Goal: Task Accomplishment & Management: Use online tool/utility

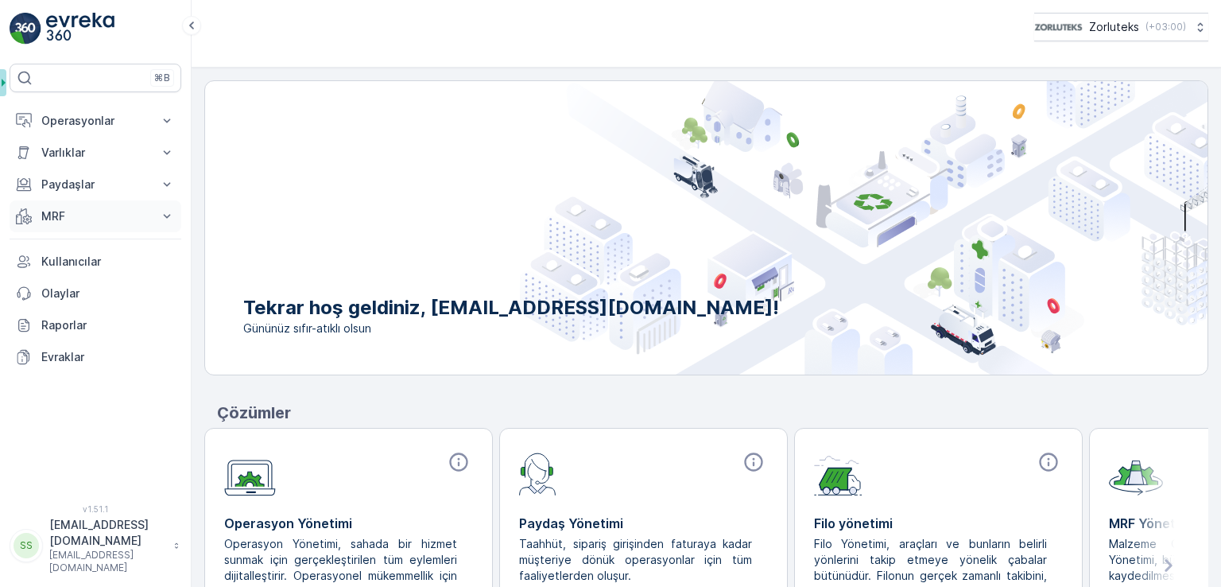
click at [65, 223] on button "MRF" at bounding box center [96, 216] width 172 height 32
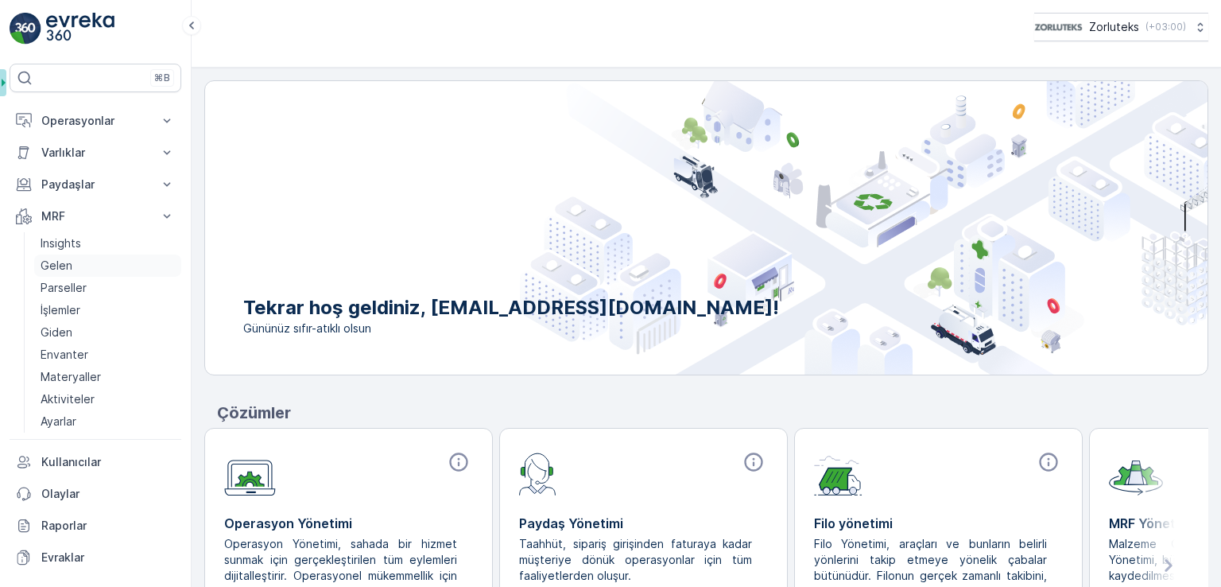
click at [71, 271] on link "Gelen" at bounding box center [107, 265] width 147 height 22
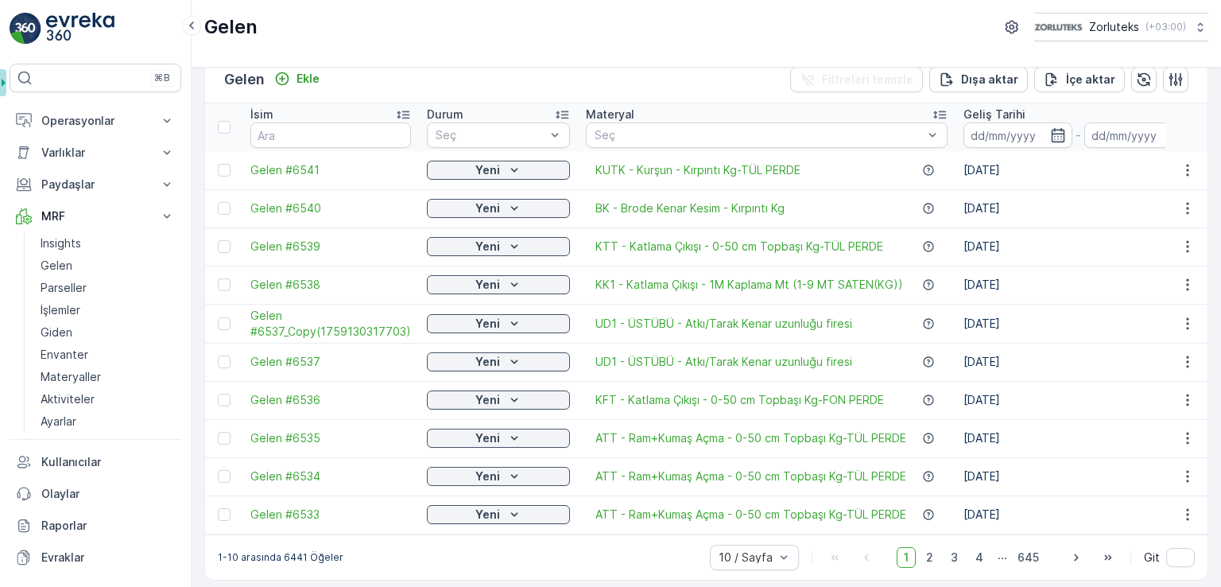
scroll to position [38, 0]
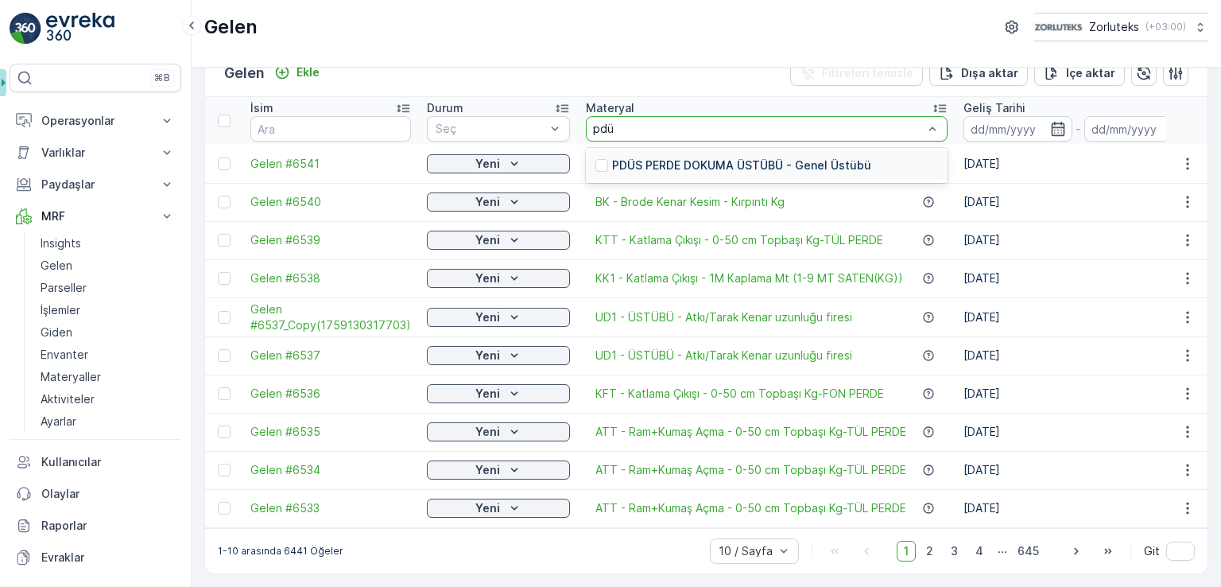
type input "pdüs"
click at [766, 160] on p "PDÜS PERDE DOKUMA ÜSTÜBÜ - Genel Üstübü" at bounding box center [741, 165] width 259 height 16
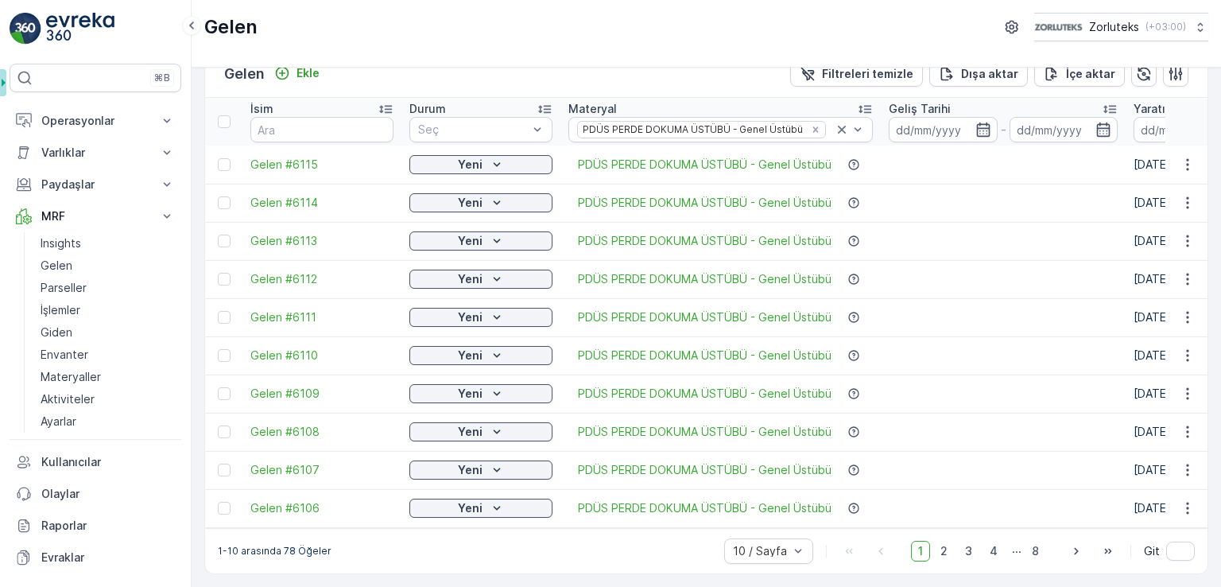
scroll to position [37, 0]
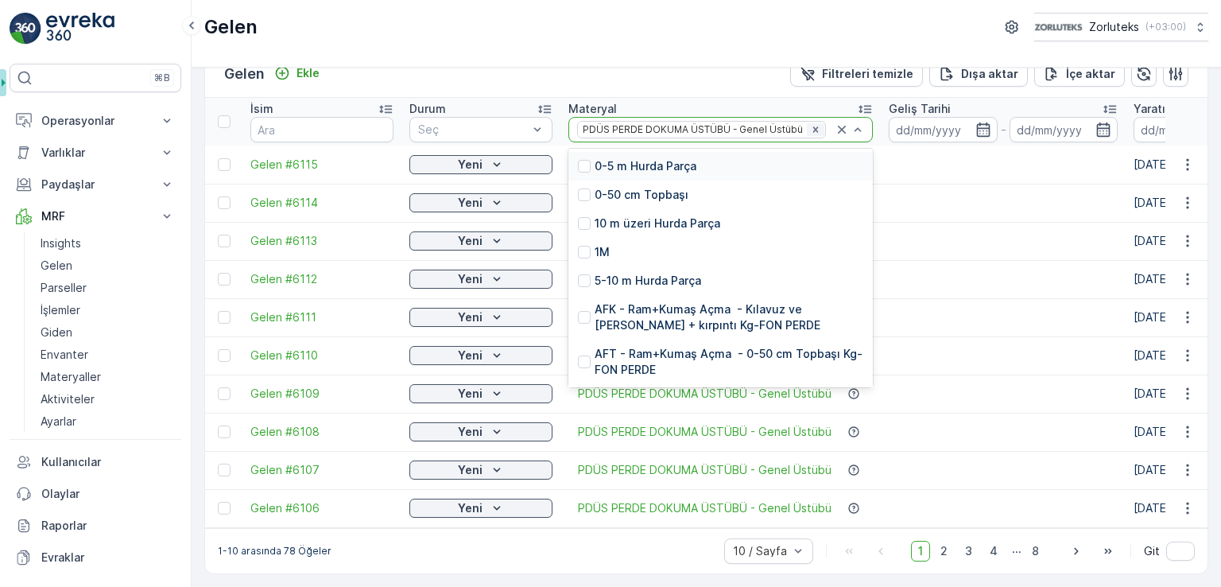
click at [810, 124] on icon "Remove PDÜS PERDE DOKUMA ÜSTÜBÜ - Genel Üstübü" at bounding box center [815, 129] width 11 height 11
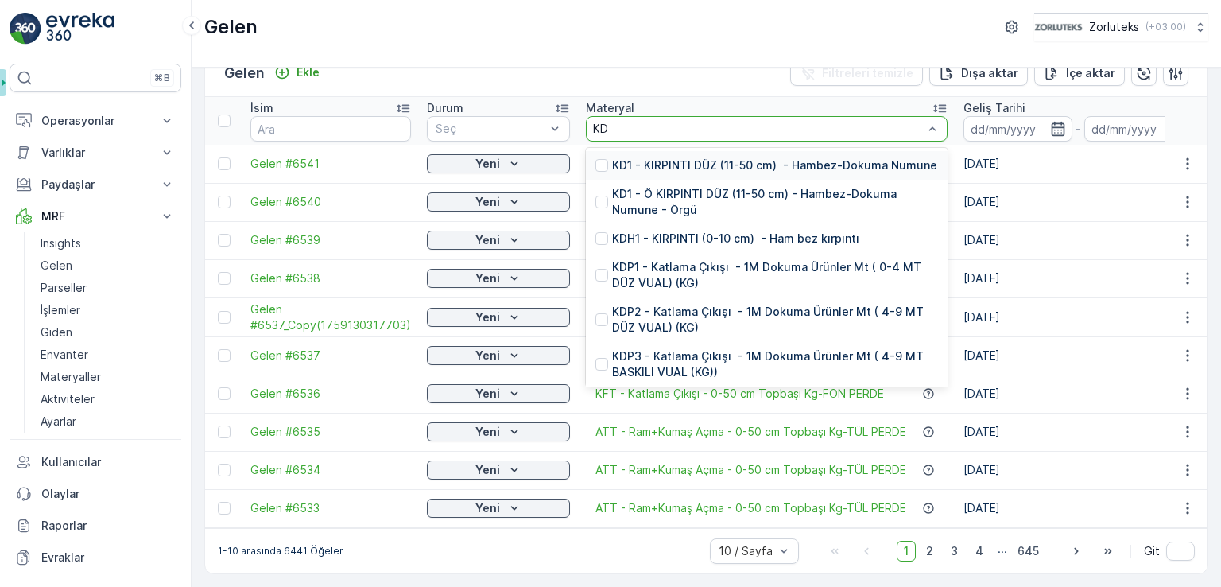
type input "KDH"
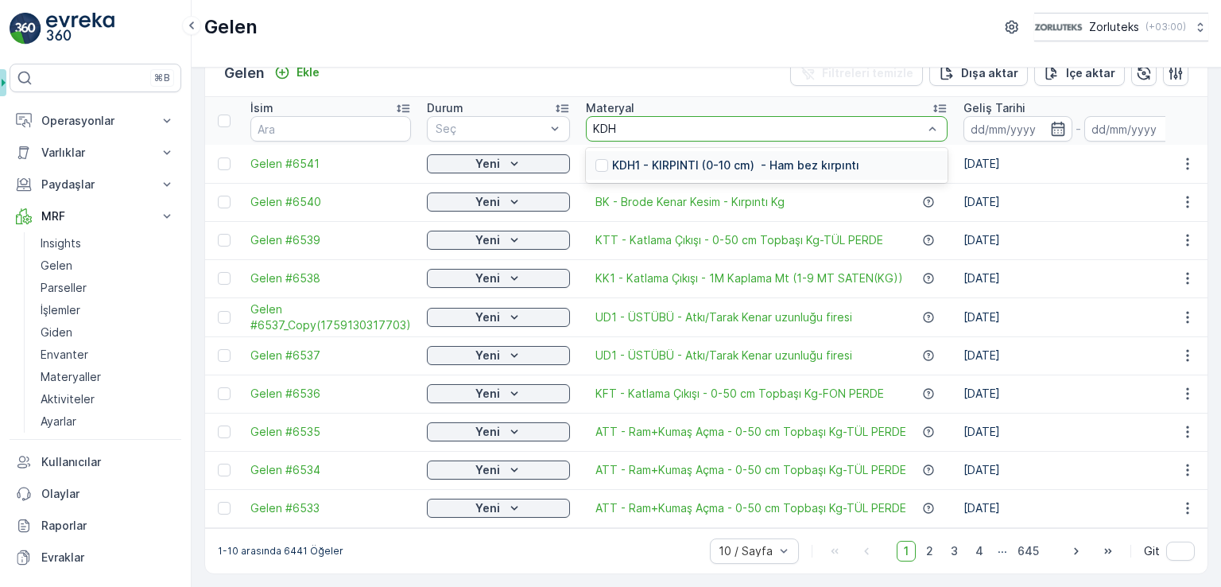
click at [796, 157] on p "KDH1 - KIRPINTI (0-10 cm) - Ham bez kırpıntı" at bounding box center [735, 165] width 247 height 16
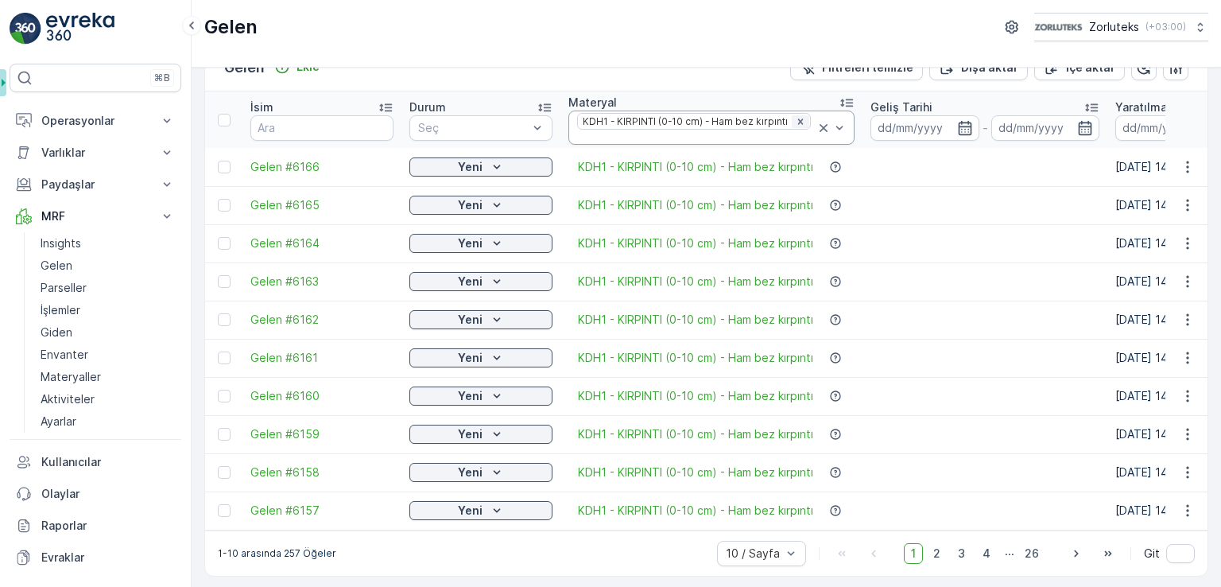
click at [797, 120] on icon "Remove KDH1 - KIRPINTI (0-10 cm) - Ham bez kırpıntı" at bounding box center [800, 121] width 6 height 6
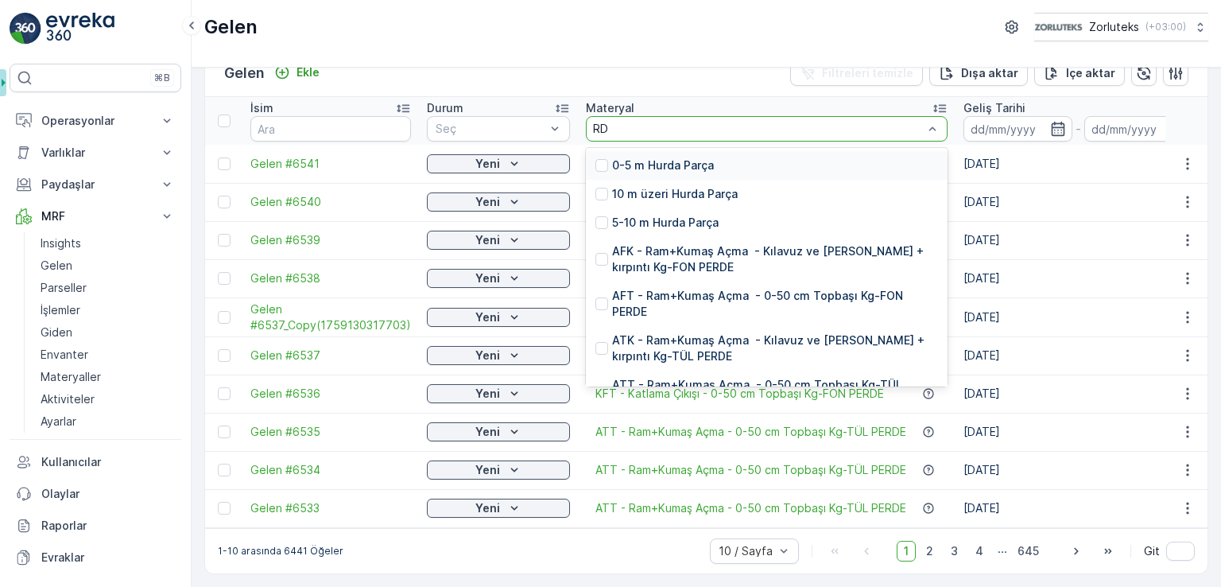
type input "RD1"
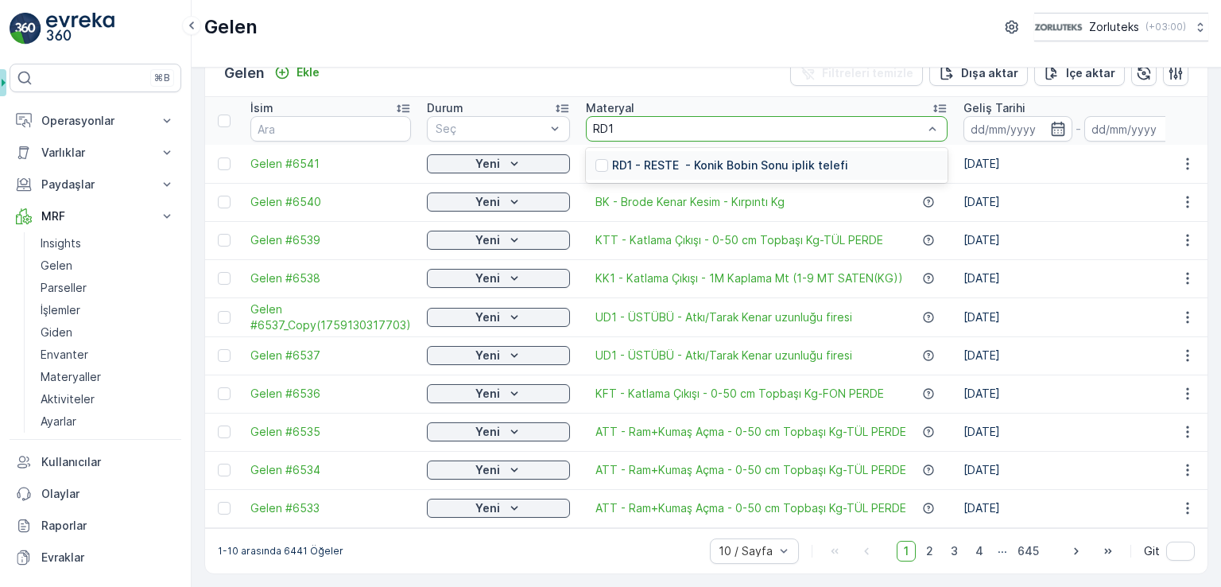
click at [680, 157] on p "RD1 - RESTE - Konik Bobin Sonu iplik telefi" at bounding box center [730, 165] width 236 height 16
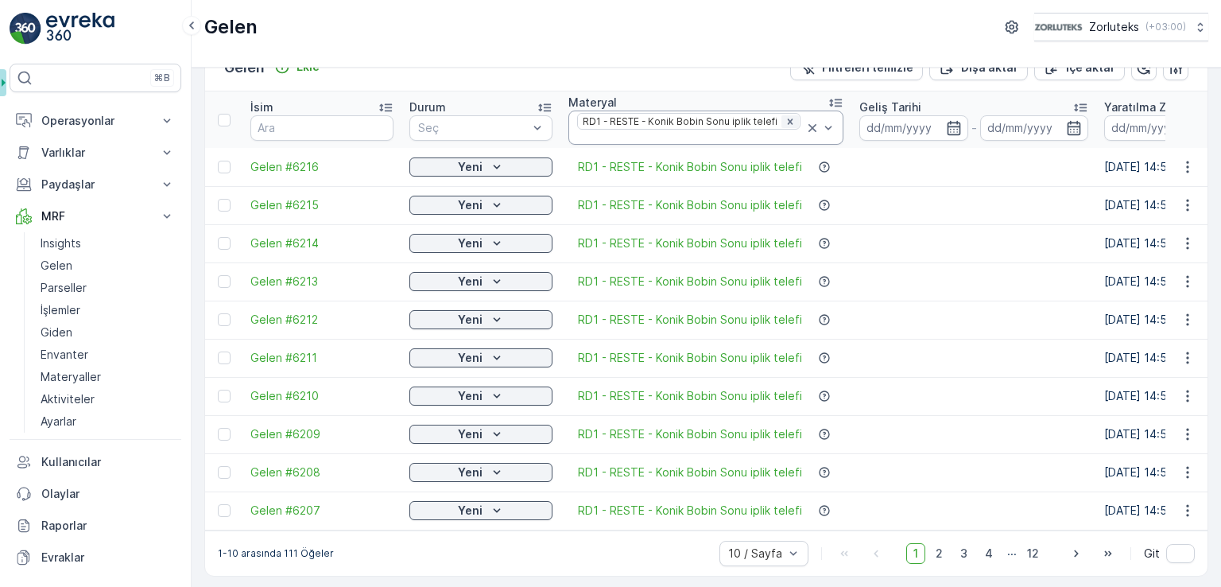
click at [784, 119] on icon "Remove RD1 - RESTE - Konik Bobin Sonu iplik telefi" at bounding box center [789, 121] width 11 height 11
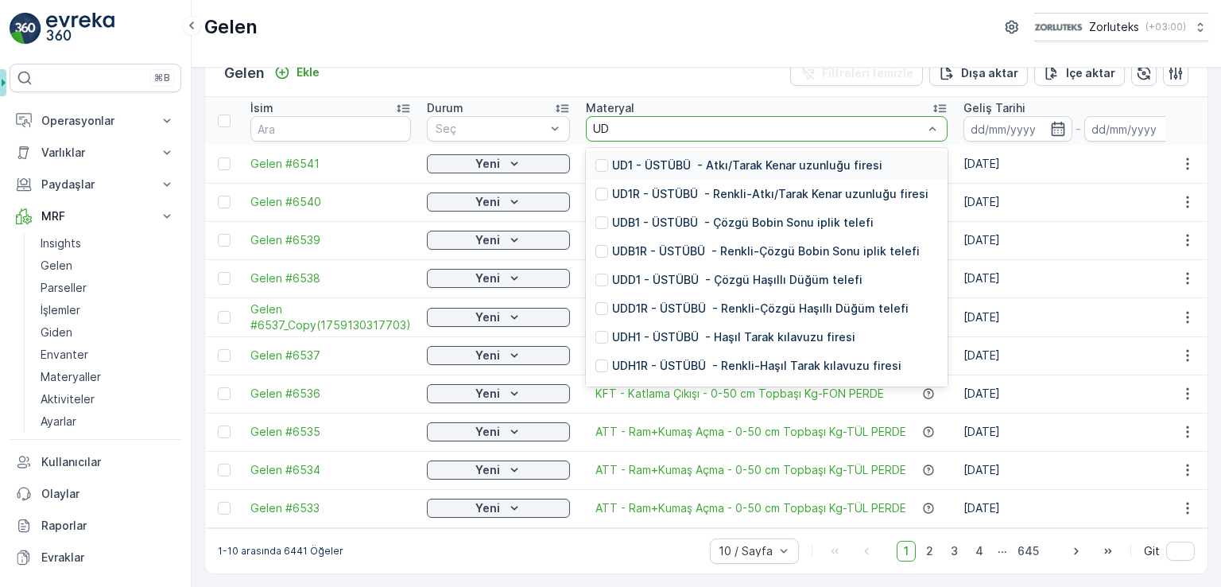
type input "UD1"
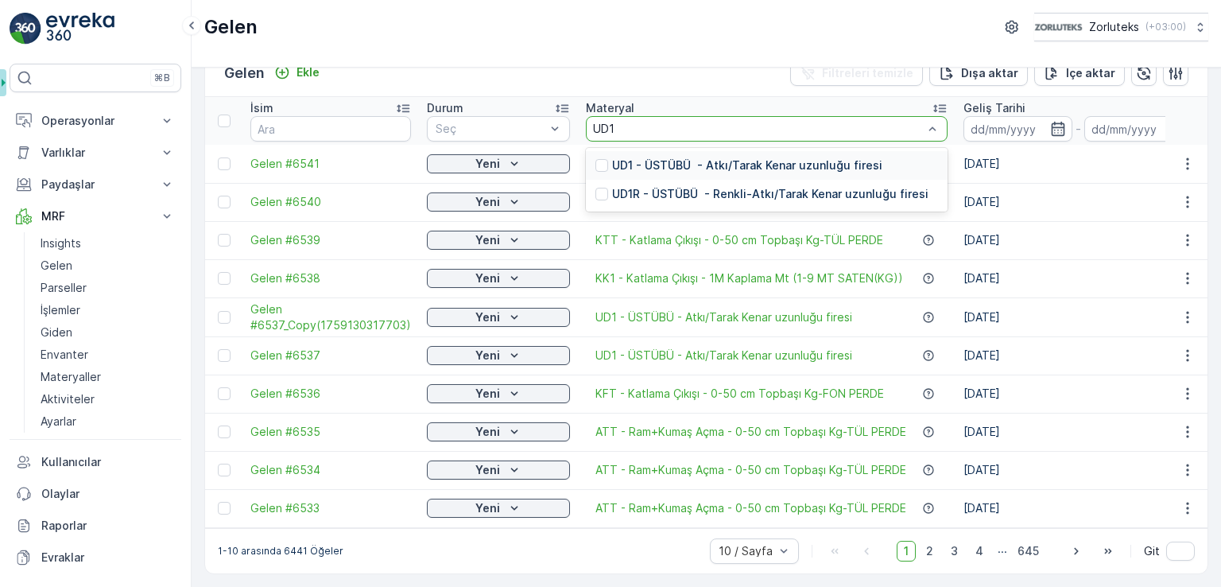
click at [734, 160] on p "UD1 - ÜSTÜBÜ - Atkı/Tarak Kenar uzunluğu firesi" at bounding box center [747, 165] width 270 height 16
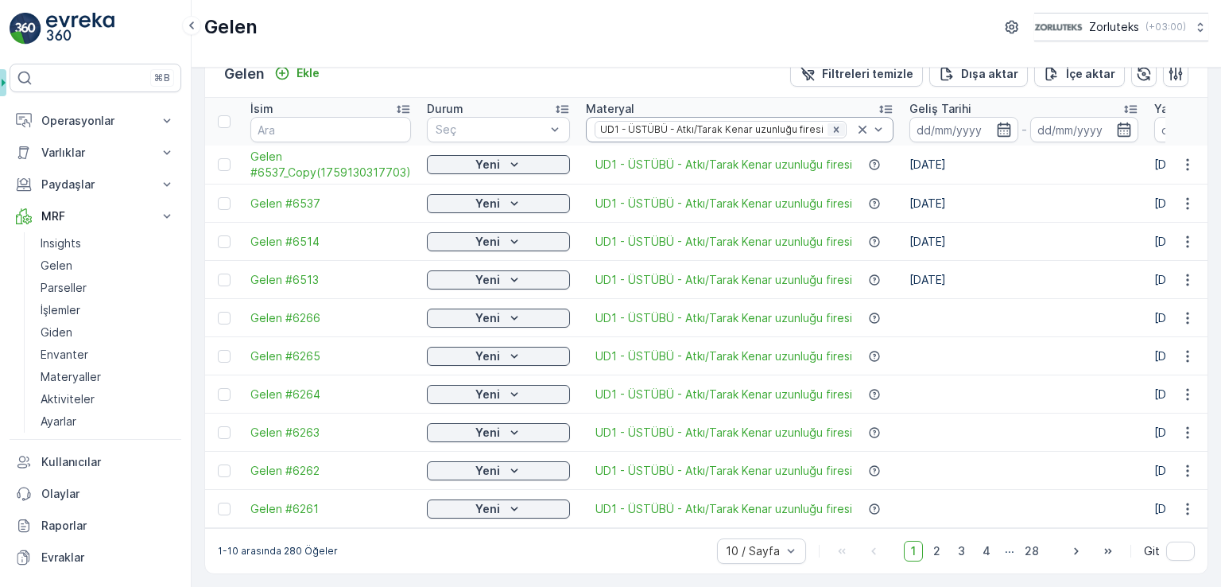
click at [831, 124] on icon "Remove UD1 - ÜSTÜBÜ - Atkı/Tarak Kenar uzunluğu firesi" at bounding box center [836, 129] width 11 height 11
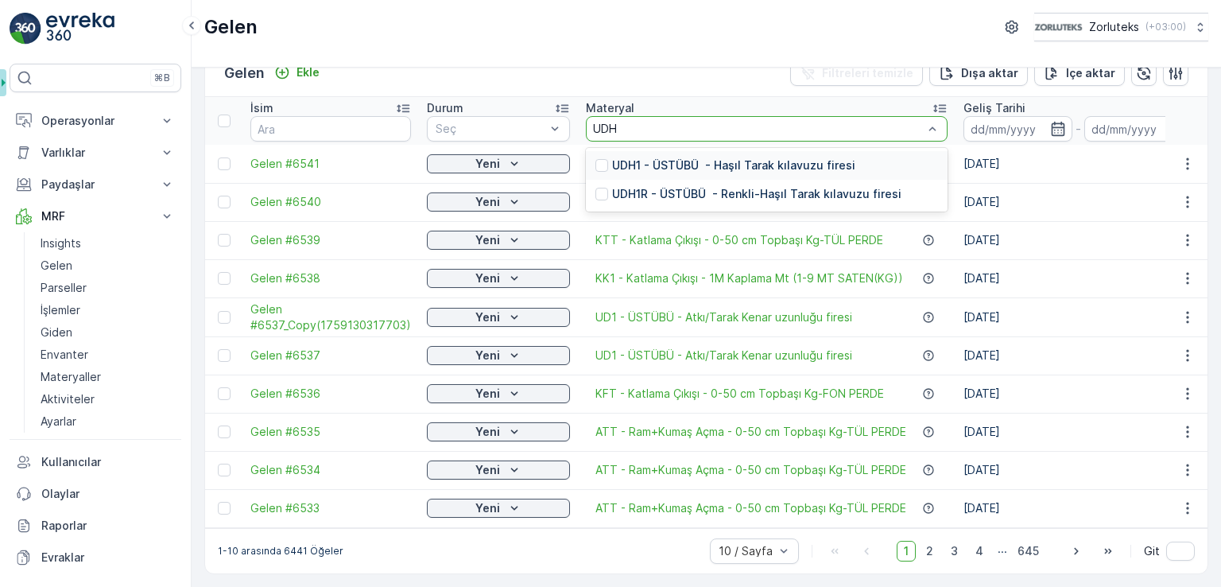
type input "UDH1"
click at [715, 164] on p "UDH1 - ÜSTÜBÜ - Haşıl Tarak kılavuzu firesi" at bounding box center [733, 165] width 243 height 16
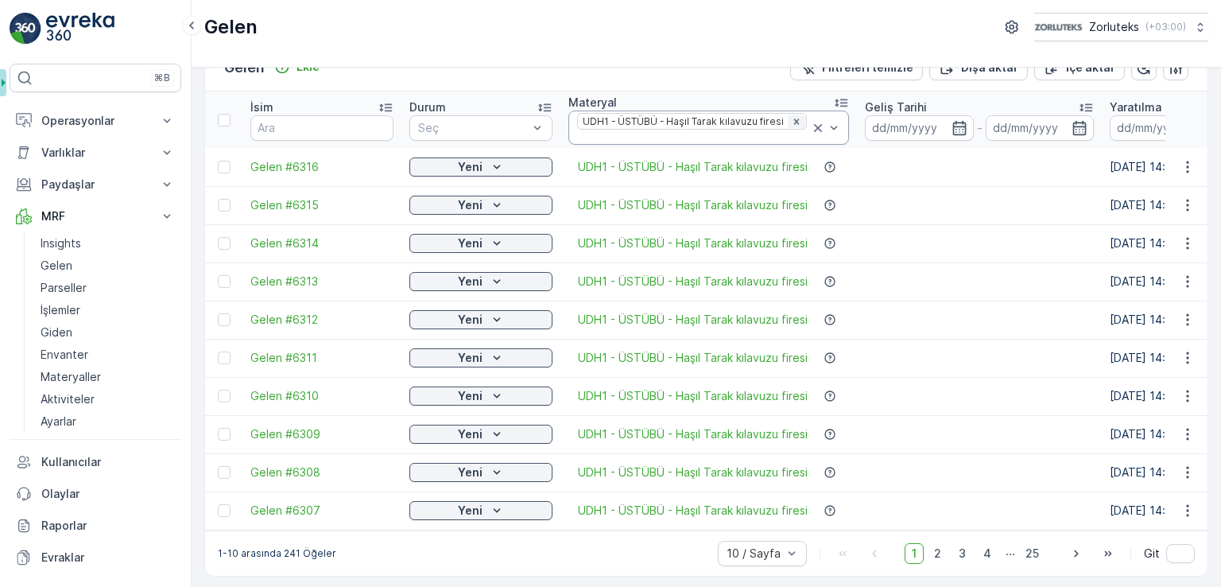
click at [793, 122] on icon "Remove UDH1 - ÜSTÜBÜ - Haşıl Tarak kılavuzu firesi" at bounding box center [796, 121] width 11 height 11
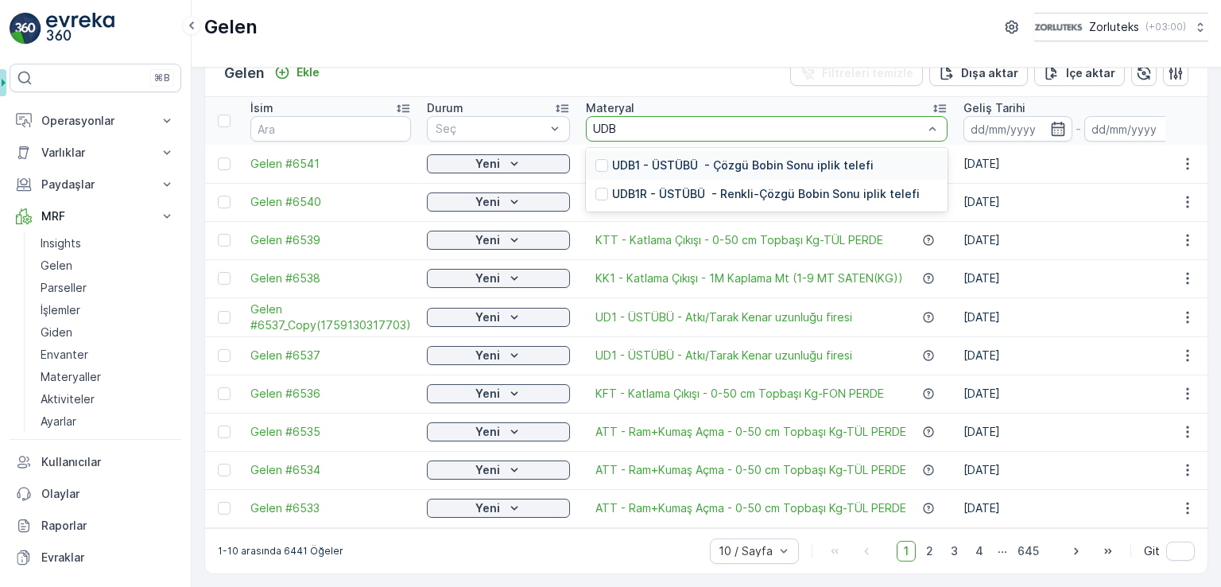
type input "UDB1"
click at [765, 161] on p "UDB1 - ÜSTÜBÜ - Çözgü Bobin Sonu iplik telefi" at bounding box center [742, 165] width 261 height 16
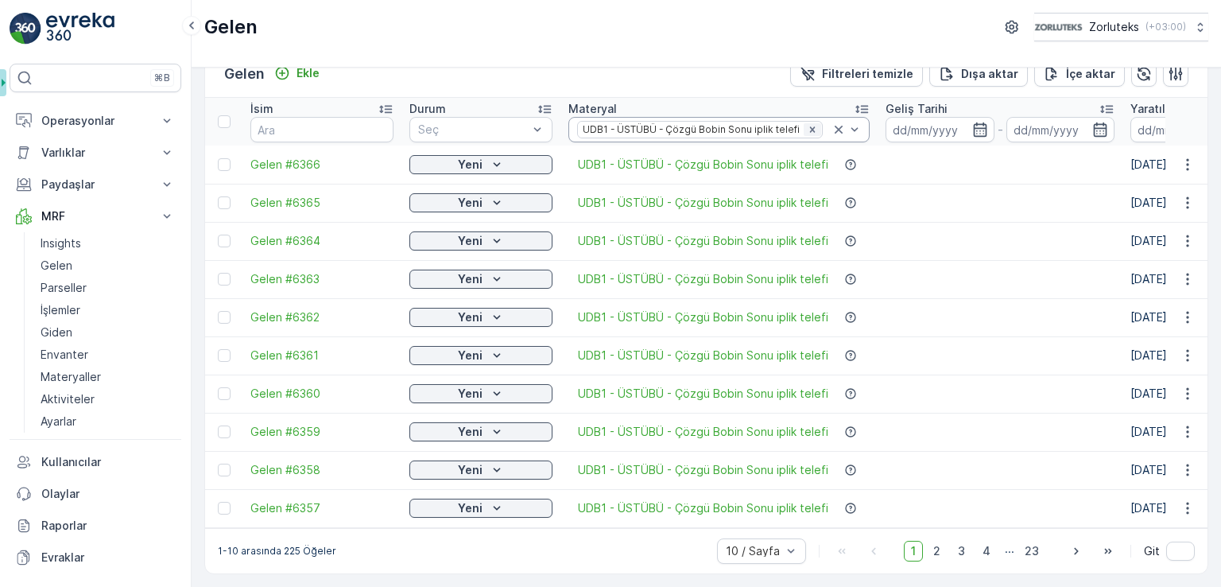
click at [807, 126] on icon "Remove UDB1 - ÜSTÜBÜ - Çözgü Bobin Sonu iplik telefi" at bounding box center [812, 129] width 11 height 11
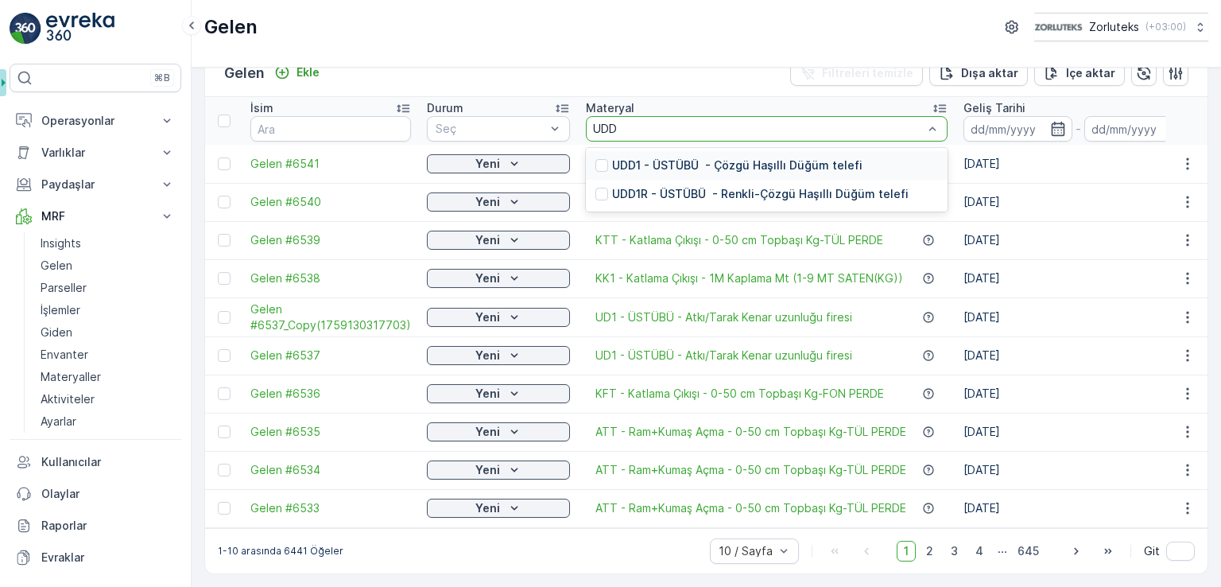
type input "UDD1"
click at [751, 157] on p "UDD1 - ÜSTÜBÜ - Çözgü Haşıllı Düğüm telefi" at bounding box center [737, 165] width 250 height 16
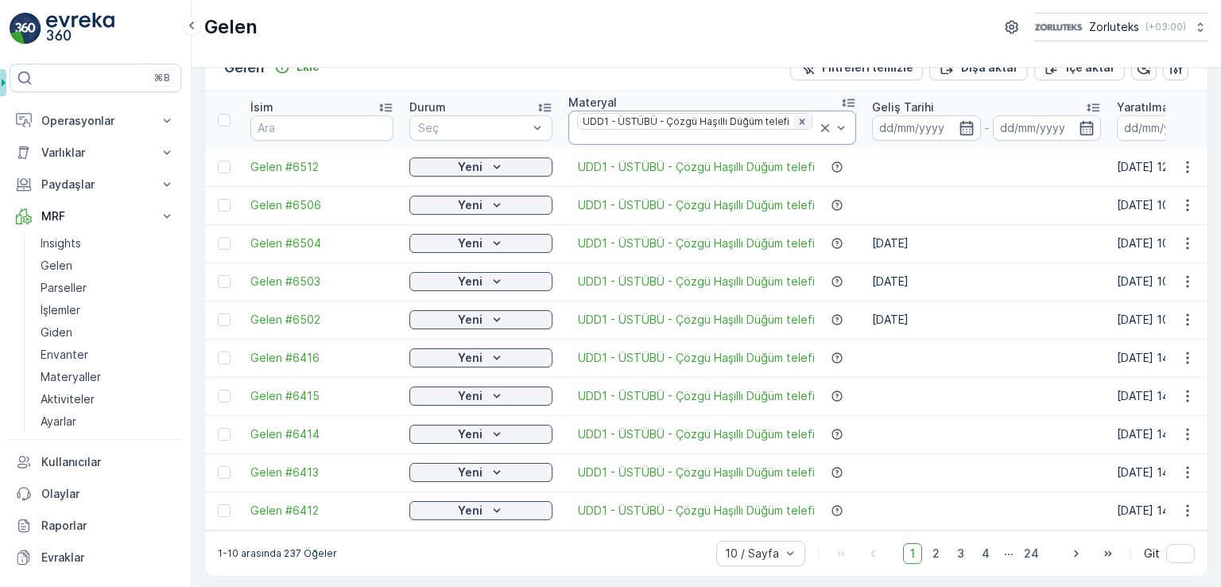
click at [799, 122] on icon "Remove UDD1 - ÜSTÜBÜ - Çözgü Haşıllı Düğüm telefi" at bounding box center [802, 121] width 6 height 6
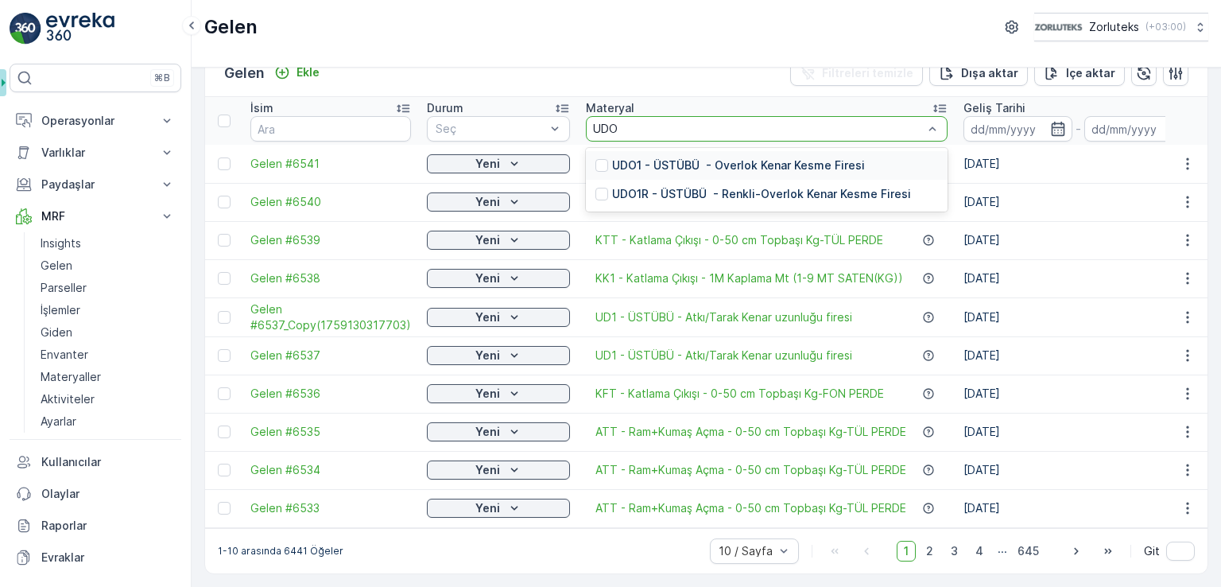
type input "UDO1"
click at [748, 168] on div "UDO1 - ÜSTÜBÜ - Overlok Kenar Kesme Firesi" at bounding box center [767, 165] width 362 height 29
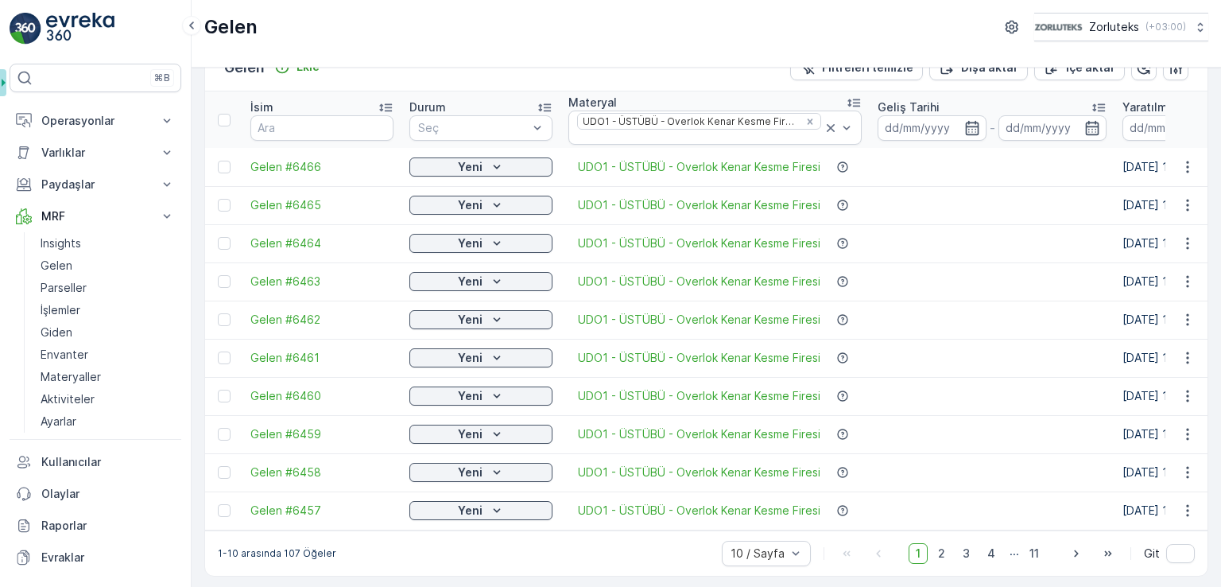
click at [602, 63] on div "Gelen Zorluteks ( +03:00 )" at bounding box center [706, 34] width 1029 height 68
click at [824, 120] on icon at bounding box center [831, 128] width 16 height 16
click at [805, 118] on icon "Remove UDO1 - ÜSTÜBÜ - Overlok Kenar Kesme Firesi" at bounding box center [809, 121] width 11 height 11
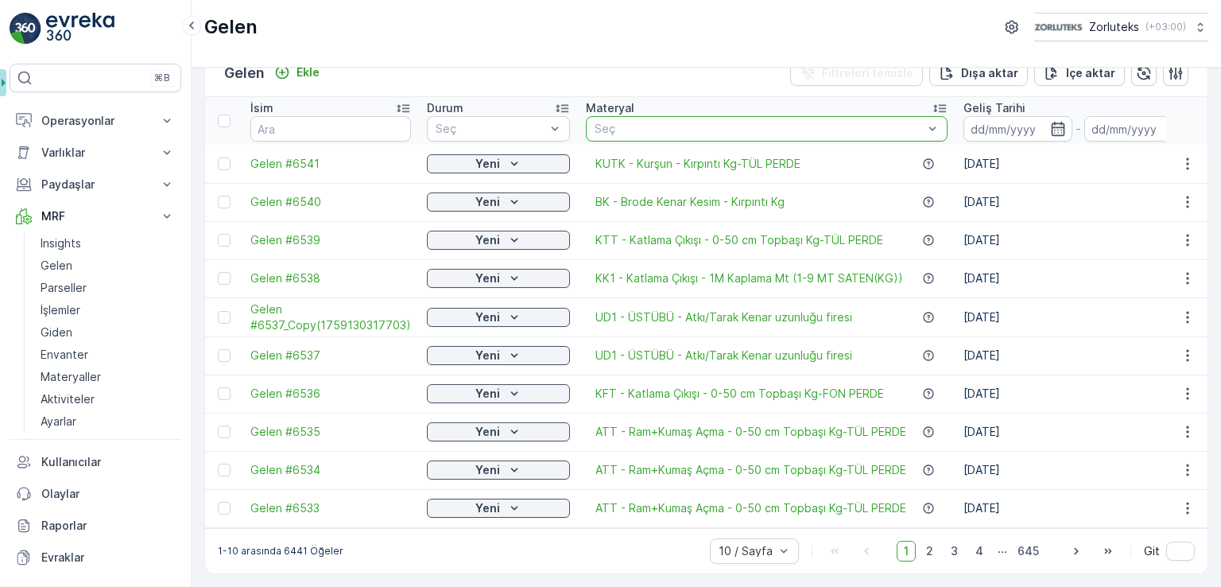
click at [778, 128] on div at bounding box center [758, 128] width 331 height 13
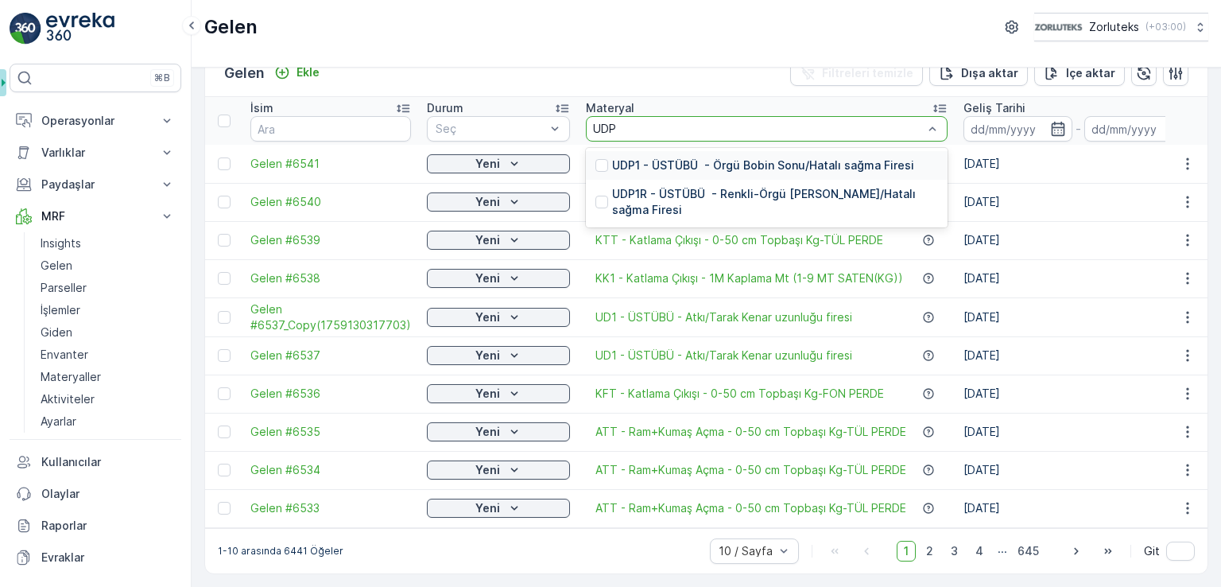
type input "UDP1"
click at [764, 160] on p "UDP1 - ÜSTÜBÜ - Örgü Bobin Sonu/Hatalı sağma Firesi" at bounding box center [763, 165] width 302 height 16
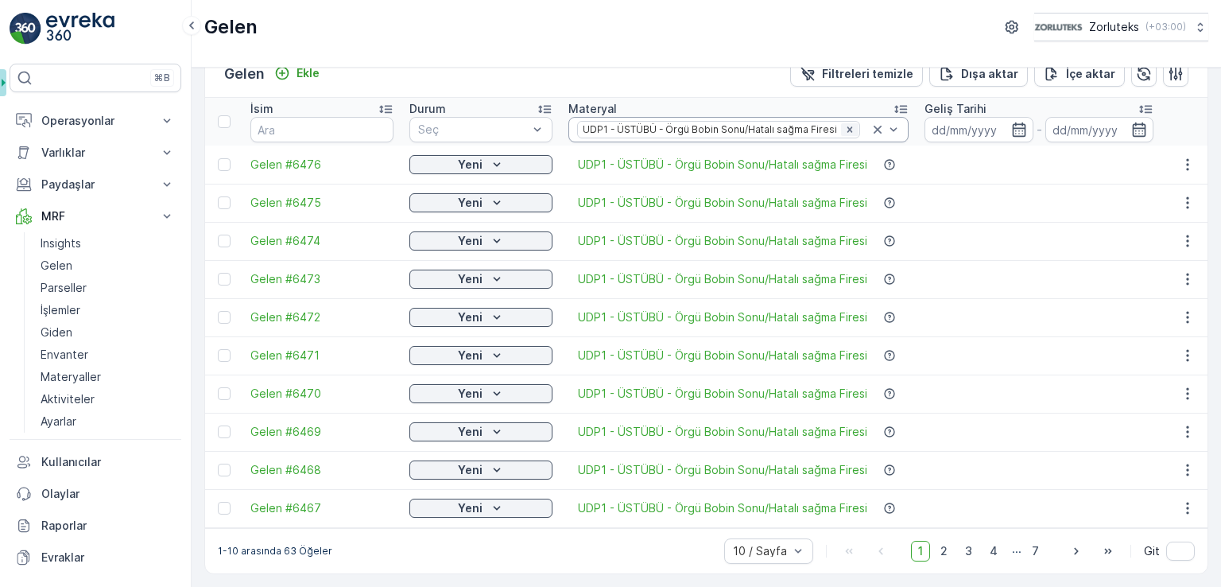
click at [846, 126] on icon "Remove UDP1 - ÜSTÜBÜ - Örgü Bobin Sonu/Hatalı sağma Firesi" at bounding box center [849, 129] width 6 height 6
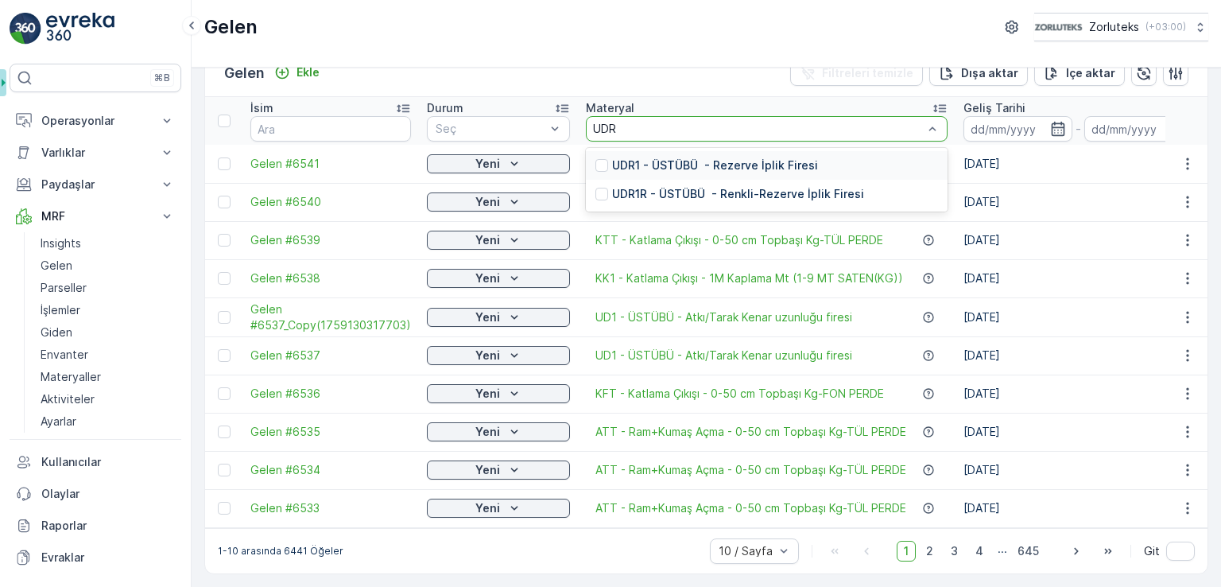
type input "UDR1"
click at [707, 157] on p "UDR1 - ÜSTÜBÜ - Rezerve İplik Firesi" at bounding box center [715, 165] width 206 height 16
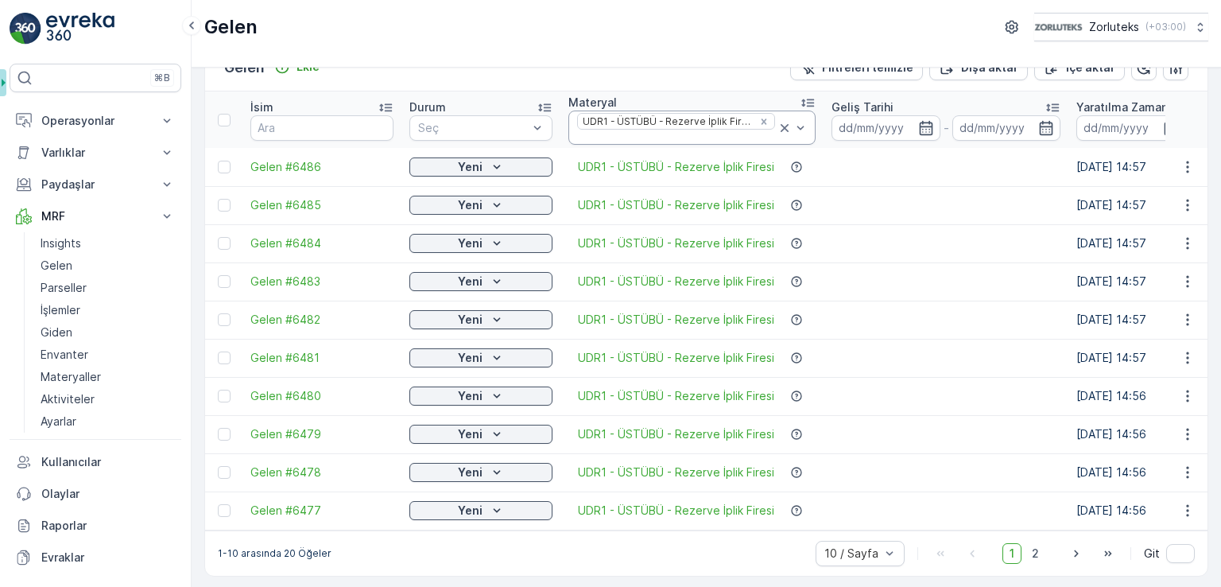
click at [781, 128] on icon at bounding box center [784, 128] width 8 height 8
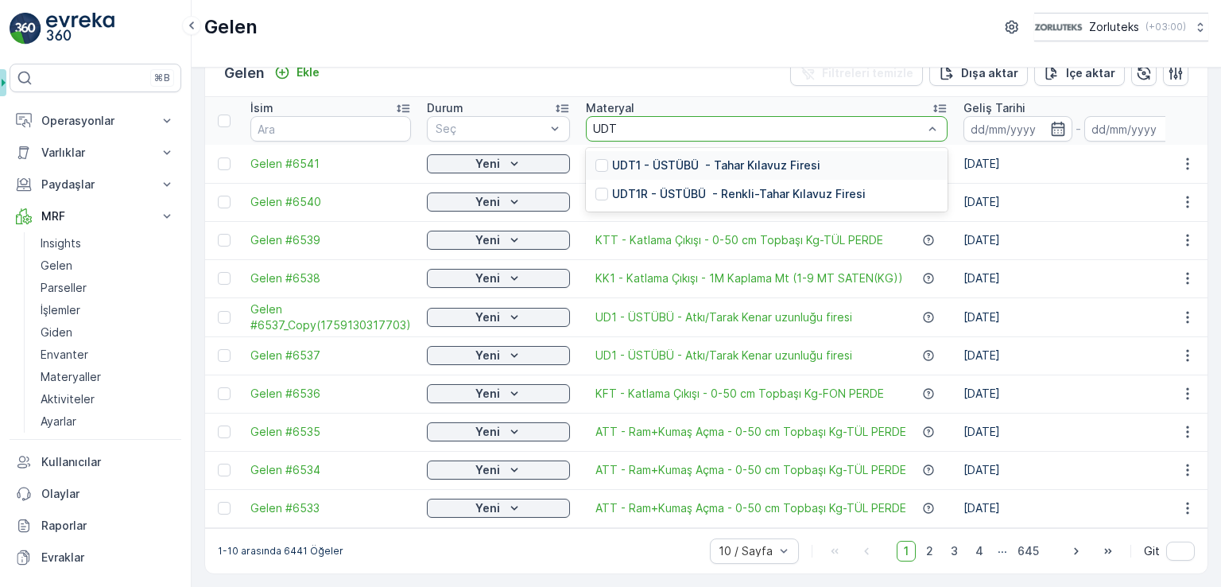
type input "UDT1"
click at [689, 162] on p "UDT1 - ÜSTÜBÜ - Tahar Kılavuz Firesi" at bounding box center [716, 165] width 208 height 16
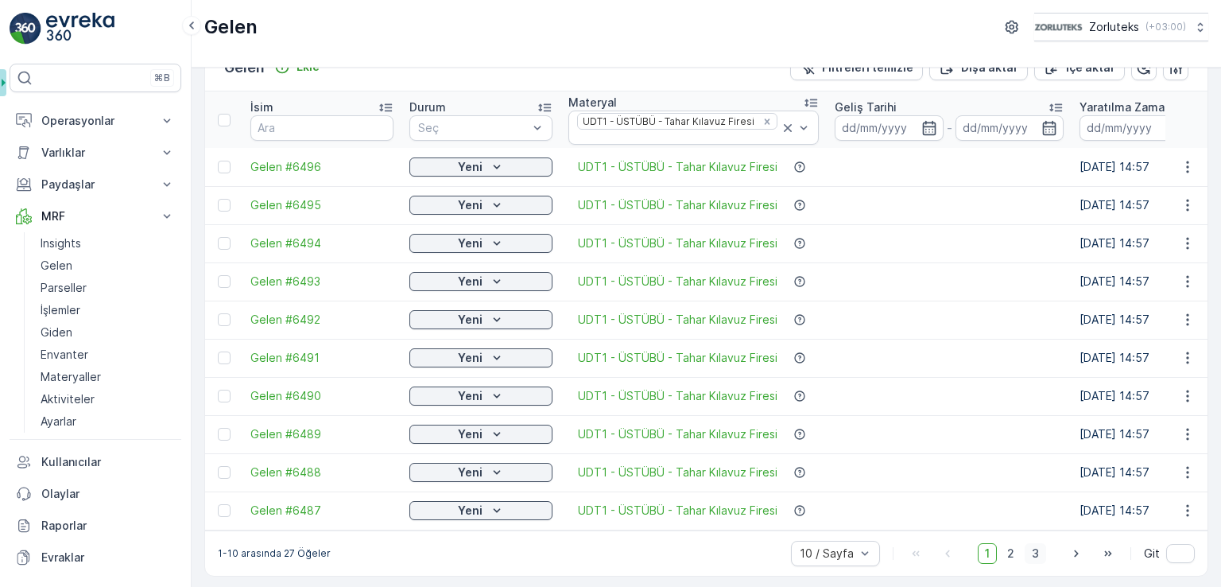
click at [1033, 557] on span "3" at bounding box center [1034, 553] width 21 height 21
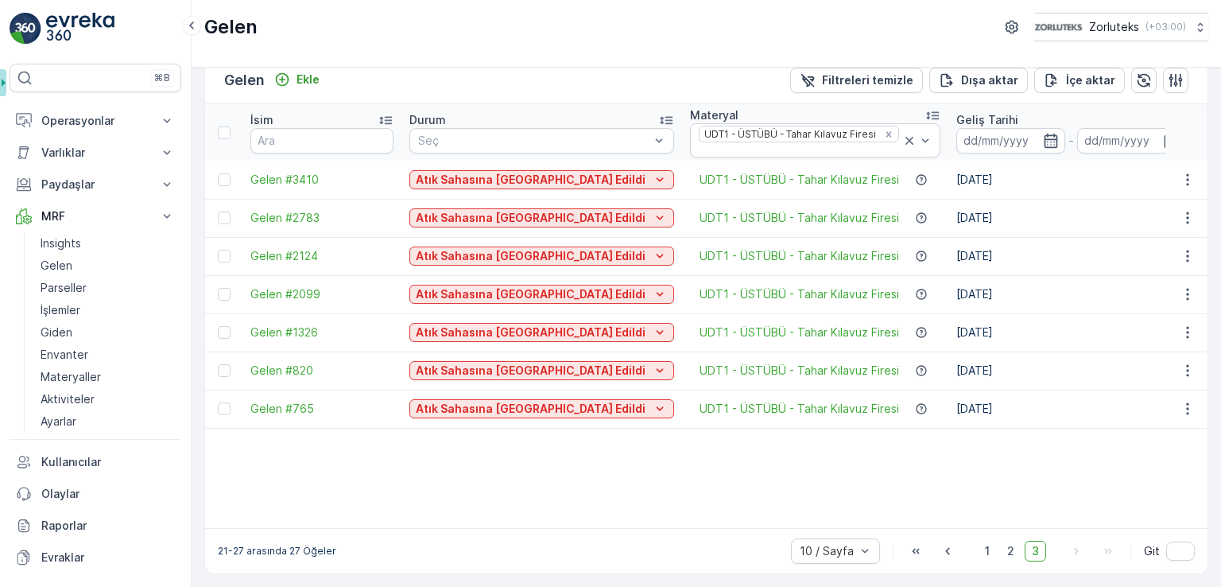
scroll to position [22, 0]
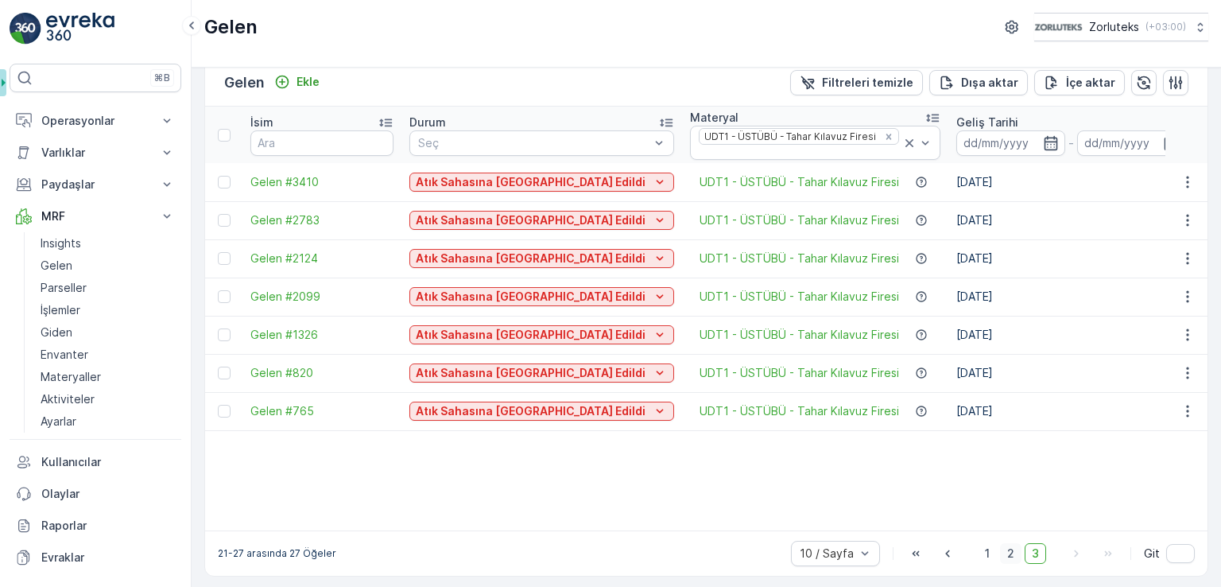
click at [1005, 551] on span "2" at bounding box center [1010, 553] width 21 height 21
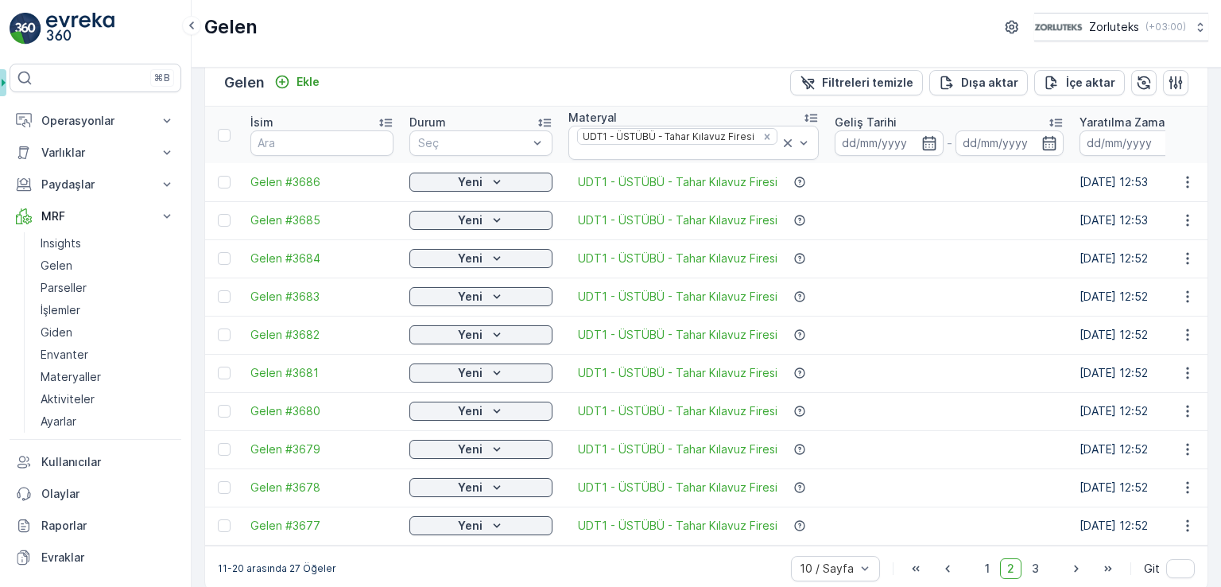
scroll to position [37, 0]
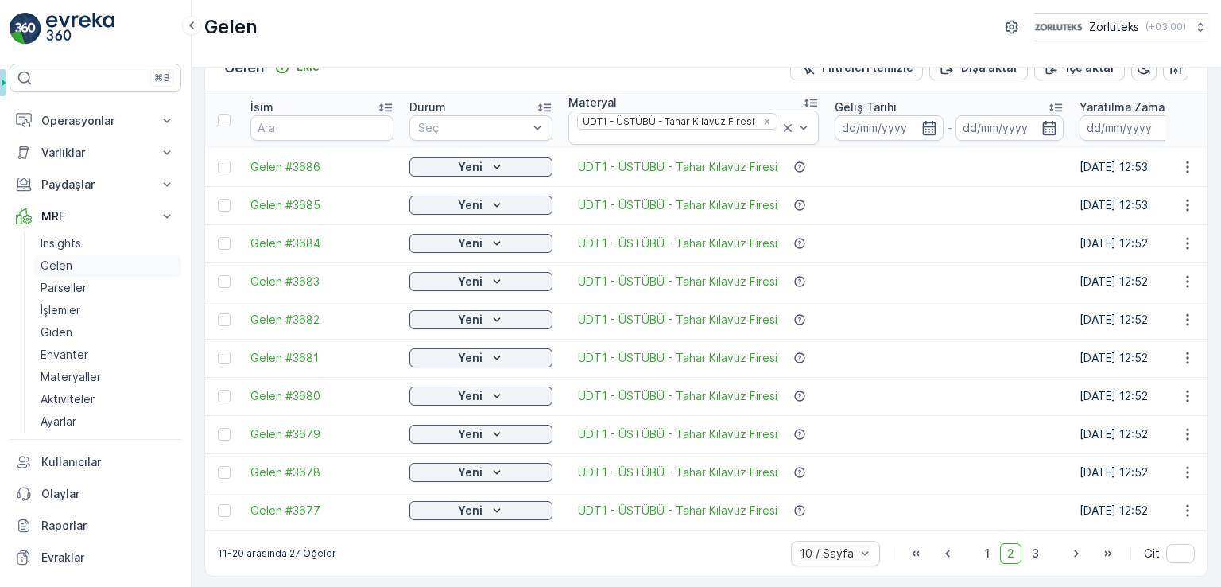
click at [79, 269] on link "Gelen" at bounding box center [107, 265] width 147 height 22
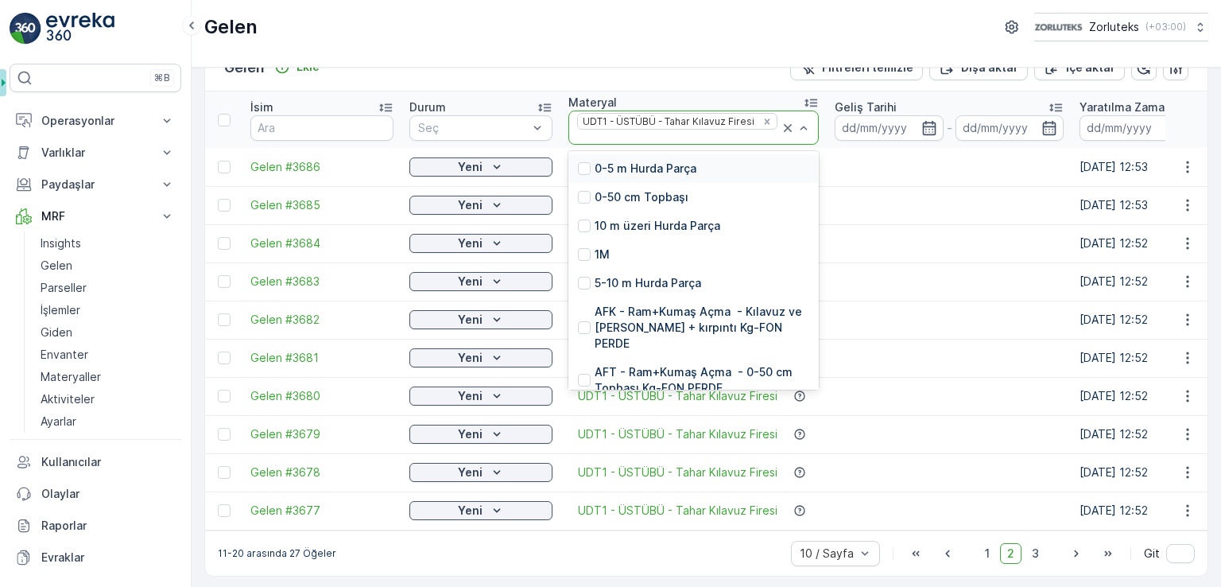
click at [761, 128] on div "Remove UDT1 - ÜSTÜBÜ - Tahar Kılavuz Firesi" at bounding box center [766, 121] width 17 height 13
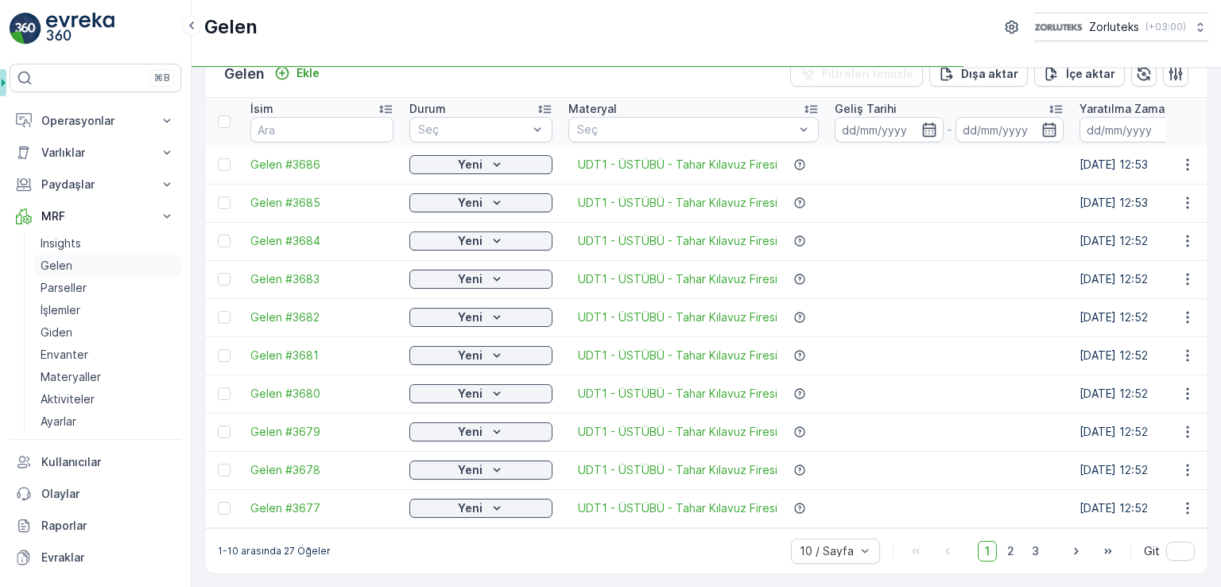
click at [51, 269] on p "Gelen" at bounding box center [57, 266] width 32 height 16
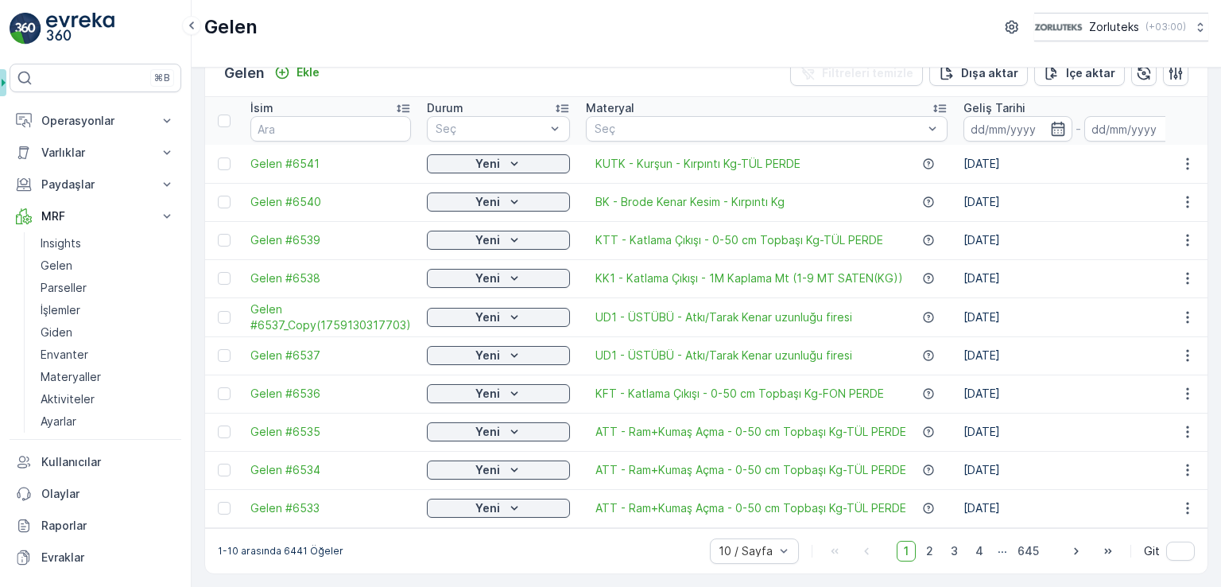
drag, startPoint x: 223, startPoint y: 430, endPoint x: 215, endPoint y: 443, distance: 14.6
click at [223, 430] on div at bounding box center [224, 431] width 13 height 13
click at [218, 425] on input "checkbox" at bounding box center [218, 425] width 0 height 0
drag, startPoint x: 223, startPoint y: 463, endPoint x: 223, endPoint y: 481, distance: 18.3
click at [223, 463] on div at bounding box center [224, 469] width 13 height 13
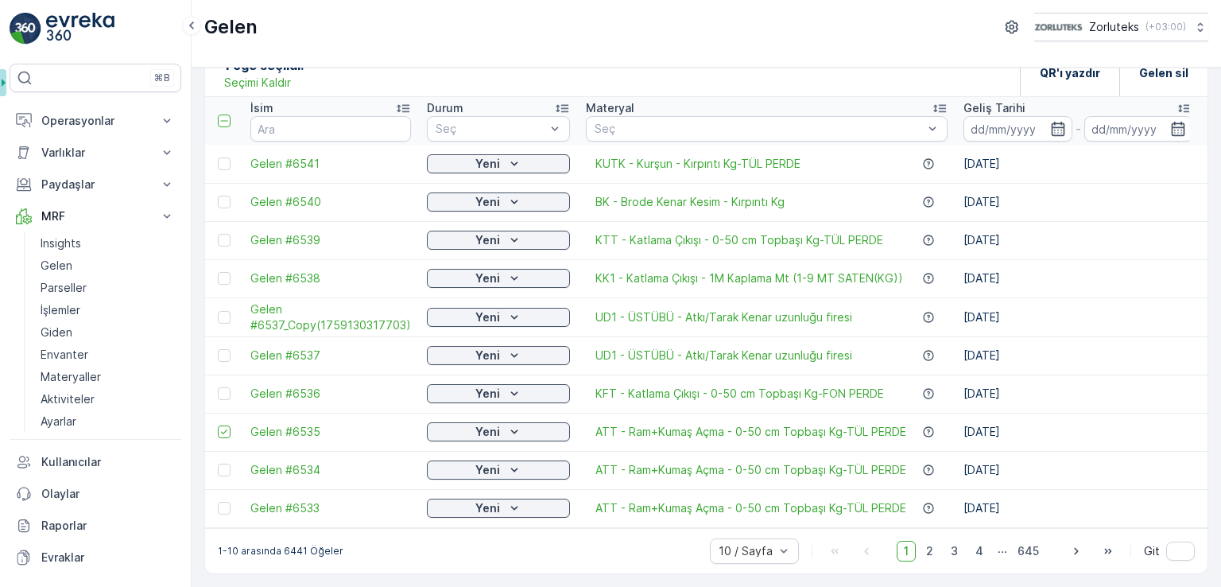
click at [218, 463] on input "checkbox" at bounding box center [218, 463] width 0 height 0
click at [224, 494] on td at bounding box center [223, 508] width 37 height 38
click at [225, 506] on div at bounding box center [224, 507] width 13 height 13
click at [218, 501] on input "checkbox" at bounding box center [218, 501] width 0 height 0
click at [932, 554] on span "2" at bounding box center [929, 550] width 21 height 21
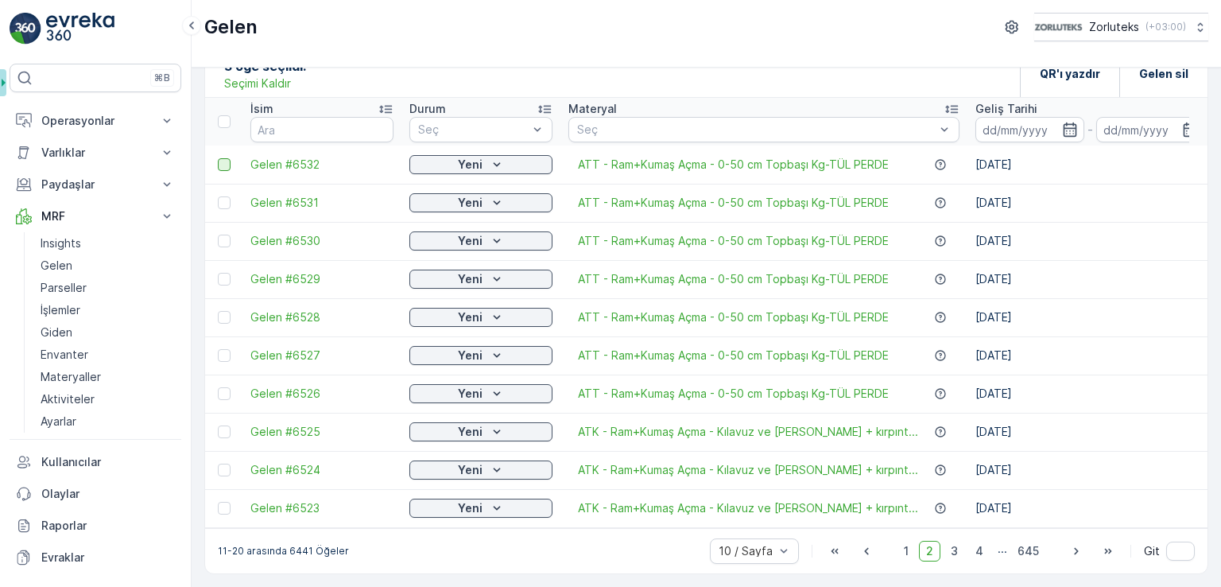
click at [223, 160] on div at bounding box center [224, 164] width 13 height 13
click at [218, 158] on input "checkbox" at bounding box center [218, 158] width 0 height 0
click at [227, 196] on div at bounding box center [224, 202] width 13 height 13
click at [218, 196] on input "checkbox" at bounding box center [218, 196] width 0 height 0
click at [219, 239] on div at bounding box center [224, 240] width 13 height 13
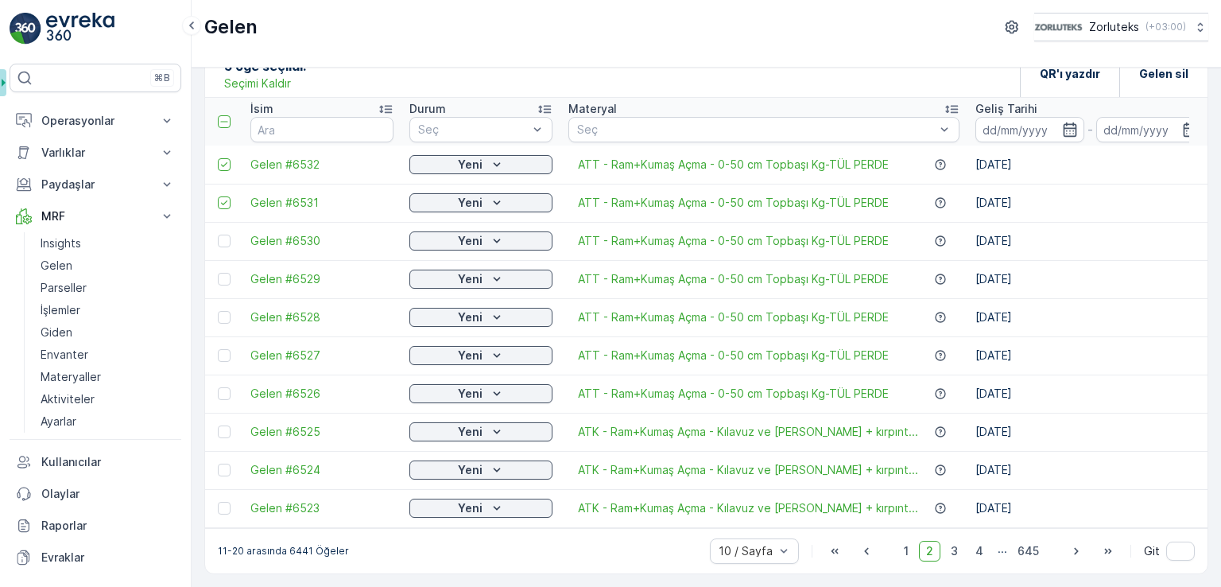
click at [218, 234] on input "checkbox" at bounding box center [218, 234] width 0 height 0
click at [226, 277] on div at bounding box center [224, 279] width 13 height 13
click at [218, 273] on input "checkbox" at bounding box center [218, 273] width 0 height 0
click at [226, 274] on icon at bounding box center [224, 278] width 11 height 11
click at [218, 273] on input "checkbox" at bounding box center [218, 273] width 0 height 0
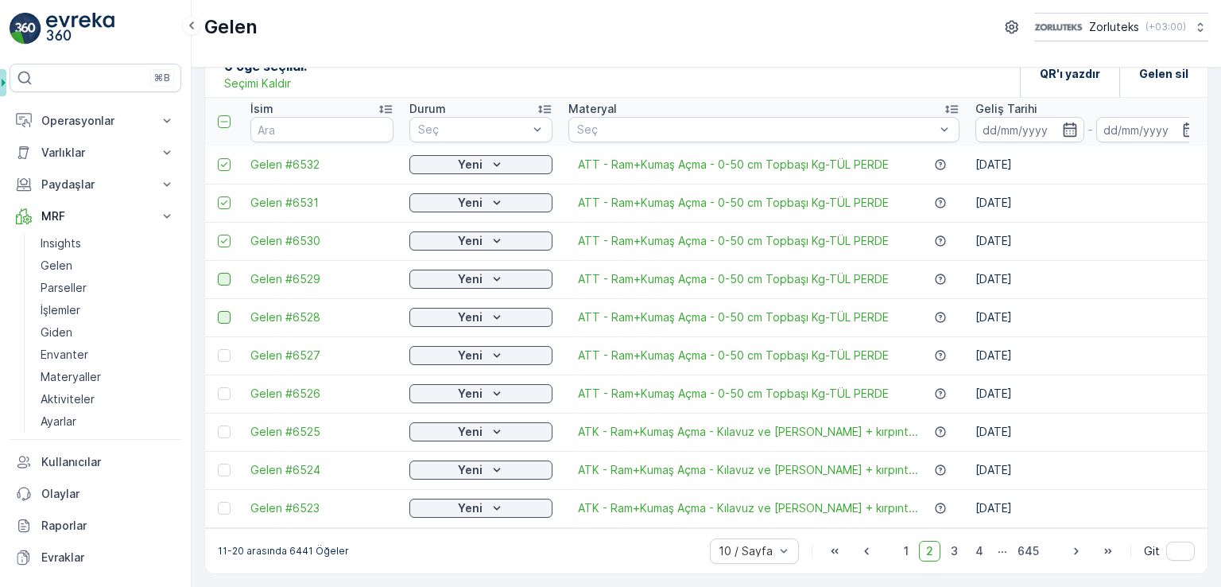
click at [222, 311] on div at bounding box center [224, 317] width 13 height 13
click at [218, 311] on input "checkbox" at bounding box center [218, 311] width 0 height 0
click at [227, 350] on div at bounding box center [224, 355] width 13 height 13
click at [218, 349] on input "checkbox" at bounding box center [218, 349] width 0 height 0
click at [221, 391] on div at bounding box center [224, 393] width 13 height 13
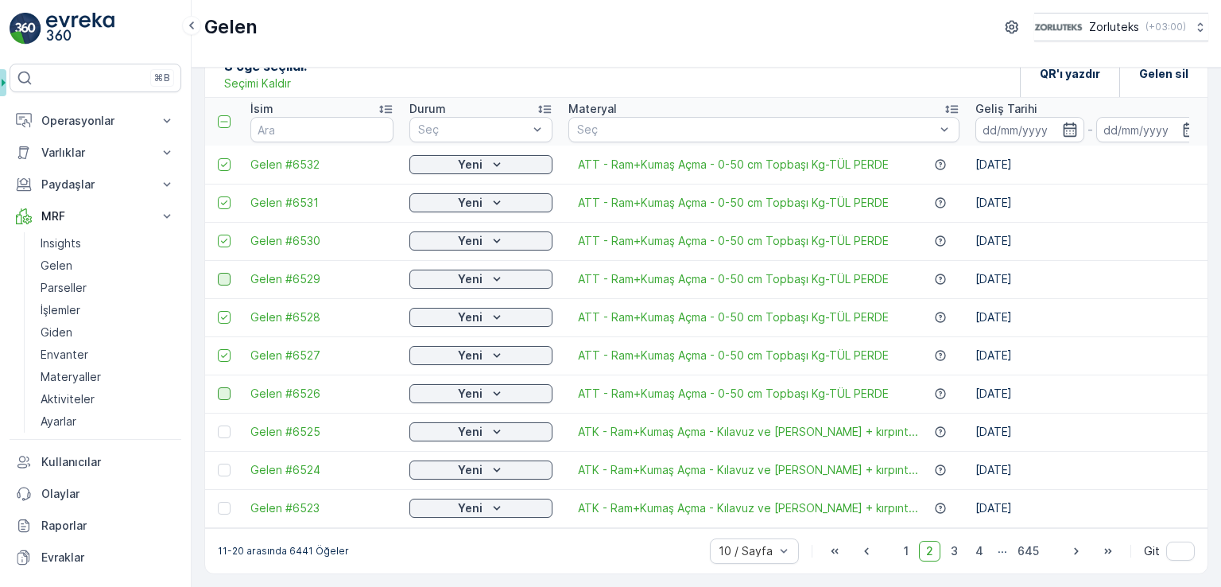
click at [218, 387] on input "checkbox" at bounding box center [218, 387] width 0 height 0
click at [223, 273] on div at bounding box center [224, 279] width 13 height 13
click at [218, 273] on input "checkbox" at bounding box center [218, 273] width 0 height 0
drag, startPoint x: 684, startPoint y: 398, endPoint x: 672, endPoint y: 366, distance: 34.0
click at [686, 398] on td "ATT - Ram+Kumaş Açma - 0-50 cm Topbaşı Kg-TÜL PERDE" at bounding box center [763, 393] width 407 height 38
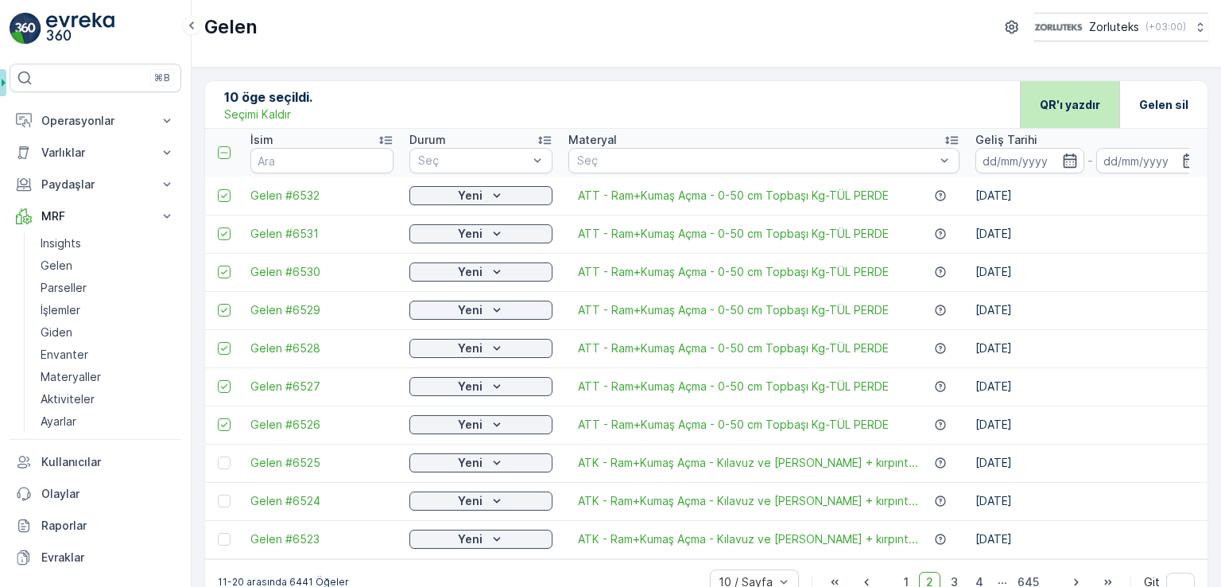
click at [1067, 115] on div "QR'ı yazdır" at bounding box center [1070, 104] width 60 height 47
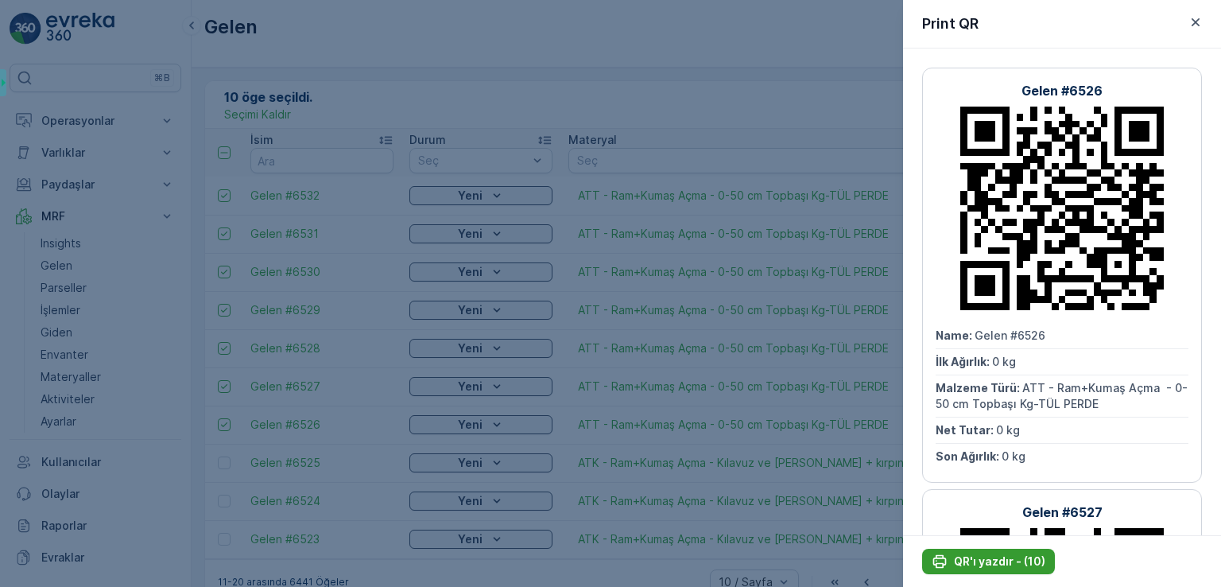
click at [982, 564] on p "QR'ı yazdır - (10)" at bounding box center [999, 561] width 91 height 16
click at [1032, 562] on p "QR'ı yazdır - (10)" at bounding box center [999, 561] width 91 height 16
click at [1193, 28] on icon "button" at bounding box center [1195, 22] width 16 height 16
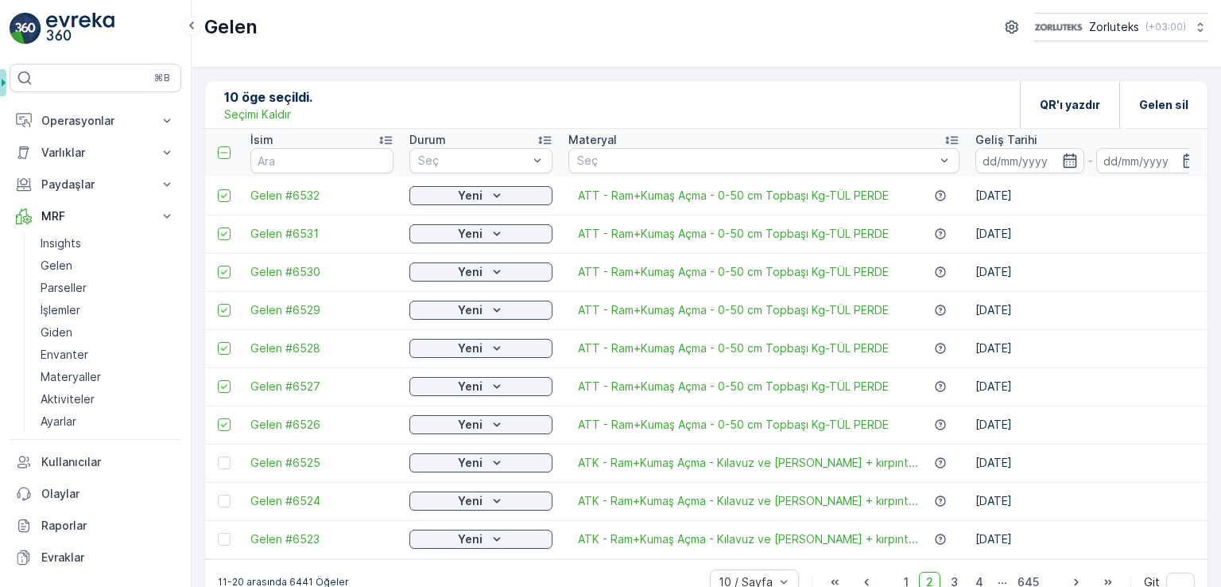
click at [258, 114] on p "Seçimi Kaldır" at bounding box center [257, 114] width 67 height 16
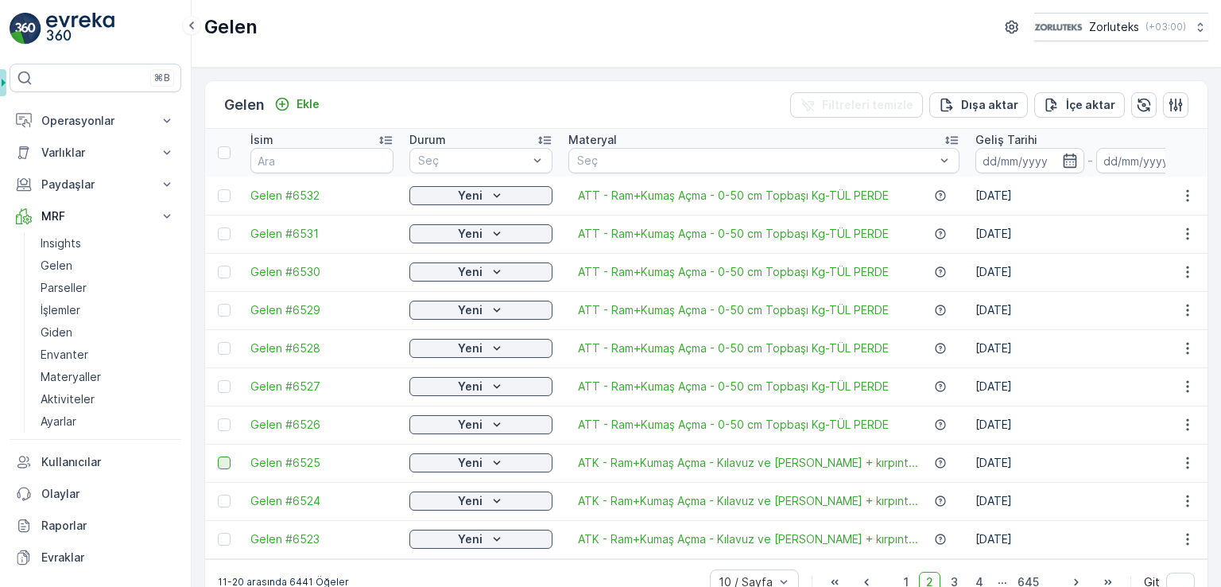
click at [219, 464] on div at bounding box center [224, 462] width 13 height 13
click at [218, 456] on input "checkbox" at bounding box center [218, 456] width 0 height 0
click at [227, 494] on div at bounding box center [224, 500] width 13 height 13
click at [218, 494] on input "checkbox" at bounding box center [218, 494] width 0 height 0
click at [219, 533] on div at bounding box center [224, 538] width 13 height 13
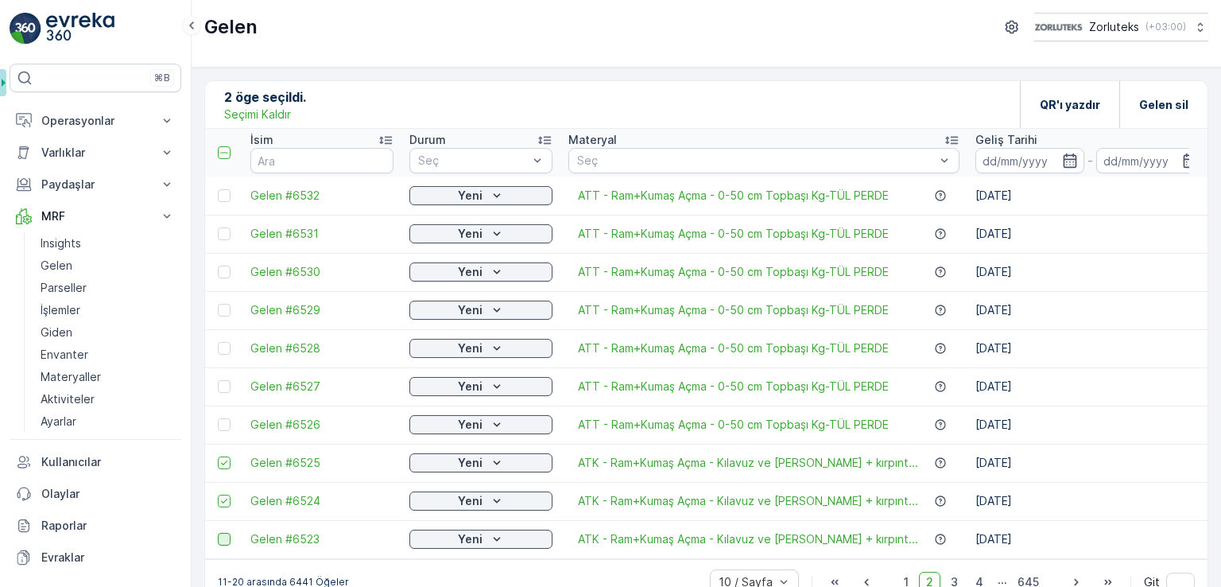
click at [218, 532] on input "checkbox" at bounding box center [218, 532] width 0 height 0
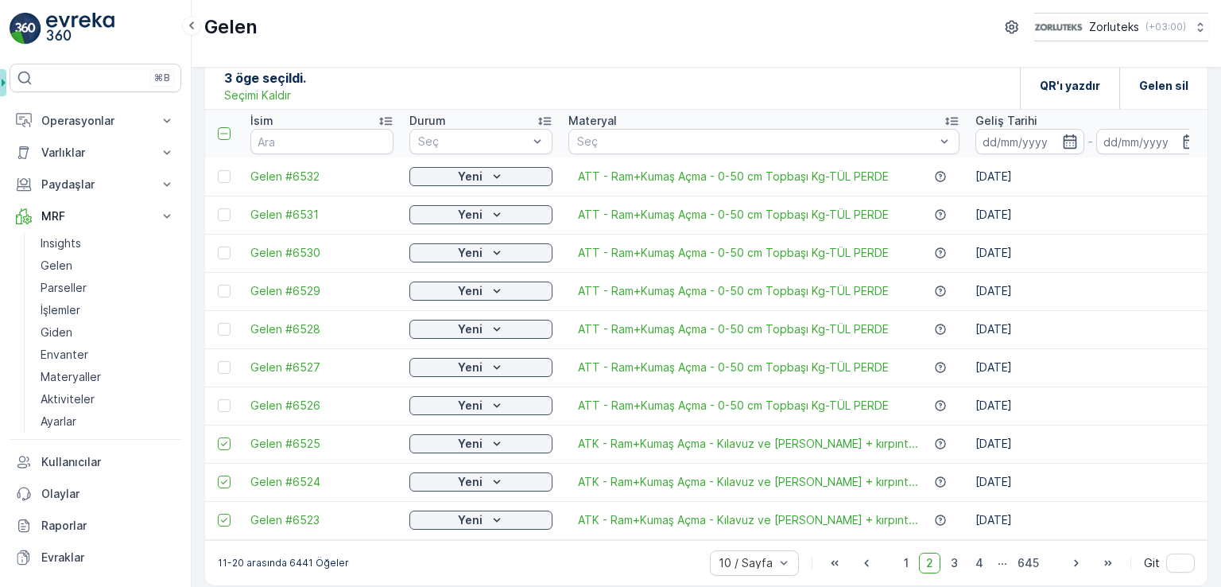
scroll to position [37, 0]
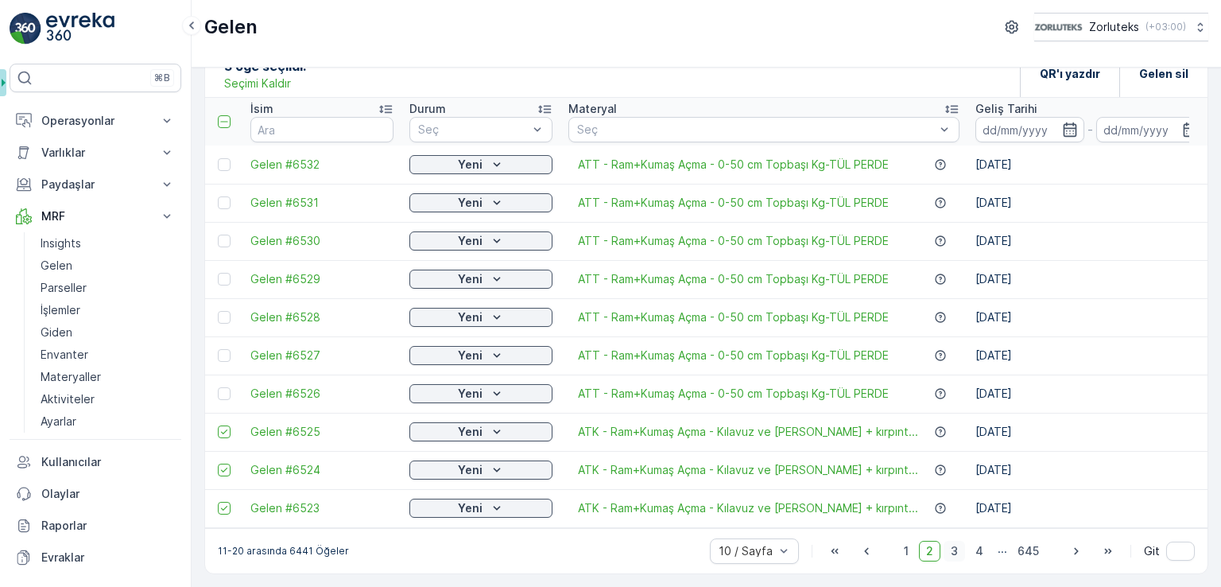
click at [951, 551] on span "3" at bounding box center [953, 550] width 21 height 21
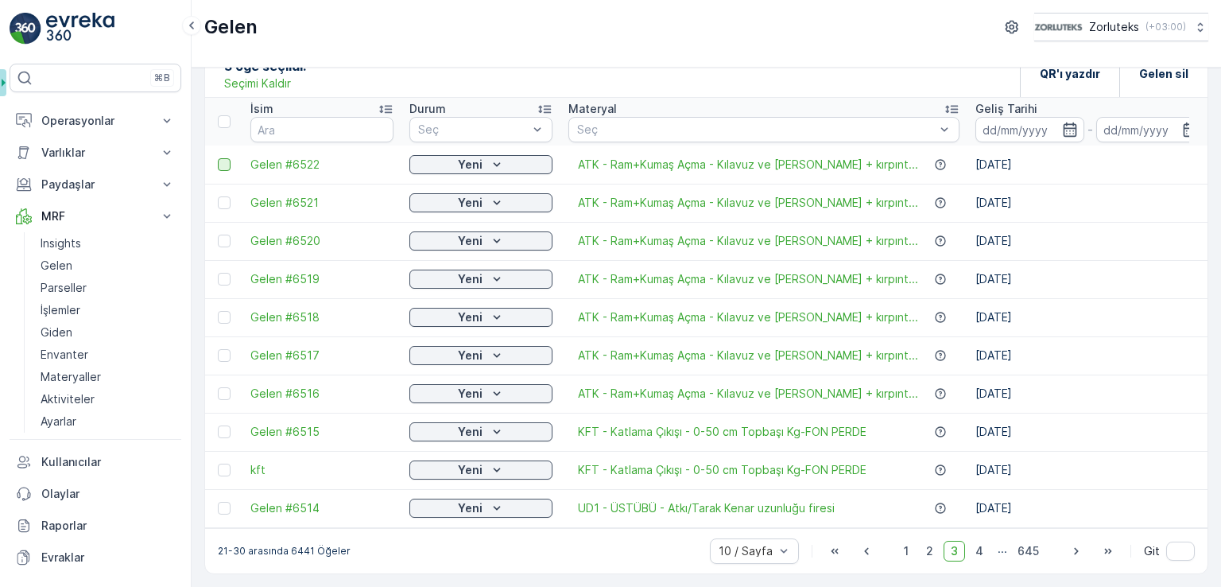
click at [226, 158] on div at bounding box center [224, 164] width 13 height 13
click at [218, 158] on input "checkbox" at bounding box center [218, 158] width 0 height 0
click at [223, 197] on div at bounding box center [224, 202] width 13 height 13
click at [218, 196] on input "checkbox" at bounding box center [218, 196] width 0 height 0
click at [223, 239] on div at bounding box center [224, 240] width 13 height 13
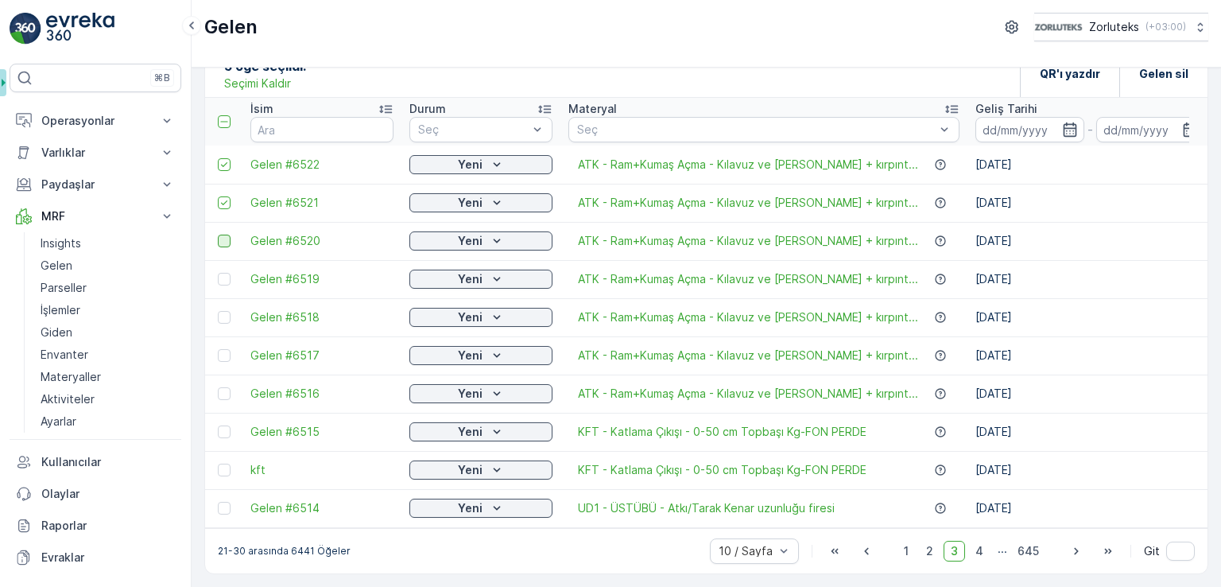
click at [218, 234] on input "checkbox" at bounding box center [218, 234] width 0 height 0
click at [224, 273] on div at bounding box center [224, 279] width 13 height 13
click at [218, 273] on input "checkbox" at bounding box center [218, 273] width 0 height 0
click at [223, 312] on div at bounding box center [224, 317] width 13 height 13
click at [218, 311] on input "checkbox" at bounding box center [218, 311] width 0 height 0
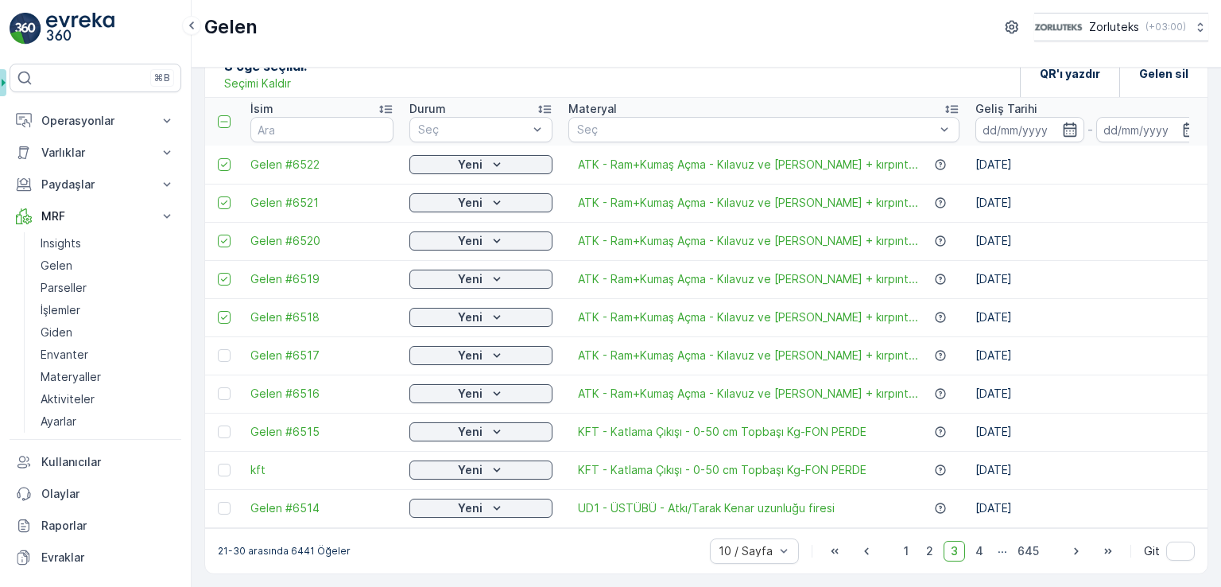
drag, startPoint x: 228, startPoint y: 346, endPoint x: 225, endPoint y: 370, distance: 24.1
click at [227, 349] on div at bounding box center [224, 355] width 13 height 13
click at [218, 349] on input "checkbox" at bounding box center [218, 349] width 0 height 0
click at [219, 397] on td at bounding box center [223, 393] width 37 height 38
click at [222, 388] on div at bounding box center [224, 393] width 13 height 13
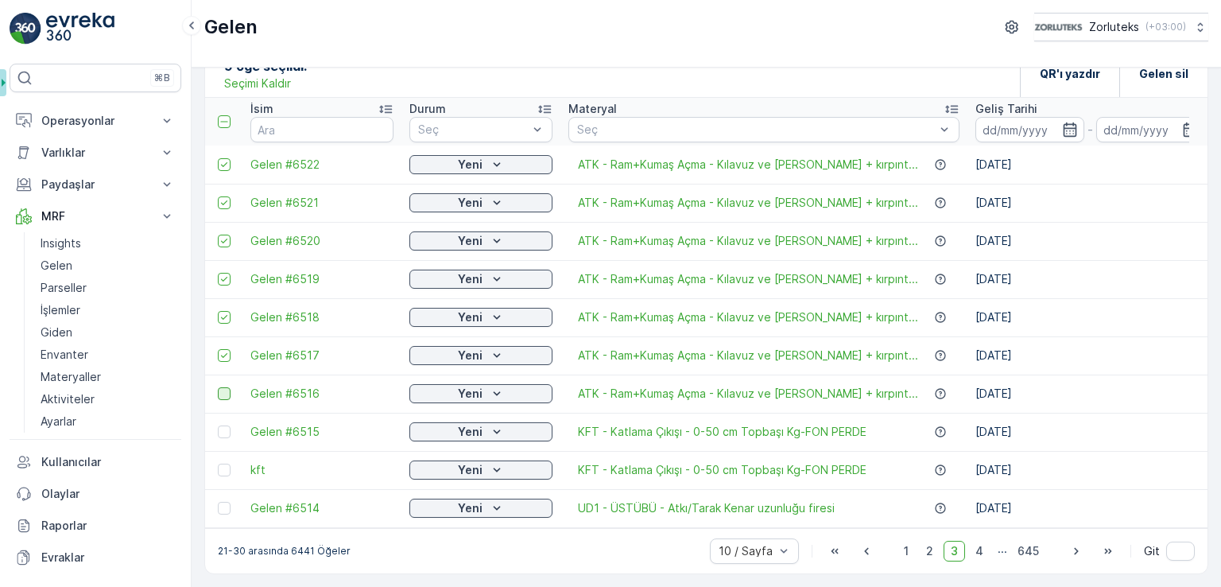
click at [218, 387] on input "checkbox" at bounding box center [218, 387] width 0 height 0
click at [1084, 80] on div "QR'ı yazdır" at bounding box center [1070, 73] width 60 height 47
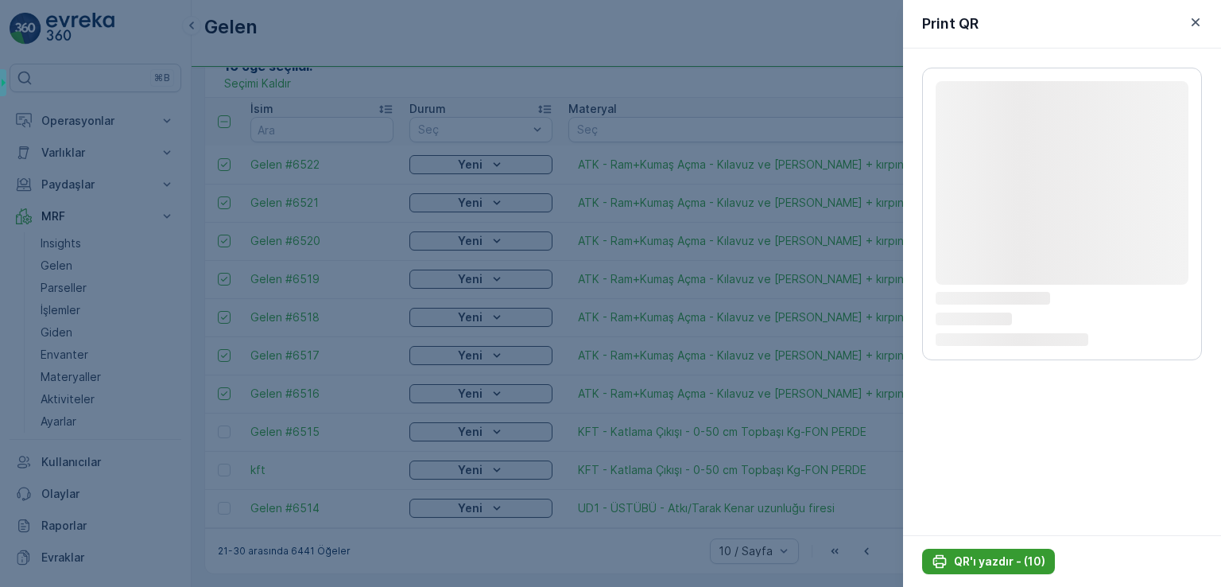
click at [979, 565] on p "QR'ı yazdır - (10)" at bounding box center [999, 561] width 91 height 16
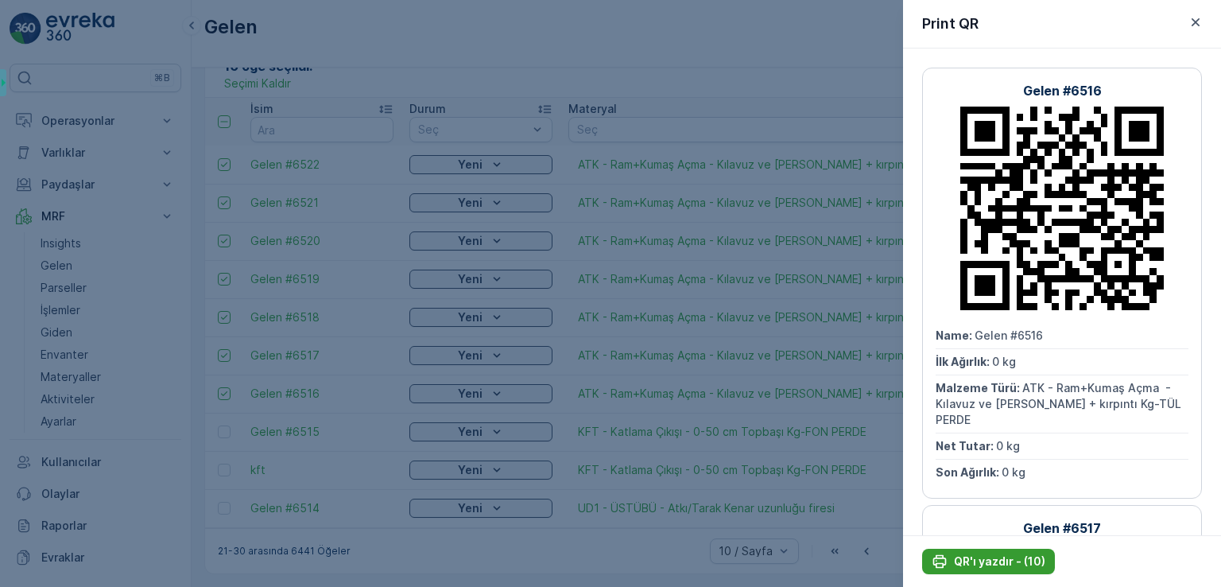
click at [997, 563] on p "QR'ı yazdır - (10)" at bounding box center [999, 561] width 91 height 16
click at [1198, 17] on icon "button" at bounding box center [1195, 22] width 16 height 16
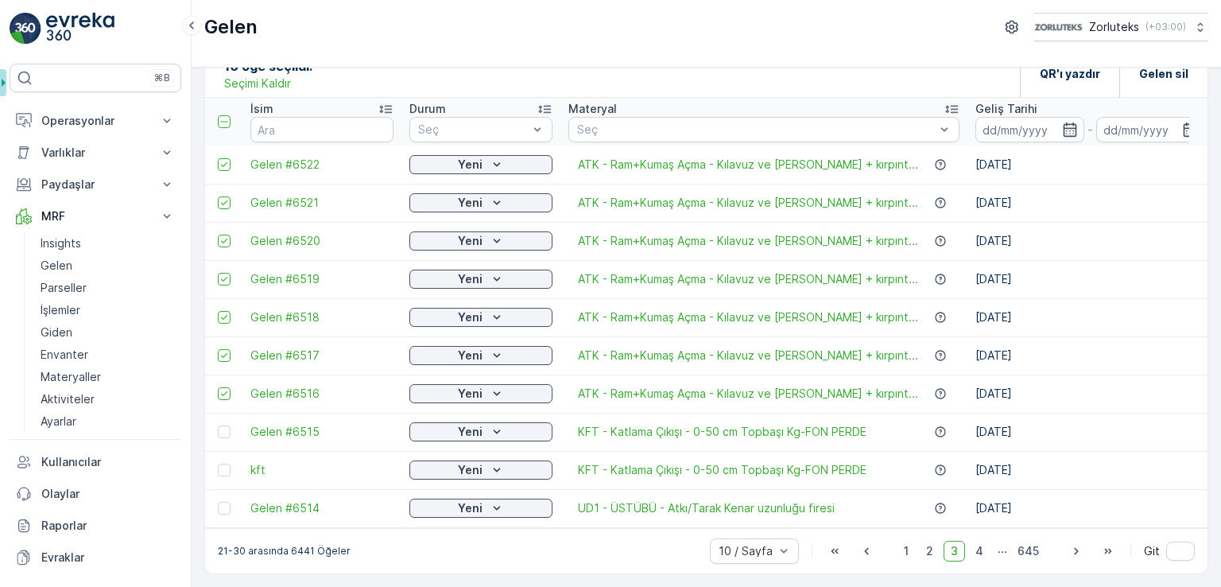
click at [266, 79] on p "Seçimi Kaldır" at bounding box center [257, 84] width 67 height 16
click at [978, 558] on span "4" at bounding box center [979, 550] width 22 height 21
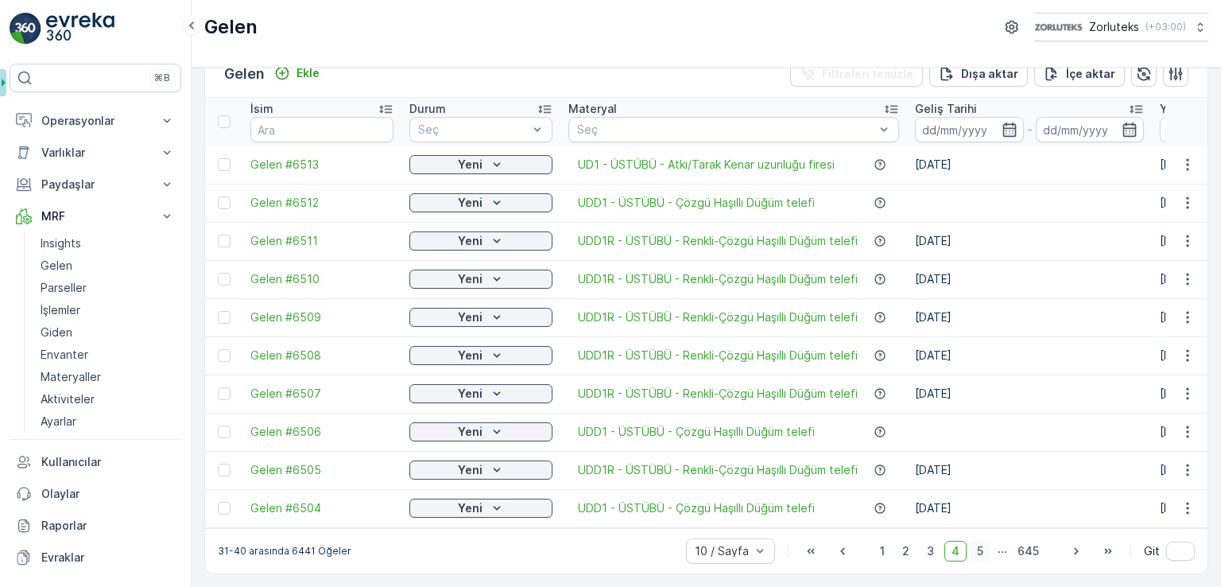
click at [978, 556] on span "5" at bounding box center [980, 550] width 21 height 21
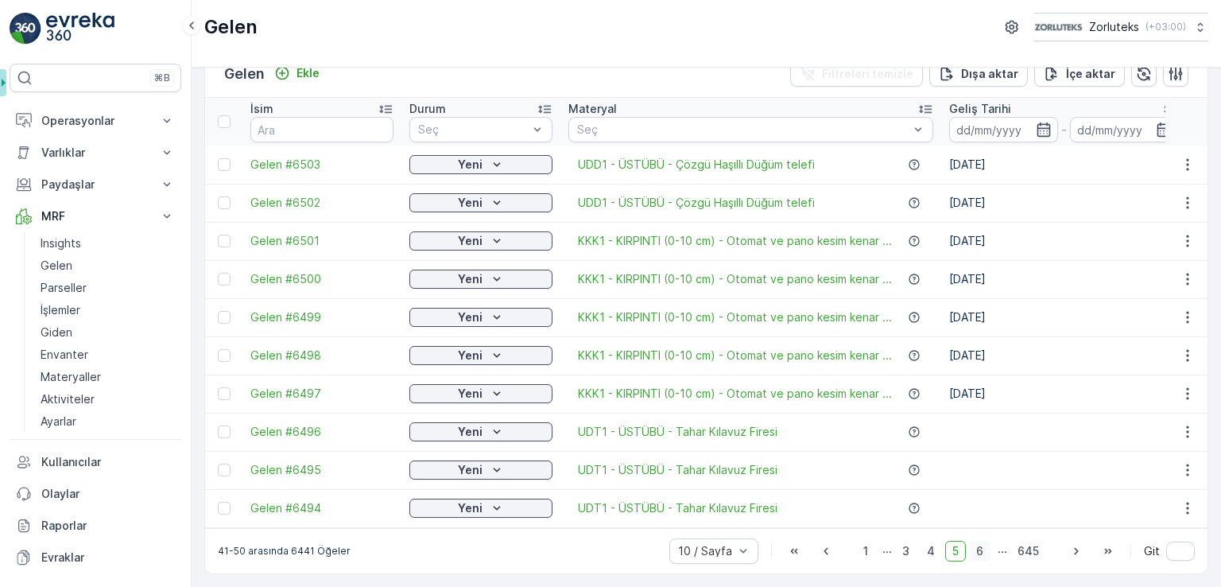
click at [980, 555] on span "6" at bounding box center [979, 550] width 21 height 21
click at [978, 552] on span "7" at bounding box center [979, 550] width 21 height 21
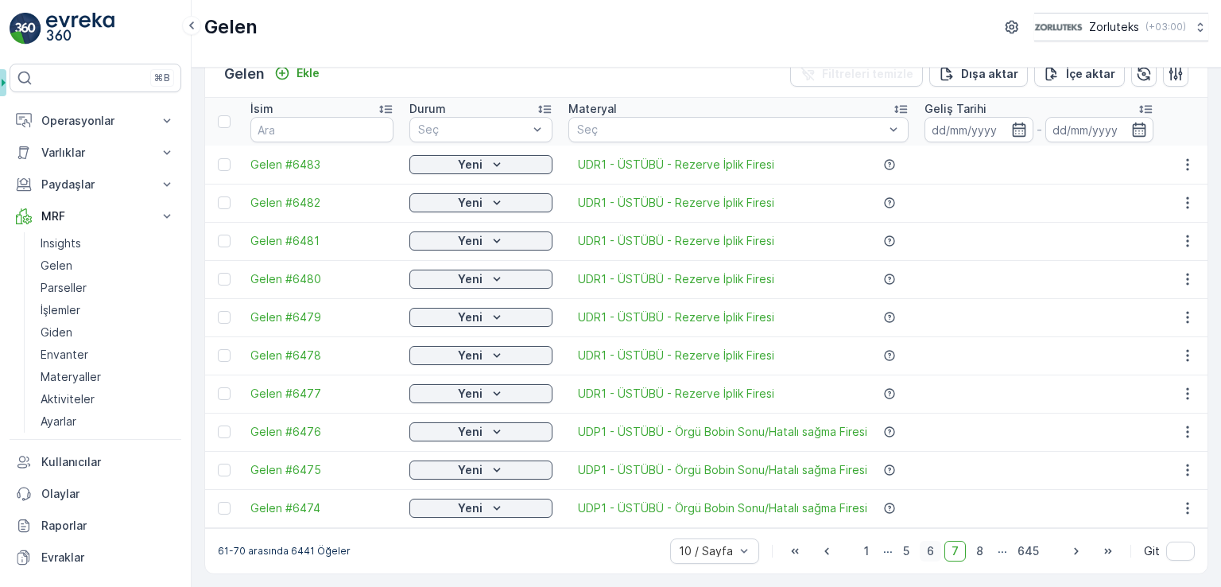
click at [931, 552] on span "6" at bounding box center [930, 550] width 21 height 21
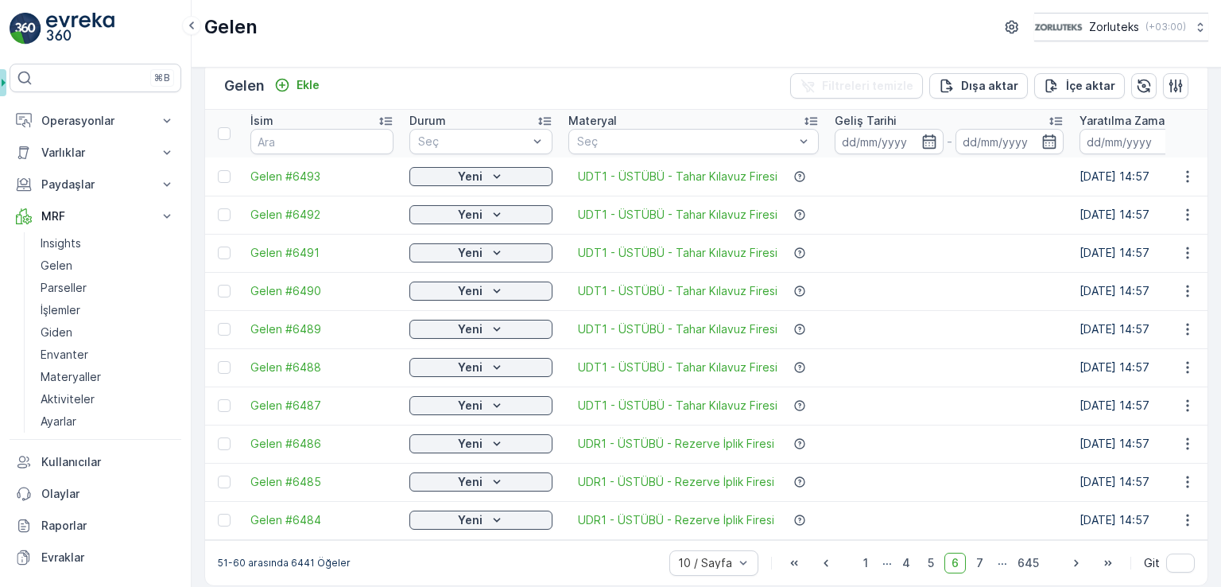
scroll to position [37, 0]
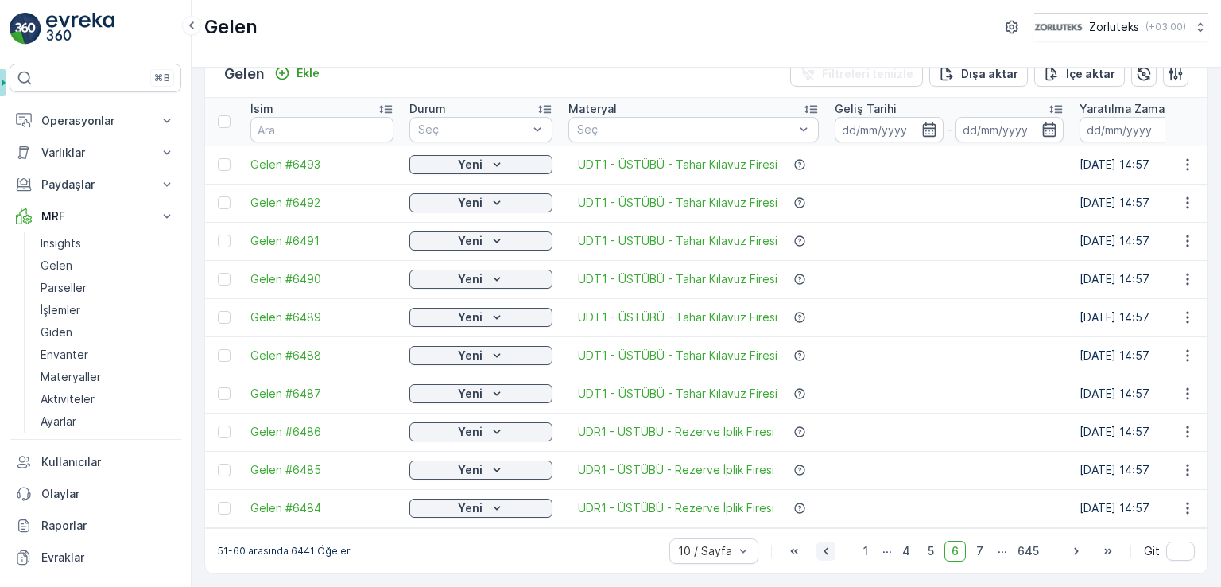
click at [825, 553] on icon "button" at bounding box center [826, 551] width 16 height 16
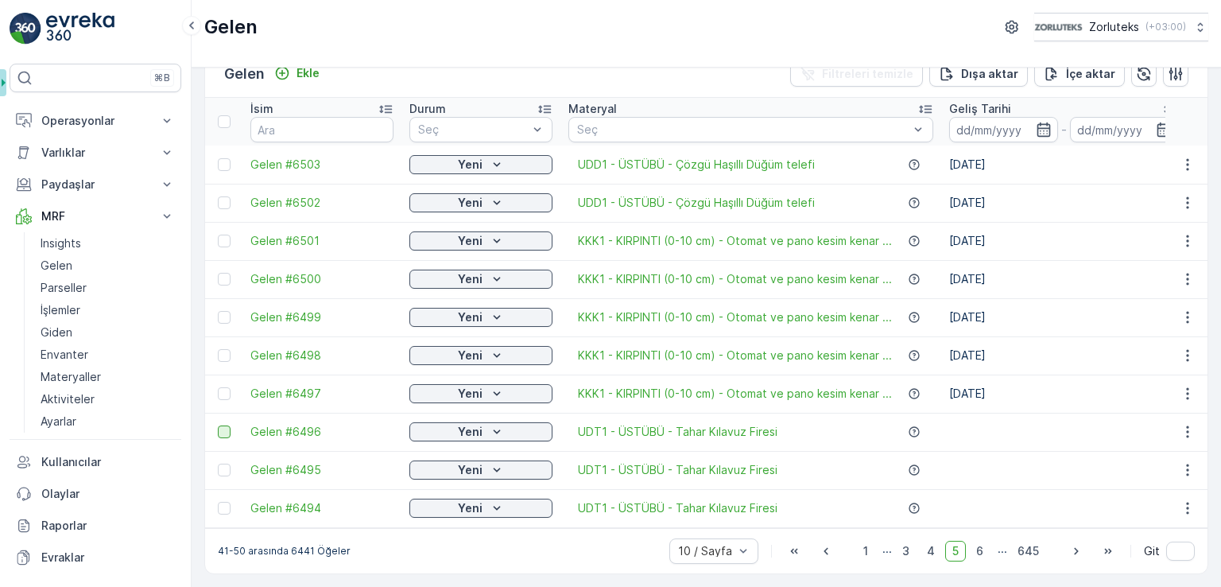
click at [226, 429] on div at bounding box center [224, 431] width 13 height 13
click at [218, 425] on input "checkbox" at bounding box center [218, 425] width 0 height 0
click at [220, 463] on div at bounding box center [224, 469] width 13 height 13
click at [218, 463] on input "checkbox" at bounding box center [218, 463] width 0 height 0
click at [223, 501] on div at bounding box center [224, 507] width 13 height 13
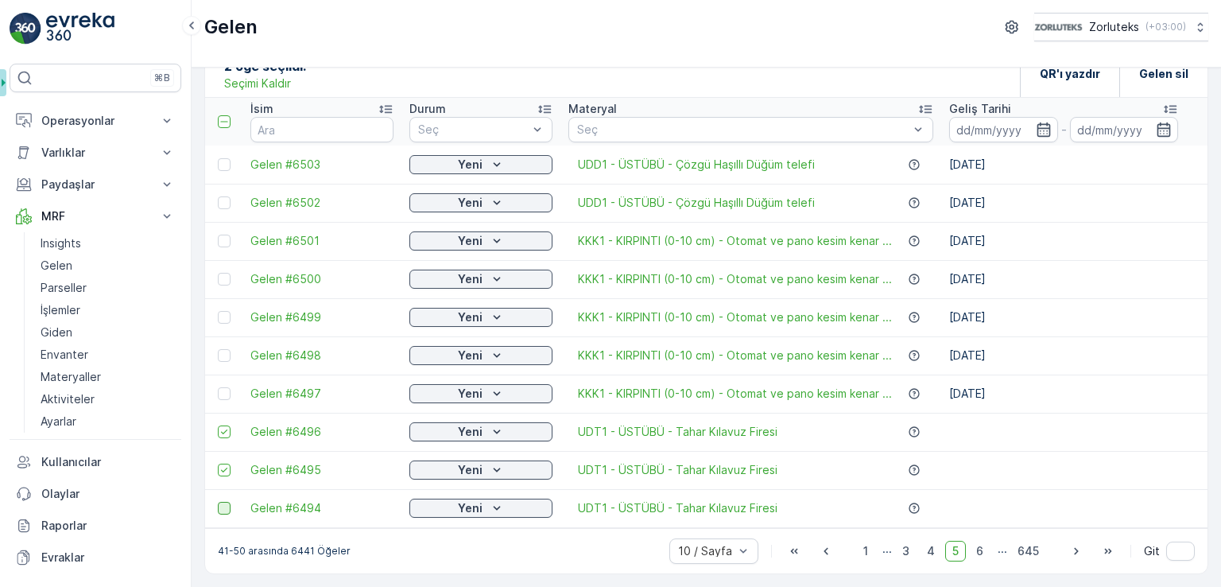
click at [218, 501] on input "checkbox" at bounding box center [218, 501] width 0 height 0
click at [1070, 553] on icon "button" at bounding box center [1076, 551] width 16 height 16
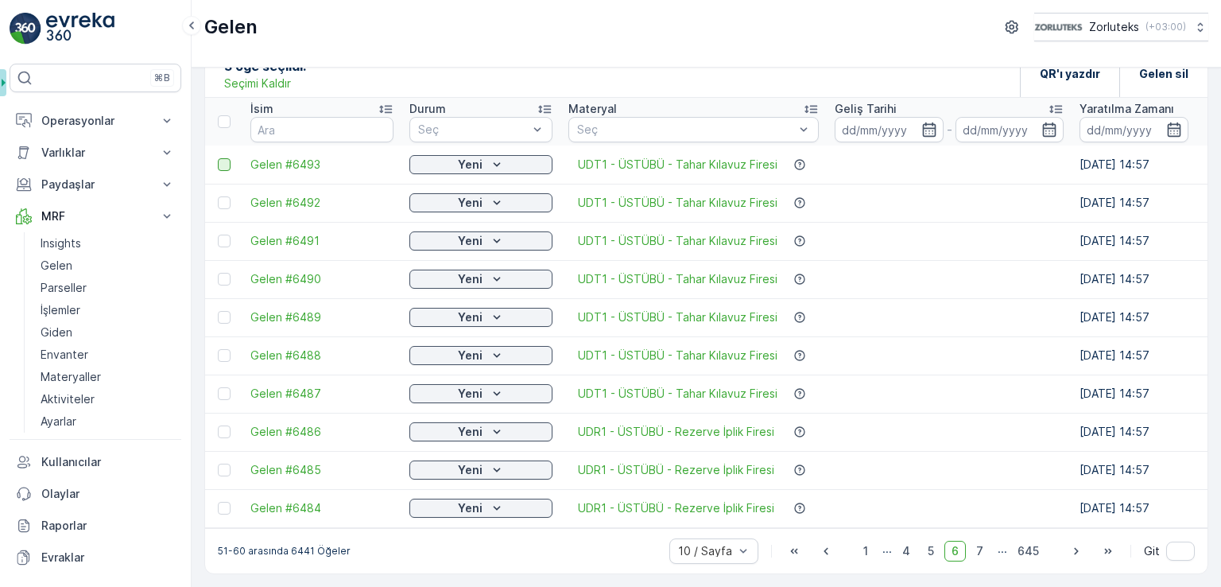
click at [223, 158] on div at bounding box center [224, 164] width 13 height 13
click at [218, 158] on input "checkbox" at bounding box center [218, 158] width 0 height 0
click at [223, 196] on div at bounding box center [224, 202] width 13 height 13
click at [218, 196] on input "checkbox" at bounding box center [218, 196] width 0 height 0
click at [221, 241] on td at bounding box center [223, 241] width 37 height 38
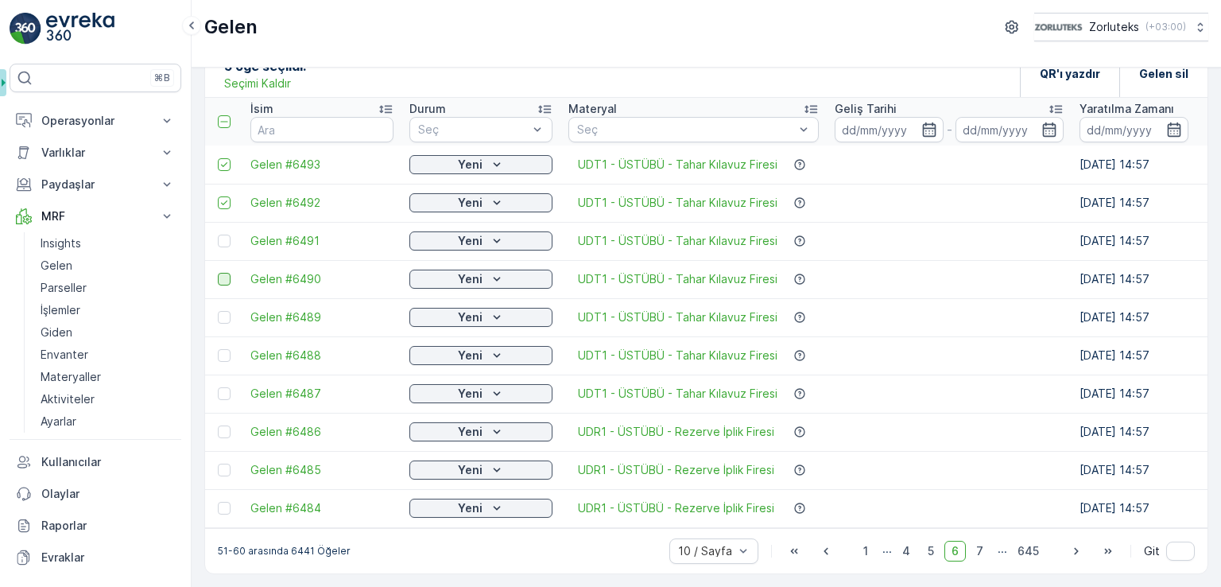
click at [219, 273] on div at bounding box center [224, 279] width 13 height 13
click at [218, 273] on input "checkbox" at bounding box center [218, 273] width 0 height 0
click at [224, 311] on div at bounding box center [224, 317] width 13 height 13
click at [218, 311] on input "checkbox" at bounding box center [218, 311] width 0 height 0
click at [221, 354] on div at bounding box center [224, 355] width 13 height 13
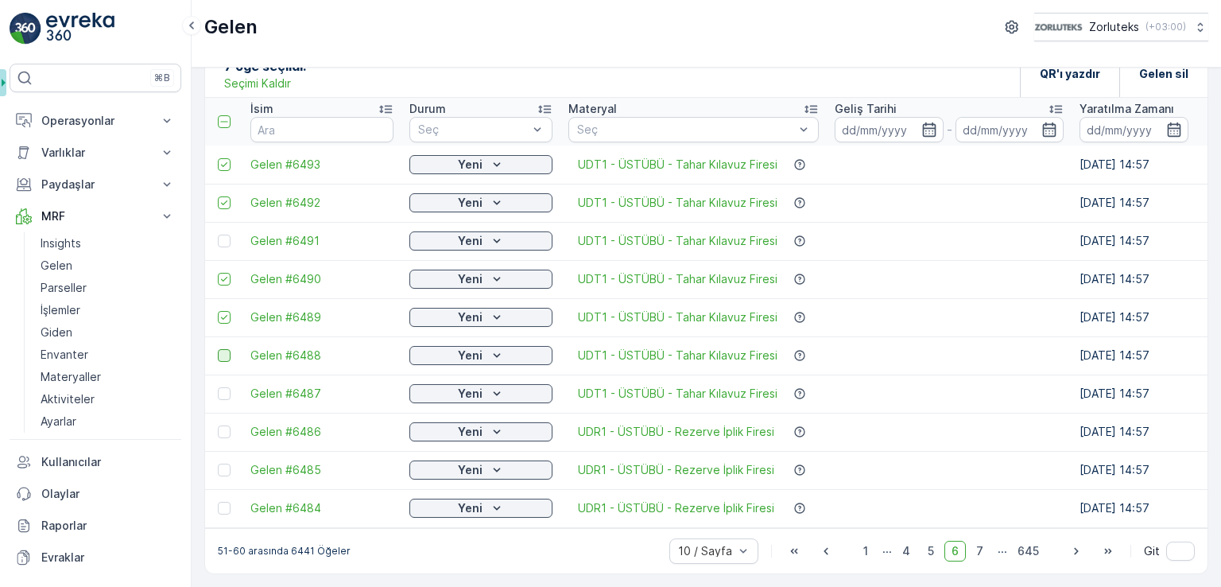
click at [218, 349] on input "checkbox" at bounding box center [218, 349] width 0 height 0
click at [223, 234] on div at bounding box center [224, 240] width 13 height 13
click at [218, 234] on input "checkbox" at bounding box center [218, 234] width 0 height 0
click at [222, 387] on div at bounding box center [224, 393] width 13 height 13
click at [218, 387] on input "checkbox" at bounding box center [218, 387] width 0 height 0
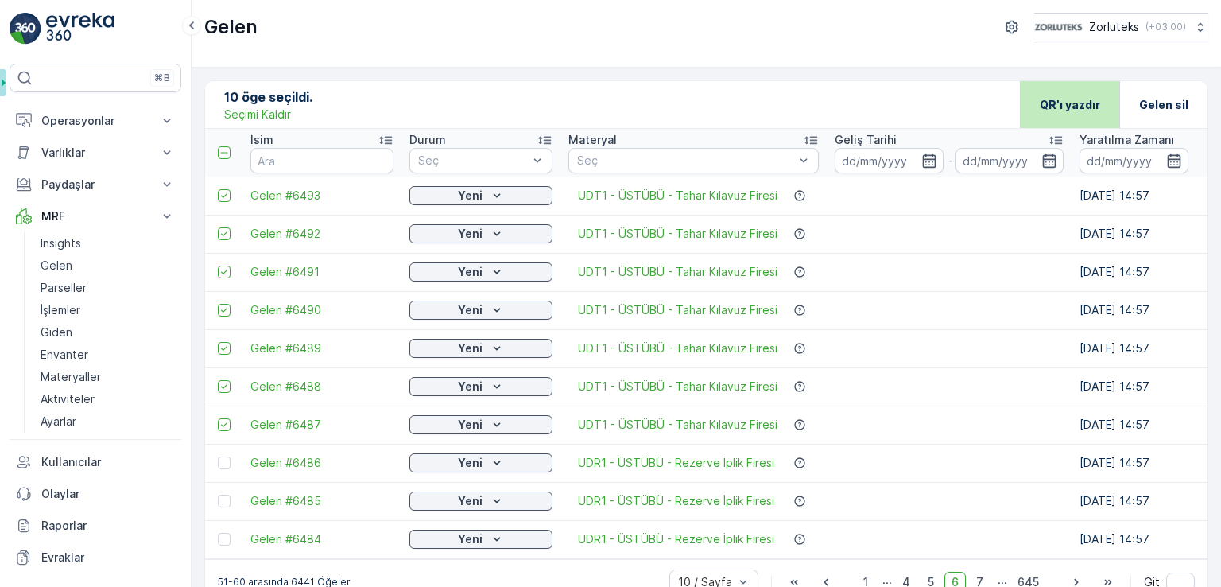
click at [1076, 106] on p "QR'ı yazdır" at bounding box center [1070, 105] width 60 height 16
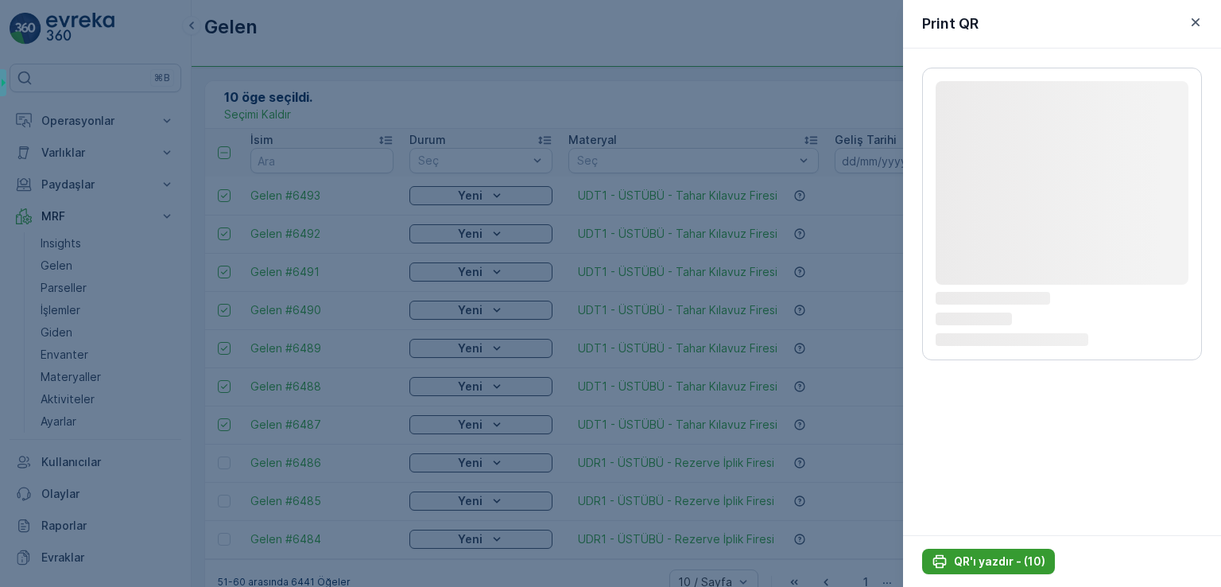
click at [1008, 565] on p "QR'ı yazdır - (10)" at bounding box center [999, 561] width 91 height 16
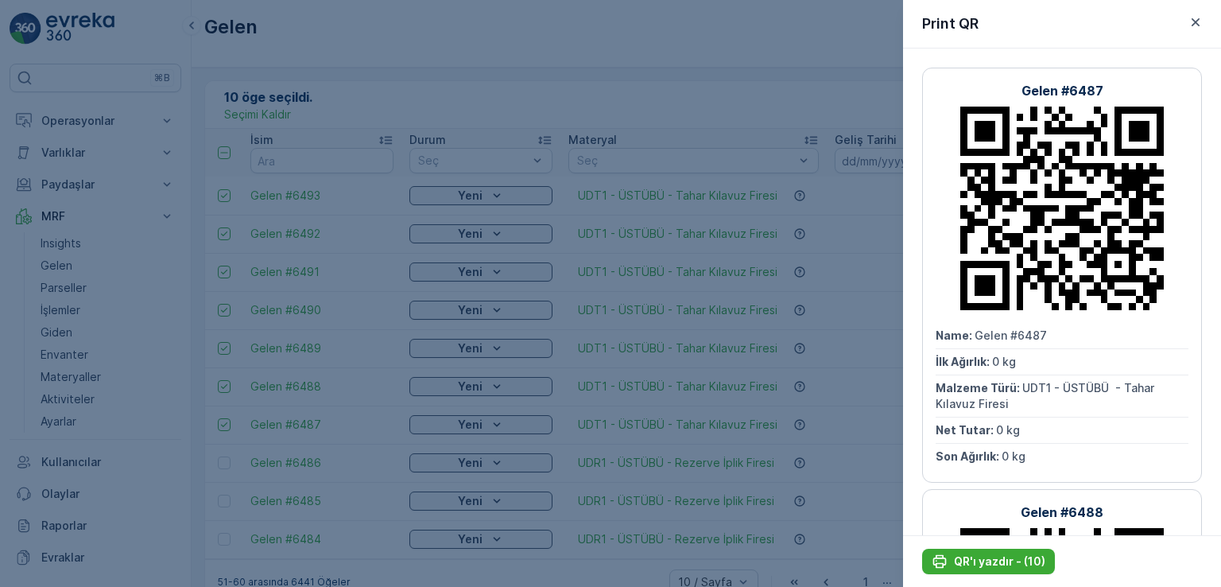
drag, startPoint x: 1008, startPoint y: 565, endPoint x: 807, endPoint y: 304, distance: 329.4
click at [1008, 566] on p "QR'ı yazdır - (10)" at bounding box center [999, 561] width 91 height 16
click at [1195, 23] on icon "button" at bounding box center [1195, 22] width 8 height 8
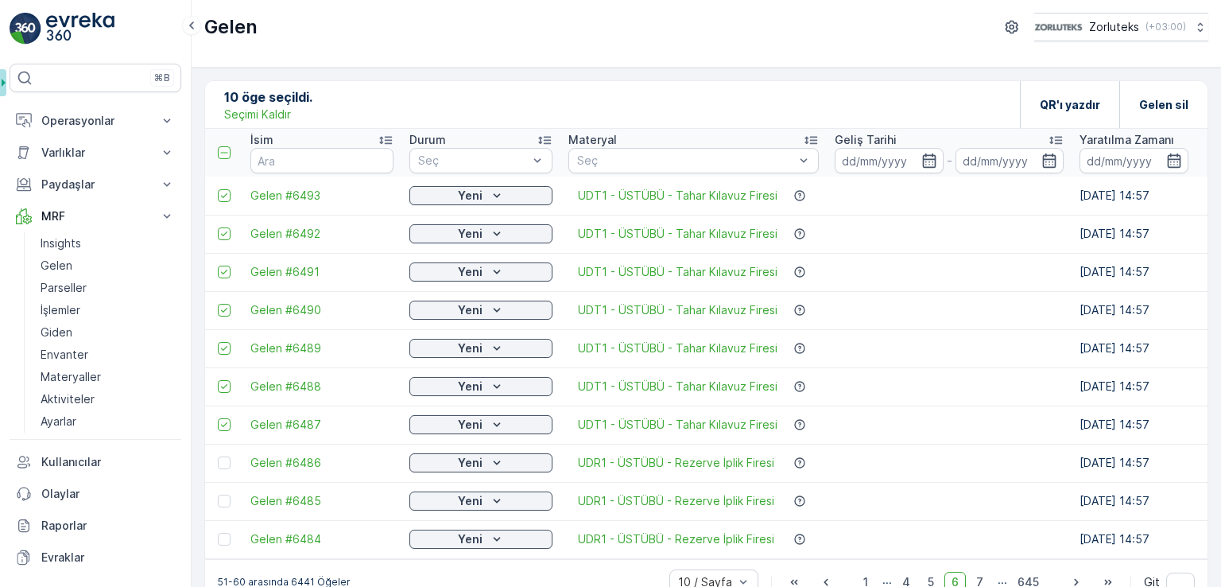
click at [268, 118] on p "Seçimi Kaldır" at bounding box center [257, 114] width 67 height 16
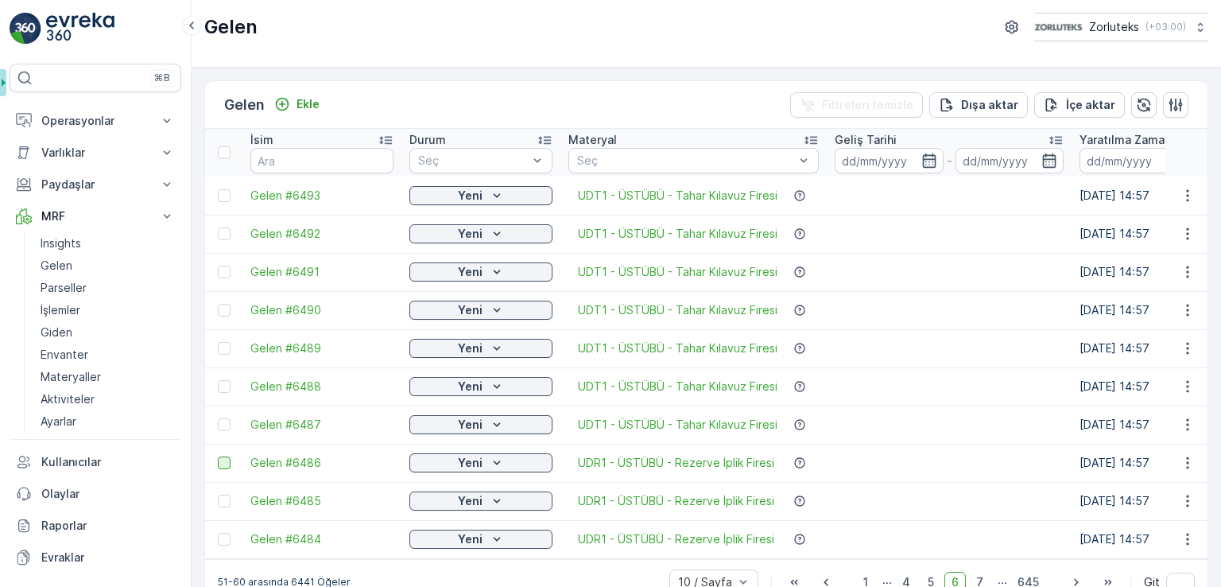
drag, startPoint x: 225, startPoint y: 463, endPoint x: 223, endPoint y: 486, distance: 24.0
click at [225, 464] on div at bounding box center [224, 462] width 13 height 13
click at [218, 456] on input "checkbox" at bounding box center [218, 456] width 0 height 0
click at [219, 504] on div at bounding box center [224, 500] width 13 height 13
click at [218, 494] on input "checkbox" at bounding box center [218, 494] width 0 height 0
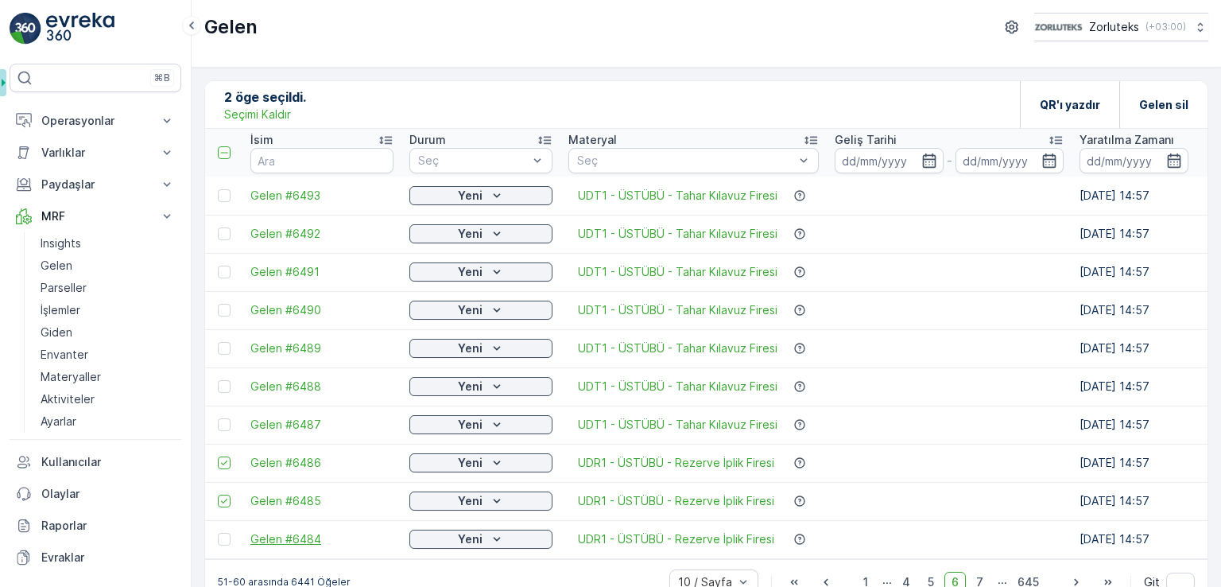
click at [219, 540] on div at bounding box center [224, 538] width 13 height 13
click at [218, 532] on input "checkbox" at bounding box center [218, 532] width 0 height 0
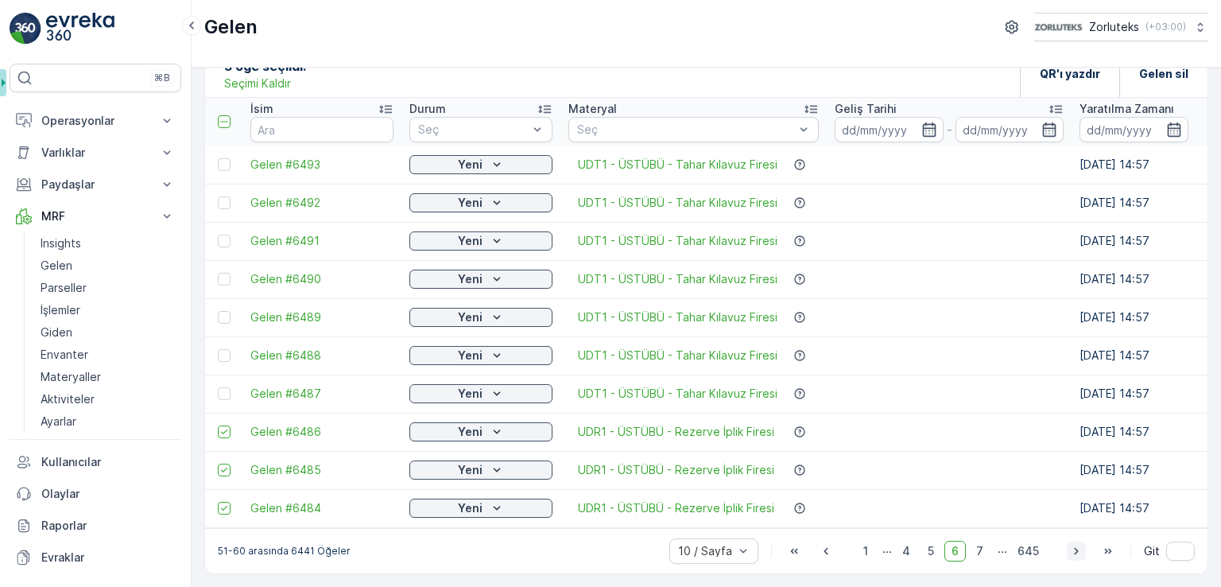
click at [1075, 549] on icon "button" at bounding box center [1076, 551] width 16 height 16
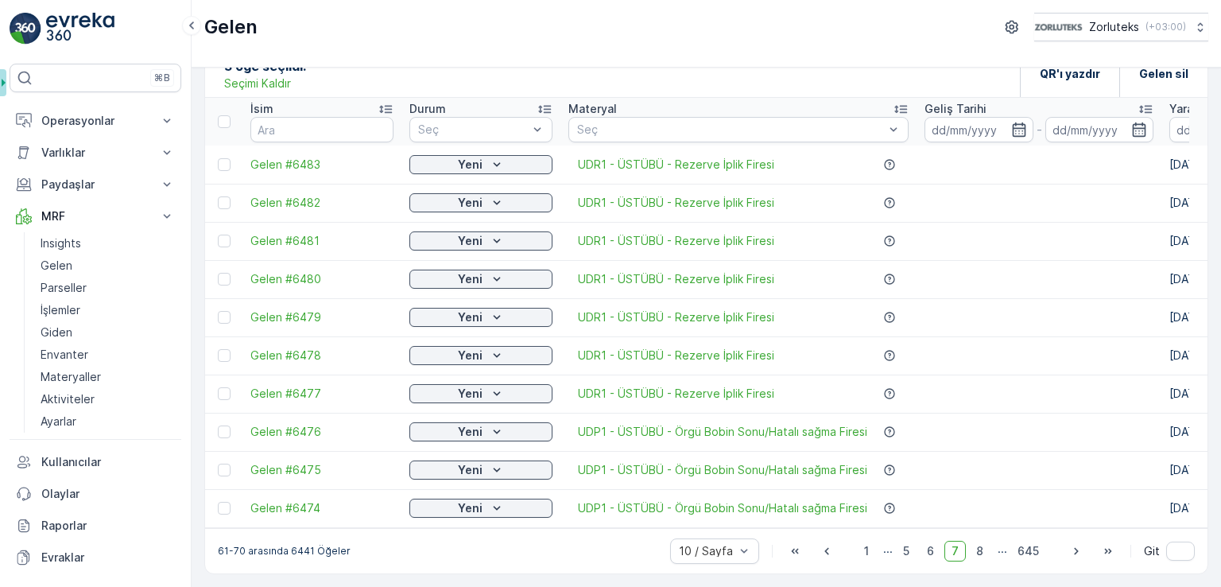
drag, startPoint x: 223, startPoint y: 165, endPoint x: 223, endPoint y: 179, distance: 14.3
click at [223, 165] on td at bounding box center [223, 164] width 37 height 38
drag, startPoint x: 227, startPoint y: 154, endPoint x: 219, endPoint y: 199, distance: 45.2
click at [226, 158] on div at bounding box center [224, 164] width 13 height 13
click at [218, 158] on input "checkbox" at bounding box center [218, 158] width 0 height 0
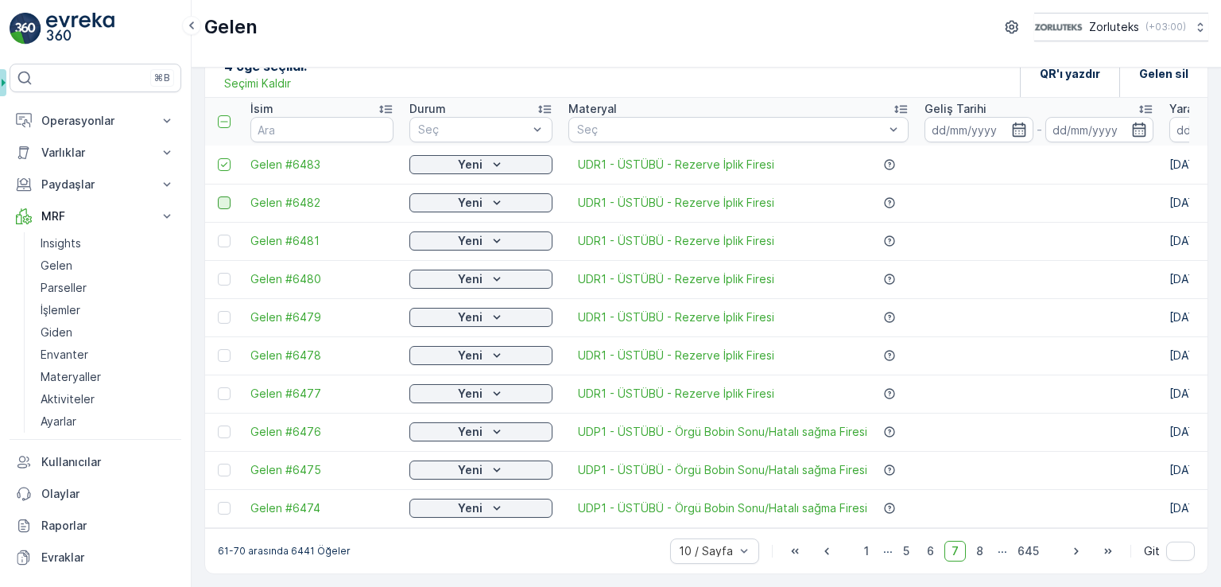
drag, startPoint x: 224, startPoint y: 198, endPoint x: 223, endPoint y: 217, distance: 19.1
click at [224, 197] on div at bounding box center [224, 202] width 13 height 13
click at [218, 196] on input "checkbox" at bounding box center [218, 196] width 0 height 0
click at [221, 234] on div at bounding box center [224, 240] width 13 height 13
click at [218, 234] on input "checkbox" at bounding box center [218, 234] width 0 height 0
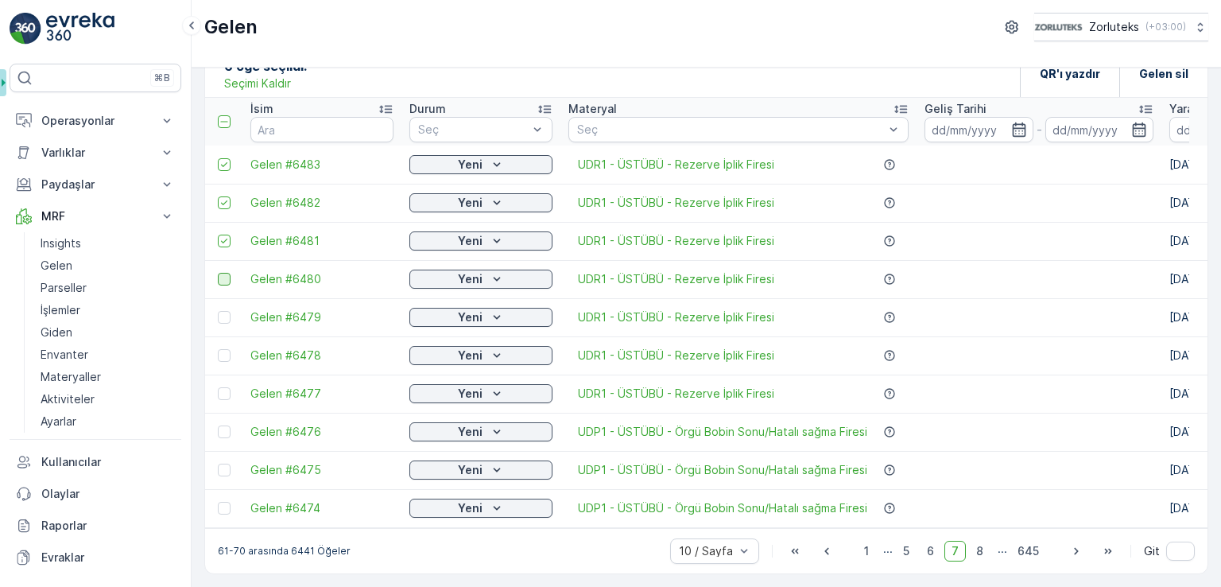
click at [225, 277] on div at bounding box center [224, 279] width 13 height 13
click at [218, 273] on input "checkbox" at bounding box center [218, 273] width 0 height 0
click at [223, 311] on div at bounding box center [224, 317] width 13 height 13
click at [218, 311] on input "checkbox" at bounding box center [218, 311] width 0 height 0
click at [223, 351] on div at bounding box center [224, 355] width 13 height 13
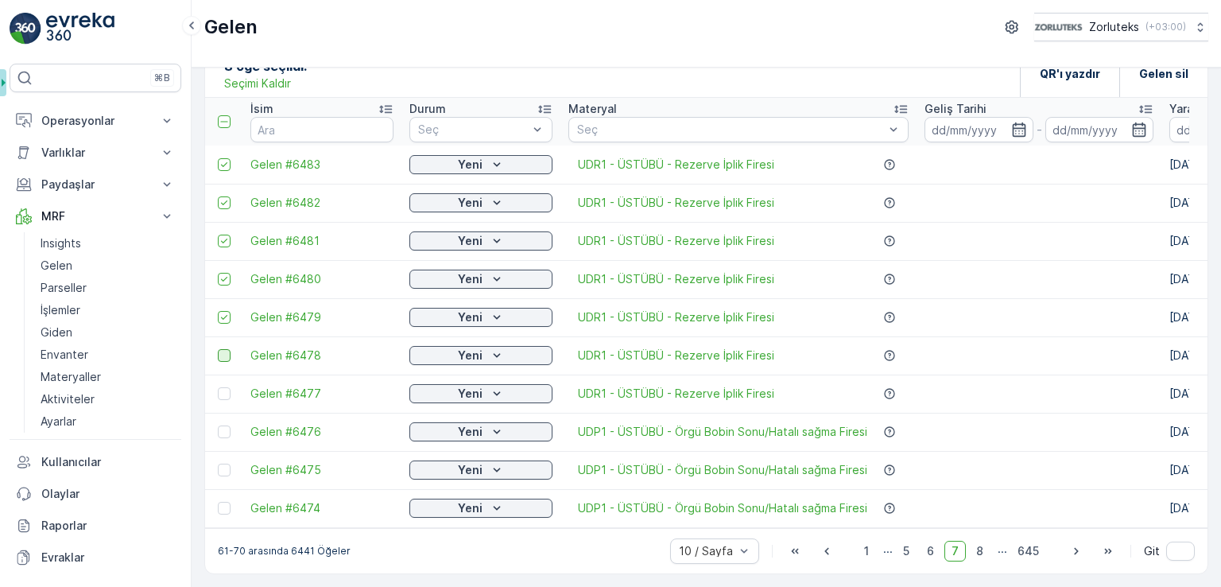
click at [218, 349] on input "checkbox" at bounding box center [218, 349] width 0 height 0
click at [223, 392] on div at bounding box center [224, 393] width 13 height 13
click at [218, 387] on input "checkbox" at bounding box center [218, 387] width 0 height 0
click at [1068, 80] on div "QR'ı yazdır" at bounding box center [1070, 73] width 60 height 47
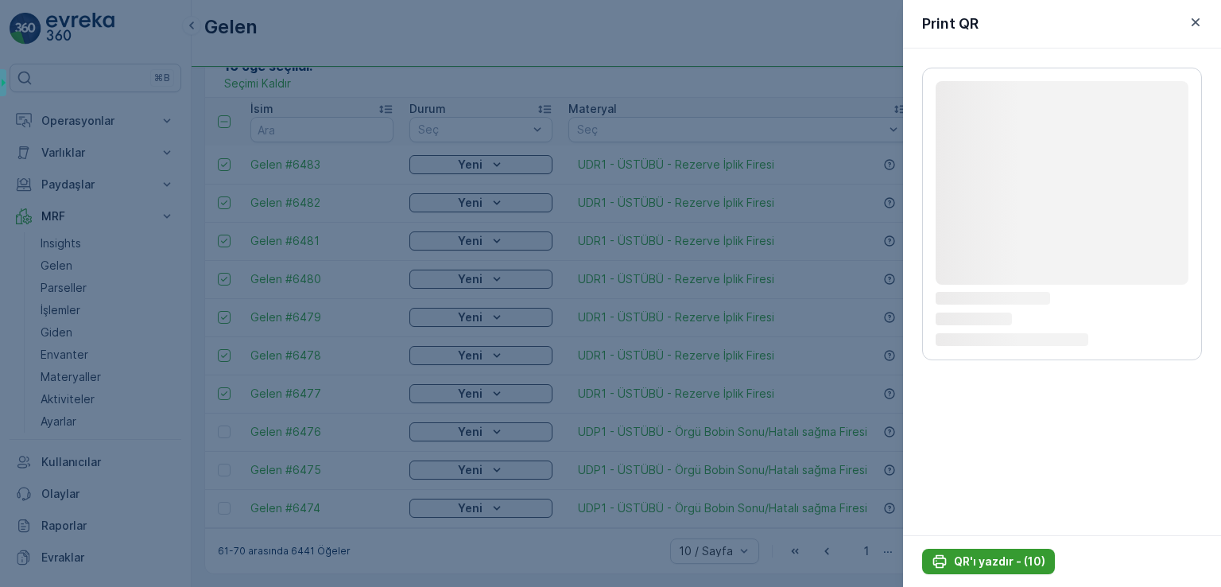
click at [989, 560] on p "QR'ı yazdır - (10)" at bounding box center [999, 561] width 91 height 16
click at [986, 557] on p "QR'ı yazdır - (10)" at bounding box center [999, 561] width 91 height 16
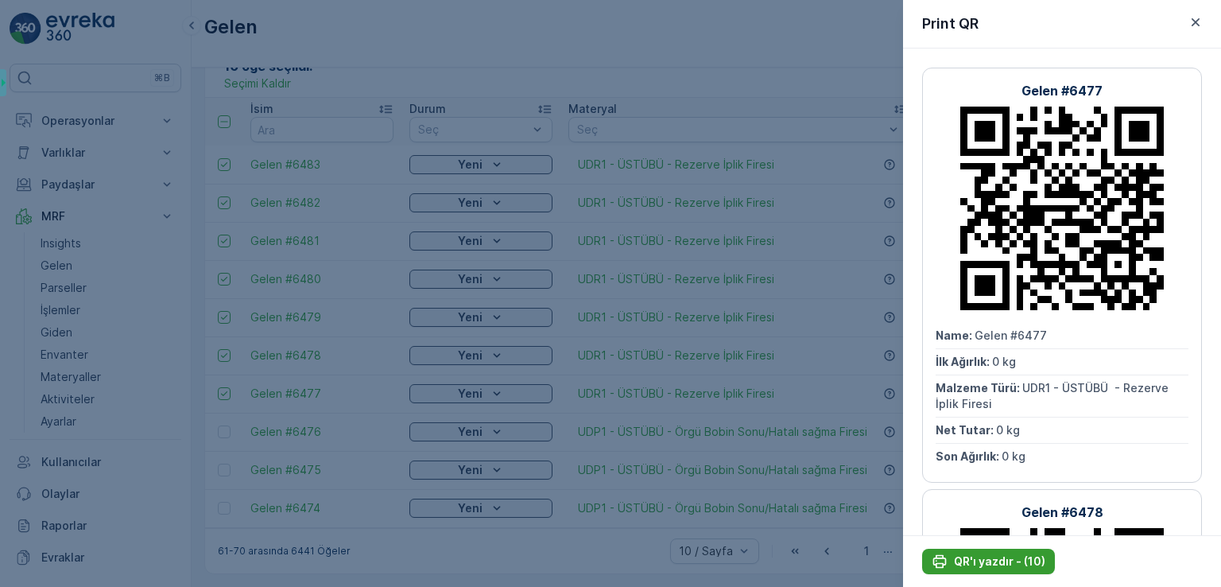
click at [986, 566] on p "QR'ı yazdır - (10)" at bounding box center [999, 561] width 91 height 16
click at [1194, 23] on icon "button" at bounding box center [1195, 22] width 8 height 8
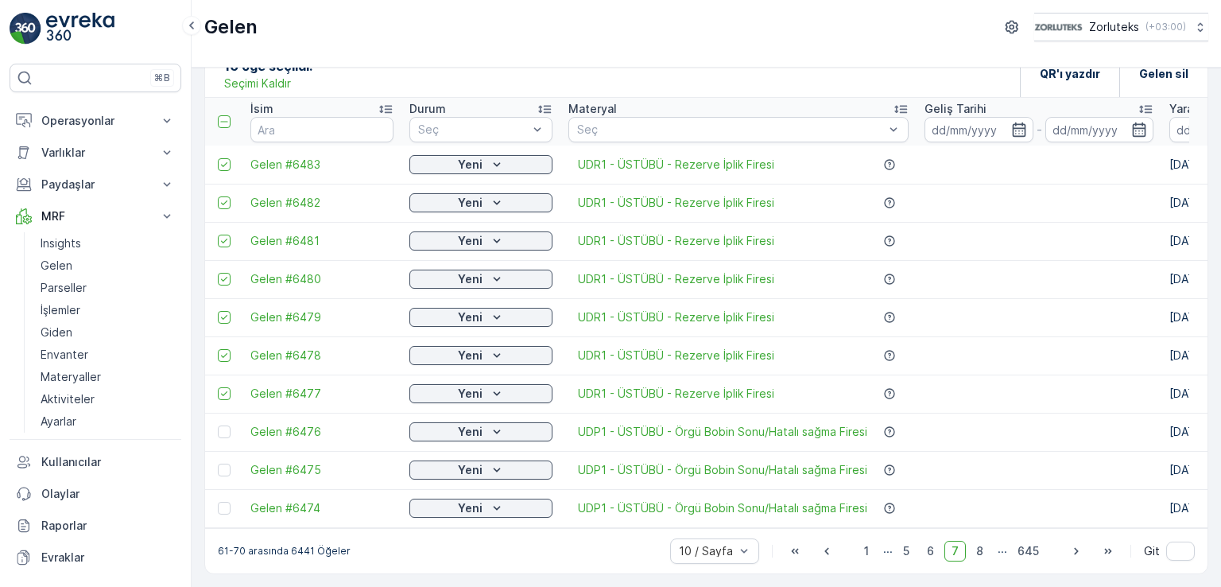
click at [267, 76] on p "Seçimi Kaldır" at bounding box center [257, 84] width 67 height 16
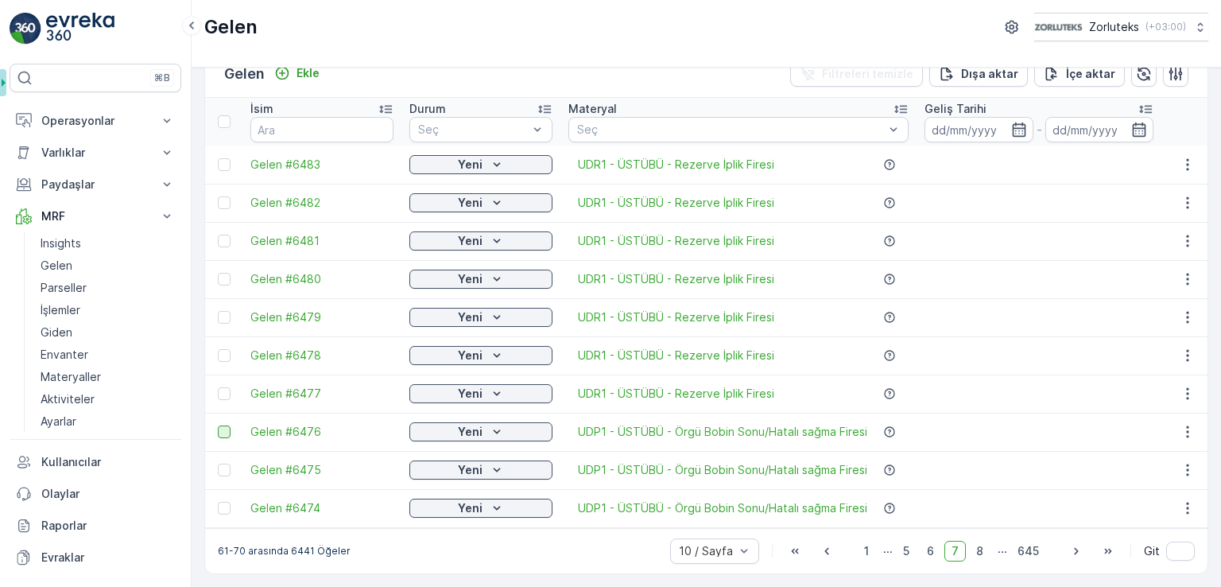
click at [220, 428] on div at bounding box center [224, 431] width 13 height 13
click at [218, 425] on input "checkbox" at bounding box center [218, 425] width 0 height 0
click at [226, 465] on div at bounding box center [224, 469] width 13 height 13
click at [218, 463] on input "checkbox" at bounding box center [218, 463] width 0 height 0
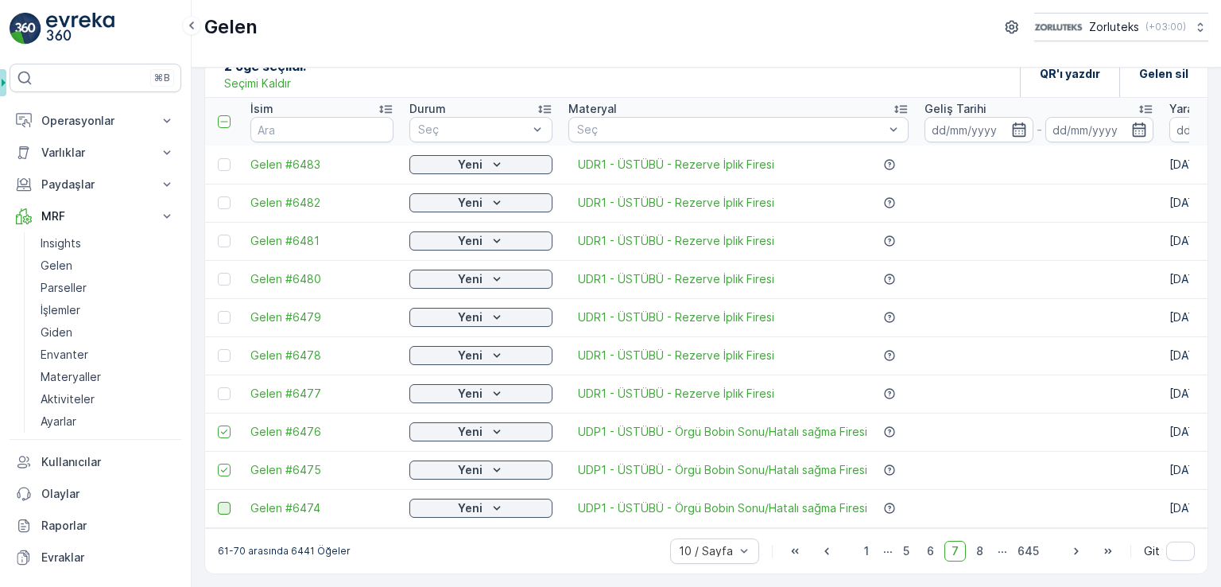
click at [227, 506] on div at bounding box center [224, 507] width 13 height 13
click at [218, 501] on input "checkbox" at bounding box center [218, 501] width 0 height 0
click at [1071, 551] on icon "button" at bounding box center [1076, 551] width 16 height 16
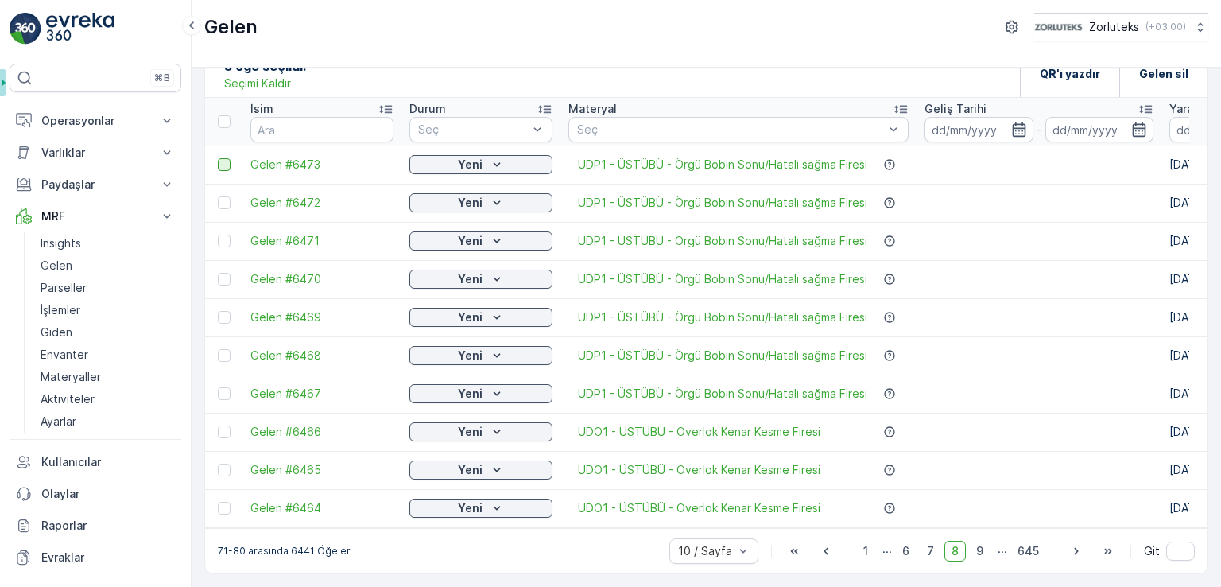
click at [223, 163] on div at bounding box center [224, 164] width 13 height 13
click at [218, 158] on input "checkbox" at bounding box center [218, 158] width 0 height 0
click at [226, 196] on div at bounding box center [224, 202] width 13 height 13
click at [218, 196] on input "checkbox" at bounding box center [218, 196] width 0 height 0
click at [228, 239] on div at bounding box center [224, 240] width 13 height 13
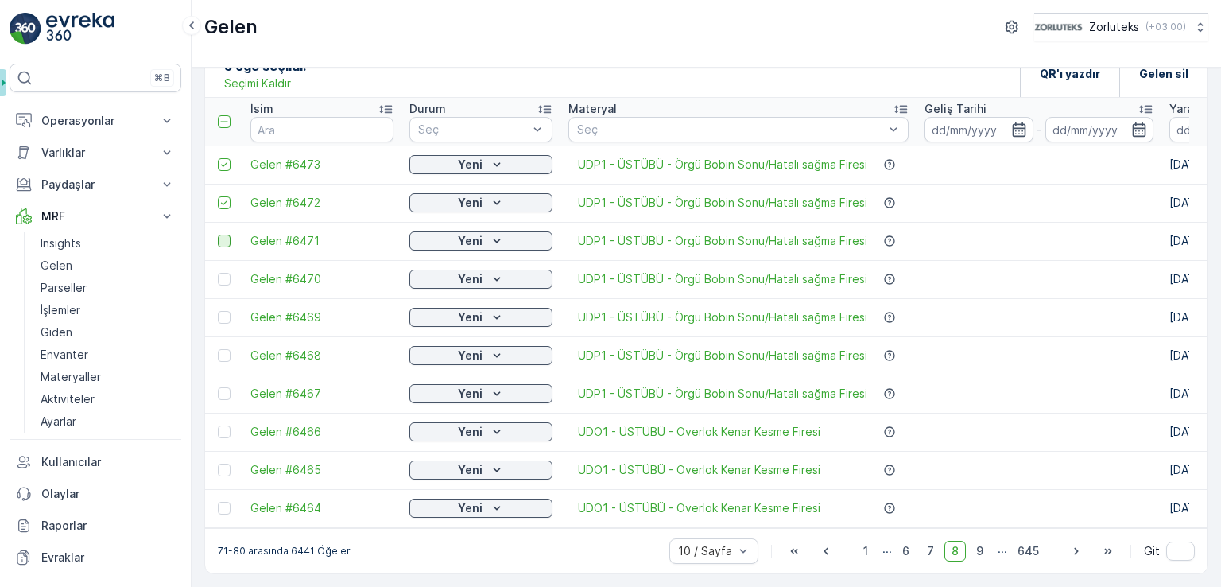
click at [218, 234] on input "checkbox" at bounding box center [218, 234] width 0 height 0
click at [223, 264] on td at bounding box center [223, 279] width 37 height 38
click at [219, 311] on div at bounding box center [224, 317] width 13 height 13
click at [218, 311] on input "checkbox" at bounding box center [218, 311] width 0 height 0
click at [219, 275] on div at bounding box center [224, 279] width 13 height 13
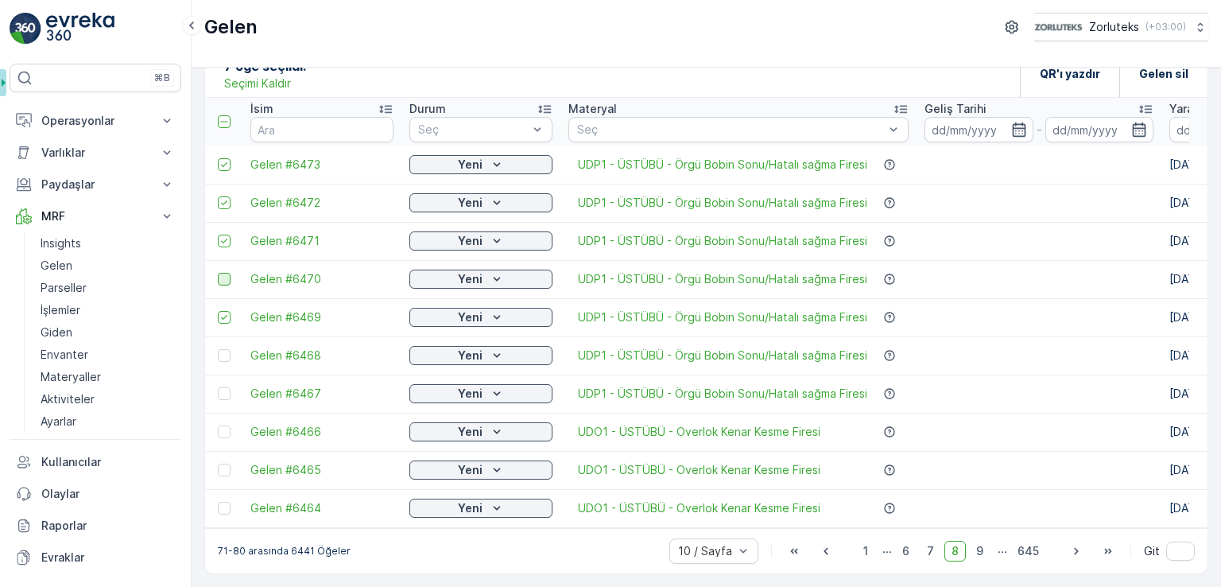
click at [218, 273] on input "checkbox" at bounding box center [218, 273] width 0 height 0
click at [226, 350] on div at bounding box center [224, 355] width 13 height 13
click at [218, 349] on input "checkbox" at bounding box center [218, 349] width 0 height 0
click at [224, 392] on div at bounding box center [224, 393] width 13 height 13
click at [218, 387] on input "checkbox" at bounding box center [218, 387] width 0 height 0
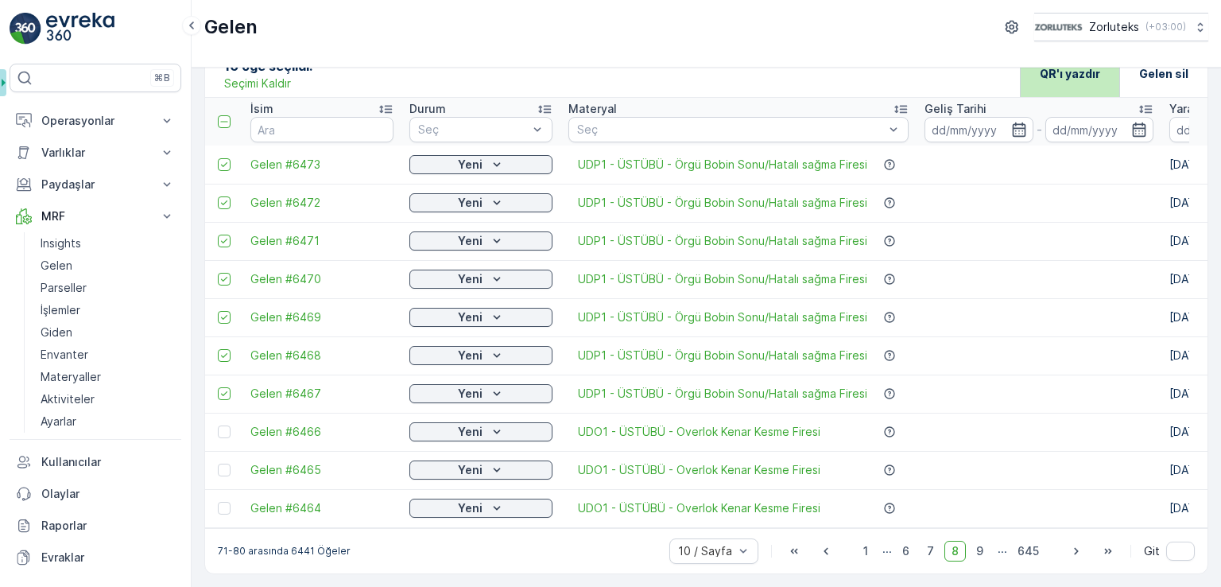
click at [1052, 72] on p "QR'ı yazdır" at bounding box center [1070, 74] width 60 height 16
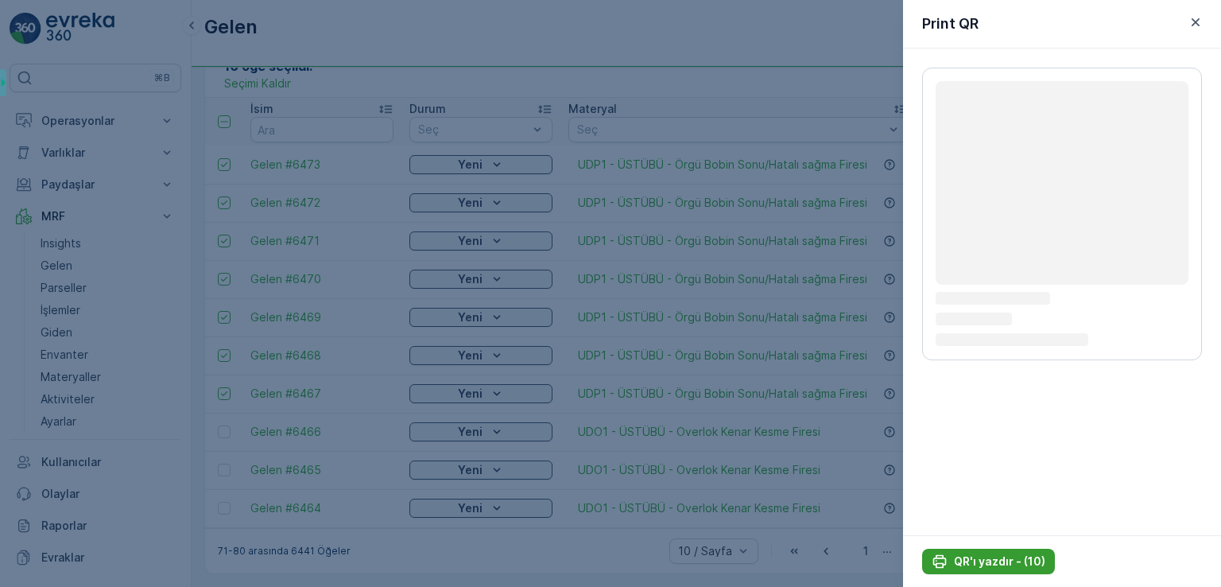
click at [1005, 563] on p "QR'ı yazdır - (10)" at bounding box center [999, 561] width 91 height 16
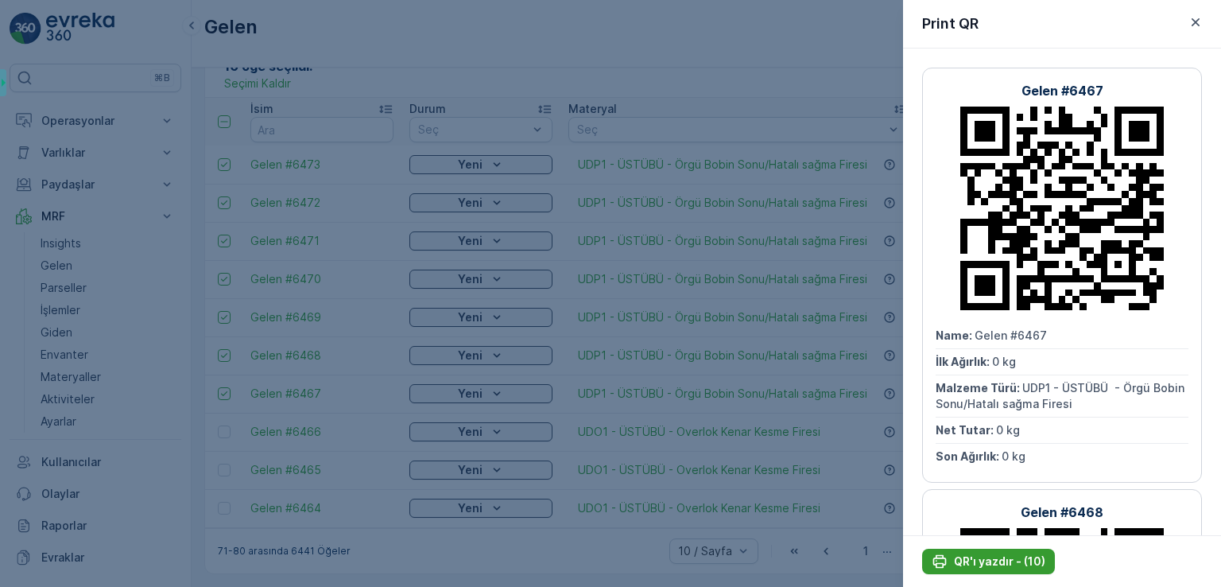
click at [1009, 561] on p "QR'ı yazdır - (10)" at bounding box center [999, 561] width 91 height 16
click at [1195, 26] on icon "button" at bounding box center [1195, 22] width 16 height 16
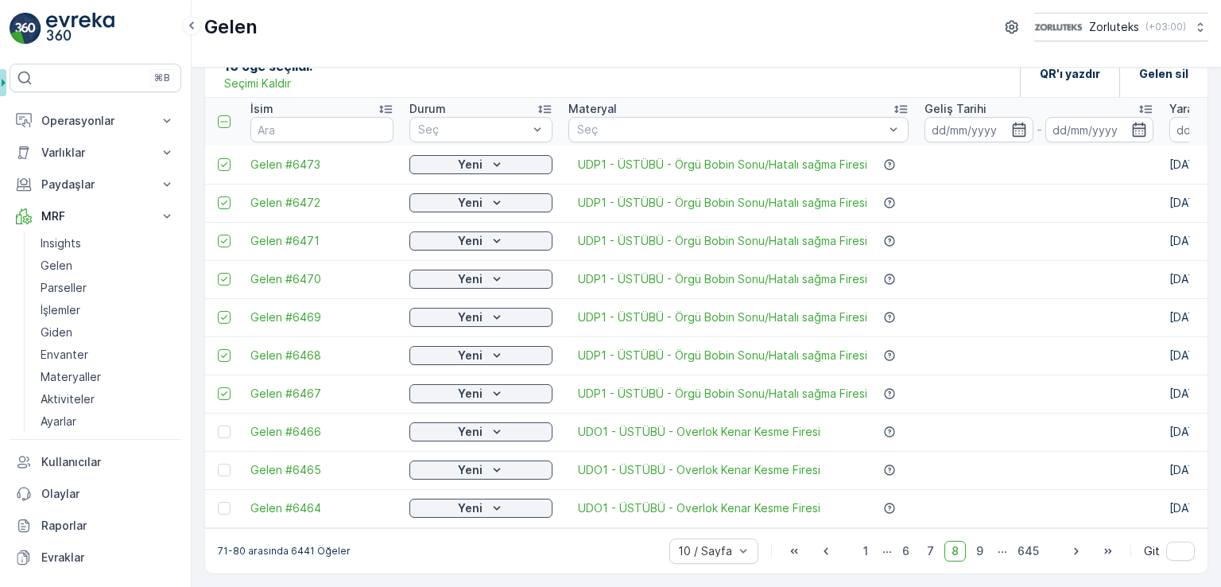
click at [239, 76] on p "Seçimi Kaldır" at bounding box center [257, 84] width 67 height 16
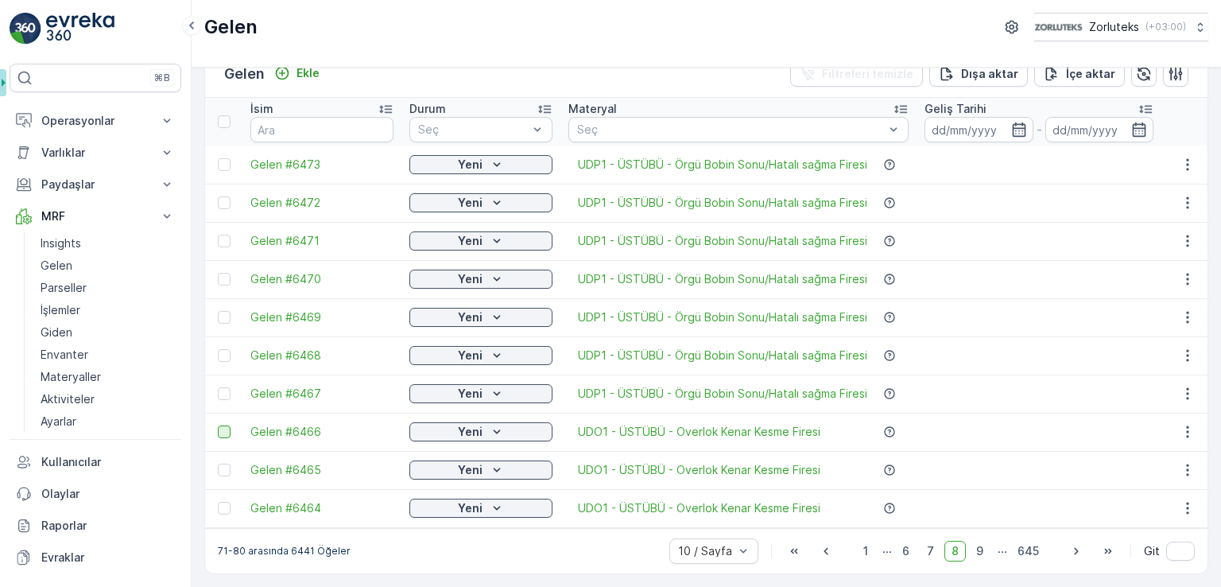
click at [225, 425] on div at bounding box center [224, 431] width 13 height 13
click at [218, 425] on input "checkbox" at bounding box center [218, 425] width 0 height 0
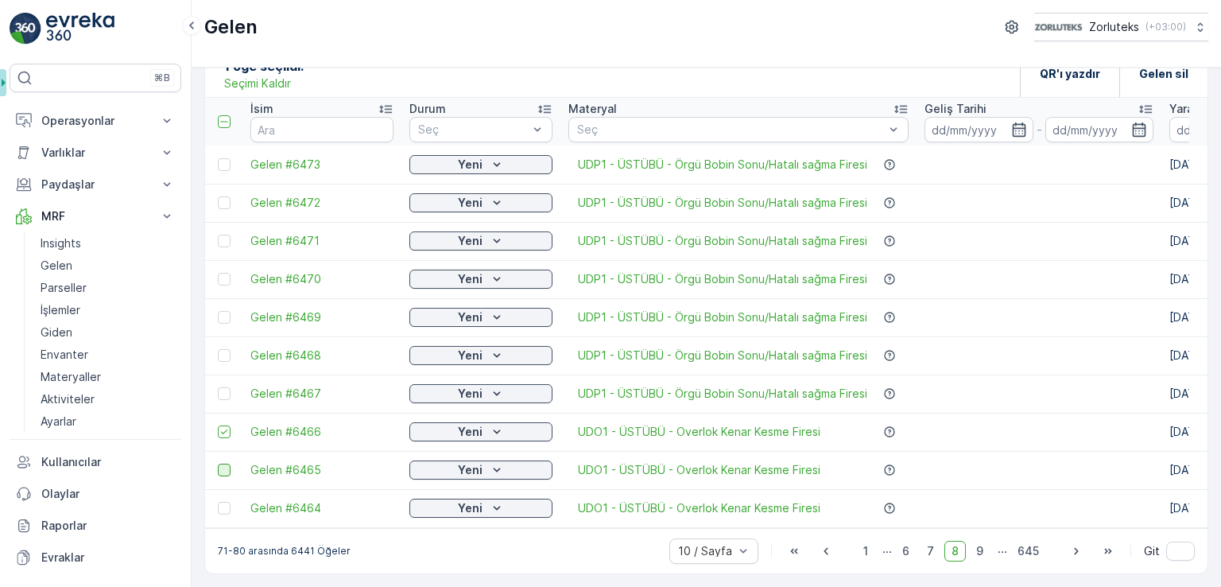
click at [222, 463] on div at bounding box center [224, 469] width 13 height 13
click at [218, 463] on input "checkbox" at bounding box center [218, 463] width 0 height 0
click at [218, 509] on td at bounding box center [223, 508] width 37 height 38
click at [215, 509] on td at bounding box center [223, 508] width 37 height 38
drag, startPoint x: 223, startPoint y: 502, endPoint x: 261, endPoint y: 500, distance: 38.2
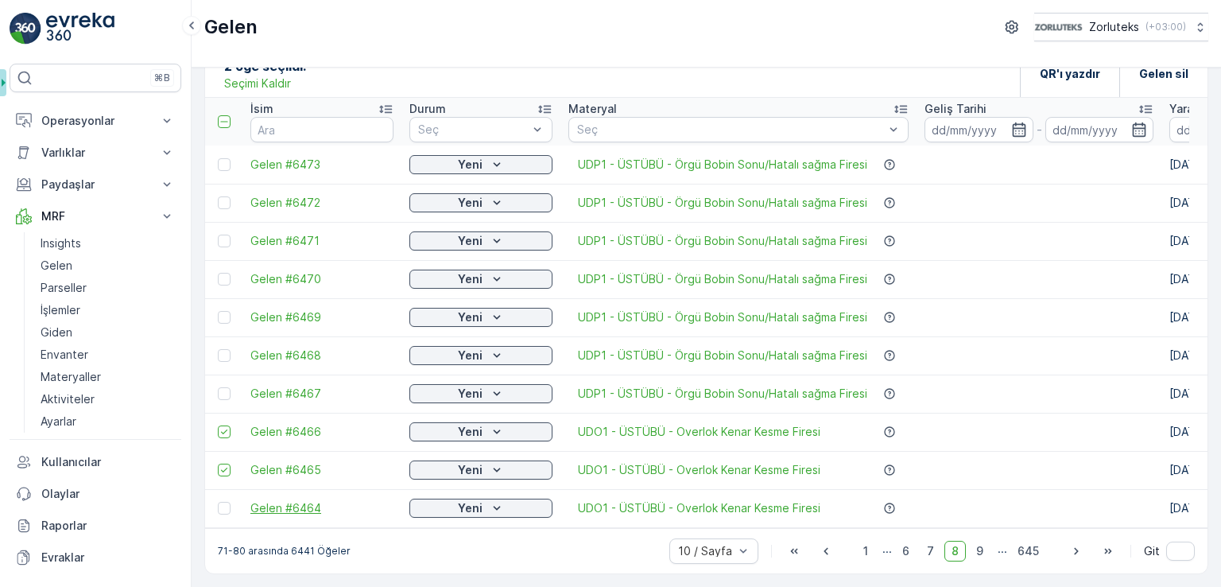
click at [223, 502] on div at bounding box center [224, 507] width 13 height 13
click at [218, 501] on input "checkbox" at bounding box center [218, 501] width 0 height 0
click at [1072, 554] on icon "button" at bounding box center [1076, 551] width 16 height 16
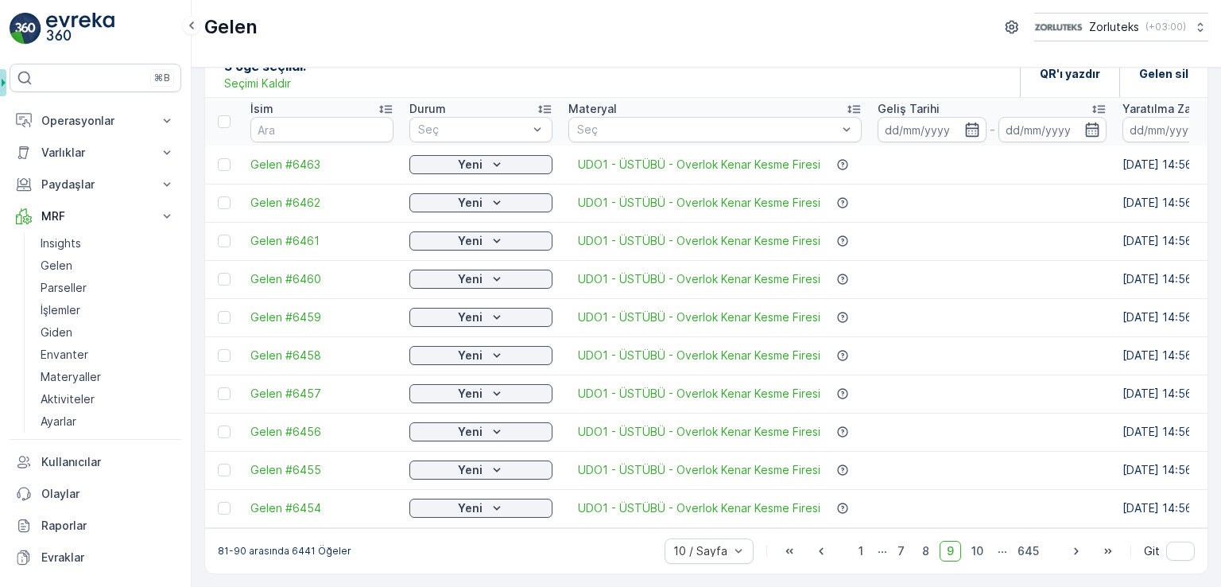
drag, startPoint x: 225, startPoint y: 157, endPoint x: 230, endPoint y: 186, distance: 29.0
click at [225, 159] on div at bounding box center [224, 164] width 13 height 13
click at [218, 158] on input "checkbox" at bounding box center [218, 158] width 0 height 0
click at [225, 196] on div at bounding box center [224, 202] width 13 height 13
click at [218, 196] on input "checkbox" at bounding box center [218, 196] width 0 height 0
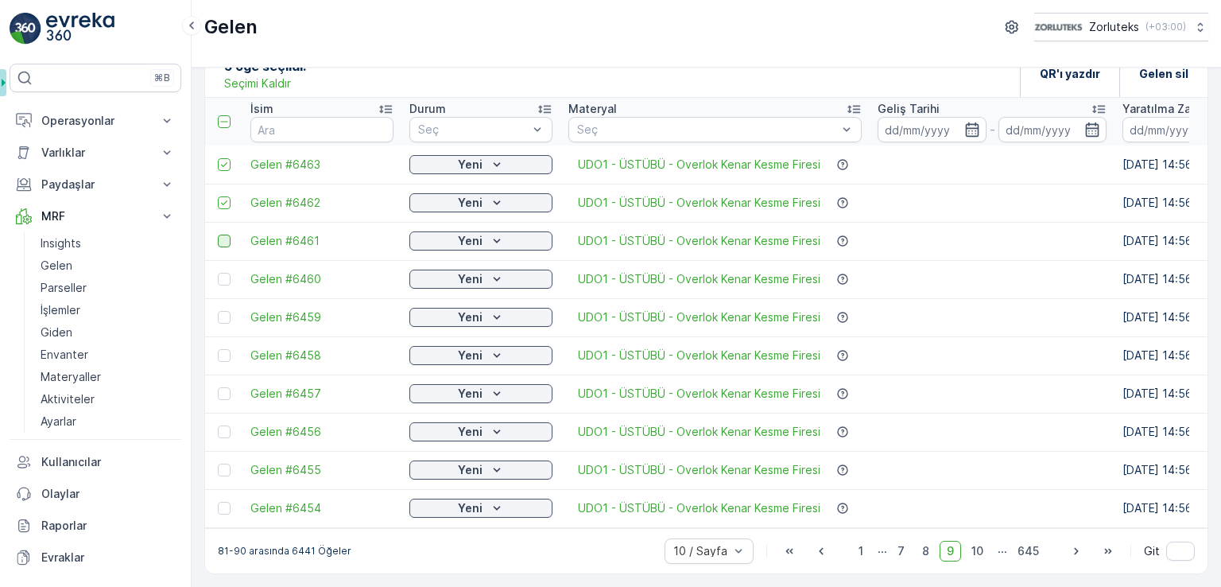
click at [222, 234] on div at bounding box center [224, 240] width 13 height 13
click at [218, 234] on input "checkbox" at bounding box center [218, 234] width 0 height 0
click at [220, 281] on td at bounding box center [223, 279] width 37 height 38
click at [223, 276] on div at bounding box center [224, 279] width 13 height 13
click at [218, 273] on input "checkbox" at bounding box center [218, 273] width 0 height 0
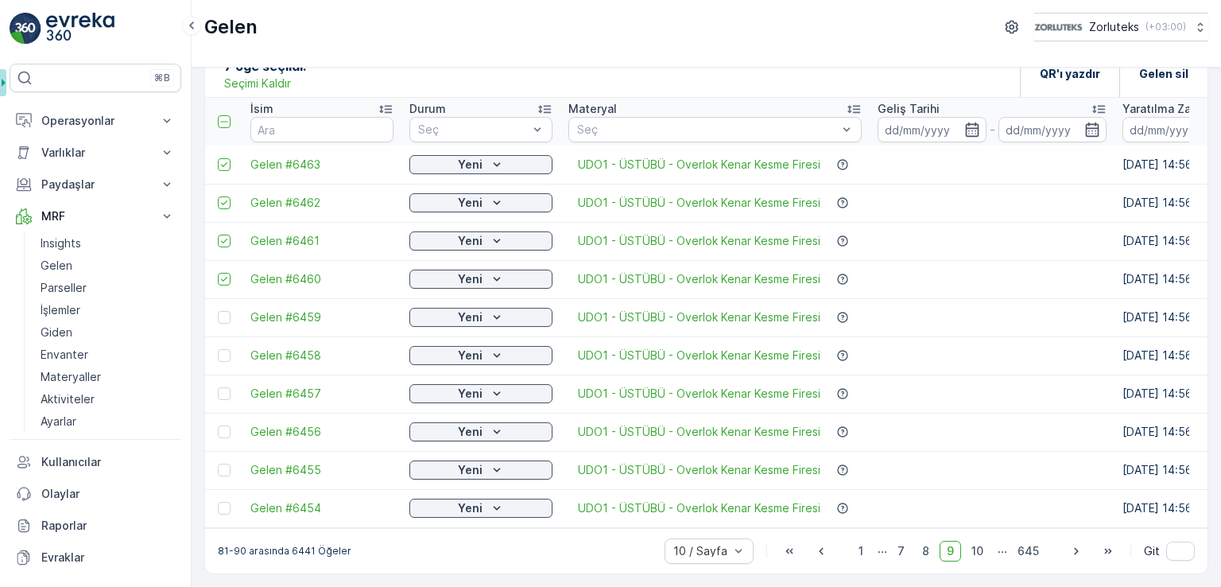
click at [222, 311] on div at bounding box center [224, 317] width 13 height 13
click at [218, 311] on input "checkbox" at bounding box center [218, 311] width 0 height 0
click at [223, 349] on div at bounding box center [224, 355] width 13 height 13
click at [218, 349] on input "checkbox" at bounding box center [218, 349] width 0 height 0
click at [223, 387] on div at bounding box center [224, 393] width 13 height 13
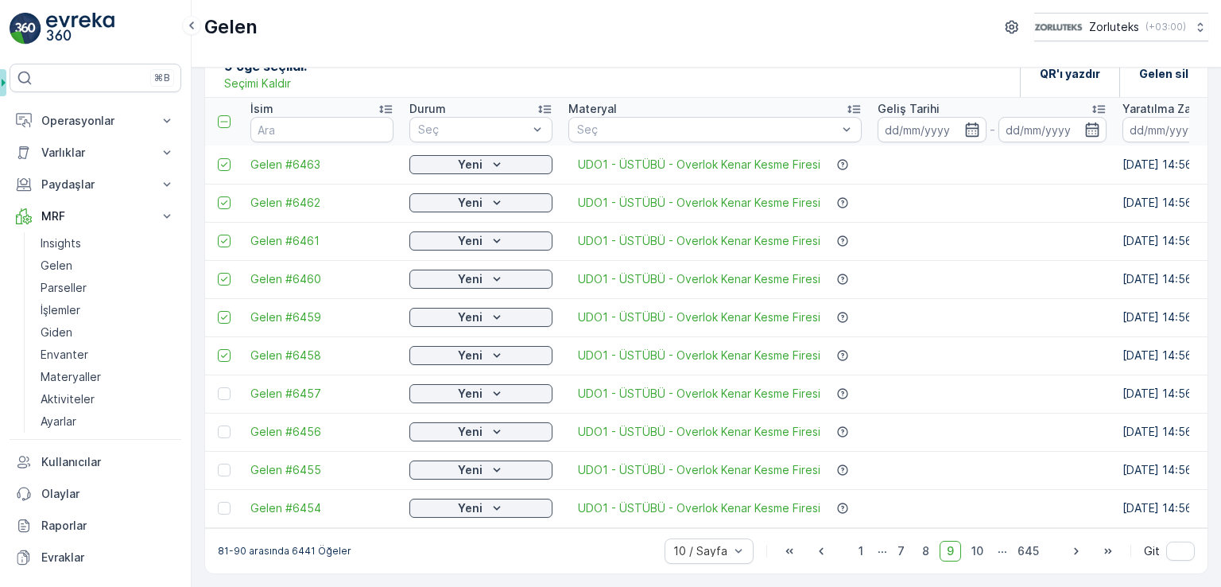
click at [218, 387] on input "checkbox" at bounding box center [218, 387] width 0 height 0
click at [227, 425] on div at bounding box center [224, 431] width 13 height 13
click at [218, 425] on input "checkbox" at bounding box center [218, 425] width 0 height 0
drag, startPoint x: 223, startPoint y: 457, endPoint x: 225, endPoint y: 490, distance: 33.4
click at [223, 463] on div at bounding box center [224, 469] width 13 height 13
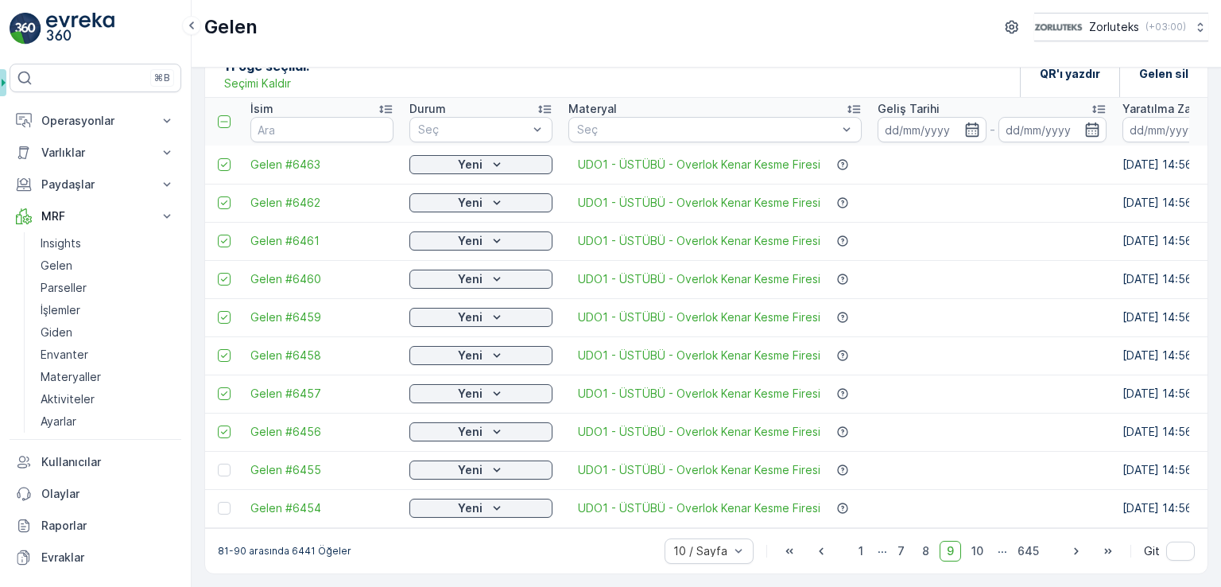
click at [218, 463] on input "checkbox" at bounding box center [218, 463] width 0 height 0
drag, startPoint x: 223, startPoint y: 497, endPoint x: 233, endPoint y: 498, distance: 10.5
click at [223, 501] on div at bounding box center [224, 507] width 13 height 13
click at [218, 501] on input "checkbox" at bounding box center [218, 501] width 0 height 0
click at [1068, 557] on icon "button" at bounding box center [1076, 551] width 16 height 16
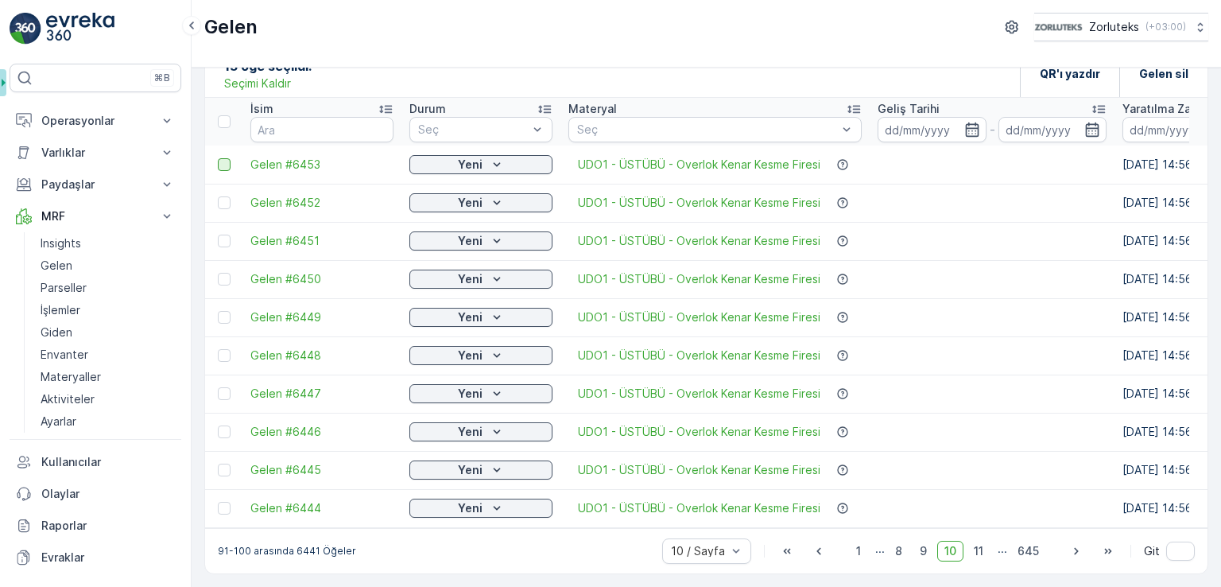
click at [219, 158] on div at bounding box center [224, 164] width 13 height 13
click at [218, 158] on input "checkbox" at bounding box center [218, 158] width 0 height 0
click at [223, 196] on div at bounding box center [224, 202] width 13 height 13
click at [218, 196] on input "checkbox" at bounding box center [218, 196] width 0 height 0
click at [224, 227] on td at bounding box center [223, 241] width 37 height 38
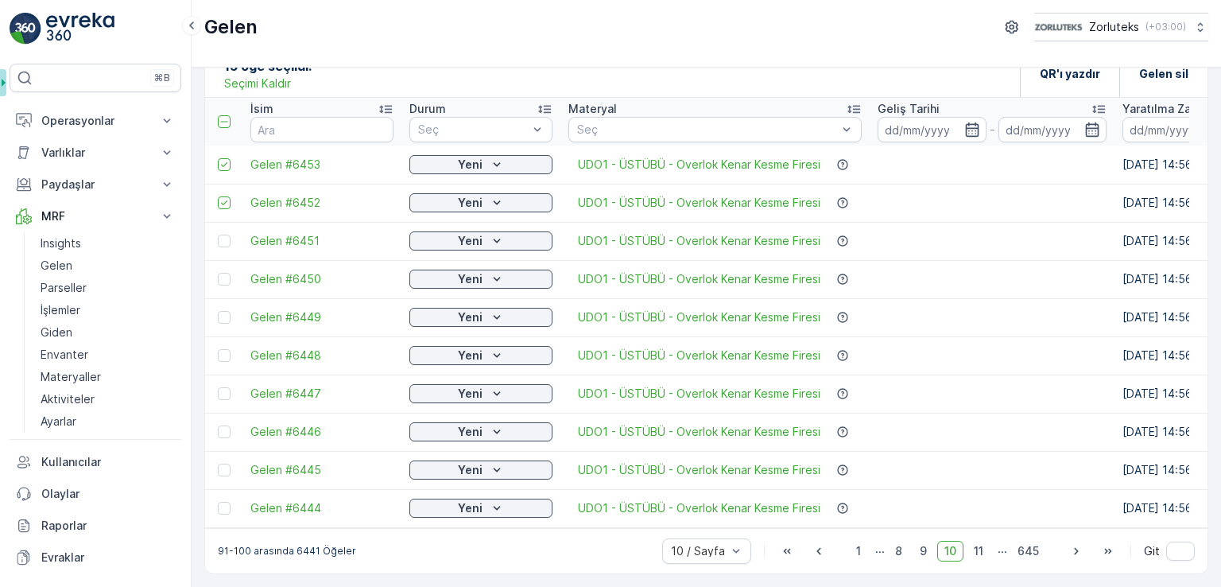
click at [225, 260] on td at bounding box center [223, 279] width 37 height 38
click at [223, 246] on td at bounding box center [223, 241] width 37 height 38
drag, startPoint x: 227, startPoint y: 237, endPoint x: 229, endPoint y: 258, distance: 20.8
click at [227, 237] on div at bounding box center [224, 240] width 13 height 13
click at [218, 234] on input "checkbox" at bounding box center [218, 234] width 0 height 0
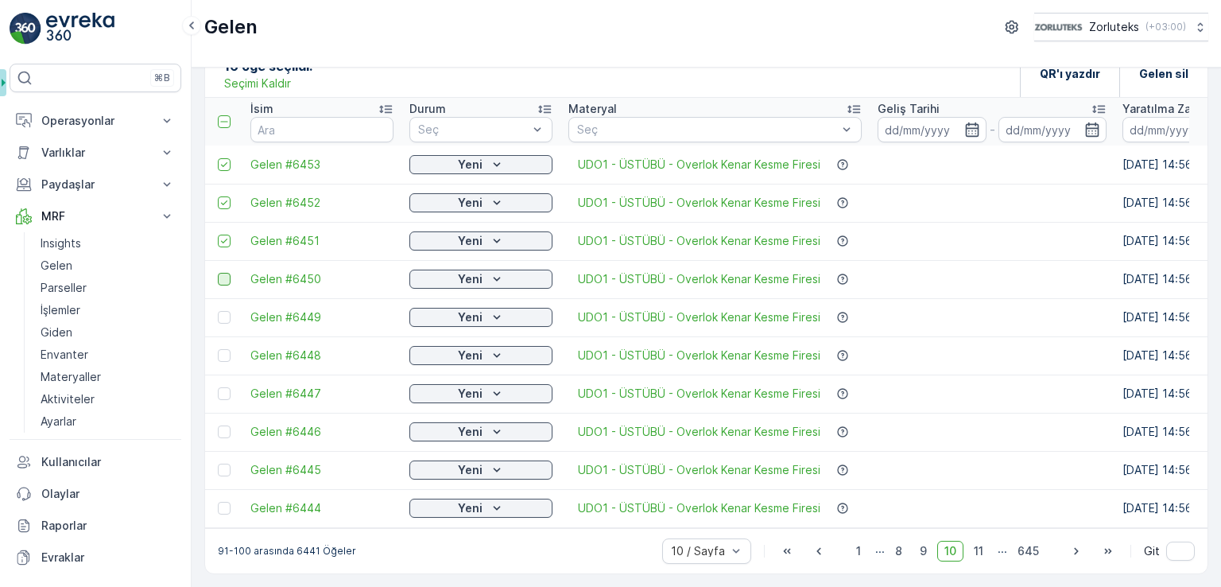
click at [227, 275] on div at bounding box center [224, 279] width 13 height 13
click at [218, 273] on input "checkbox" at bounding box center [218, 273] width 0 height 0
click at [223, 317] on td at bounding box center [223, 317] width 37 height 38
click at [222, 316] on div at bounding box center [224, 317] width 13 height 13
click at [218, 311] on input "checkbox" at bounding box center [218, 311] width 0 height 0
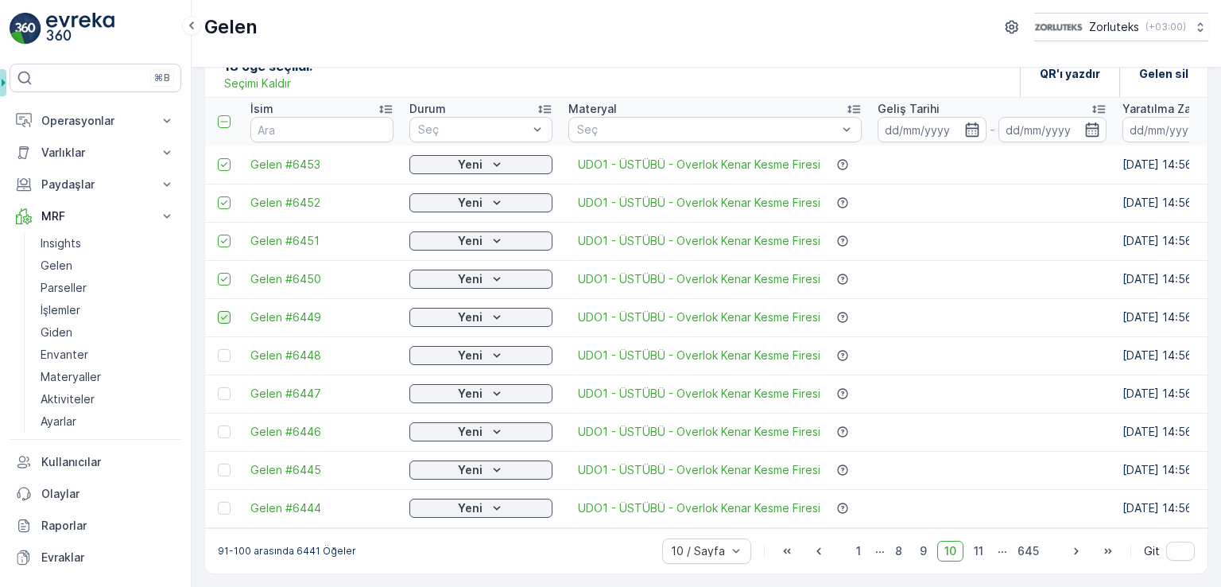
click at [224, 312] on icon at bounding box center [224, 317] width 11 height 11
click at [218, 311] on input "checkbox" at bounding box center [218, 311] width 0 height 0
click at [223, 315] on div at bounding box center [224, 317] width 13 height 13
click at [218, 311] on input "checkbox" at bounding box center [218, 311] width 0 height 0
click at [226, 349] on div at bounding box center [224, 355] width 13 height 13
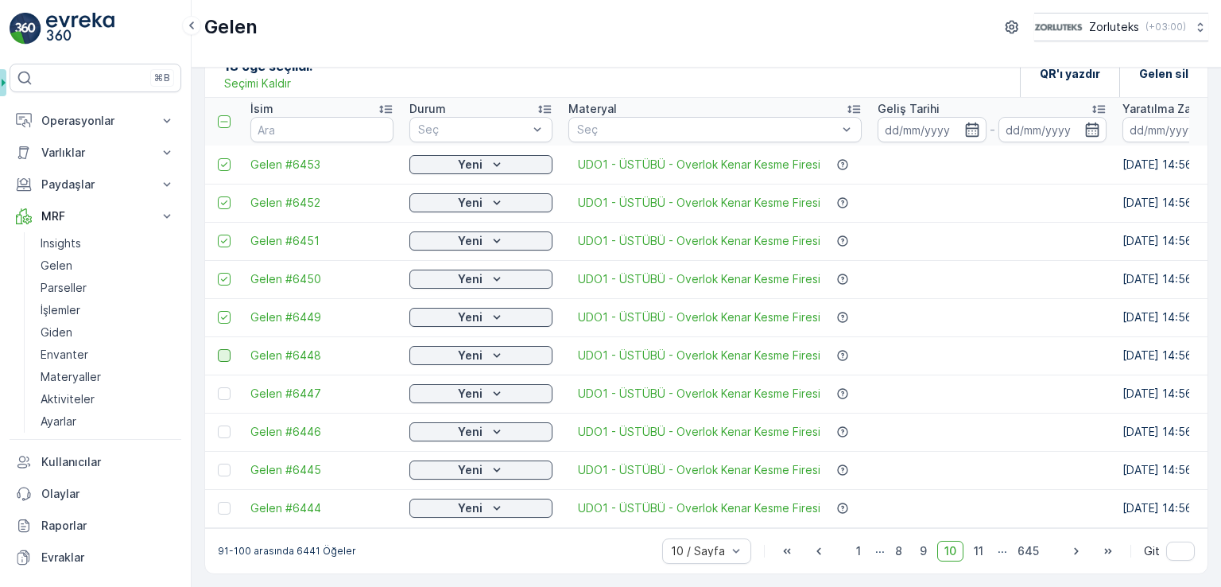
click at [218, 349] on input "checkbox" at bounding box center [218, 349] width 0 height 0
click at [225, 387] on div at bounding box center [224, 393] width 13 height 13
click at [218, 387] on input "checkbox" at bounding box center [218, 387] width 0 height 0
click at [228, 426] on div at bounding box center [224, 431] width 13 height 13
click at [218, 425] on input "checkbox" at bounding box center [218, 425] width 0 height 0
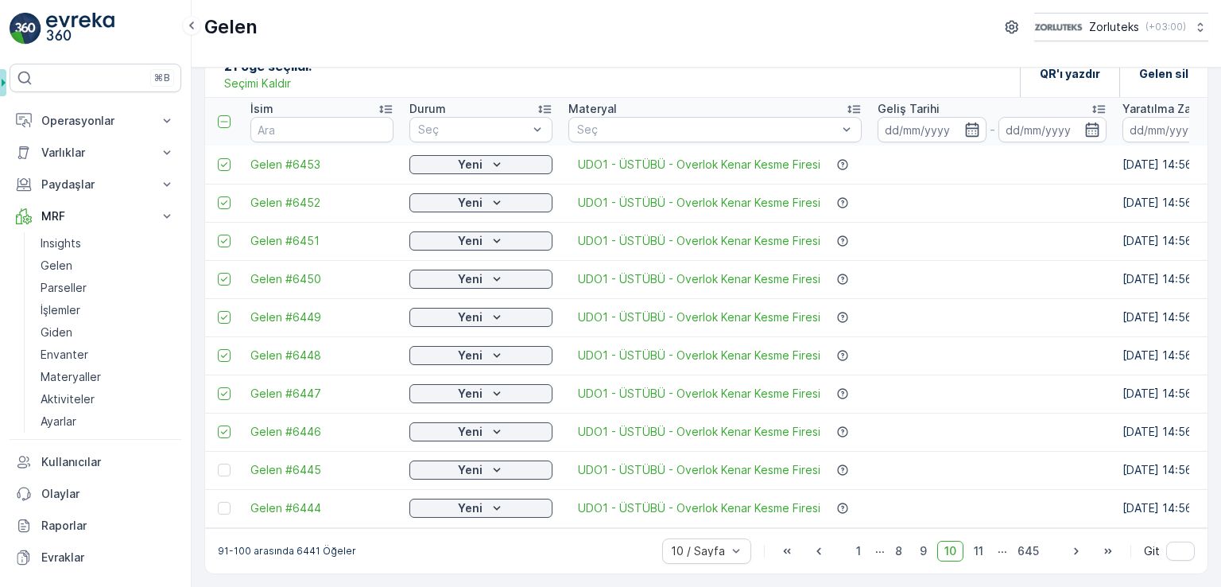
drag, startPoint x: 226, startPoint y: 465, endPoint x: 216, endPoint y: 477, distance: 15.3
click at [224, 465] on div at bounding box center [224, 469] width 13 height 13
click at [218, 463] on input "checkbox" at bounding box center [218, 463] width 0 height 0
click at [222, 501] on div at bounding box center [224, 507] width 13 height 13
click at [218, 501] on input "checkbox" at bounding box center [218, 501] width 0 height 0
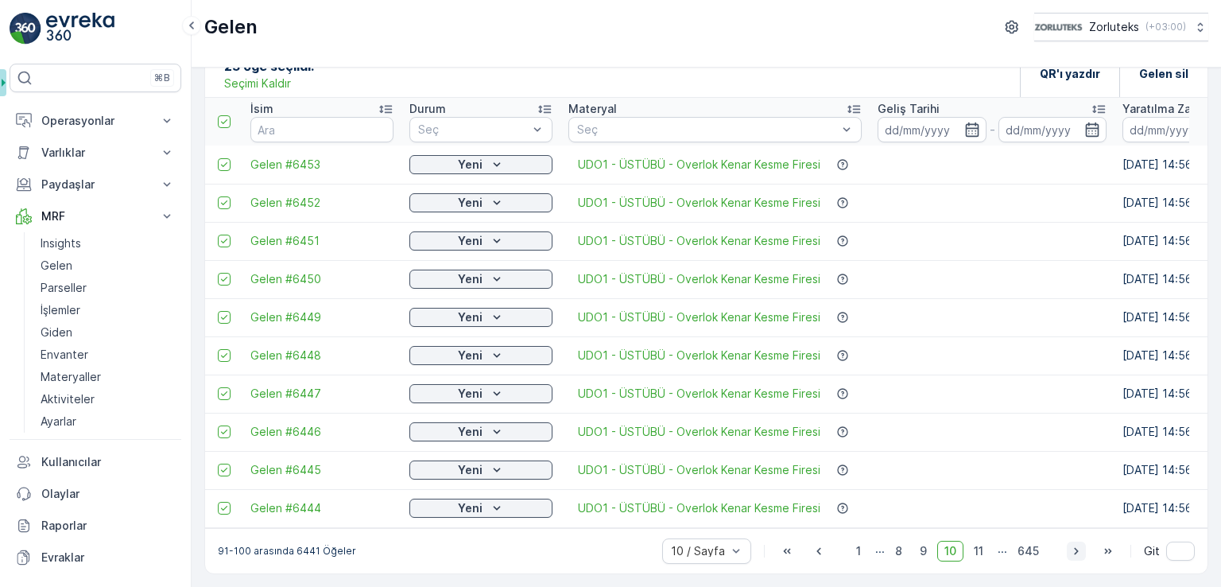
click at [1068, 550] on icon "button" at bounding box center [1076, 551] width 16 height 16
click at [223, 158] on div at bounding box center [224, 164] width 13 height 13
click at [218, 158] on input "checkbox" at bounding box center [218, 158] width 0 height 0
click at [223, 196] on div at bounding box center [224, 202] width 13 height 13
click at [218, 196] on input "checkbox" at bounding box center [218, 196] width 0 height 0
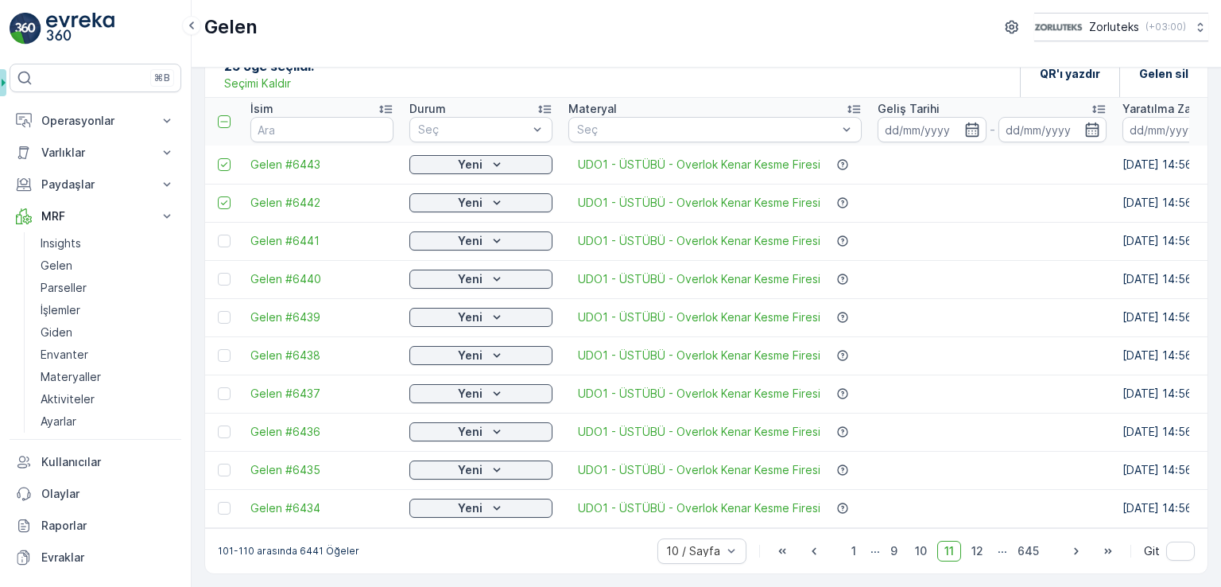
click at [219, 234] on div at bounding box center [224, 240] width 13 height 13
click at [218, 234] on input "checkbox" at bounding box center [218, 234] width 0 height 0
click at [229, 273] on div at bounding box center [224, 279] width 13 height 13
click at [218, 273] on input "checkbox" at bounding box center [218, 273] width 0 height 0
click at [223, 315] on div at bounding box center [224, 317] width 13 height 13
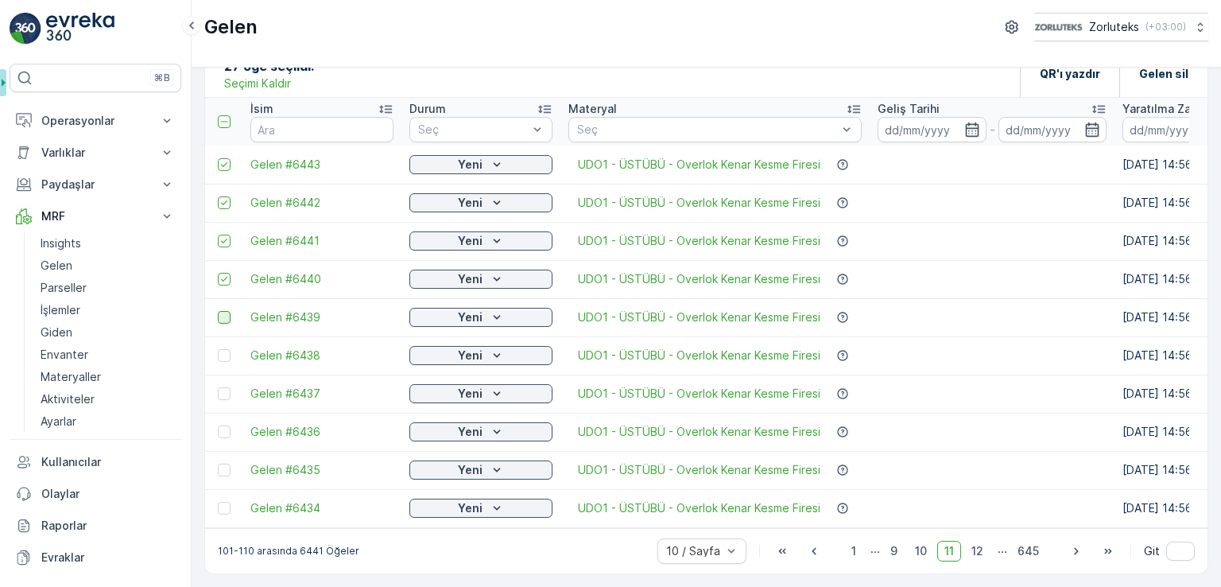
click at [218, 311] on input "checkbox" at bounding box center [218, 311] width 0 height 0
click at [227, 349] on div at bounding box center [224, 355] width 13 height 13
click at [218, 349] on input "checkbox" at bounding box center [218, 349] width 0 height 0
click at [223, 387] on div at bounding box center [224, 393] width 13 height 13
click at [218, 387] on input "checkbox" at bounding box center [218, 387] width 0 height 0
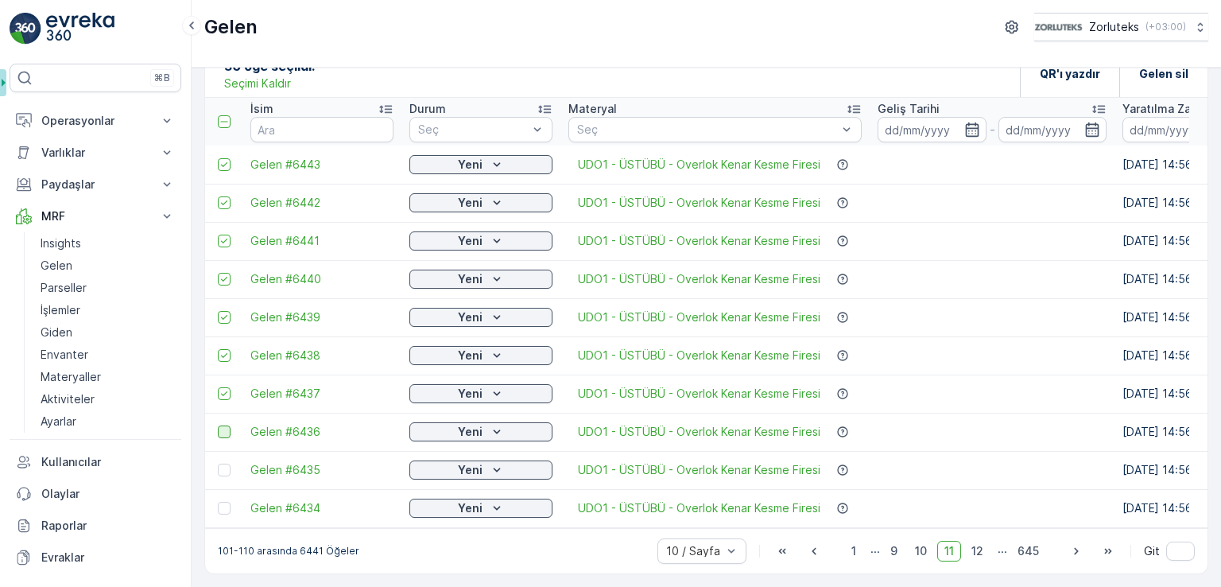
click at [221, 427] on div at bounding box center [224, 431] width 13 height 13
click at [218, 425] on input "checkbox" at bounding box center [218, 425] width 0 height 0
click at [226, 467] on div at bounding box center [224, 469] width 13 height 13
click at [218, 463] on input "checkbox" at bounding box center [218, 463] width 0 height 0
click at [224, 503] on div at bounding box center [224, 507] width 13 height 13
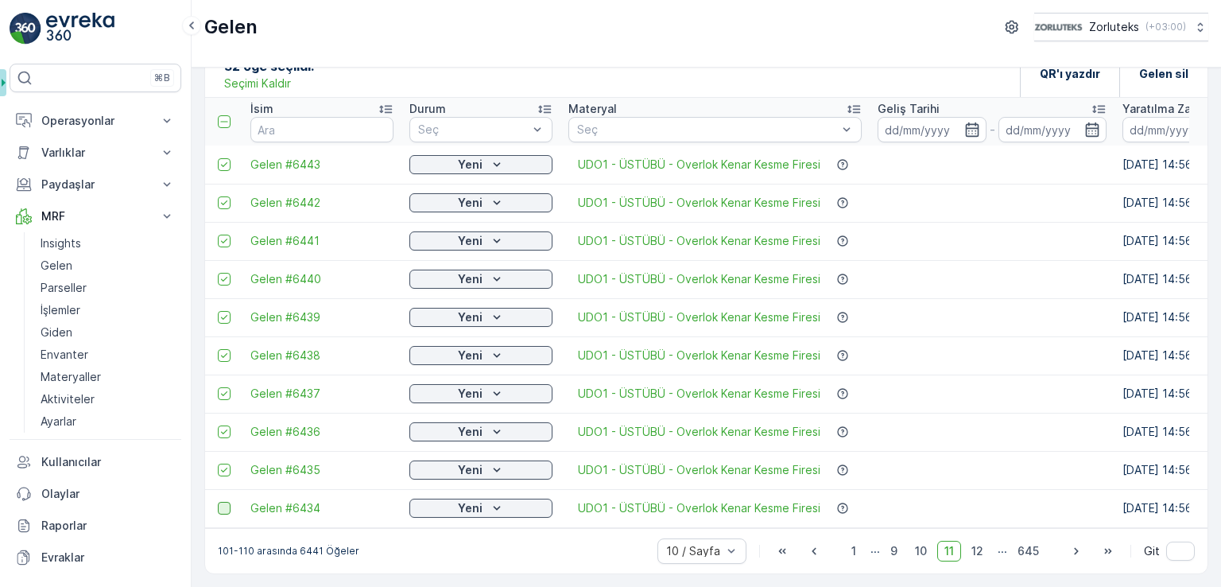
click at [218, 501] on input "checkbox" at bounding box center [218, 501] width 0 height 0
click at [1068, 553] on icon "button" at bounding box center [1076, 551] width 16 height 16
drag, startPoint x: 227, startPoint y: 157, endPoint x: 225, endPoint y: 168, distance: 11.2
click at [226, 158] on div at bounding box center [224, 164] width 13 height 13
click at [218, 158] on input "checkbox" at bounding box center [218, 158] width 0 height 0
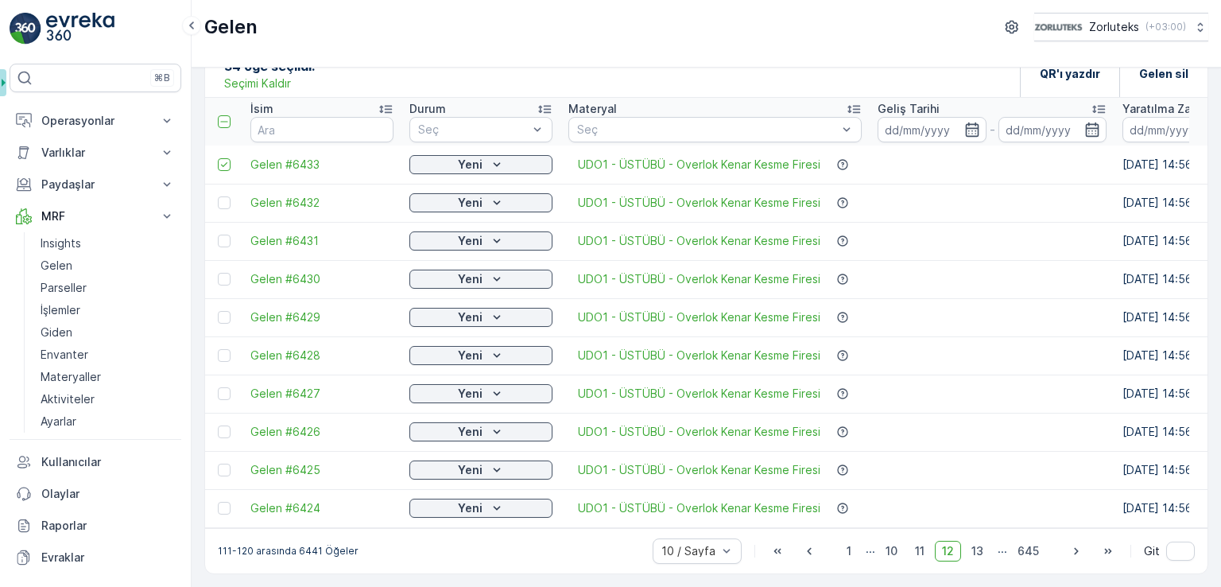
click at [223, 196] on div at bounding box center [224, 202] width 13 height 13
click at [218, 196] on input "checkbox" at bounding box center [218, 196] width 0 height 0
click at [222, 242] on td at bounding box center [223, 241] width 37 height 38
click at [226, 234] on div at bounding box center [224, 240] width 13 height 13
click at [218, 234] on input "checkbox" at bounding box center [218, 234] width 0 height 0
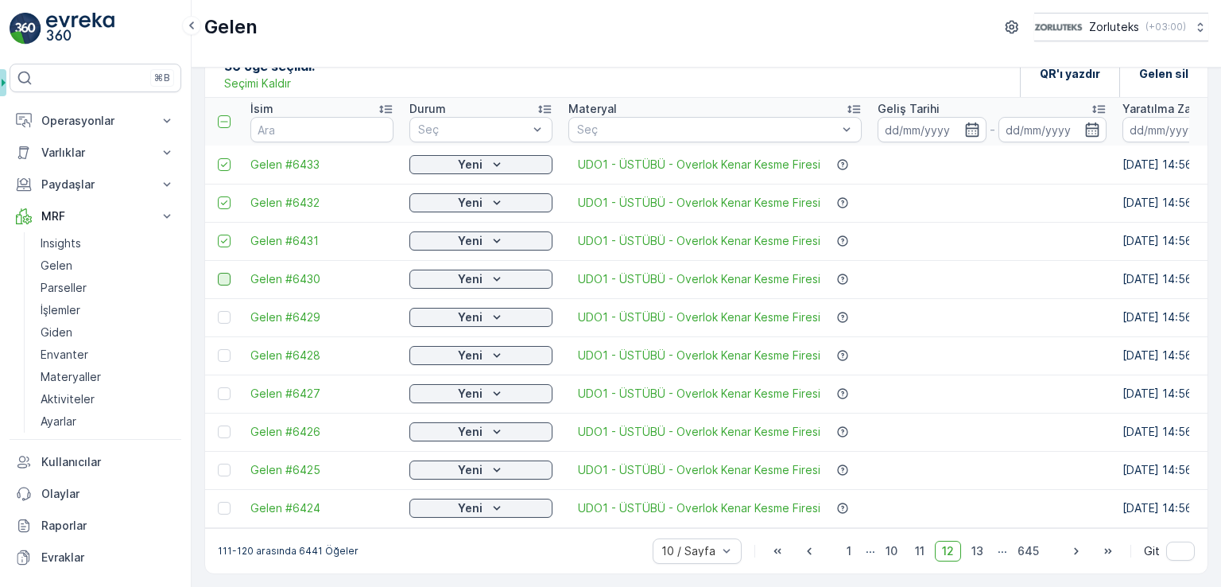
click at [226, 273] on div at bounding box center [224, 279] width 13 height 13
click at [218, 273] on input "checkbox" at bounding box center [218, 273] width 0 height 0
click at [224, 311] on div at bounding box center [224, 317] width 13 height 13
click at [218, 311] on input "checkbox" at bounding box center [218, 311] width 0 height 0
click at [219, 354] on div at bounding box center [224, 355] width 13 height 13
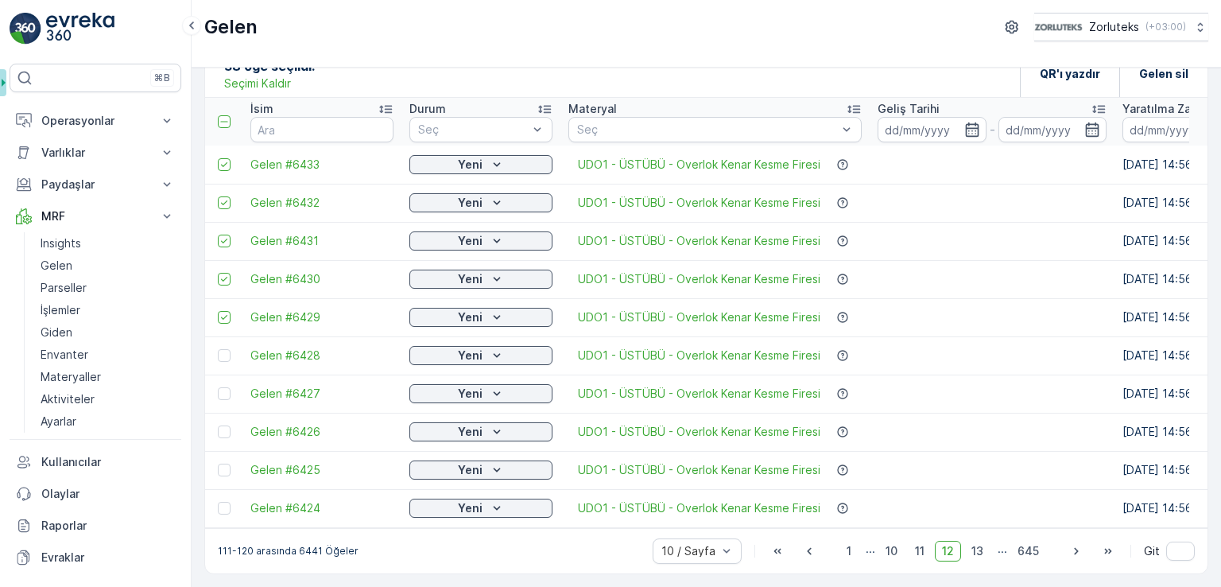
click at [218, 349] on input "checkbox" at bounding box center [218, 349] width 0 height 0
click at [218, 387] on div at bounding box center [224, 393] width 13 height 13
click at [218, 387] on input "checkbox" at bounding box center [218, 387] width 0 height 0
drag, startPoint x: 227, startPoint y: 427, endPoint x: 218, endPoint y: 446, distance: 21.3
click at [227, 427] on div at bounding box center [224, 431] width 13 height 13
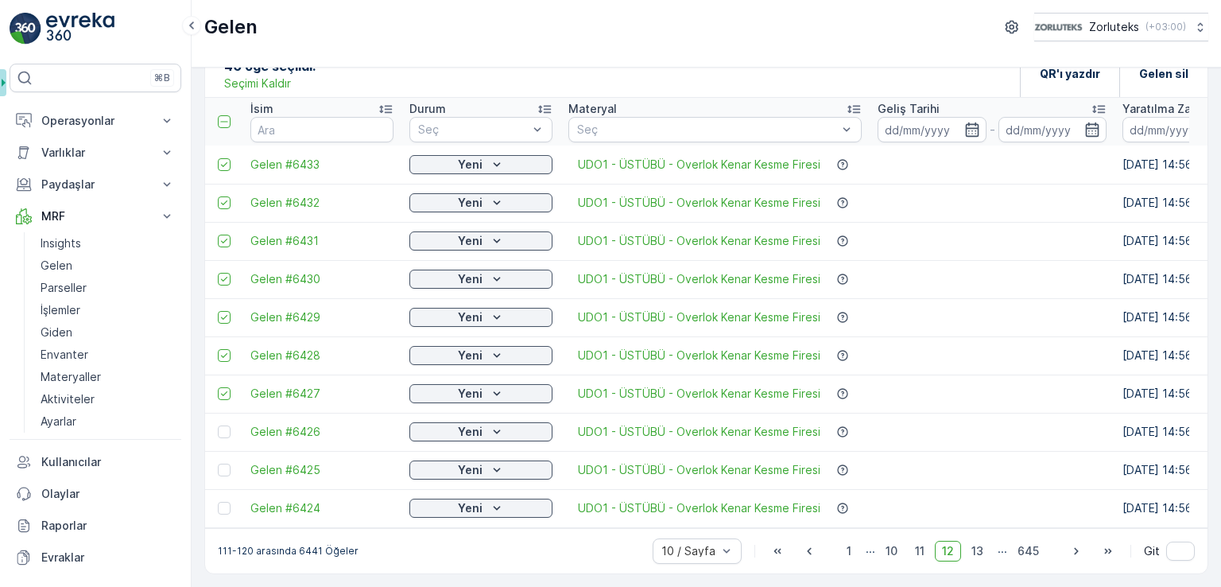
click at [218, 425] on input "checkbox" at bounding box center [218, 425] width 0 height 0
click at [225, 463] on div at bounding box center [224, 469] width 13 height 13
click at [218, 463] on input "checkbox" at bounding box center [218, 463] width 0 height 0
click at [226, 501] on div at bounding box center [224, 507] width 13 height 13
click at [218, 501] on input "checkbox" at bounding box center [218, 501] width 0 height 0
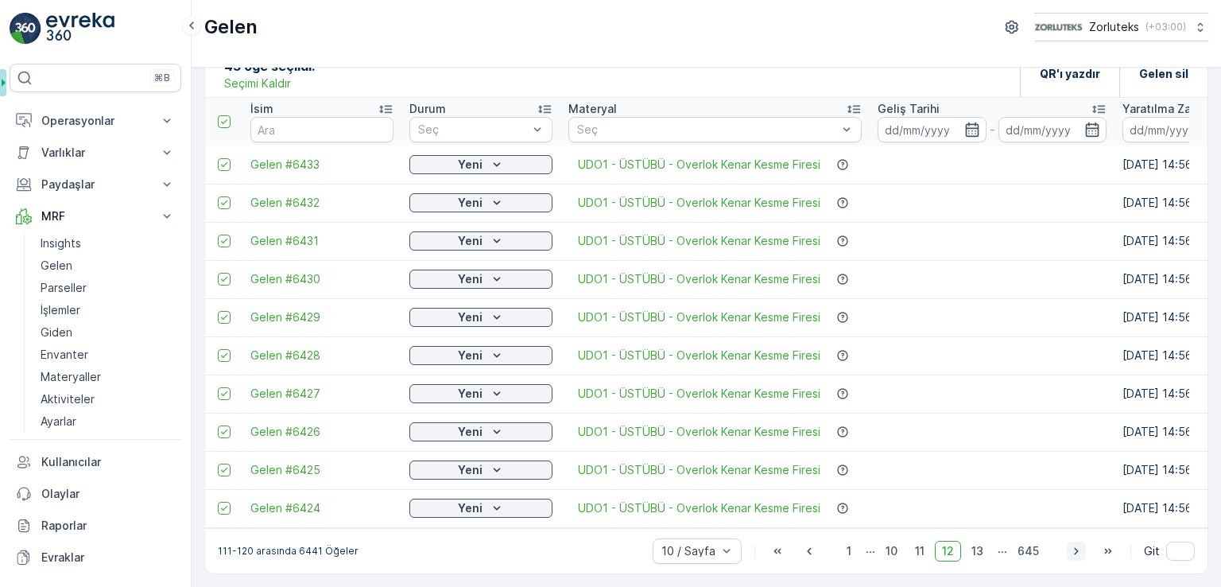
click at [1073, 556] on icon "button" at bounding box center [1076, 551] width 16 height 16
click at [232, 158] on div at bounding box center [226, 164] width 17 height 13
click at [218, 158] on input "checkbox" at bounding box center [218, 158] width 0 height 0
click at [222, 197] on div at bounding box center [224, 202] width 13 height 13
click at [218, 196] on input "checkbox" at bounding box center [218, 196] width 0 height 0
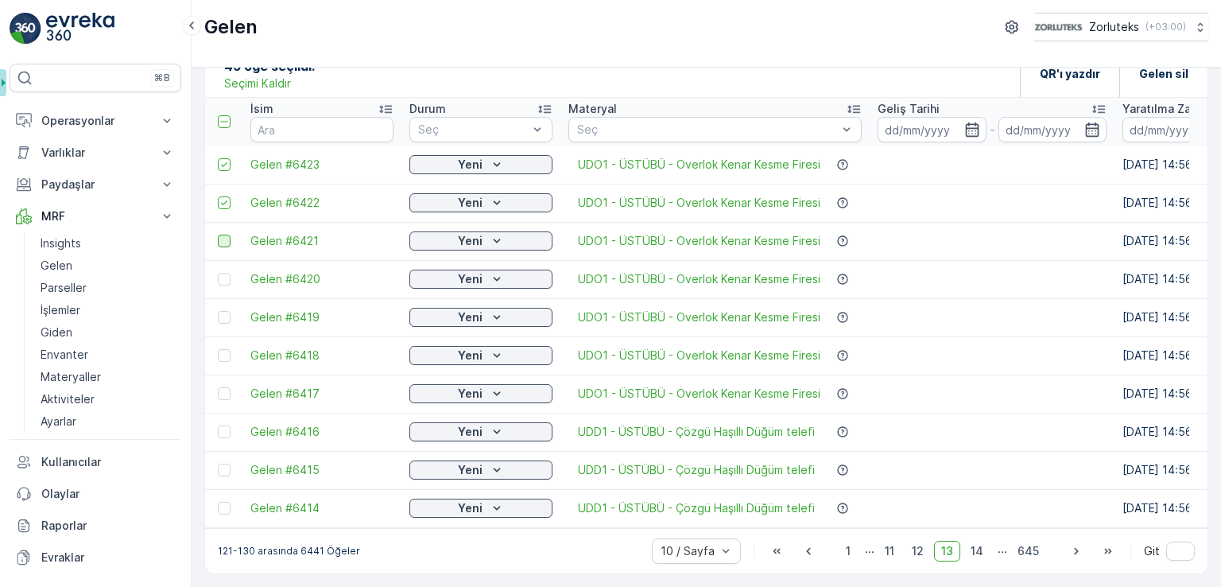
click at [228, 236] on div at bounding box center [224, 240] width 13 height 13
click at [218, 234] on input "checkbox" at bounding box center [218, 234] width 0 height 0
click at [223, 273] on div at bounding box center [224, 279] width 13 height 13
click at [218, 273] on input "checkbox" at bounding box center [218, 273] width 0 height 0
click at [223, 311] on div at bounding box center [224, 317] width 13 height 13
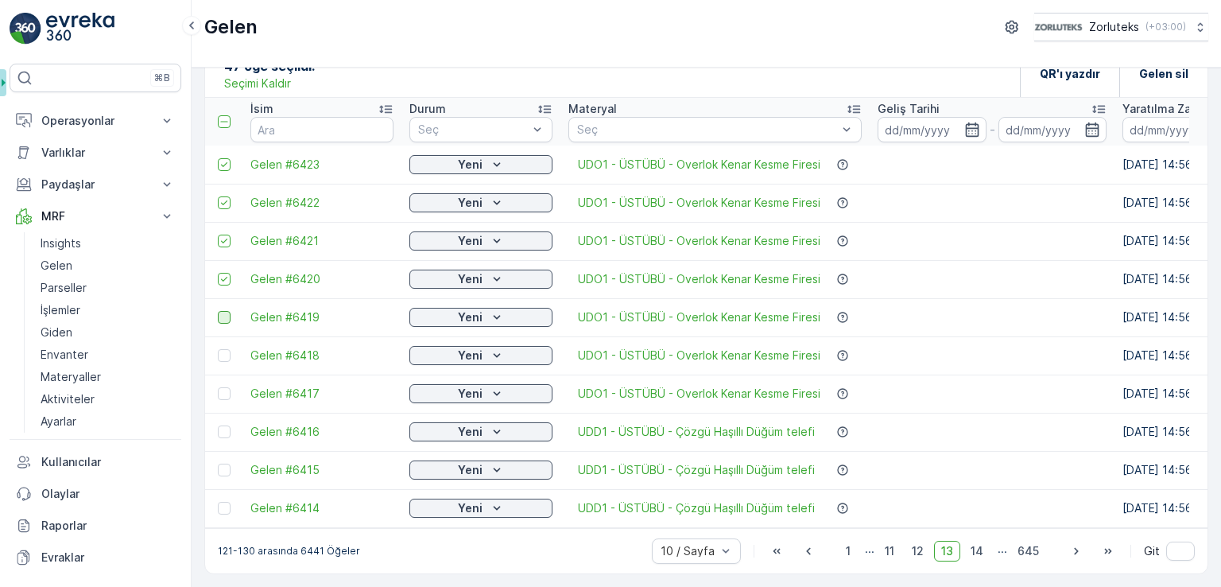
click at [218, 311] on input "checkbox" at bounding box center [218, 311] width 0 height 0
click at [226, 339] on td at bounding box center [223, 355] width 37 height 38
click at [226, 349] on div at bounding box center [224, 355] width 13 height 13
click at [218, 349] on input "checkbox" at bounding box center [218, 349] width 0 height 0
click at [221, 391] on div at bounding box center [224, 393] width 13 height 13
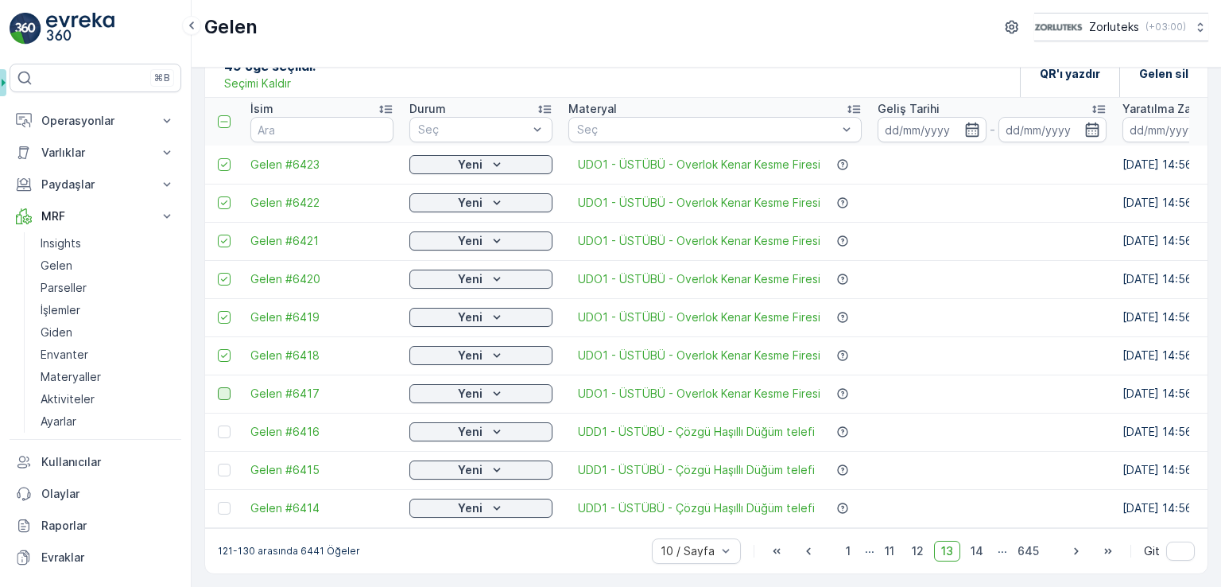
click at [218, 387] on input "checkbox" at bounding box center [218, 387] width 0 height 0
click at [223, 432] on td at bounding box center [223, 431] width 37 height 38
drag, startPoint x: 225, startPoint y: 430, endPoint x: 223, endPoint y: 455, distance: 24.7
click at [226, 430] on div at bounding box center [224, 431] width 13 height 13
click at [218, 425] on input "checkbox" at bounding box center [218, 425] width 0 height 0
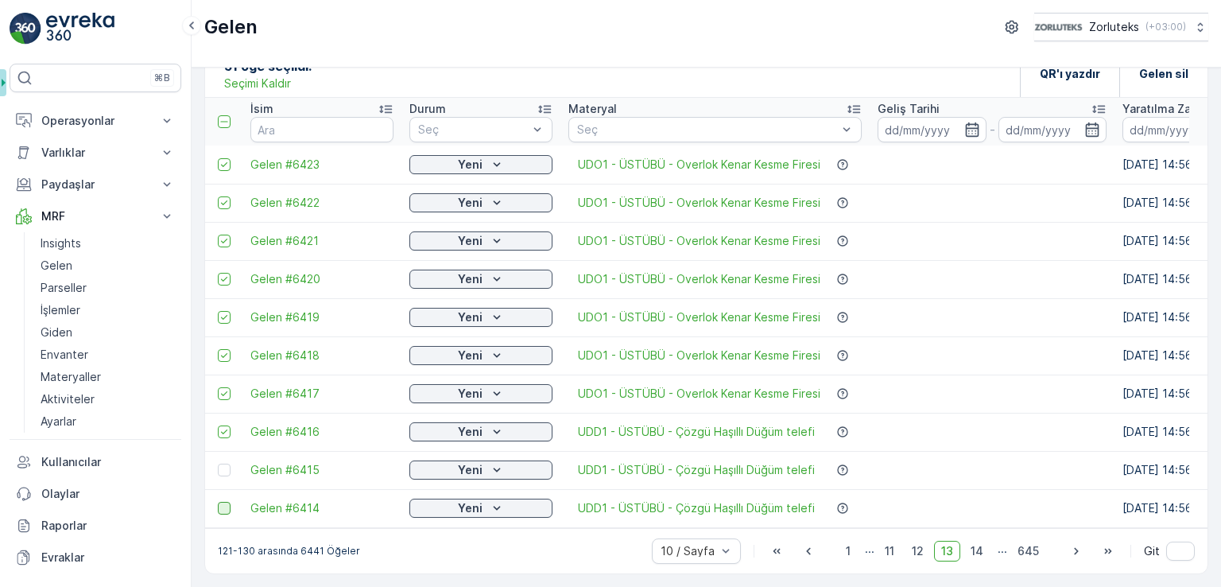
drag, startPoint x: 226, startPoint y: 459, endPoint x: 229, endPoint y: 500, distance: 41.4
click at [226, 463] on div at bounding box center [224, 469] width 13 height 13
click at [218, 463] on input "checkbox" at bounding box center [218, 463] width 0 height 0
click at [223, 508] on td at bounding box center [223, 508] width 37 height 38
click at [223, 426] on icon at bounding box center [224, 431] width 11 height 11
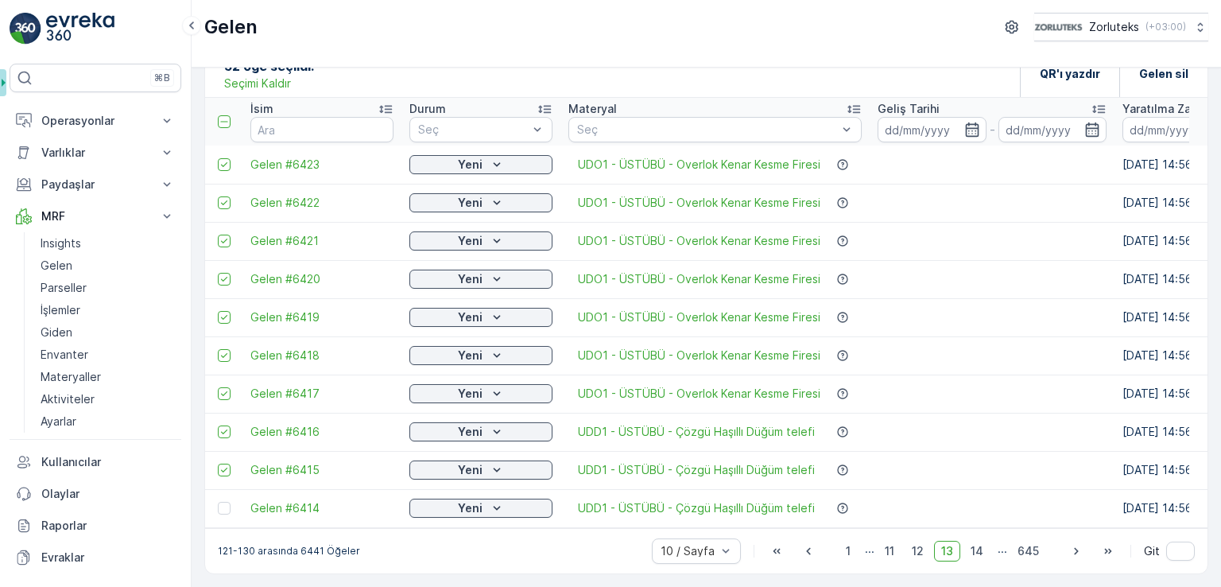
click at [218, 425] on input "checkbox" at bounding box center [218, 425] width 0 height 0
click at [223, 464] on icon at bounding box center [224, 469] width 11 height 11
click at [218, 463] on input "checkbox" at bounding box center [218, 463] width 0 height 0
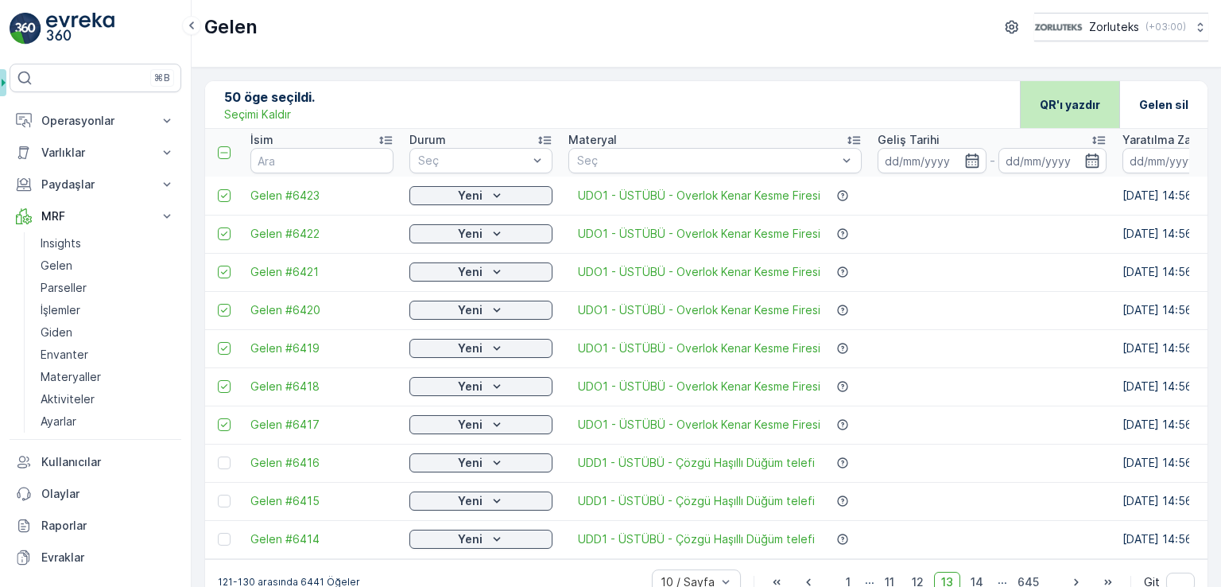
click at [1057, 106] on p "QR'ı yazdır" at bounding box center [1070, 105] width 60 height 16
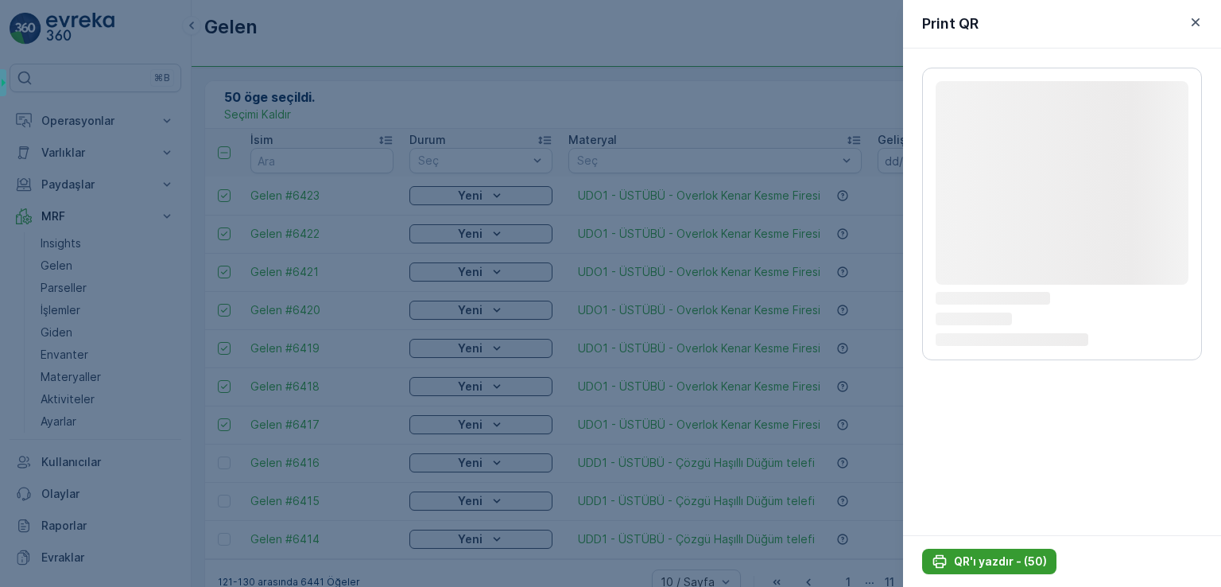
click at [1020, 560] on p "QR'ı yazdır - (50)" at bounding box center [1000, 561] width 93 height 16
click at [989, 558] on p "QR'ı yazdır - (50)" at bounding box center [1000, 561] width 93 height 16
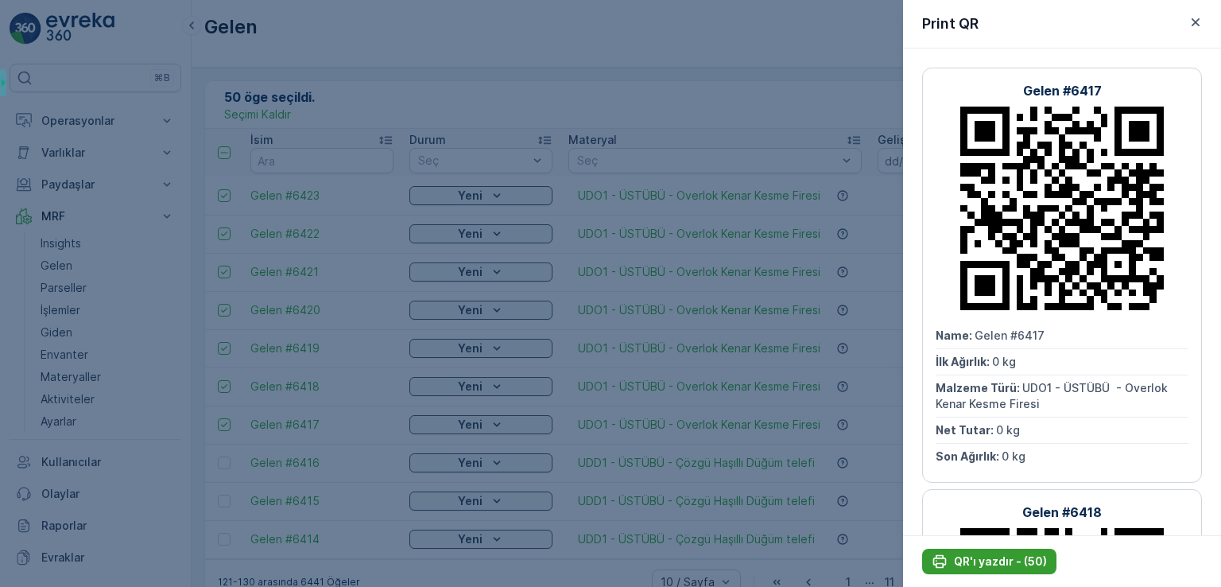
click at [979, 560] on p "QR'ı yazdır - (50)" at bounding box center [1000, 561] width 93 height 16
click at [1198, 25] on icon "button" at bounding box center [1195, 22] width 16 height 16
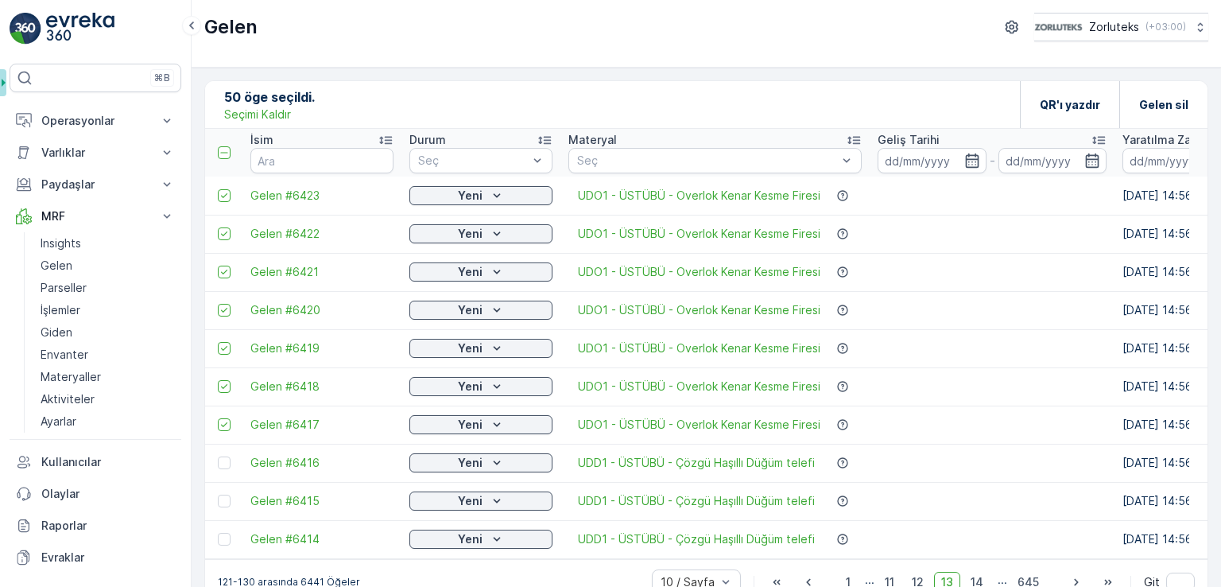
click at [273, 113] on p "Seçimi Kaldır" at bounding box center [257, 114] width 67 height 16
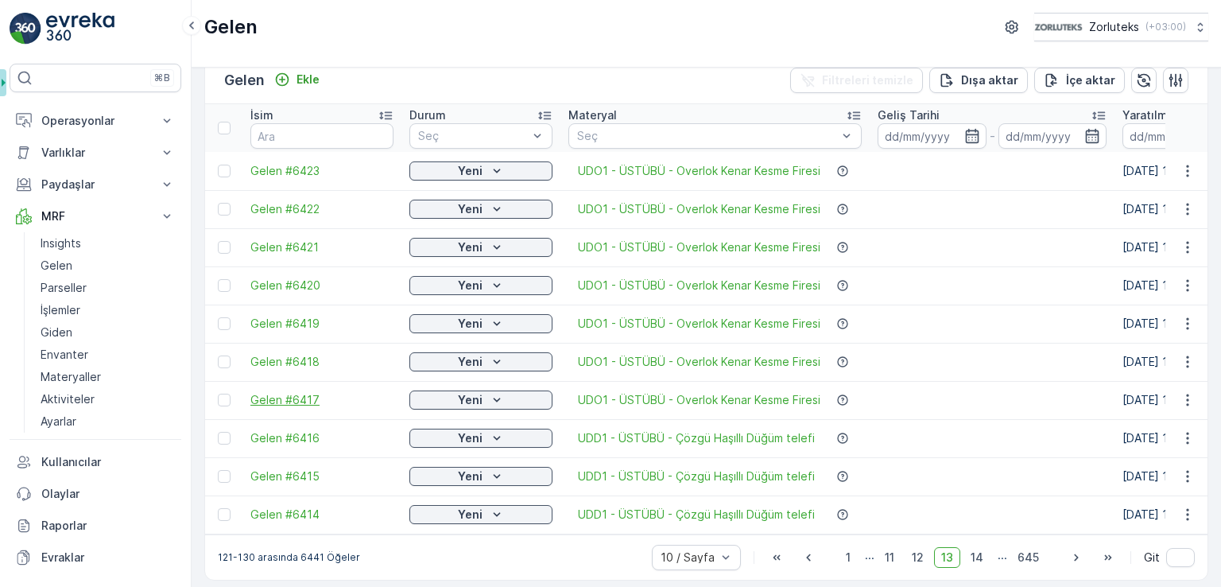
scroll to position [37, 0]
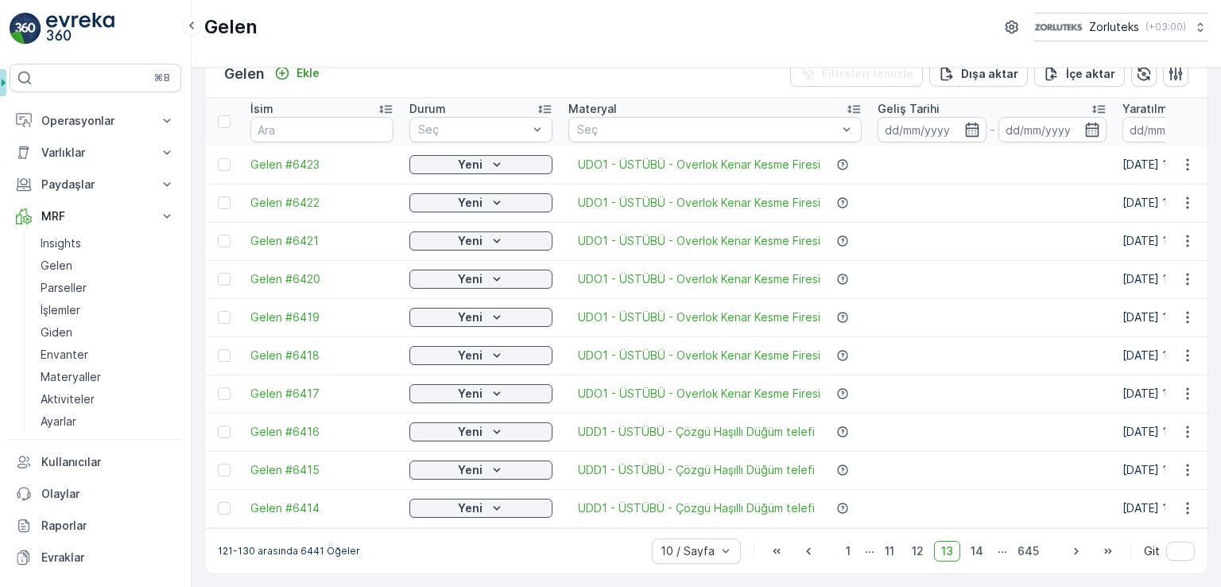
drag, startPoint x: 227, startPoint y: 426, endPoint x: 227, endPoint y: 451, distance: 24.6
click at [227, 426] on div at bounding box center [224, 431] width 13 height 13
click at [218, 425] on input "checkbox" at bounding box center [218, 425] width 0 height 0
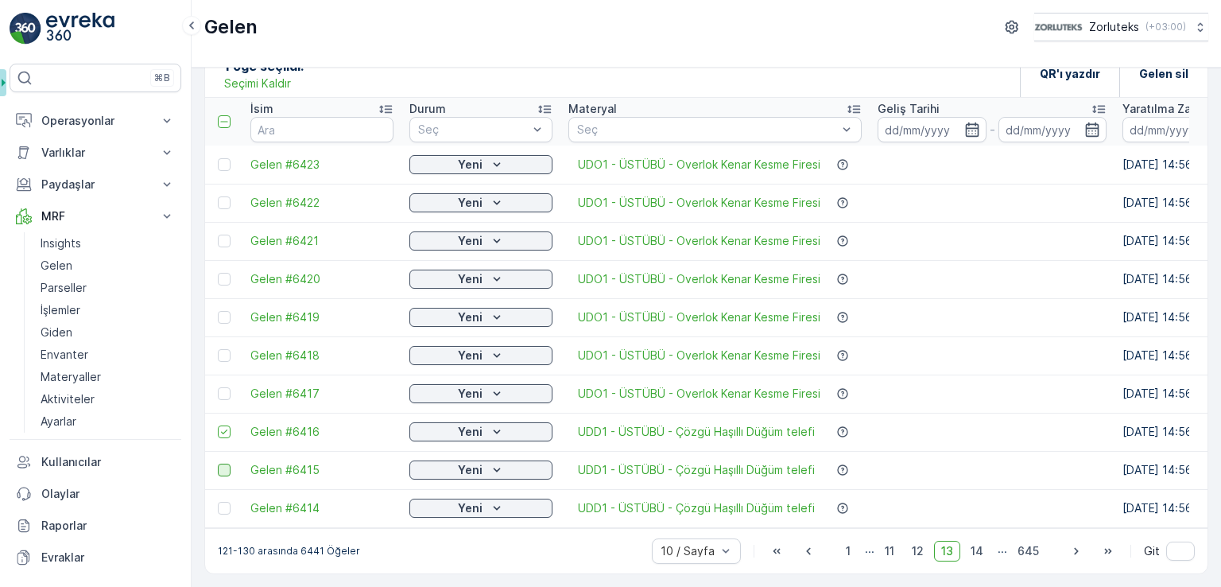
click at [223, 464] on div at bounding box center [224, 469] width 13 height 13
click at [218, 463] on input "checkbox" at bounding box center [218, 463] width 0 height 0
click at [219, 506] on div at bounding box center [224, 507] width 13 height 13
click at [218, 501] on input "checkbox" at bounding box center [218, 501] width 0 height 0
click at [1076, 554] on icon "button" at bounding box center [1076, 551] width 16 height 16
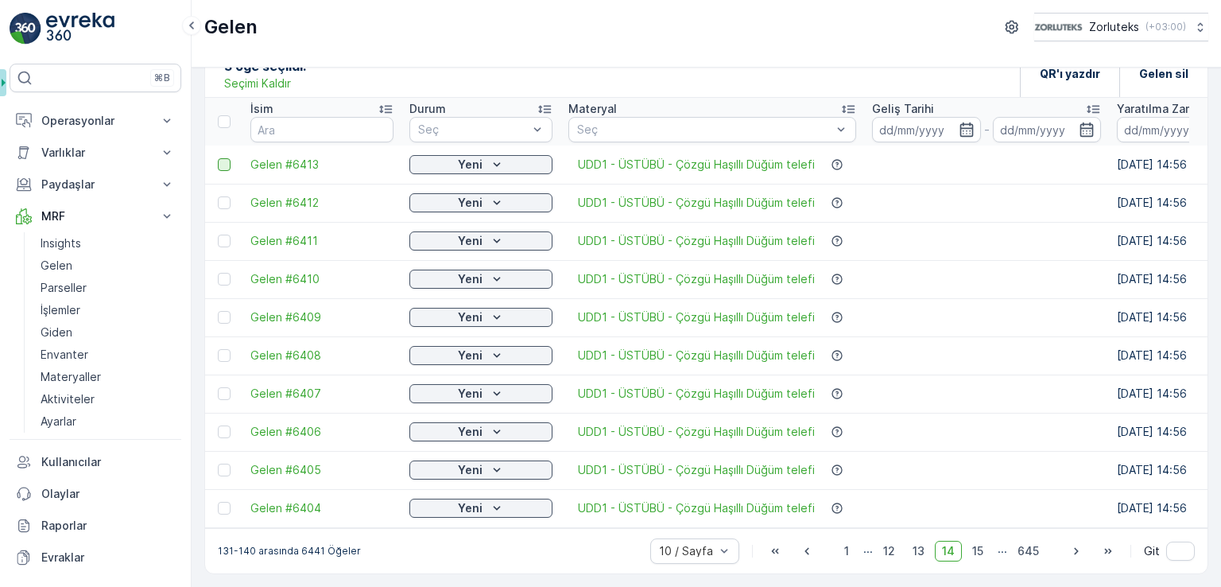
click at [227, 158] on div at bounding box center [224, 164] width 13 height 13
click at [218, 158] on input "checkbox" at bounding box center [218, 158] width 0 height 0
click at [223, 196] on div at bounding box center [224, 202] width 13 height 13
click at [218, 196] on input "checkbox" at bounding box center [218, 196] width 0 height 0
click at [223, 238] on div at bounding box center [224, 240] width 13 height 13
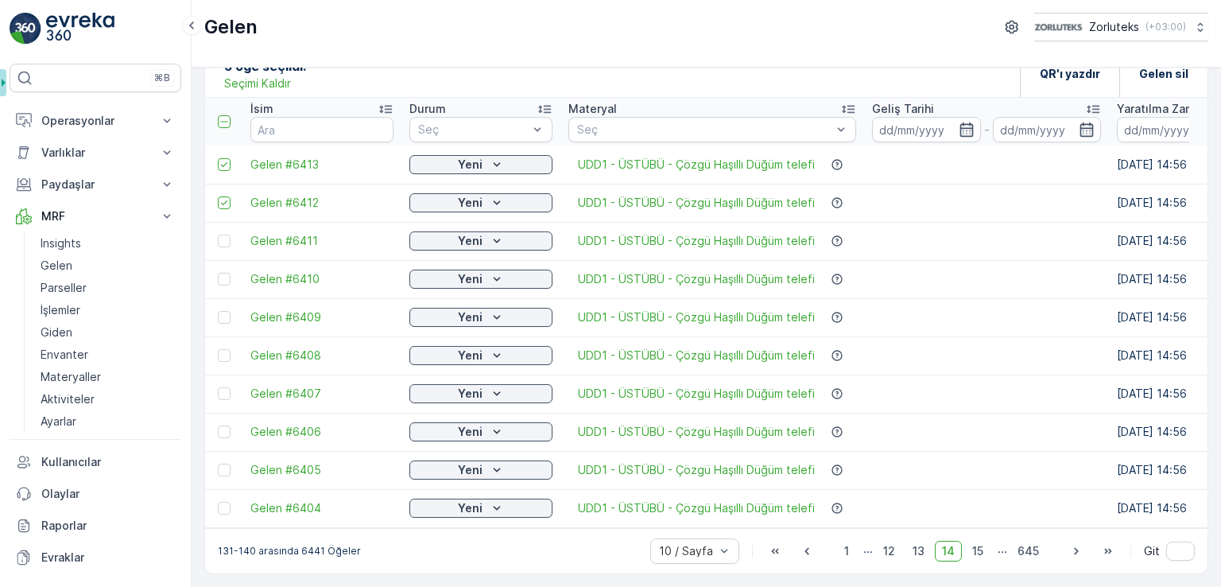
click at [218, 234] on input "checkbox" at bounding box center [218, 234] width 0 height 0
click at [225, 261] on td at bounding box center [223, 279] width 37 height 38
click at [226, 273] on div at bounding box center [224, 279] width 13 height 13
click at [218, 273] on input "checkbox" at bounding box center [218, 273] width 0 height 0
click at [224, 312] on div at bounding box center [224, 317] width 13 height 13
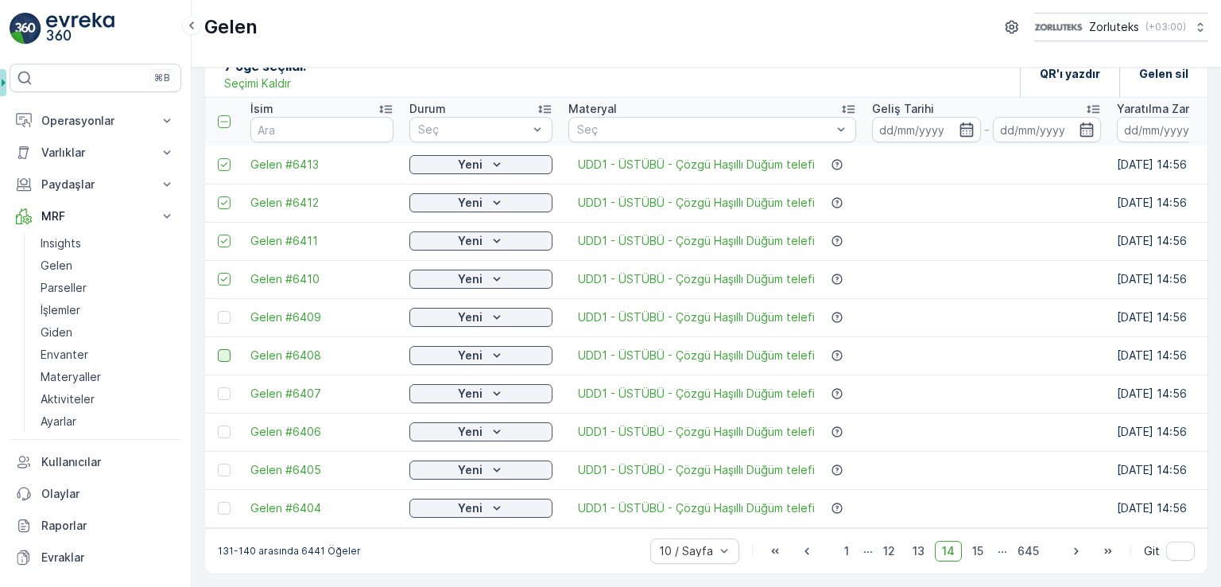
click at [218, 311] on input "checkbox" at bounding box center [218, 311] width 0 height 0
click at [225, 350] on div at bounding box center [224, 355] width 13 height 13
click at [218, 349] on input "checkbox" at bounding box center [218, 349] width 0 height 0
click at [226, 391] on div at bounding box center [224, 393] width 13 height 13
click at [218, 387] on input "checkbox" at bounding box center [218, 387] width 0 height 0
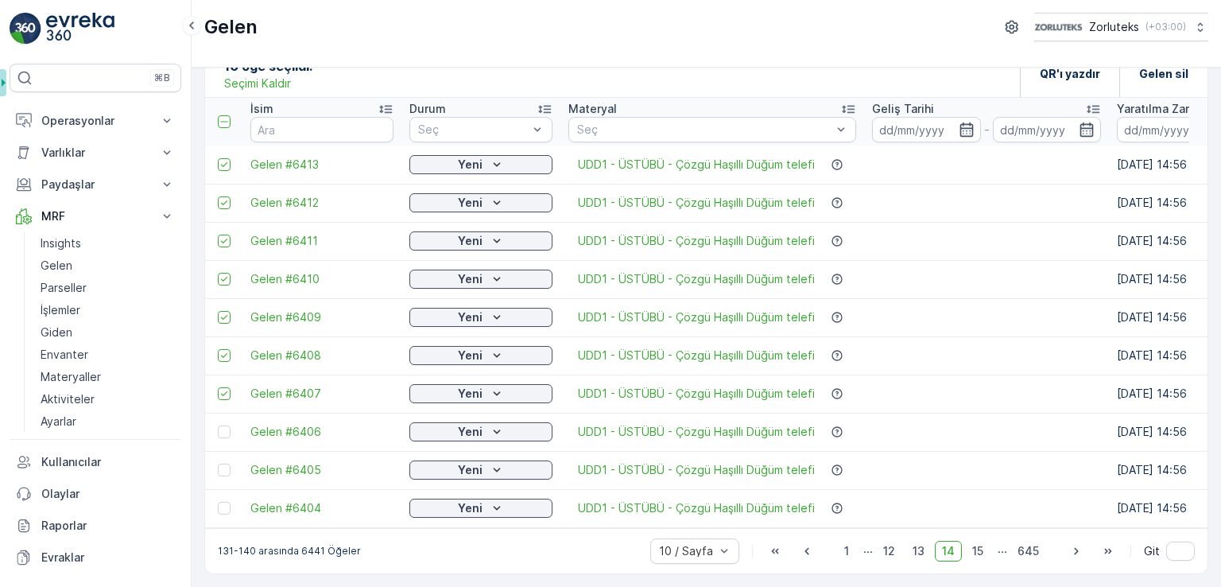
click at [223, 425] on div at bounding box center [224, 431] width 13 height 13
click at [218, 425] on input "checkbox" at bounding box center [218, 425] width 0 height 0
click at [223, 463] on div at bounding box center [224, 469] width 13 height 13
click at [218, 463] on input "checkbox" at bounding box center [218, 463] width 0 height 0
click at [226, 501] on div at bounding box center [224, 507] width 13 height 13
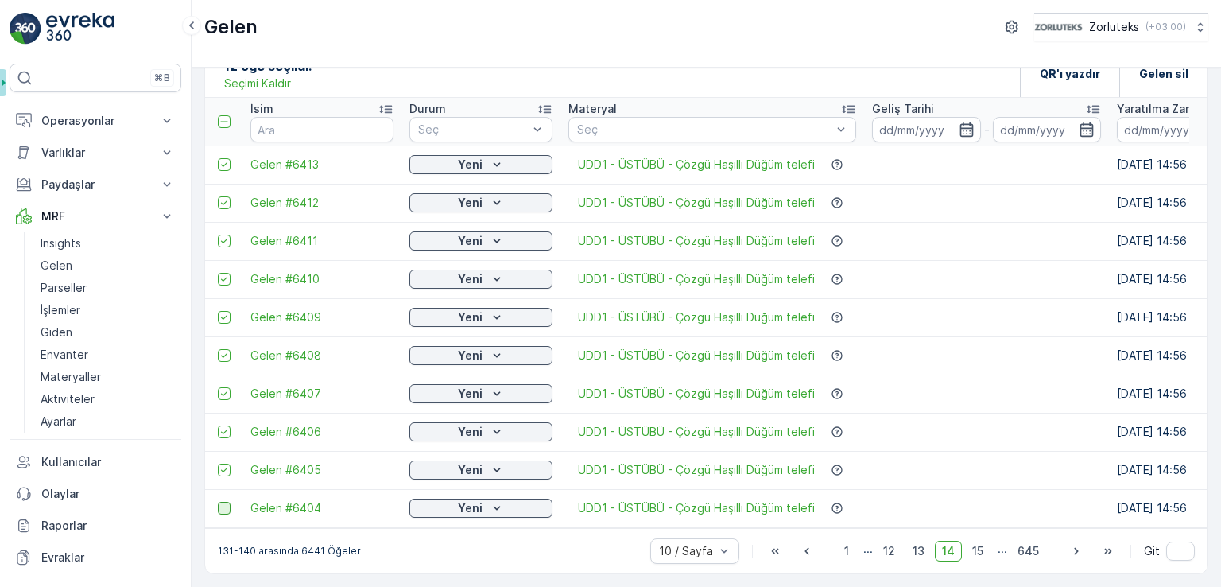
click at [218, 501] on input "checkbox" at bounding box center [218, 501] width 0 height 0
click at [1074, 554] on icon "button" at bounding box center [1076, 550] width 4 height 7
click at [219, 161] on div at bounding box center [224, 164] width 13 height 13
click at [218, 158] on input "checkbox" at bounding box center [218, 158] width 0 height 0
click at [227, 209] on td at bounding box center [223, 203] width 37 height 38
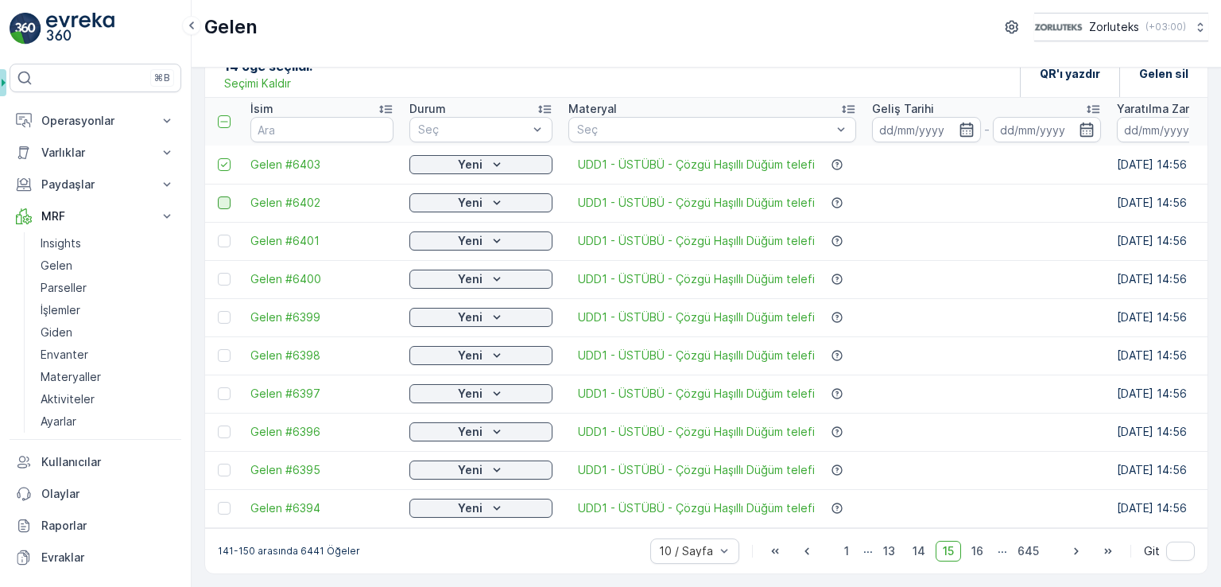
click at [220, 196] on div at bounding box center [224, 202] width 13 height 13
click at [218, 196] on input "checkbox" at bounding box center [218, 196] width 0 height 0
click at [226, 234] on div at bounding box center [224, 240] width 13 height 13
click at [218, 234] on input "checkbox" at bounding box center [218, 234] width 0 height 0
click at [226, 273] on div at bounding box center [224, 279] width 13 height 13
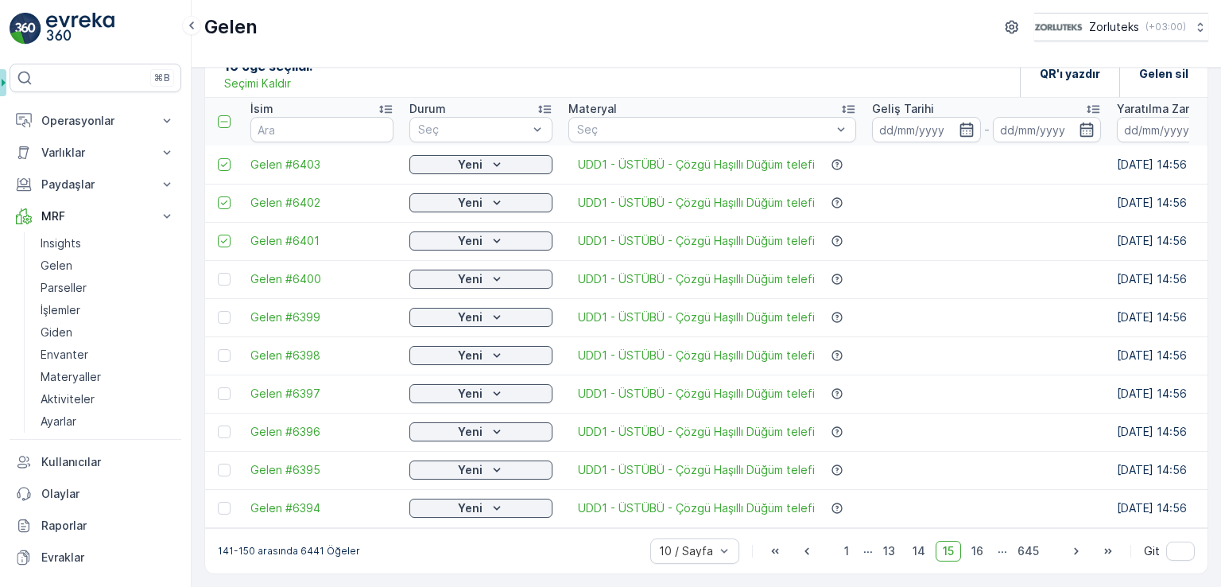
click at [218, 273] on input "checkbox" at bounding box center [218, 273] width 0 height 0
click at [229, 315] on div at bounding box center [224, 317] width 13 height 13
click at [218, 311] on input "checkbox" at bounding box center [218, 311] width 0 height 0
click at [226, 349] on div at bounding box center [224, 355] width 13 height 13
click at [218, 349] on input "checkbox" at bounding box center [218, 349] width 0 height 0
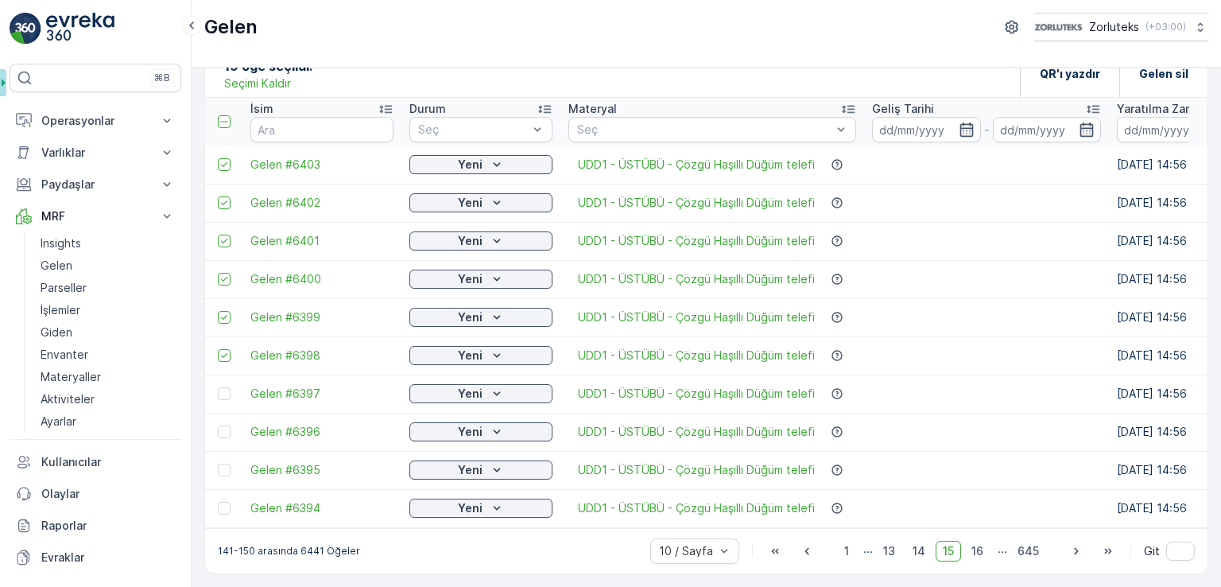
click at [223, 389] on div at bounding box center [224, 393] width 13 height 13
click at [218, 387] on input "checkbox" at bounding box center [218, 387] width 0 height 0
click at [229, 425] on div at bounding box center [224, 431] width 13 height 13
click at [218, 425] on input "checkbox" at bounding box center [218, 425] width 0 height 0
click at [223, 470] on td at bounding box center [223, 470] width 37 height 38
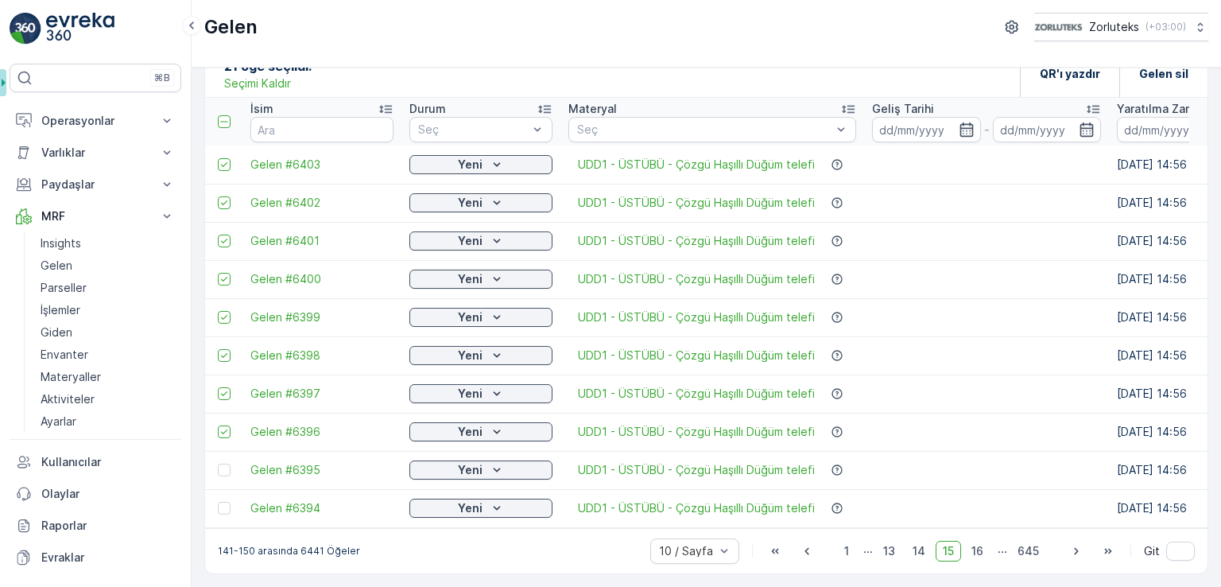
click at [223, 501] on div at bounding box center [224, 507] width 13 height 13
click at [218, 501] on input "checkbox" at bounding box center [218, 501] width 0 height 0
click at [226, 465] on div at bounding box center [224, 469] width 13 height 13
click at [218, 463] on input "checkbox" at bounding box center [218, 463] width 0 height 0
click at [1074, 553] on icon "button" at bounding box center [1076, 550] width 4 height 7
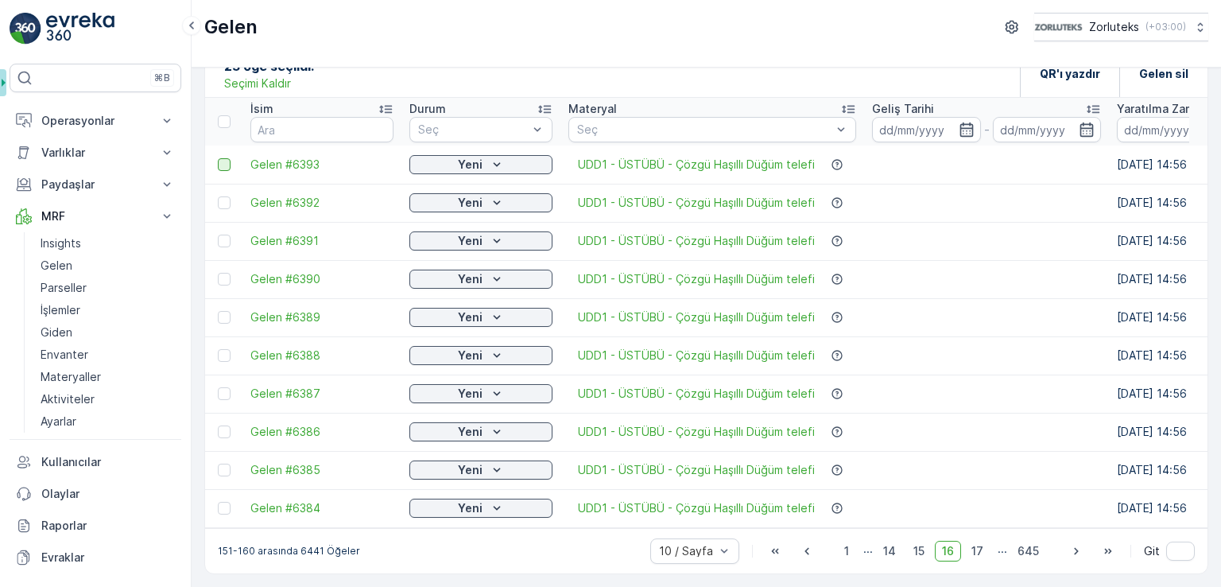
click at [226, 158] on div at bounding box center [224, 164] width 13 height 13
click at [218, 158] on input "checkbox" at bounding box center [218, 158] width 0 height 0
click at [216, 203] on td at bounding box center [223, 203] width 37 height 38
click at [228, 201] on div at bounding box center [224, 202] width 13 height 13
click at [218, 196] on input "checkbox" at bounding box center [218, 196] width 0 height 0
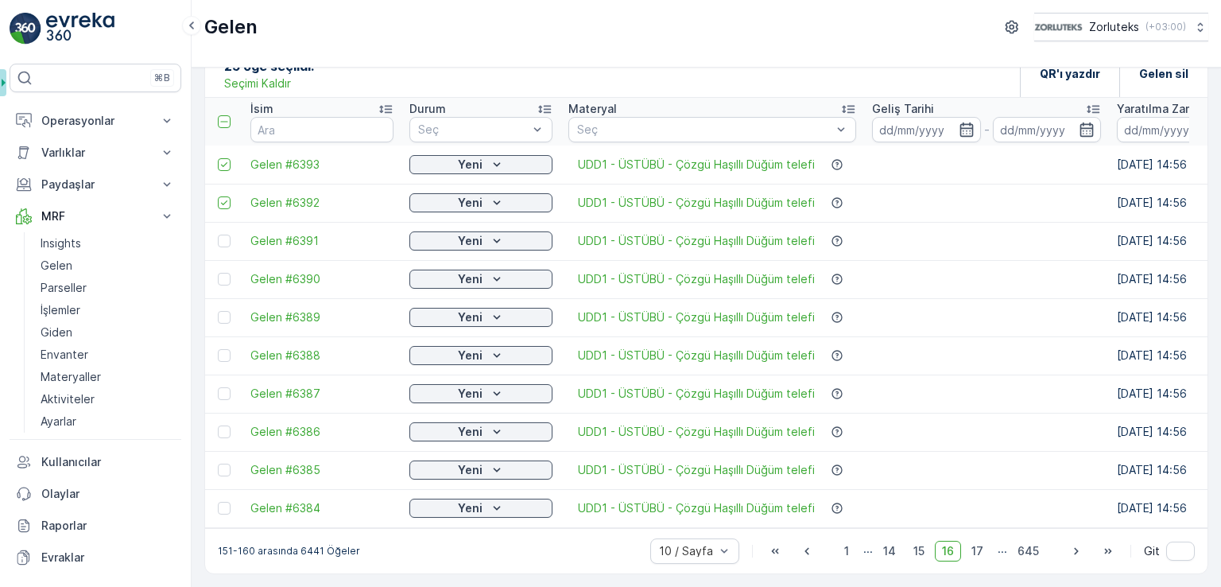
click at [229, 234] on div at bounding box center [224, 240] width 13 height 13
click at [218, 234] on input "checkbox" at bounding box center [218, 234] width 0 height 0
click at [229, 264] on td at bounding box center [223, 279] width 37 height 38
click at [227, 276] on div at bounding box center [224, 279] width 13 height 13
click at [218, 273] on input "checkbox" at bounding box center [218, 273] width 0 height 0
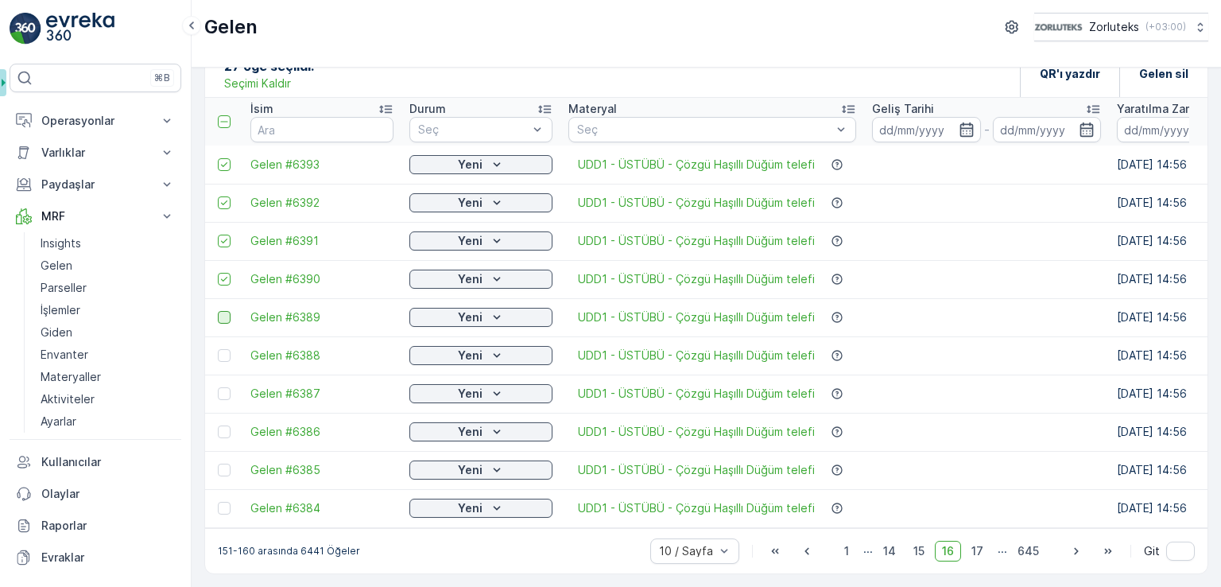
click at [226, 311] on div at bounding box center [224, 317] width 13 height 13
click at [218, 311] on input "checkbox" at bounding box center [218, 311] width 0 height 0
click at [224, 349] on div at bounding box center [224, 355] width 13 height 13
click at [218, 349] on input "checkbox" at bounding box center [218, 349] width 0 height 0
click at [226, 387] on div at bounding box center [224, 393] width 13 height 13
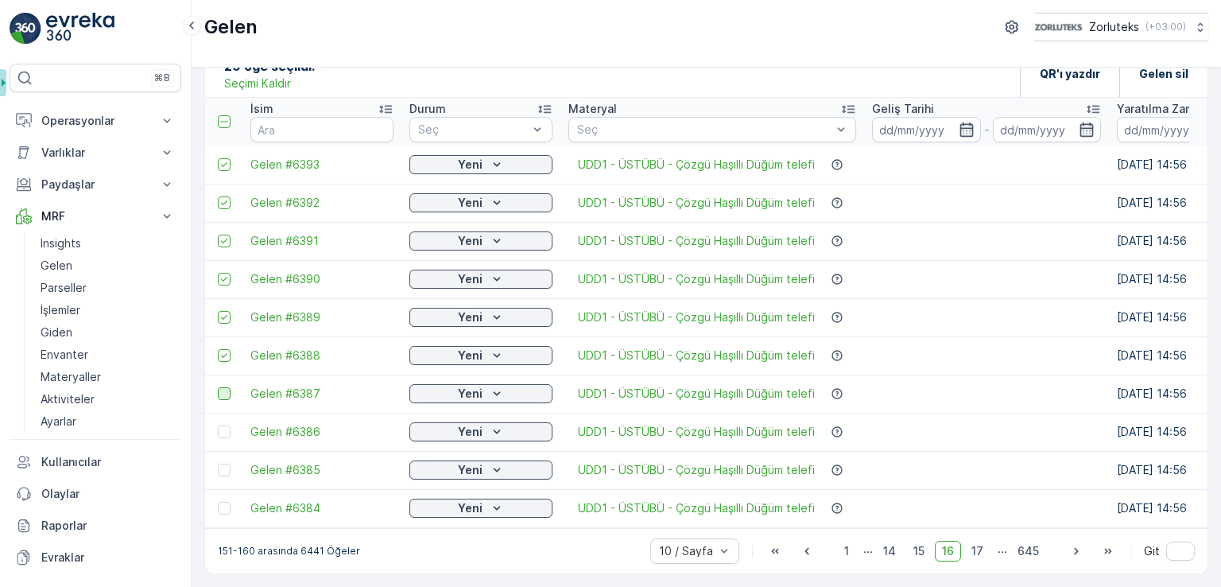
click at [218, 387] on input "checkbox" at bounding box center [218, 387] width 0 height 0
click at [219, 432] on td at bounding box center [223, 431] width 37 height 38
click at [222, 425] on div at bounding box center [224, 431] width 13 height 13
click at [218, 425] on input "checkbox" at bounding box center [218, 425] width 0 height 0
click at [241, 76] on p "Seçimi Kaldır" at bounding box center [257, 84] width 67 height 16
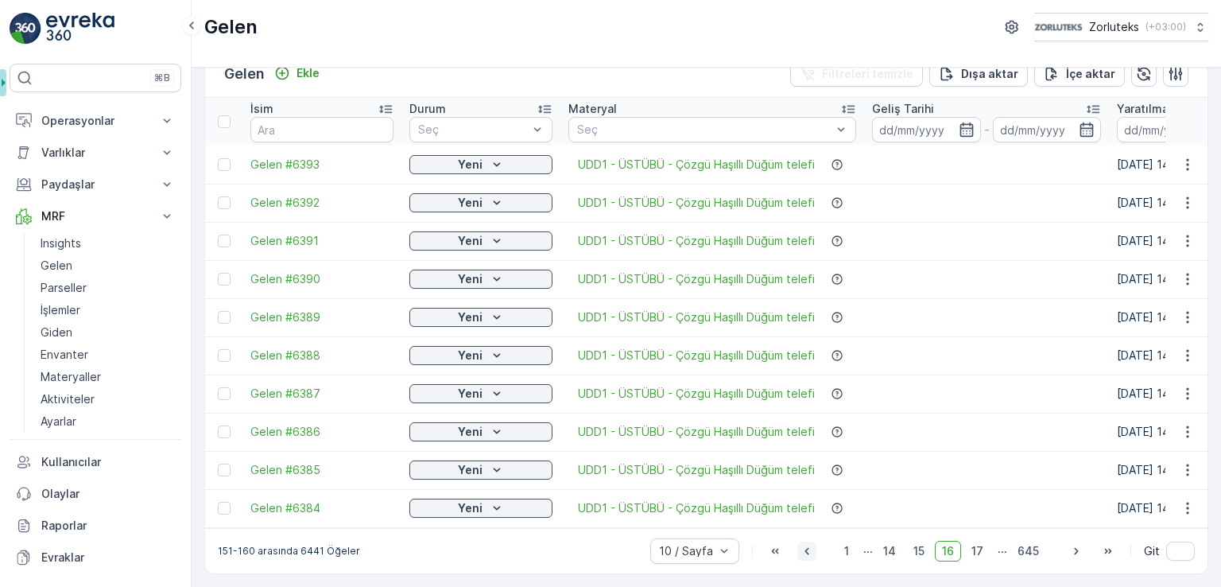
click at [803, 552] on icon "button" at bounding box center [807, 551] width 16 height 16
click at [809, 552] on icon "button" at bounding box center [807, 551] width 16 height 16
click at [805, 556] on icon "button" at bounding box center [807, 551] width 16 height 16
click at [229, 426] on div at bounding box center [224, 431] width 13 height 13
click at [218, 425] on input "checkbox" at bounding box center [218, 425] width 0 height 0
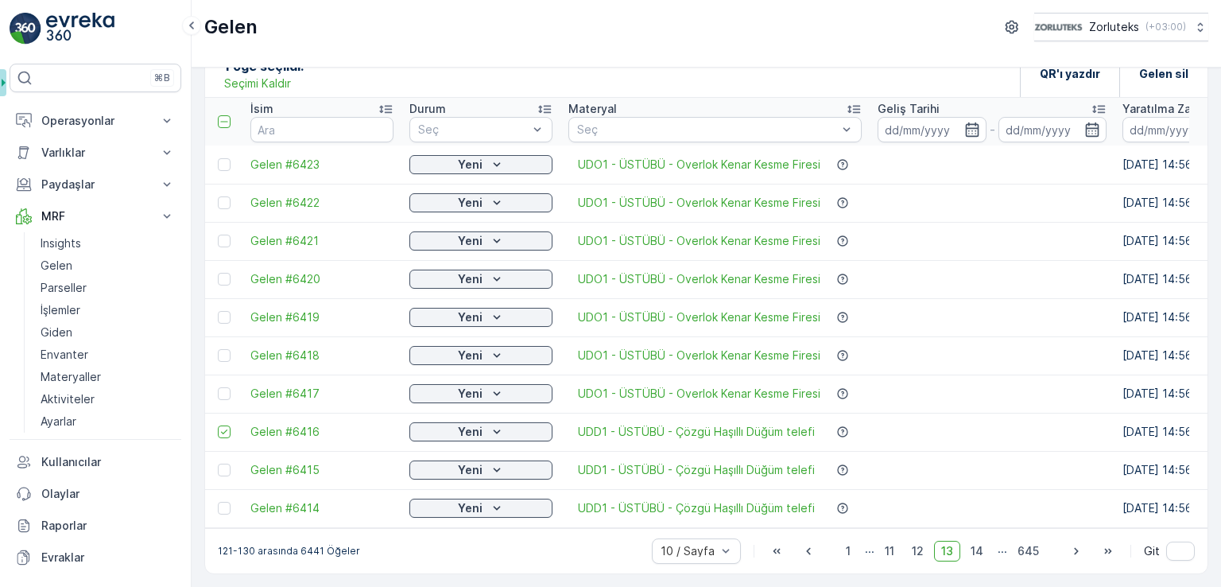
click at [223, 463] on div at bounding box center [224, 469] width 13 height 13
click at [218, 463] on input "checkbox" at bounding box center [218, 463] width 0 height 0
click at [223, 501] on div at bounding box center [224, 507] width 13 height 13
click at [218, 501] on input "checkbox" at bounding box center [218, 501] width 0 height 0
click at [1068, 552] on icon "button" at bounding box center [1076, 551] width 16 height 16
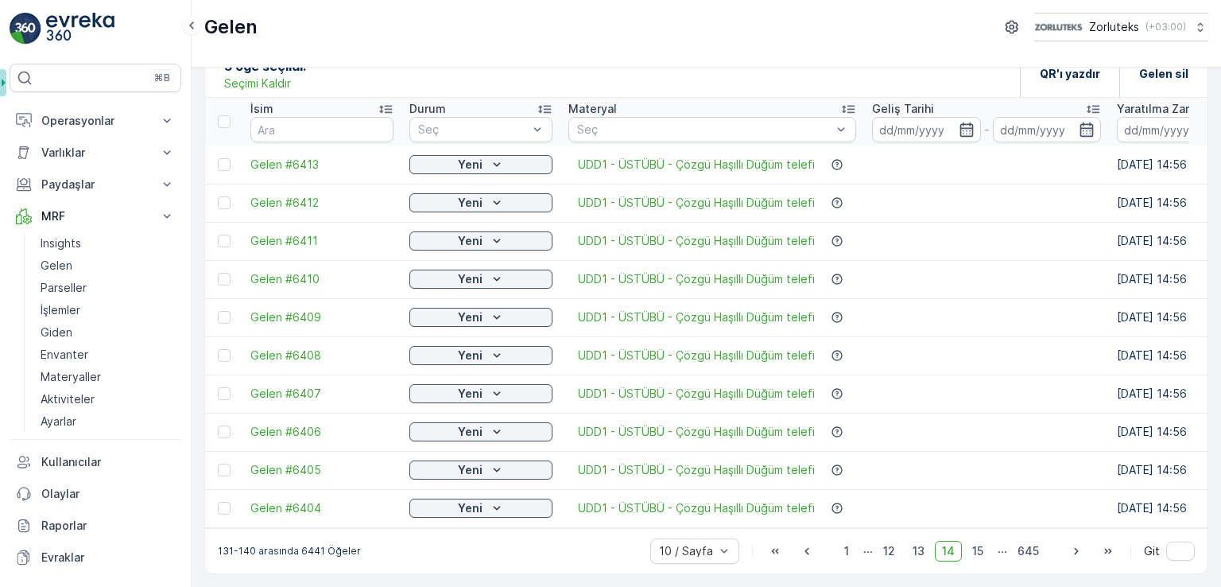
click at [230, 160] on div at bounding box center [226, 164] width 17 height 13
click at [218, 158] on input "checkbox" at bounding box center [218, 158] width 0 height 0
click at [227, 198] on div at bounding box center [224, 202] width 13 height 13
click at [218, 196] on input "checkbox" at bounding box center [218, 196] width 0 height 0
click at [229, 246] on td at bounding box center [223, 241] width 37 height 38
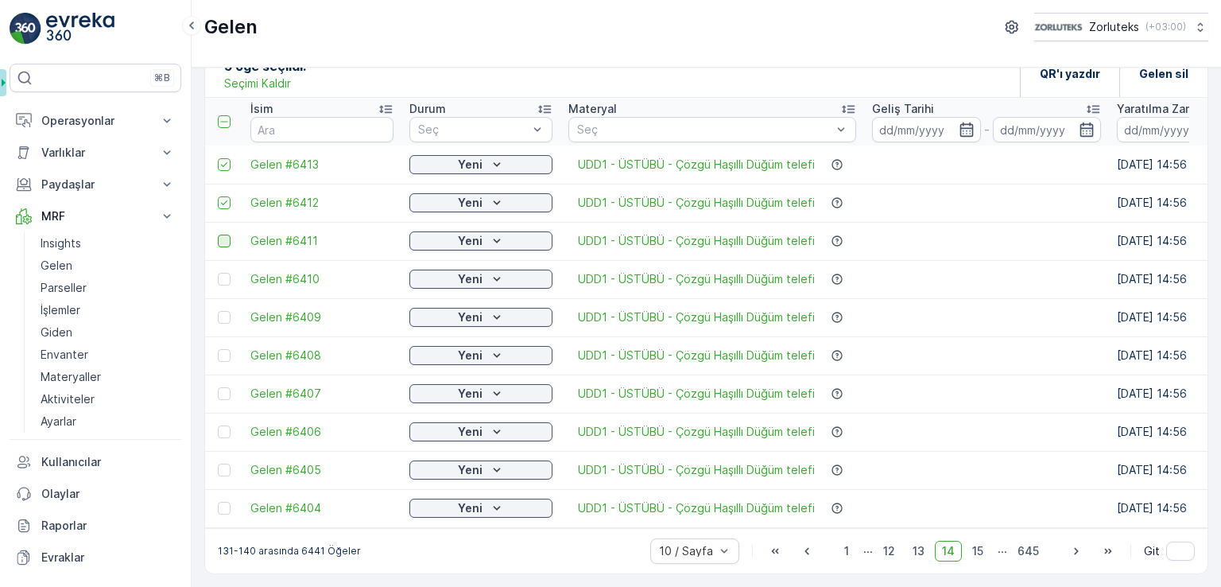
click at [227, 236] on div at bounding box center [224, 240] width 13 height 13
click at [218, 234] on input "checkbox" at bounding box center [218, 234] width 0 height 0
click at [231, 264] on td at bounding box center [223, 279] width 37 height 38
click at [229, 273] on div at bounding box center [224, 279] width 13 height 13
click at [218, 273] on input "checkbox" at bounding box center [218, 273] width 0 height 0
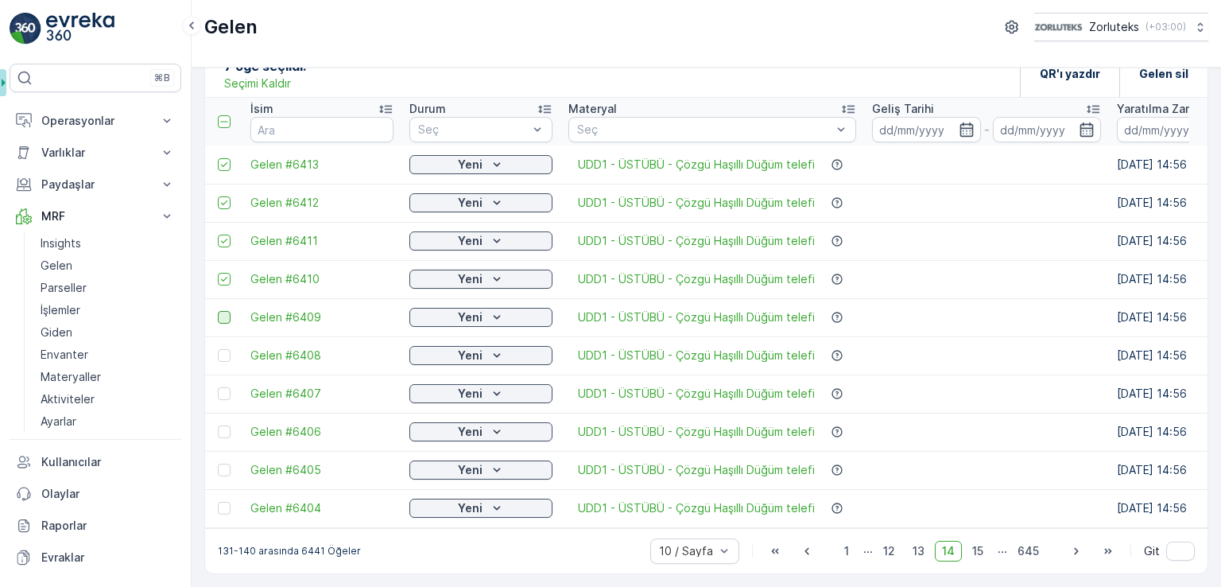
click at [227, 312] on div at bounding box center [224, 317] width 13 height 13
click at [218, 311] on input "checkbox" at bounding box center [218, 311] width 0 height 0
click at [228, 349] on div at bounding box center [224, 355] width 13 height 13
click at [218, 349] on input "checkbox" at bounding box center [218, 349] width 0 height 0
click at [223, 387] on div at bounding box center [224, 393] width 13 height 13
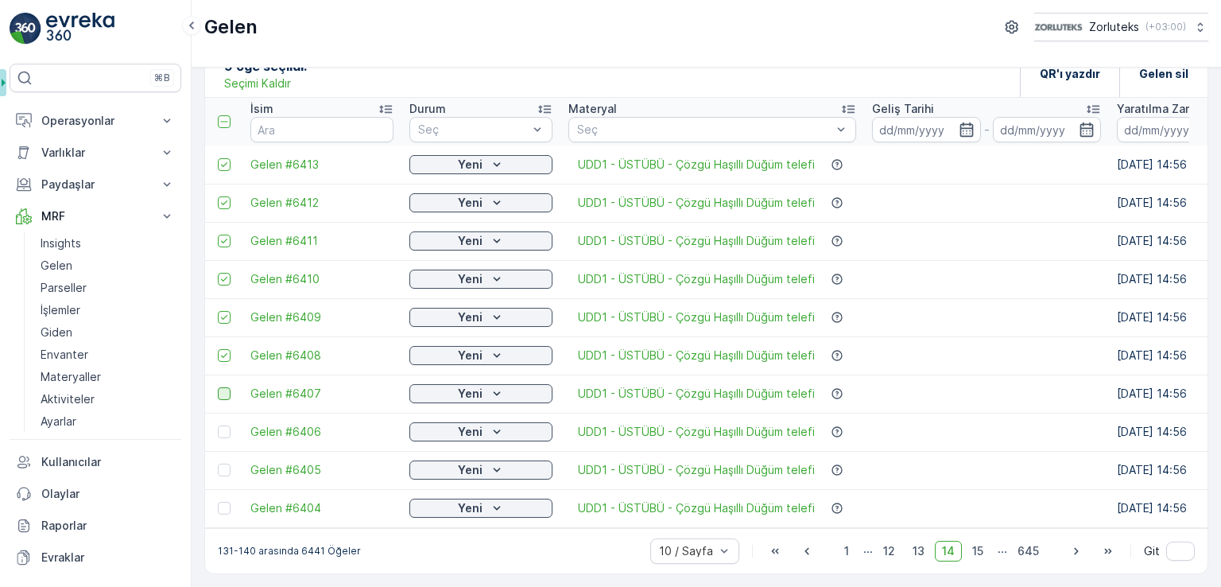
click at [218, 387] on input "checkbox" at bounding box center [218, 387] width 0 height 0
click at [223, 425] on div at bounding box center [224, 431] width 13 height 13
click at [218, 425] on input "checkbox" at bounding box center [218, 425] width 0 height 0
click at [225, 463] on div at bounding box center [224, 469] width 13 height 13
click at [218, 463] on input "checkbox" at bounding box center [218, 463] width 0 height 0
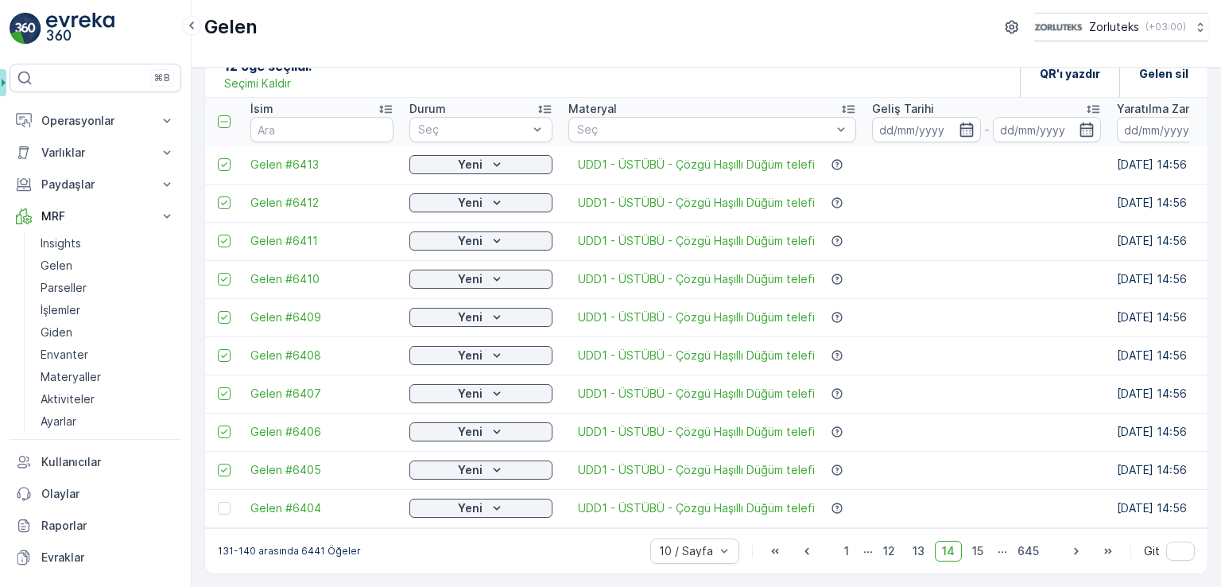
click at [227, 504] on div at bounding box center [224, 507] width 13 height 13
click at [218, 501] on input "checkbox" at bounding box center [218, 501] width 0 height 0
click at [1071, 552] on icon "button" at bounding box center [1076, 551] width 16 height 16
click at [228, 158] on div at bounding box center [224, 164] width 13 height 13
click at [218, 158] on input "checkbox" at bounding box center [218, 158] width 0 height 0
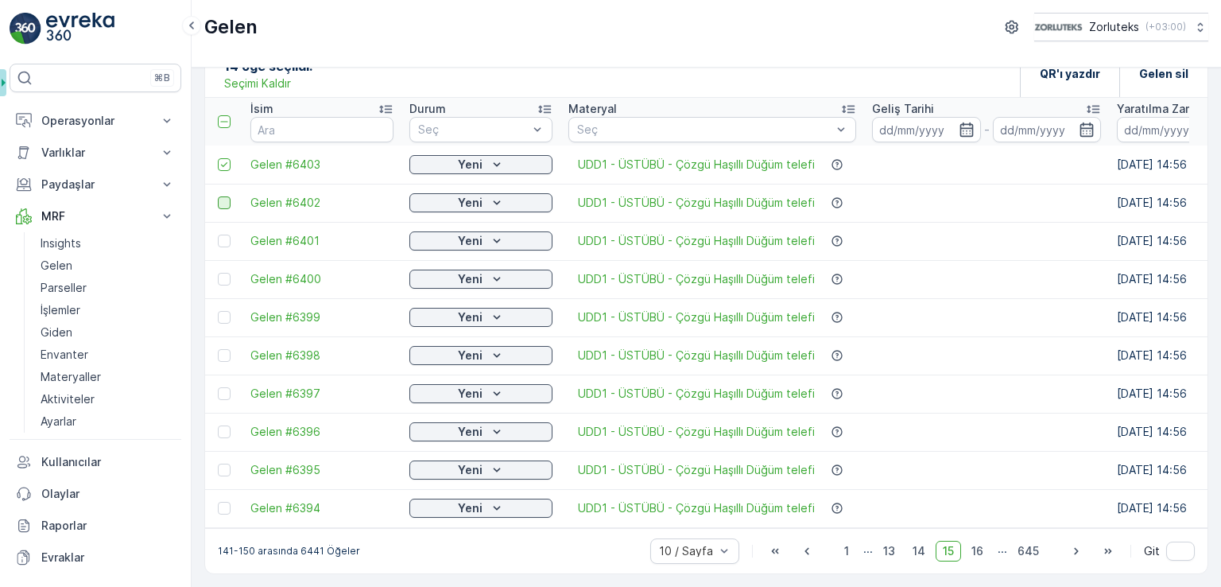
click at [226, 196] on div at bounding box center [224, 202] width 13 height 13
click at [218, 196] on input "checkbox" at bounding box center [218, 196] width 0 height 0
click at [226, 242] on td at bounding box center [223, 241] width 37 height 38
click at [228, 234] on div at bounding box center [224, 240] width 13 height 13
click at [218, 234] on input "checkbox" at bounding box center [218, 234] width 0 height 0
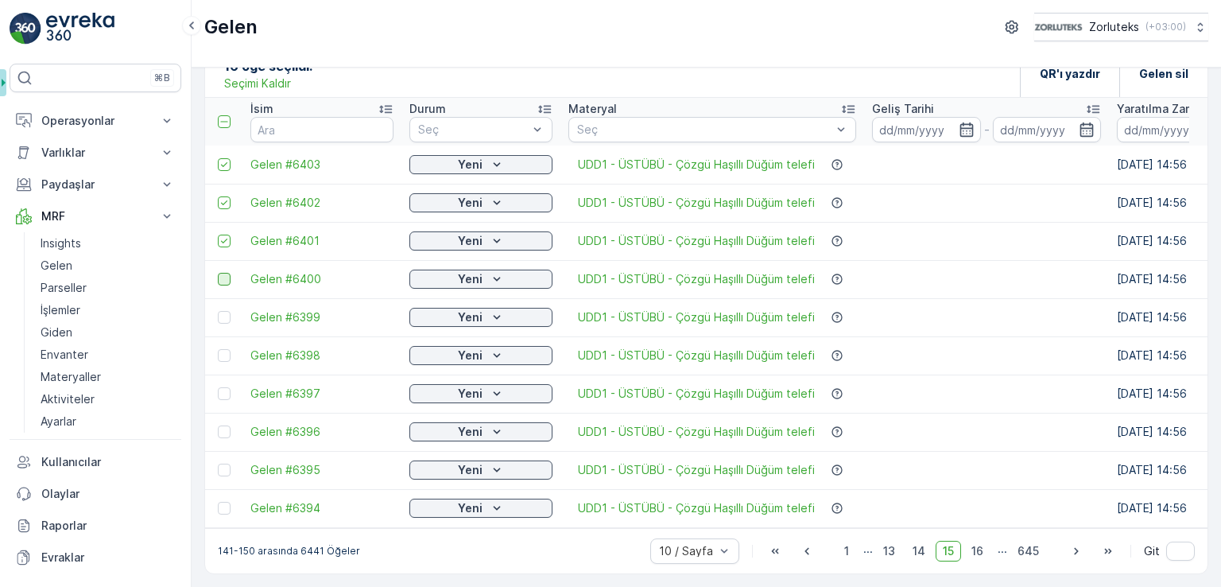
click at [226, 274] on div at bounding box center [224, 279] width 13 height 13
click at [218, 273] on input "checkbox" at bounding box center [218, 273] width 0 height 0
click at [224, 313] on div at bounding box center [224, 317] width 13 height 13
click at [218, 311] on input "checkbox" at bounding box center [218, 311] width 0 height 0
click at [227, 349] on div at bounding box center [224, 355] width 13 height 13
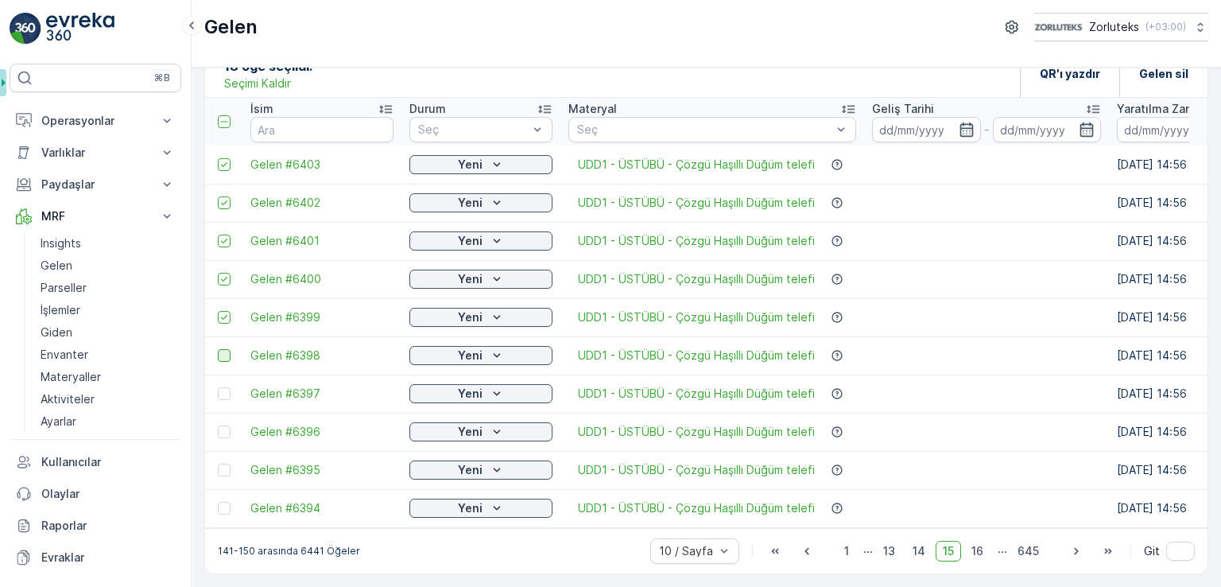
click at [218, 349] on input "checkbox" at bounding box center [218, 349] width 0 height 0
click at [226, 387] on div at bounding box center [224, 393] width 13 height 13
click at [218, 387] on input "checkbox" at bounding box center [218, 387] width 0 height 0
click at [226, 428] on div at bounding box center [224, 431] width 13 height 13
click at [218, 425] on input "checkbox" at bounding box center [218, 425] width 0 height 0
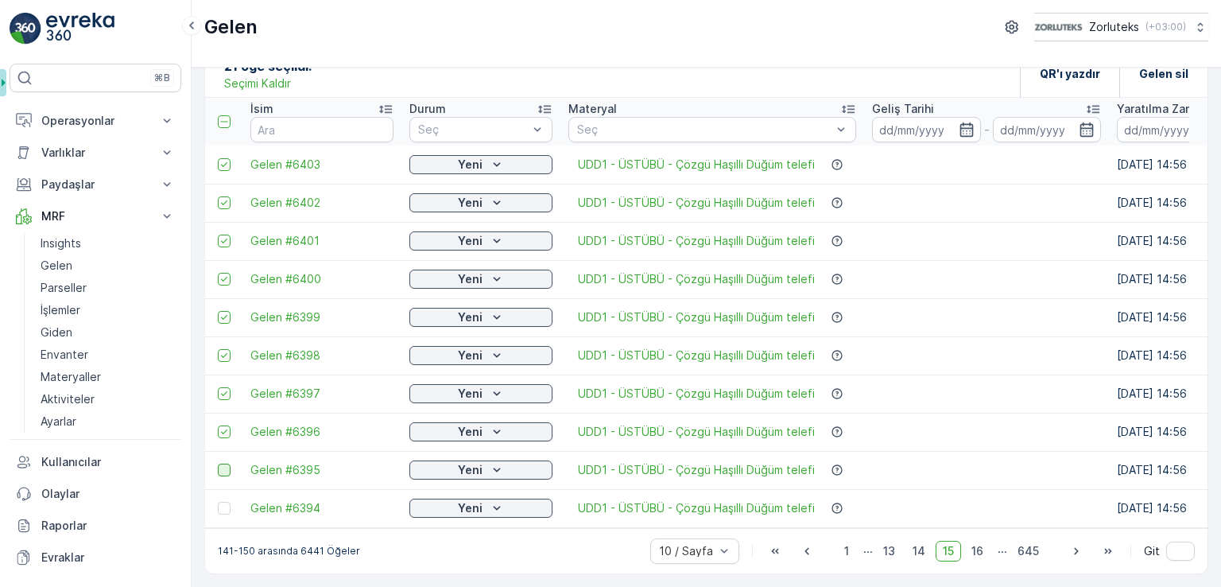
click at [226, 463] on div at bounding box center [224, 469] width 13 height 13
click at [218, 463] on input "checkbox" at bounding box center [218, 463] width 0 height 0
click at [223, 501] on div at bounding box center [224, 507] width 13 height 13
click at [218, 501] on input "checkbox" at bounding box center [218, 501] width 0 height 0
click at [1074, 553] on icon "button" at bounding box center [1076, 550] width 4 height 7
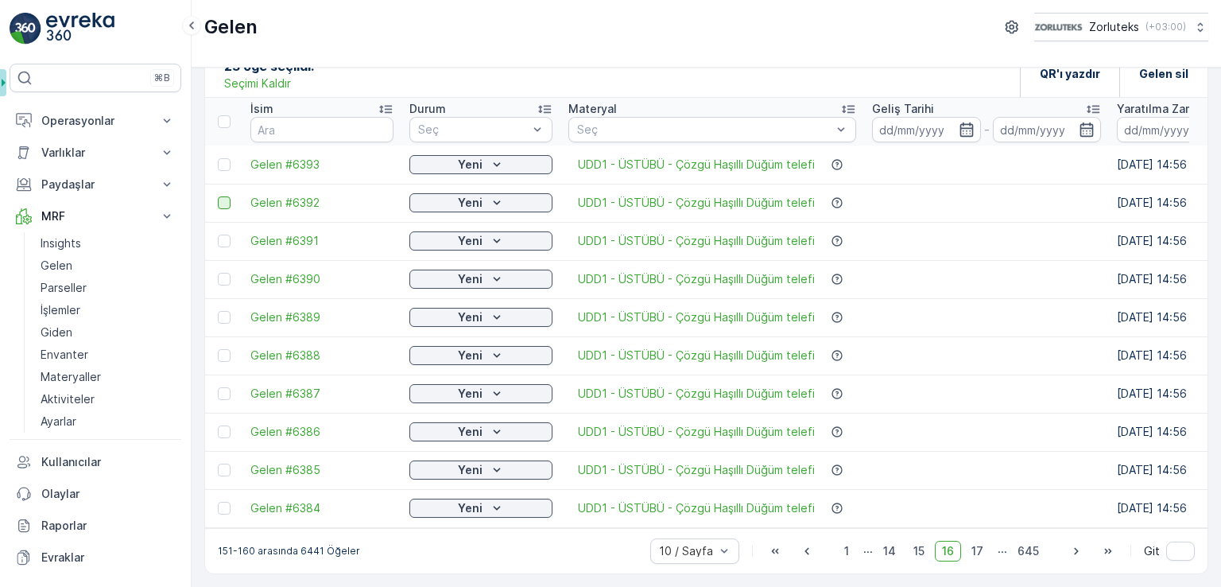
click at [223, 158] on div at bounding box center [224, 164] width 13 height 13
click at [218, 158] on input "checkbox" at bounding box center [218, 158] width 0 height 0
click at [227, 200] on div at bounding box center [224, 202] width 13 height 13
click at [218, 196] on input "checkbox" at bounding box center [218, 196] width 0 height 0
click at [224, 234] on div at bounding box center [224, 240] width 13 height 13
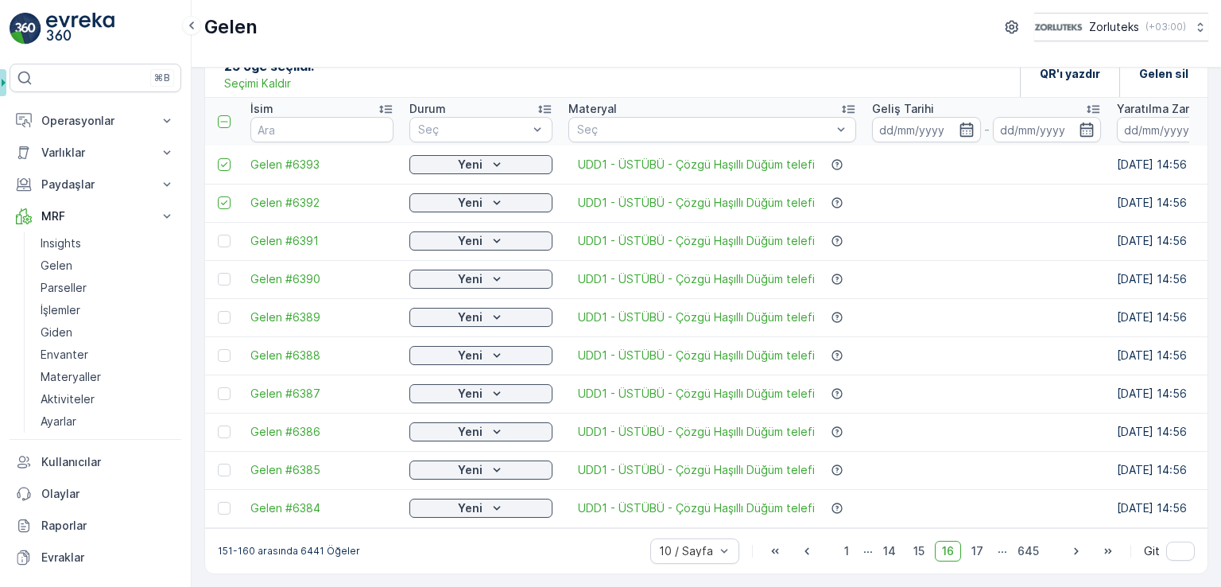
click at [218, 234] on input "checkbox" at bounding box center [218, 234] width 0 height 0
click at [226, 265] on td at bounding box center [223, 279] width 37 height 38
click at [227, 281] on td at bounding box center [223, 279] width 37 height 38
click at [227, 273] on div at bounding box center [224, 279] width 13 height 13
click at [218, 273] on input "checkbox" at bounding box center [218, 273] width 0 height 0
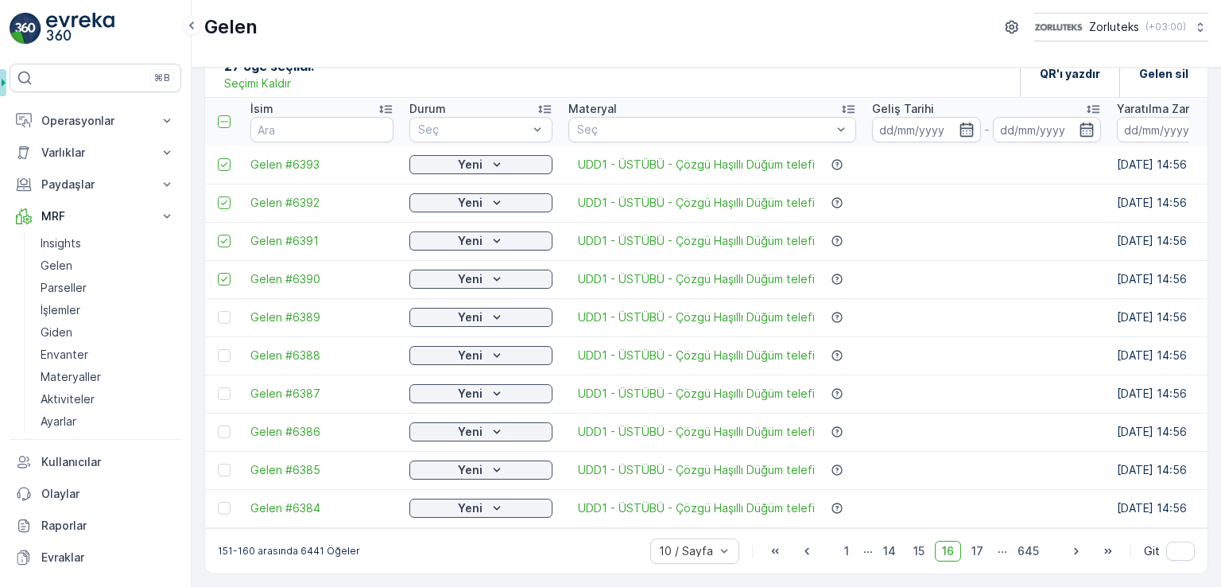
click at [222, 311] on div at bounding box center [224, 317] width 13 height 13
click at [218, 311] on input "checkbox" at bounding box center [218, 311] width 0 height 0
click at [227, 356] on td at bounding box center [223, 355] width 37 height 38
click at [223, 349] on div at bounding box center [224, 355] width 13 height 13
click at [218, 349] on input "checkbox" at bounding box center [218, 349] width 0 height 0
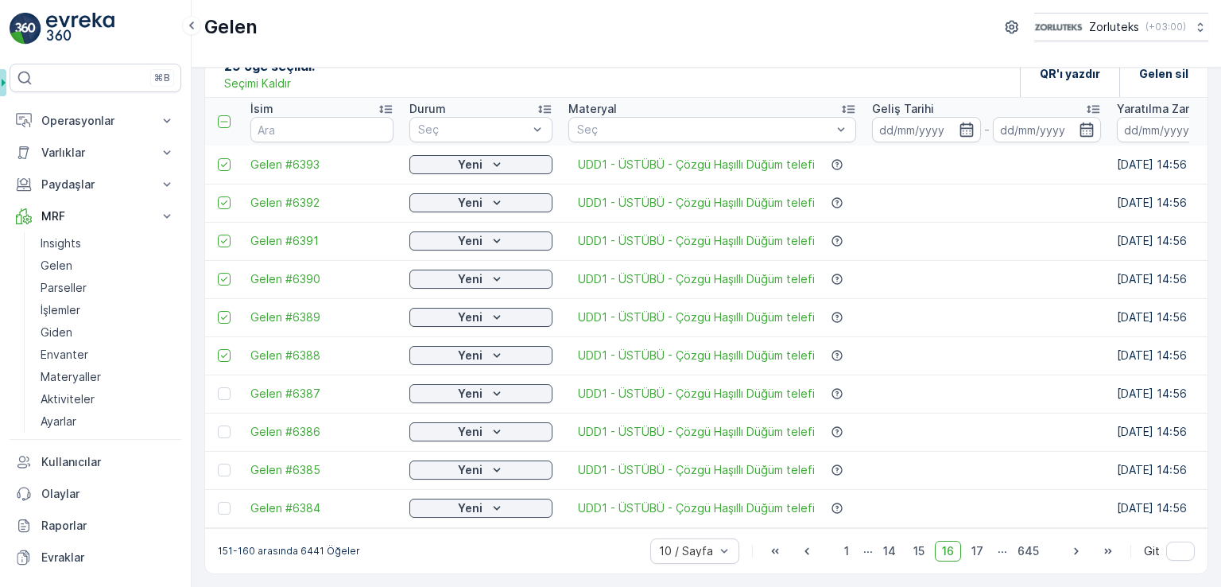
click at [223, 394] on td at bounding box center [223, 393] width 37 height 38
click at [226, 387] on div at bounding box center [224, 393] width 13 height 13
click at [218, 387] on input "checkbox" at bounding box center [218, 387] width 0 height 0
click at [226, 425] on div at bounding box center [224, 431] width 13 height 13
click at [218, 425] on input "checkbox" at bounding box center [218, 425] width 0 height 0
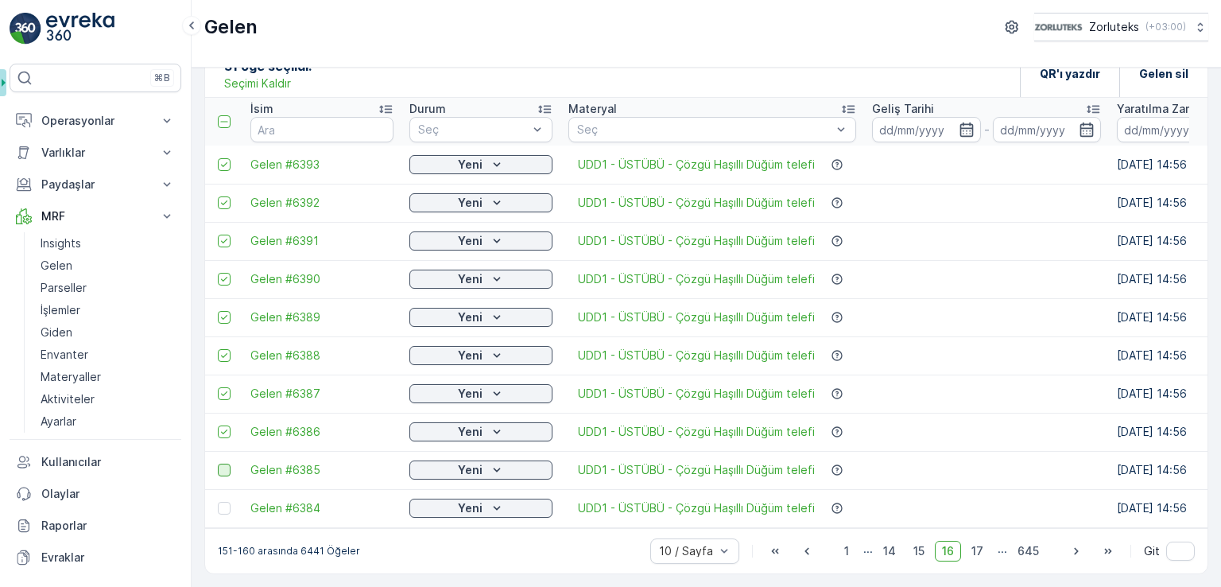
click at [223, 463] on div at bounding box center [224, 469] width 13 height 13
click at [218, 463] on input "checkbox" at bounding box center [218, 463] width 0 height 0
click at [227, 501] on div at bounding box center [224, 507] width 13 height 13
click at [218, 501] on input "checkbox" at bounding box center [218, 501] width 0 height 0
drag, startPoint x: 1075, startPoint y: 552, endPoint x: 1068, endPoint y: 547, distance: 8.4
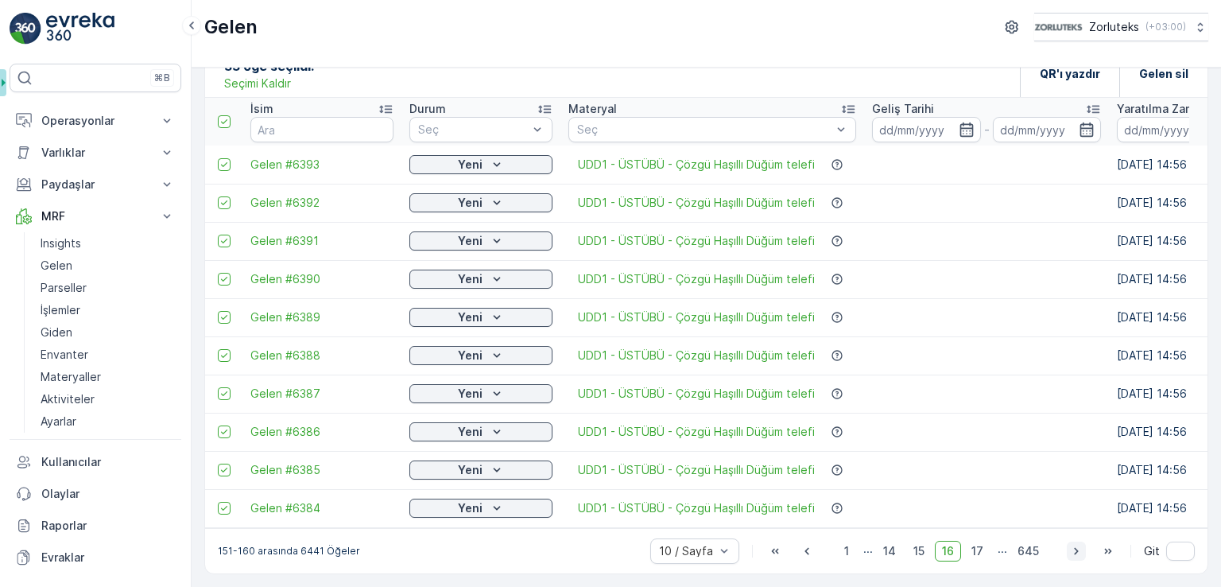
click at [1075, 552] on icon "button" at bounding box center [1076, 551] width 16 height 16
click at [217, 157] on td at bounding box center [223, 164] width 37 height 38
click at [226, 160] on div at bounding box center [224, 164] width 13 height 13
click at [218, 158] on input "checkbox" at bounding box center [218, 158] width 0 height 0
click at [225, 199] on div at bounding box center [224, 202] width 13 height 13
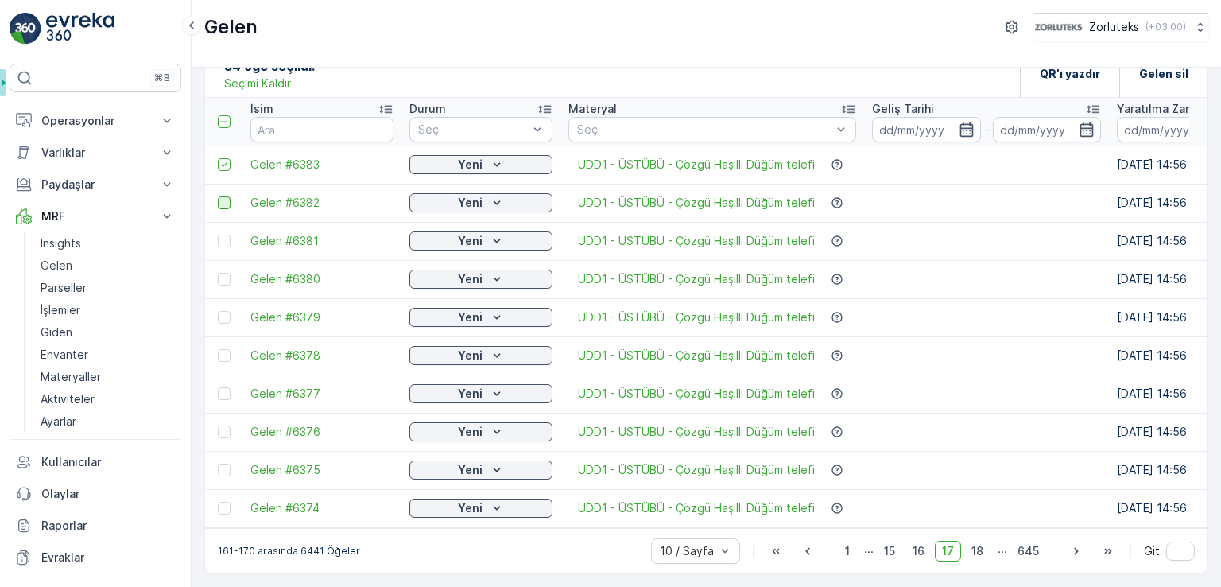
click at [218, 196] on input "checkbox" at bounding box center [218, 196] width 0 height 0
click at [220, 234] on div at bounding box center [224, 240] width 13 height 13
click at [218, 234] on input "checkbox" at bounding box center [218, 234] width 0 height 0
click at [222, 273] on div at bounding box center [224, 279] width 13 height 13
click at [218, 273] on input "checkbox" at bounding box center [218, 273] width 0 height 0
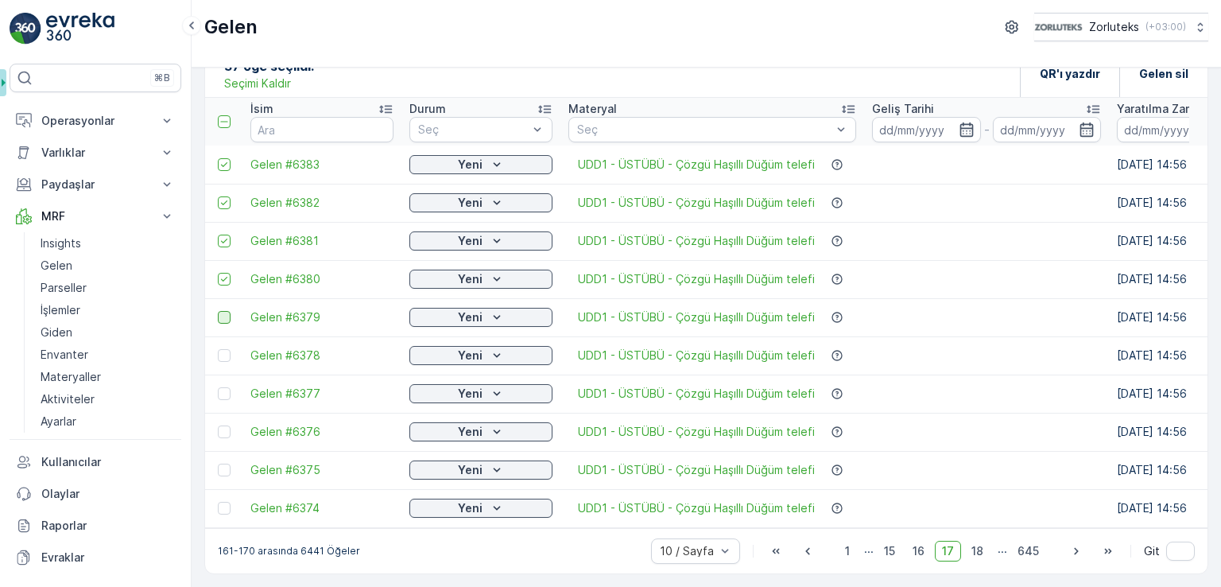
click at [226, 311] on div at bounding box center [224, 317] width 13 height 13
click at [218, 311] on input "checkbox" at bounding box center [218, 311] width 0 height 0
click at [224, 351] on div at bounding box center [224, 355] width 13 height 13
click at [218, 349] on input "checkbox" at bounding box center [218, 349] width 0 height 0
click at [226, 388] on div at bounding box center [224, 393] width 13 height 13
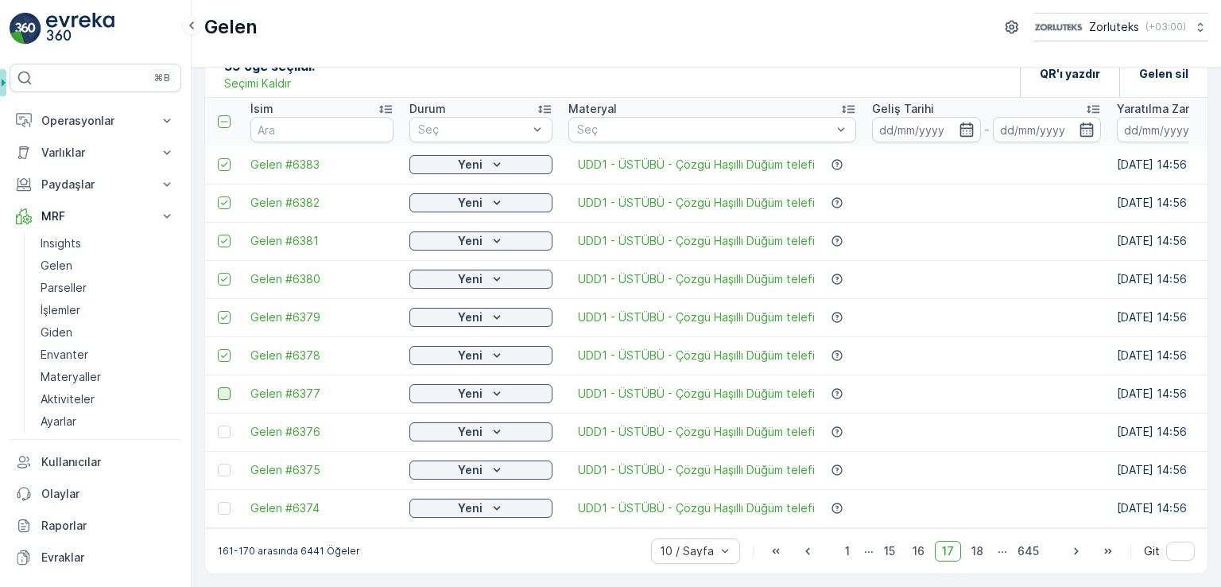
click at [218, 387] on input "checkbox" at bounding box center [218, 387] width 0 height 0
click at [227, 428] on div at bounding box center [224, 431] width 13 height 13
click at [218, 425] on input "checkbox" at bounding box center [218, 425] width 0 height 0
click at [227, 463] on div at bounding box center [224, 469] width 13 height 13
click at [218, 463] on input "checkbox" at bounding box center [218, 463] width 0 height 0
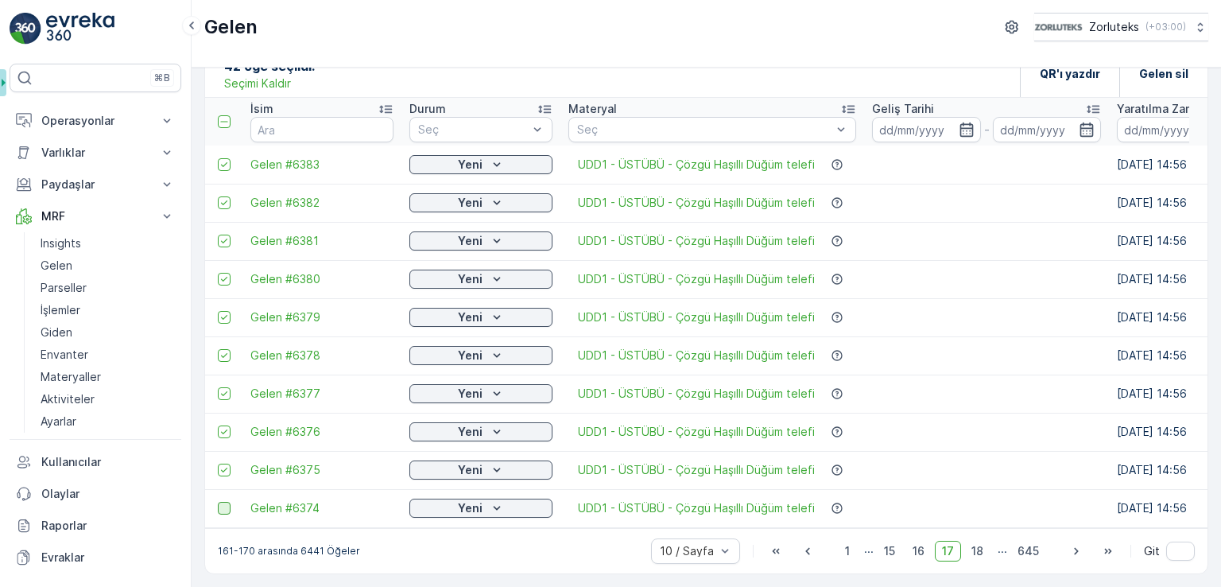
click at [221, 501] on div at bounding box center [224, 507] width 13 height 13
click at [218, 501] on input "checkbox" at bounding box center [218, 501] width 0 height 0
click at [1068, 554] on icon "button" at bounding box center [1076, 551] width 16 height 16
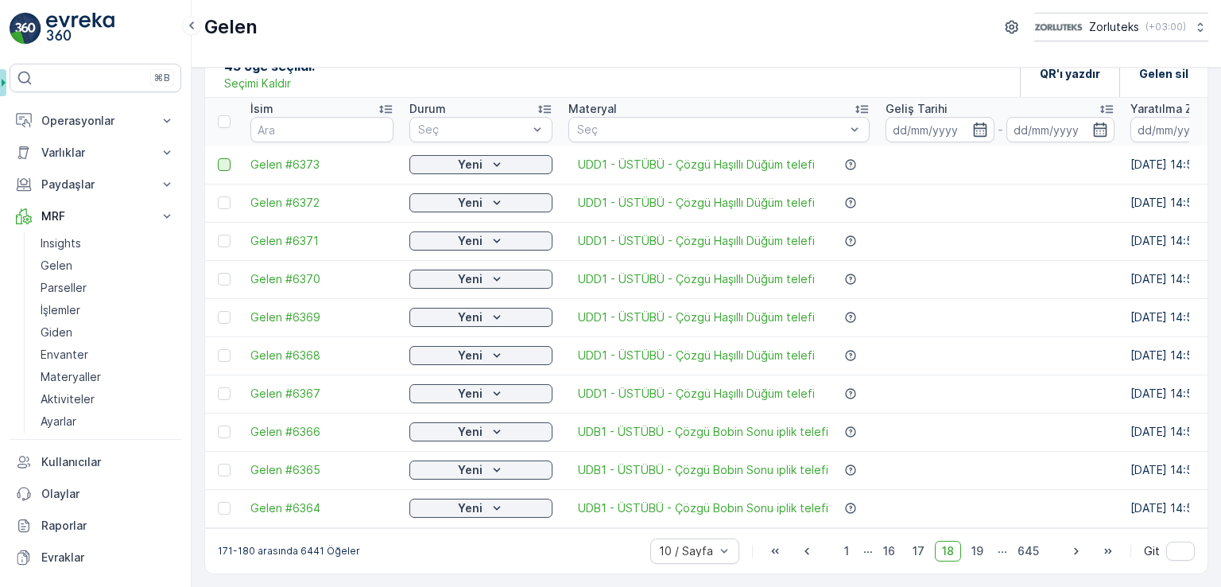
click at [224, 161] on div at bounding box center [224, 164] width 13 height 13
click at [218, 158] on input "checkbox" at bounding box center [218, 158] width 0 height 0
click at [221, 196] on div at bounding box center [224, 202] width 13 height 13
click at [218, 196] on input "checkbox" at bounding box center [218, 196] width 0 height 0
click at [223, 238] on div at bounding box center [224, 240] width 13 height 13
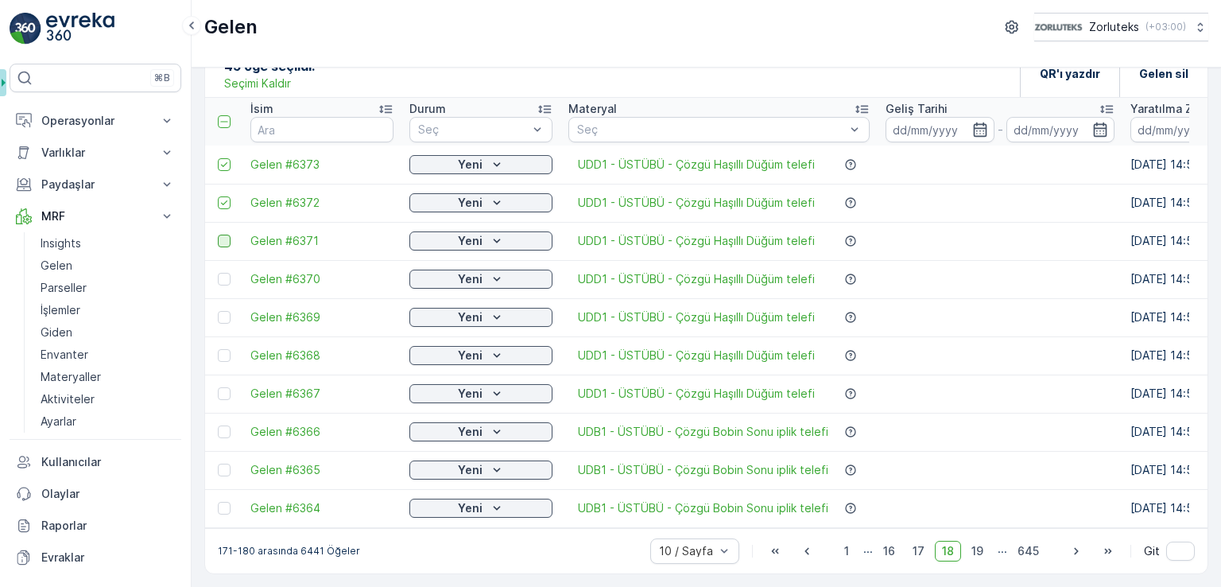
click at [218, 234] on input "checkbox" at bounding box center [218, 234] width 0 height 0
click at [222, 273] on div at bounding box center [224, 279] width 13 height 13
click at [218, 273] on input "checkbox" at bounding box center [218, 273] width 0 height 0
click at [219, 319] on td at bounding box center [223, 317] width 37 height 38
click at [223, 318] on td at bounding box center [223, 317] width 37 height 38
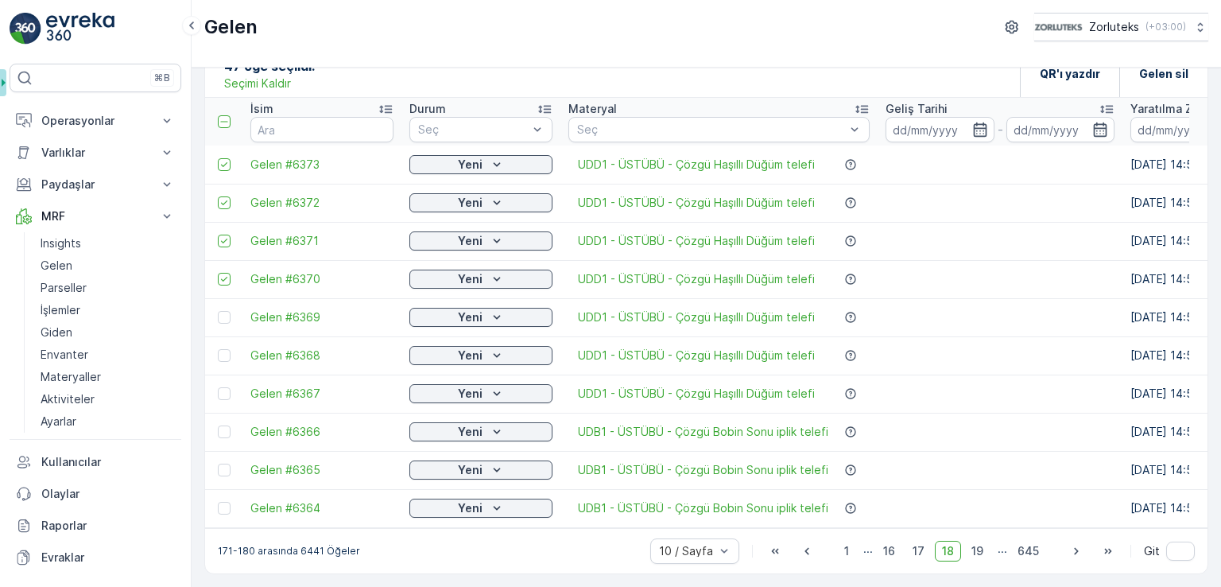
click at [226, 320] on td at bounding box center [223, 317] width 37 height 38
click at [226, 311] on div at bounding box center [224, 317] width 13 height 13
click at [218, 311] on input "checkbox" at bounding box center [218, 311] width 0 height 0
click at [225, 350] on div at bounding box center [224, 355] width 13 height 13
click at [218, 349] on input "checkbox" at bounding box center [218, 349] width 0 height 0
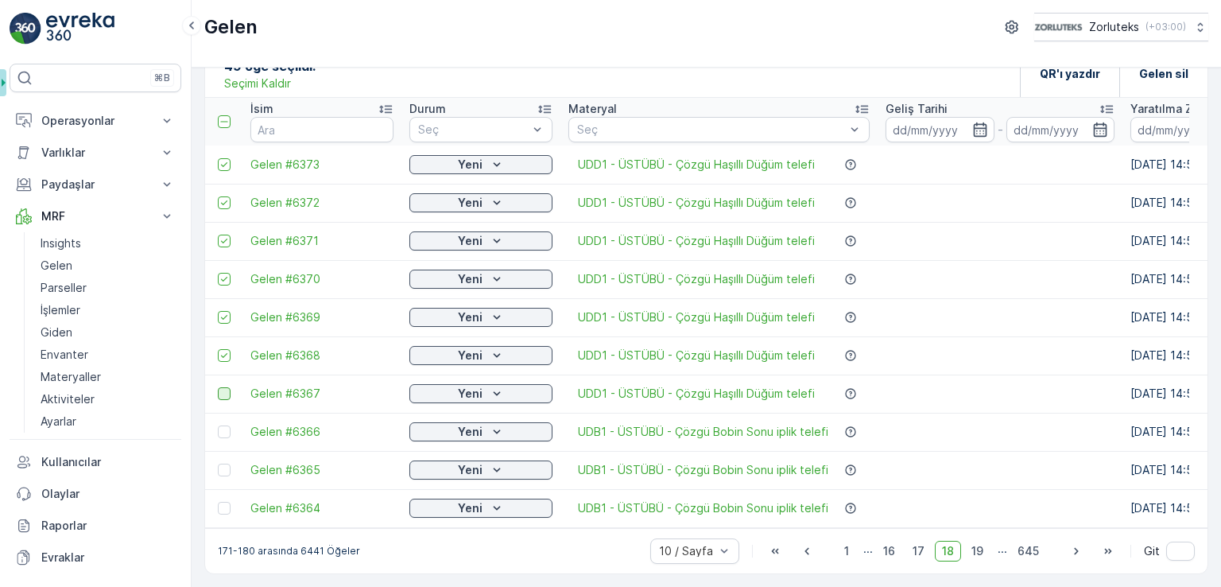
click at [222, 389] on div at bounding box center [224, 393] width 13 height 13
click at [218, 387] on input "checkbox" at bounding box center [218, 387] width 0 height 0
click at [1071, 79] on div "QR'ı yazdır" at bounding box center [1070, 73] width 60 height 47
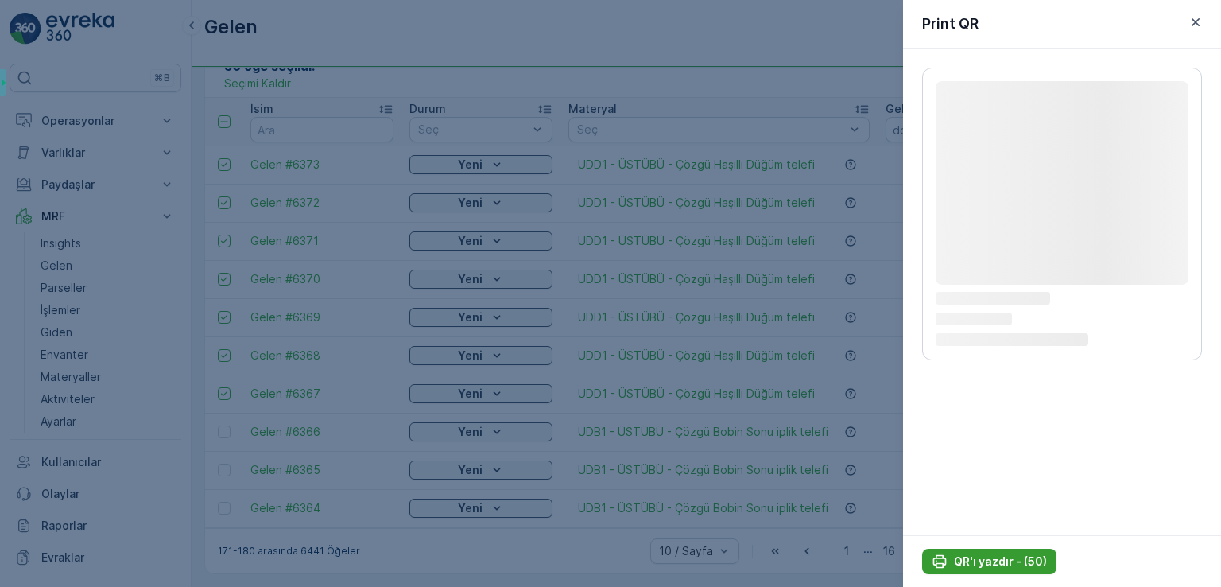
click at [1011, 557] on p "QR'ı yazdır - (50)" at bounding box center [1000, 561] width 93 height 16
click at [999, 563] on p "QR'ı yazdır - (50)" at bounding box center [1000, 561] width 93 height 16
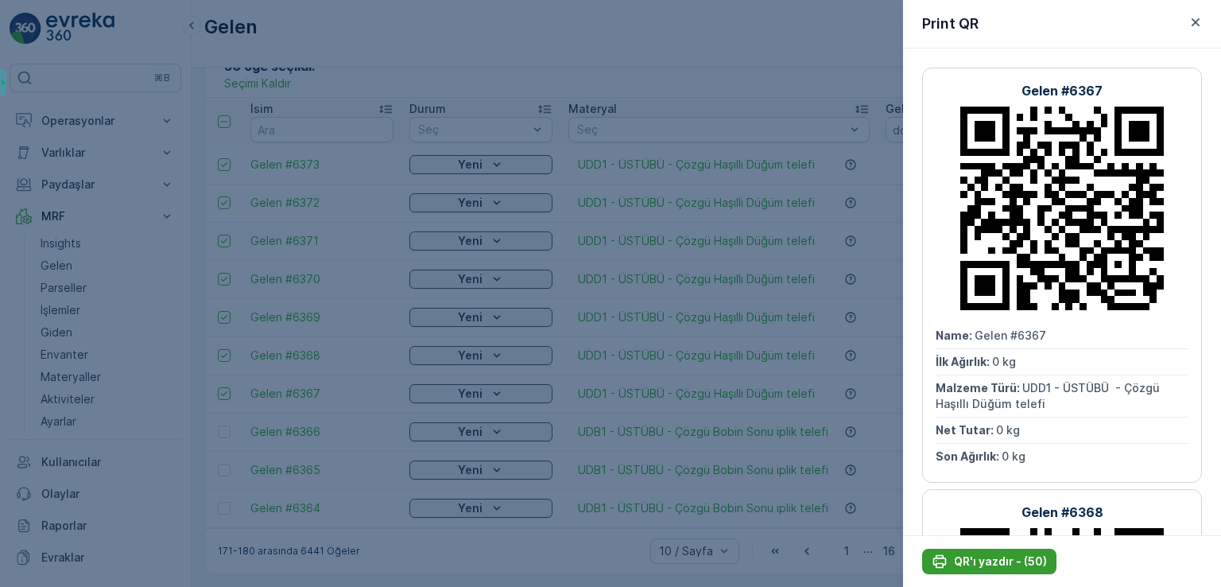
click at [1040, 559] on p "QR'ı yazdır - (50)" at bounding box center [1000, 561] width 93 height 16
drag, startPoint x: 1195, startPoint y: 25, endPoint x: 346, endPoint y: 114, distance: 854.2
click at [1195, 26] on icon "button" at bounding box center [1195, 22] width 16 height 16
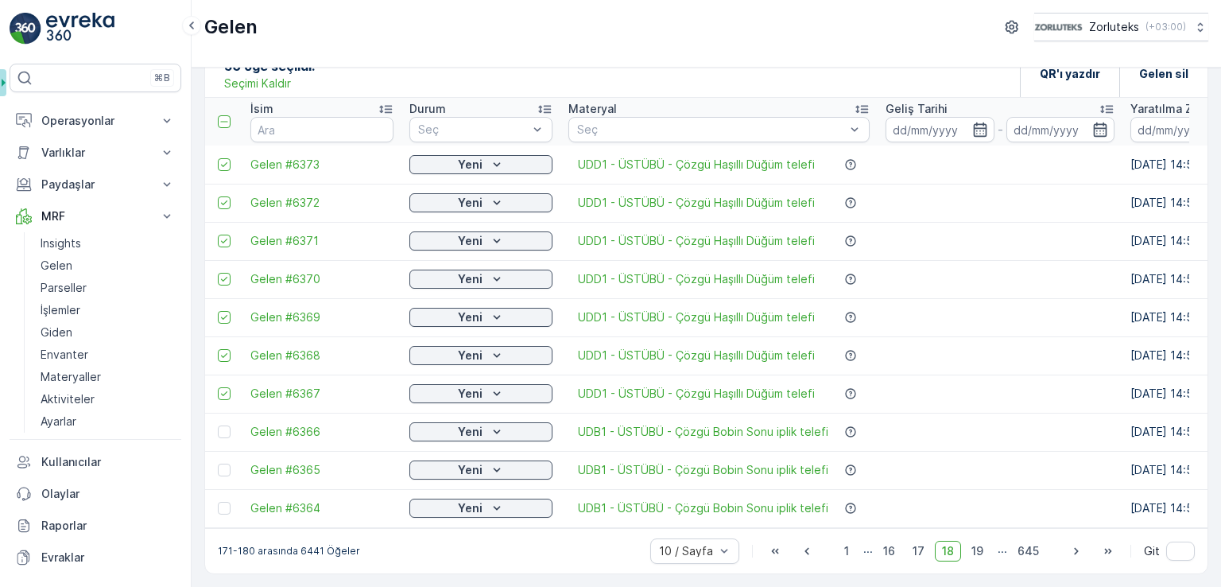
click at [280, 76] on p "Seçimi Kaldır" at bounding box center [257, 84] width 67 height 16
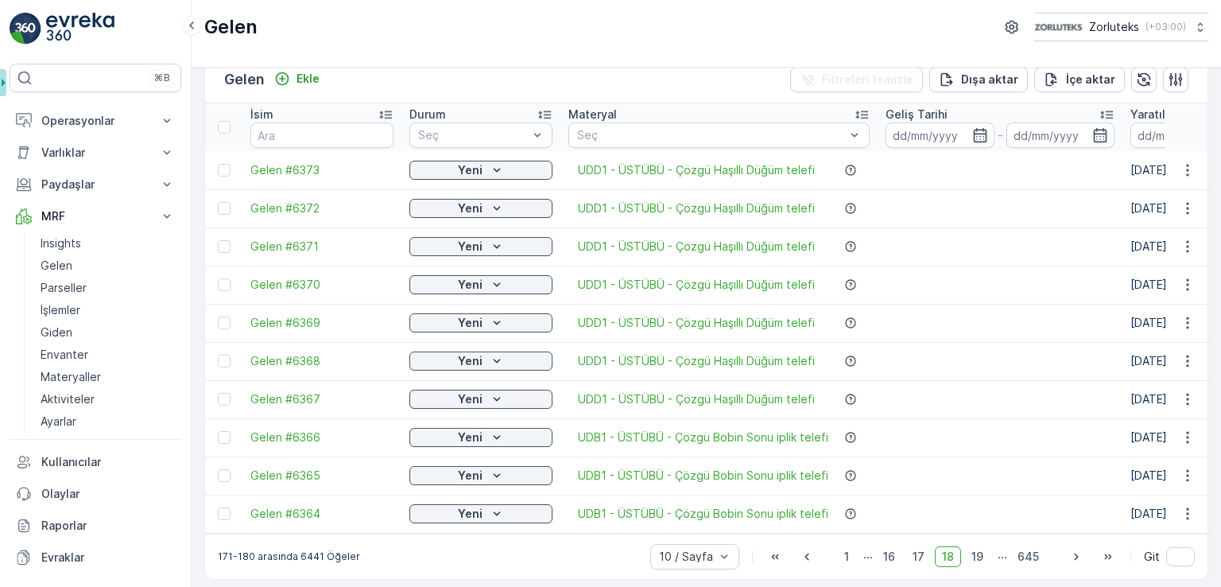
scroll to position [37, 0]
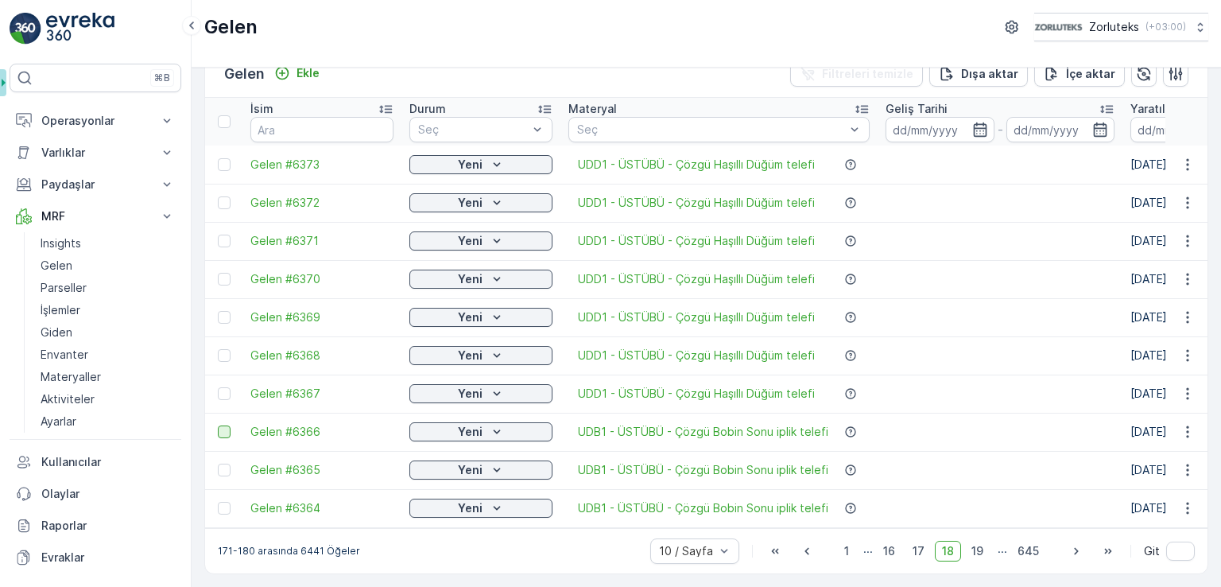
click at [228, 430] on div at bounding box center [224, 431] width 13 height 13
click at [218, 425] on input "checkbox" at bounding box center [218, 425] width 0 height 0
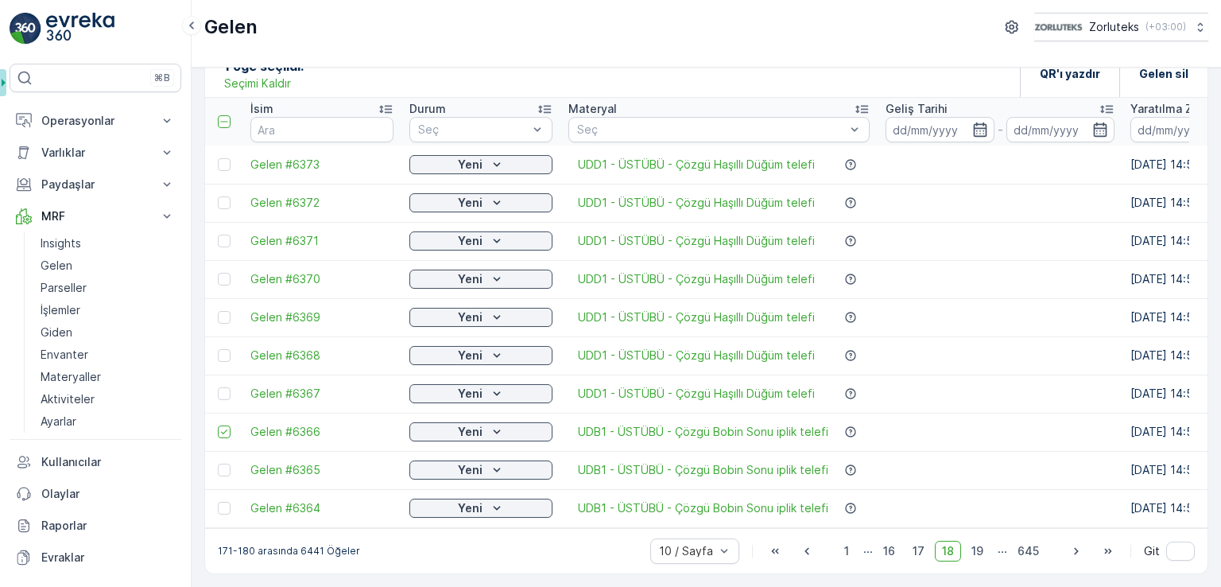
click at [223, 463] on div at bounding box center [224, 469] width 13 height 13
click at [218, 463] on input "checkbox" at bounding box center [218, 463] width 0 height 0
click at [223, 502] on div at bounding box center [224, 507] width 13 height 13
click at [218, 501] on input "checkbox" at bounding box center [218, 501] width 0 height 0
click at [1075, 556] on icon "button" at bounding box center [1076, 551] width 16 height 16
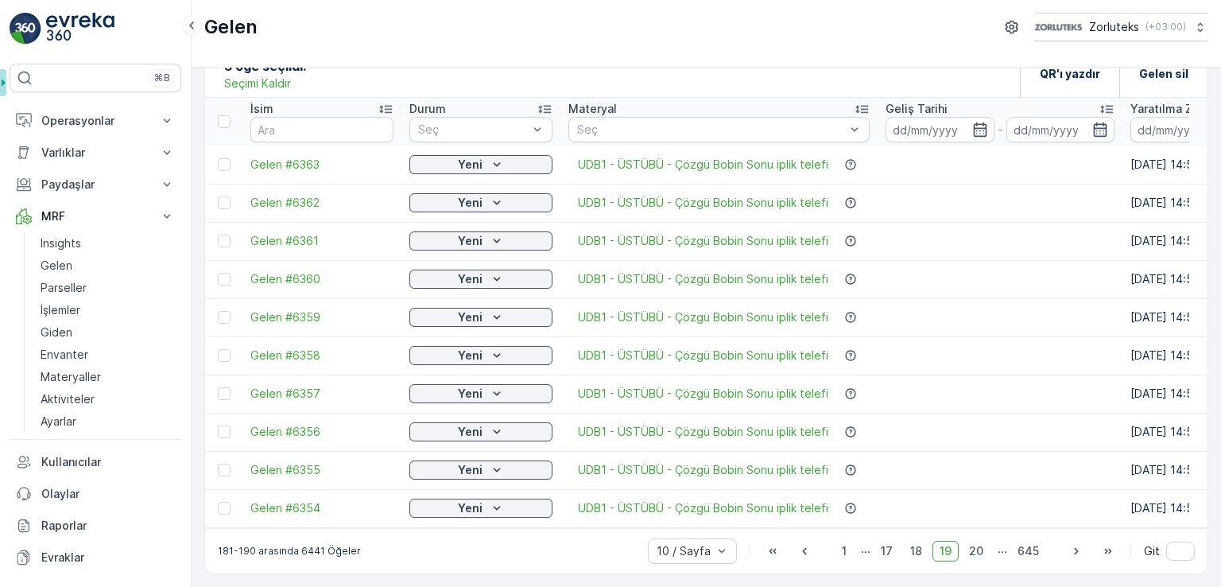
click at [219, 160] on div at bounding box center [224, 164] width 13 height 13
click at [218, 158] on input "checkbox" at bounding box center [218, 158] width 0 height 0
click at [224, 117] on icon at bounding box center [224, 121] width 11 height 11
click at [227, 115] on input "checkbox" at bounding box center [227, 115] width 0 height 0
click at [1075, 555] on icon "button" at bounding box center [1076, 551] width 16 height 16
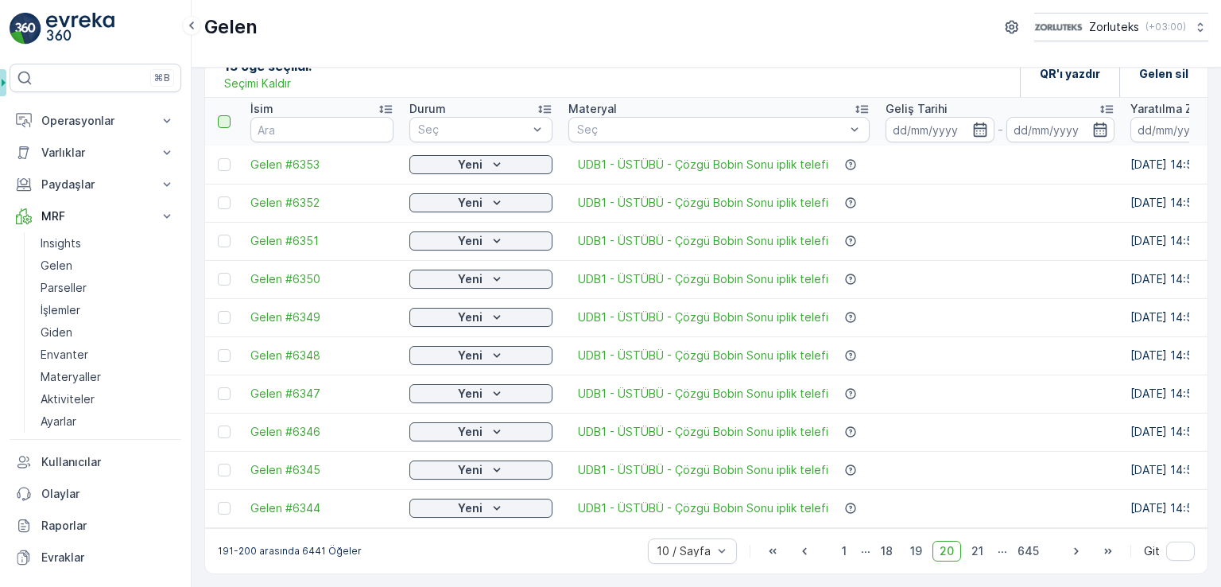
click at [223, 117] on div at bounding box center [224, 121] width 13 height 13
click at [227, 115] on input "checkbox" at bounding box center [227, 115] width 0 height 0
click at [1068, 551] on icon "button" at bounding box center [1076, 551] width 16 height 16
click at [225, 123] on th at bounding box center [223, 122] width 37 height 48
click at [221, 115] on div at bounding box center [224, 121] width 13 height 13
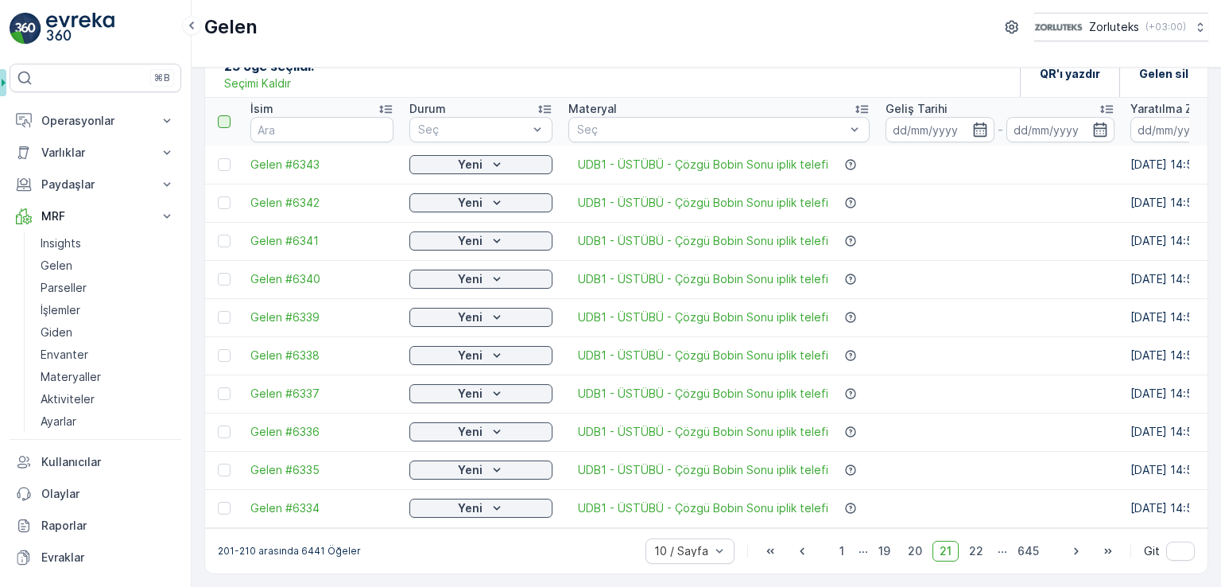
click at [227, 115] on input "checkbox" at bounding box center [227, 115] width 0 height 0
click at [1076, 552] on icon "button" at bounding box center [1076, 551] width 16 height 16
click at [227, 117] on div at bounding box center [224, 121] width 13 height 13
click at [227, 115] on input "checkbox" at bounding box center [227, 115] width 0 height 0
click at [1074, 552] on icon "button" at bounding box center [1076, 550] width 4 height 7
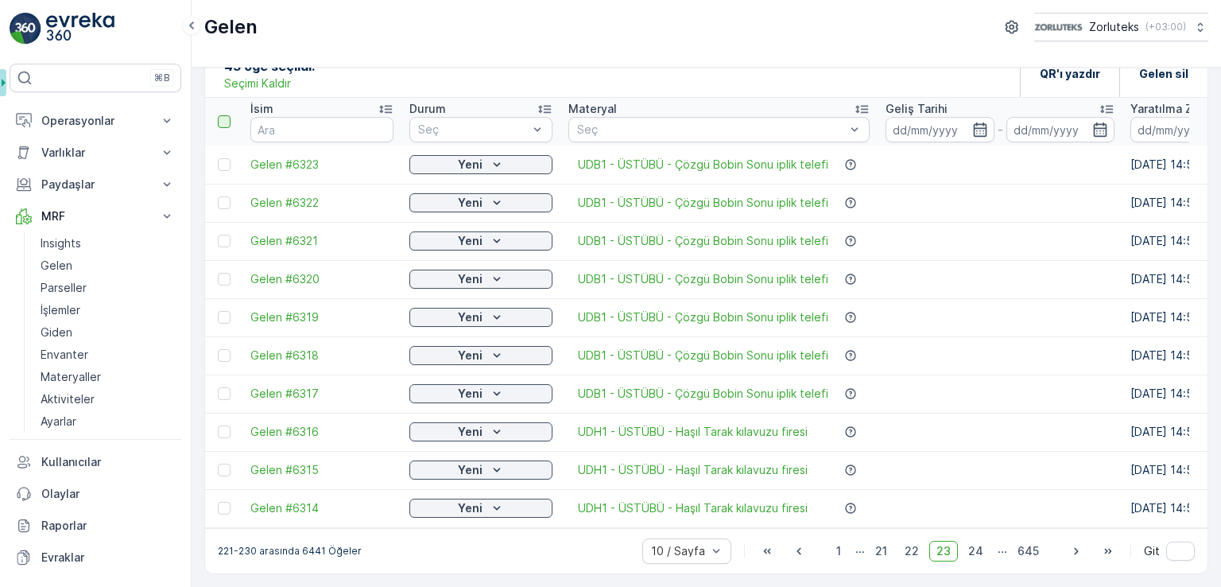
click at [220, 115] on div at bounding box center [224, 121] width 13 height 13
click at [227, 115] on input "checkbox" at bounding box center [227, 115] width 0 height 0
click at [226, 429] on icon at bounding box center [224, 431] width 6 height 5
click at [218, 425] on input "checkbox" at bounding box center [218, 425] width 0 height 0
click at [226, 470] on td at bounding box center [223, 470] width 37 height 38
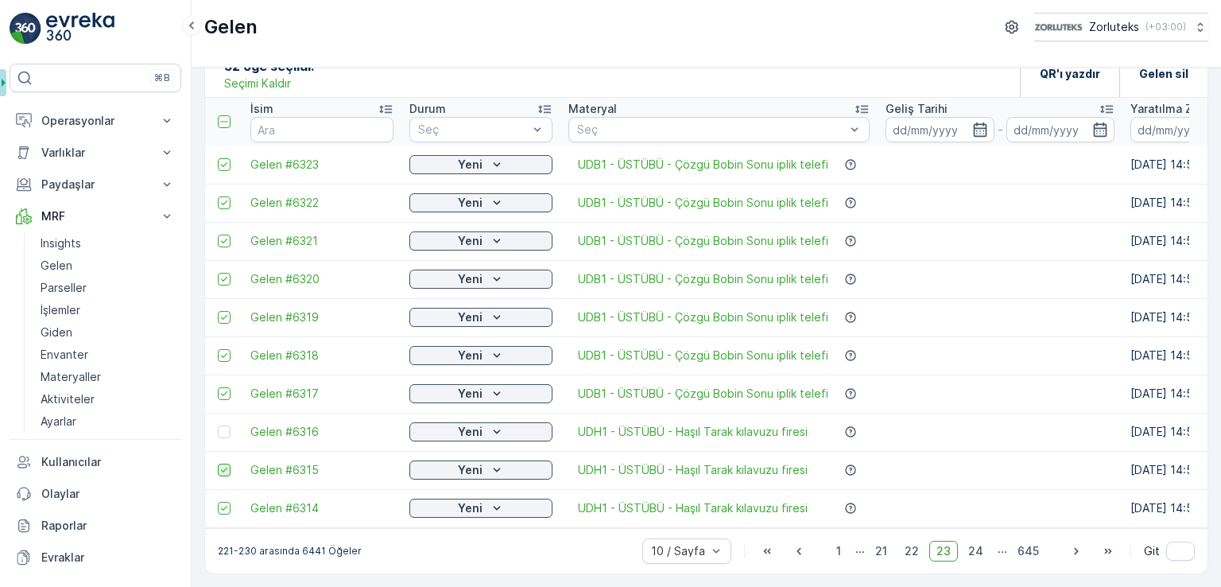
click at [223, 467] on icon at bounding box center [224, 469] width 11 height 11
click at [218, 463] on input "checkbox" at bounding box center [218, 463] width 0 height 0
click at [229, 502] on icon at bounding box center [224, 507] width 11 height 11
click at [218, 501] on input "checkbox" at bounding box center [218, 501] width 0 height 0
click at [1063, 72] on p "QR'ı yazdır" at bounding box center [1070, 74] width 60 height 16
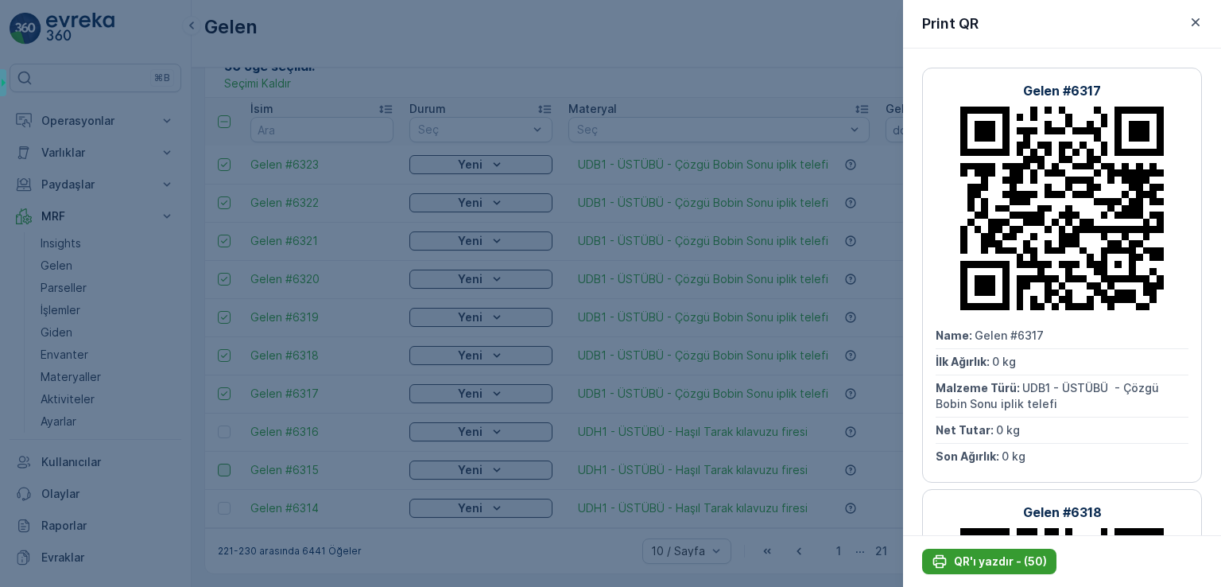
click at [1013, 556] on p "QR'ı yazdır - (50)" at bounding box center [1000, 561] width 93 height 16
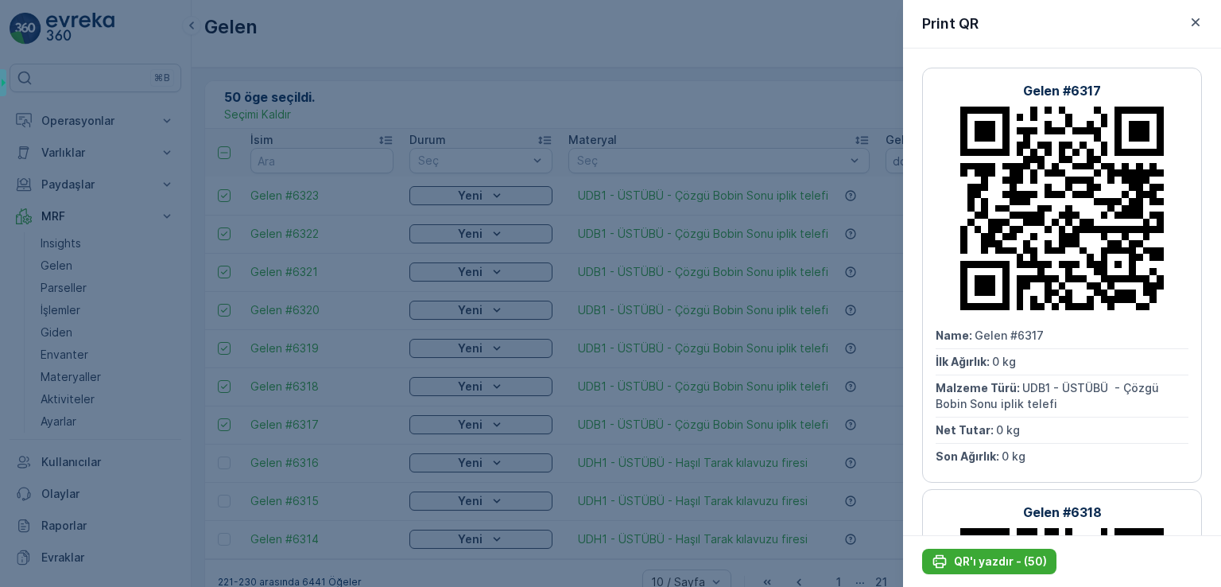
scroll to position [37, 0]
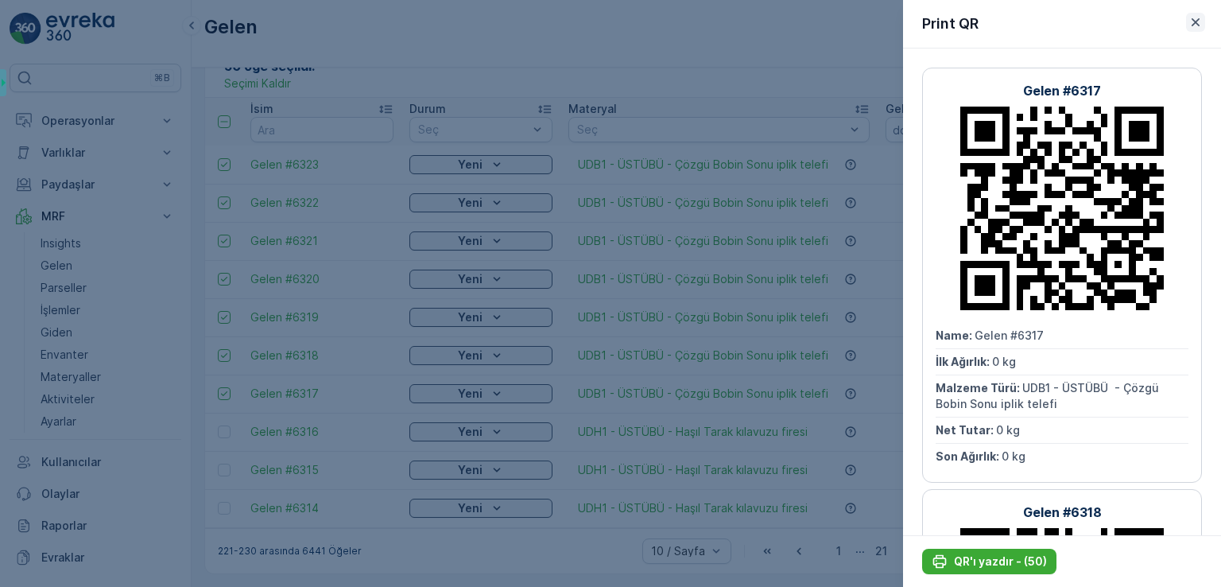
click at [1196, 25] on icon "button" at bounding box center [1195, 22] width 16 height 16
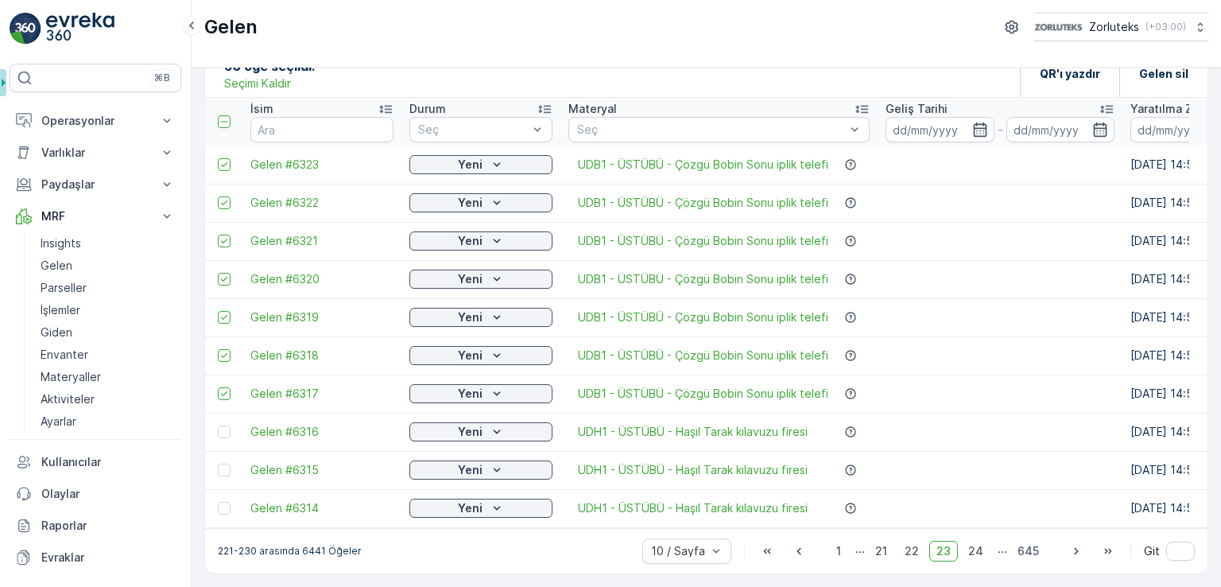
click at [237, 77] on p "Seçimi Kaldır" at bounding box center [257, 84] width 67 height 16
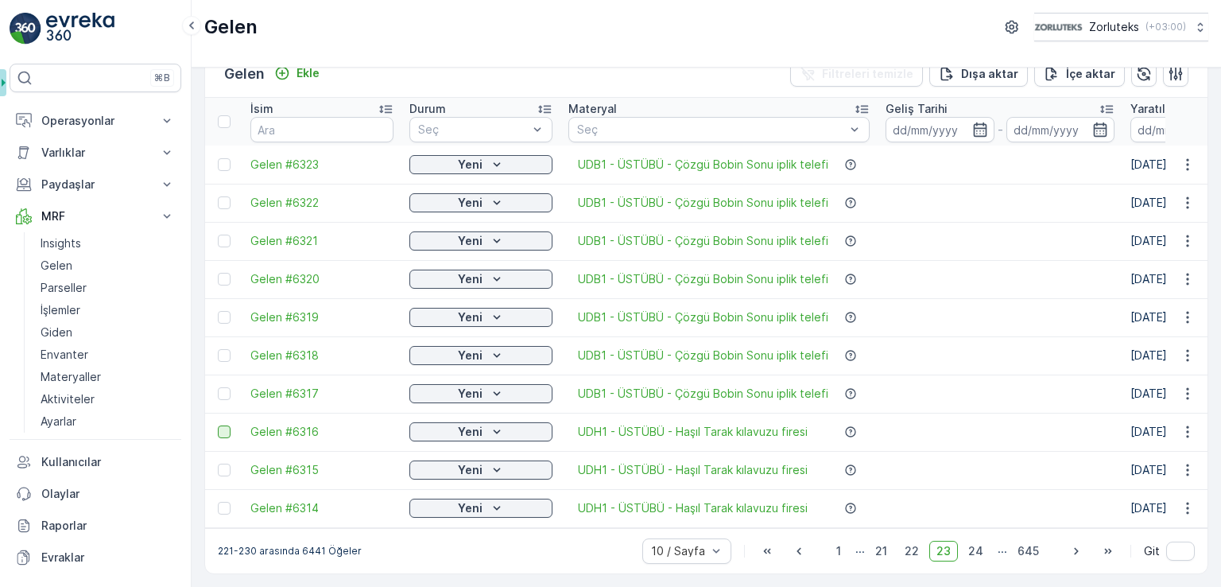
click at [221, 425] on div at bounding box center [224, 431] width 13 height 13
click at [218, 425] on input "checkbox" at bounding box center [218, 425] width 0 height 0
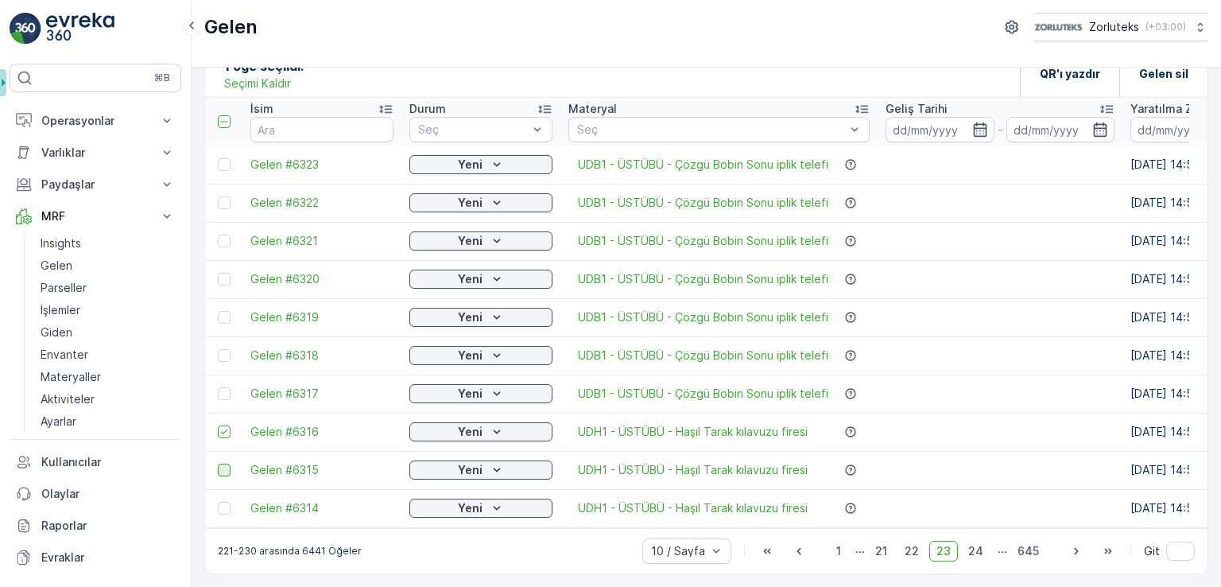
click at [226, 465] on div at bounding box center [224, 469] width 13 height 13
click at [218, 463] on input "checkbox" at bounding box center [218, 463] width 0 height 0
click at [226, 505] on div at bounding box center [224, 507] width 13 height 13
click at [218, 501] on input "checkbox" at bounding box center [218, 501] width 0 height 0
click at [1074, 551] on icon "button" at bounding box center [1076, 550] width 4 height 7
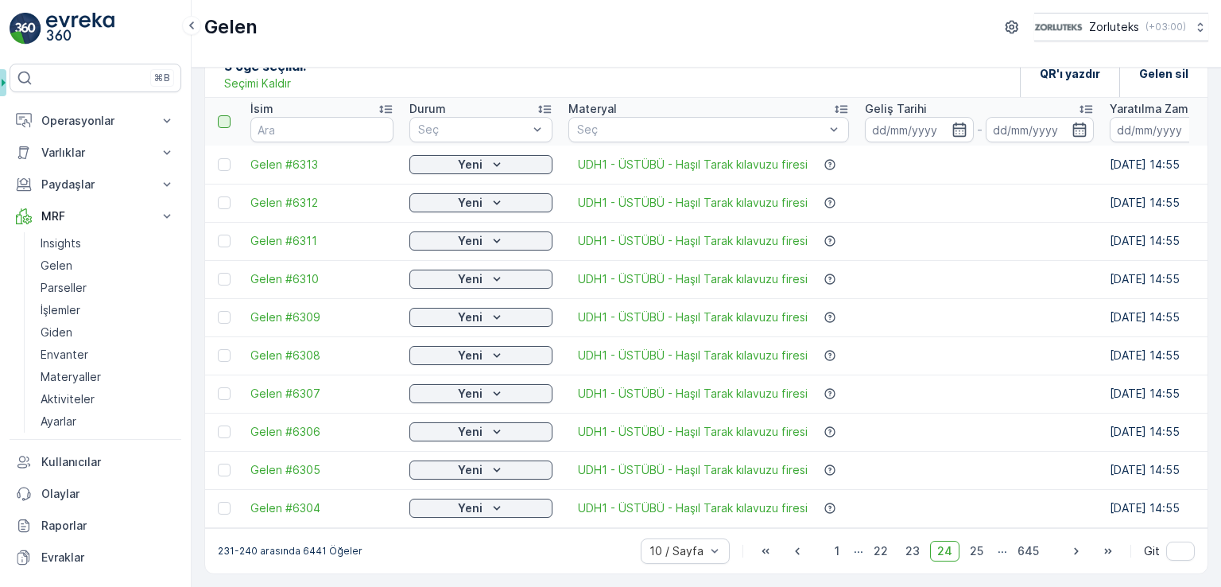
click at [229, 115] on div at bounding box center [224, 121] width 13 height 13
click at [227, 115] on input "checkbox" at bounding box center [227, 115] width 0 height 0
click at [1068, 550] on icon "button" at bounding box center [1076, 551] width 16 height 16
click at [224, 115] on div at bounding box center [224, 121] width 13 height 13
click at [227, 115] on input "checkbox" at bounding box center [227, 115] width 0 height 0
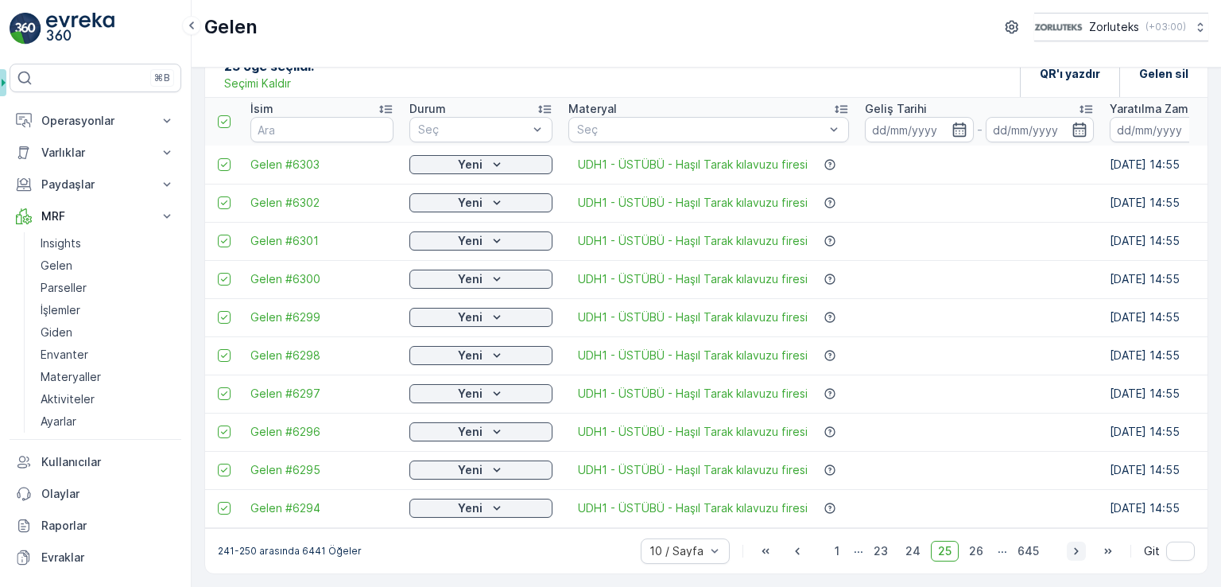
click at [1071, 554] on icon "button" at bounding box center [1076, 551] width 16 height 16
click at [224, 118] on div at bounding box center [224, 121] width 13 height 13
click at [227, 115] on input "checkbox" at bounding box center [227, 115] width 0 height 0
click at [1075, 543] on icon "button" at bounding box center [1076, 551] width 16 height 16
click at [224, 116] on div at bounding box center [224, 121] width 13 height 13
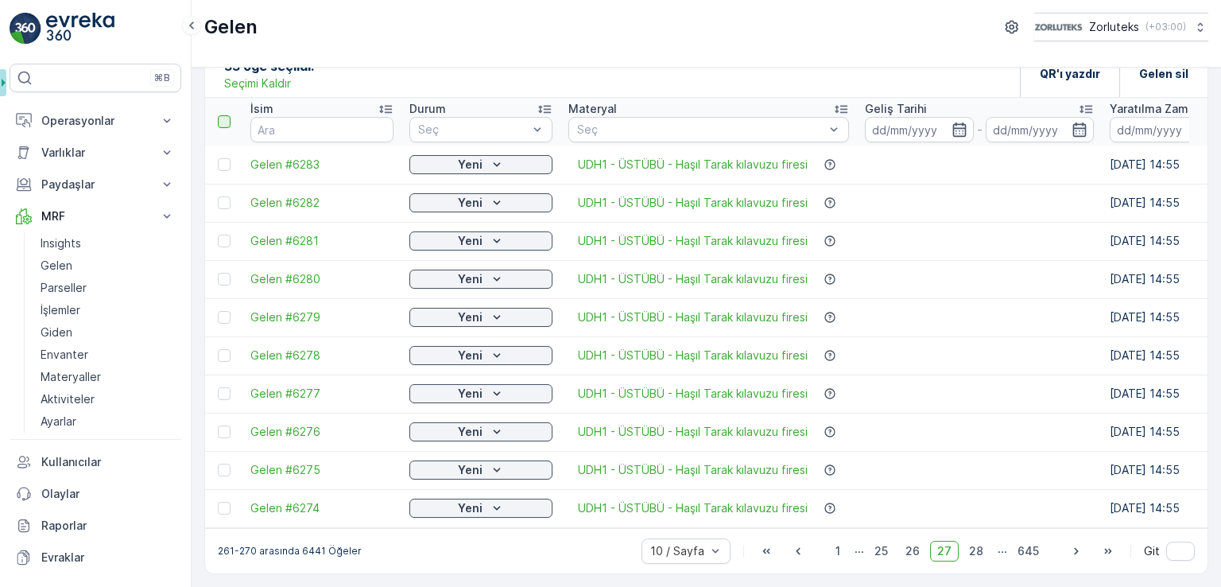
click at [227, 115] on input "checkbox" at bounding box center [227, 115] width 0 height 0
click at [1068, 554] on icon "button" at bounding box center [1076, 551] width 16 height 16
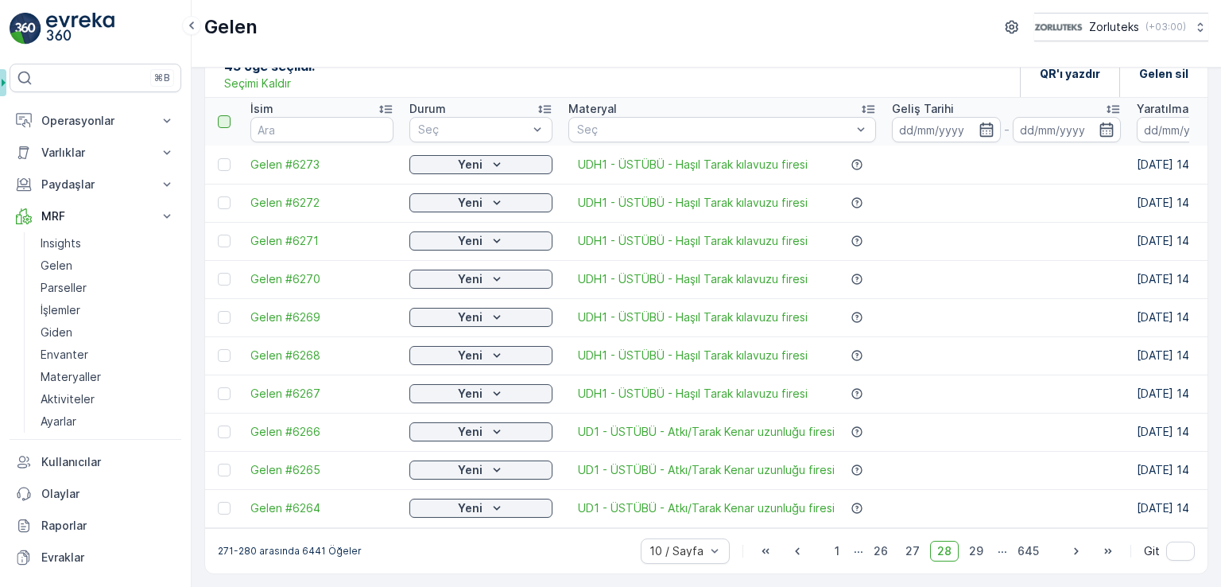
click at [226, 118] on div at bounding box center [224, 121] width 13 height 13
click at [227, 115] on input "checkbox" at bounding box center [227, 115] width 0 height 0
click at [226, 426] on icon at bounding box center [224, 431] width 11 height 11
click at [218, 425] on input "checkbox" at bounding box center [218, 425] width 0 height 0
click at [221, 464] on icon at bounding box center [224, 469] width 11 height 11
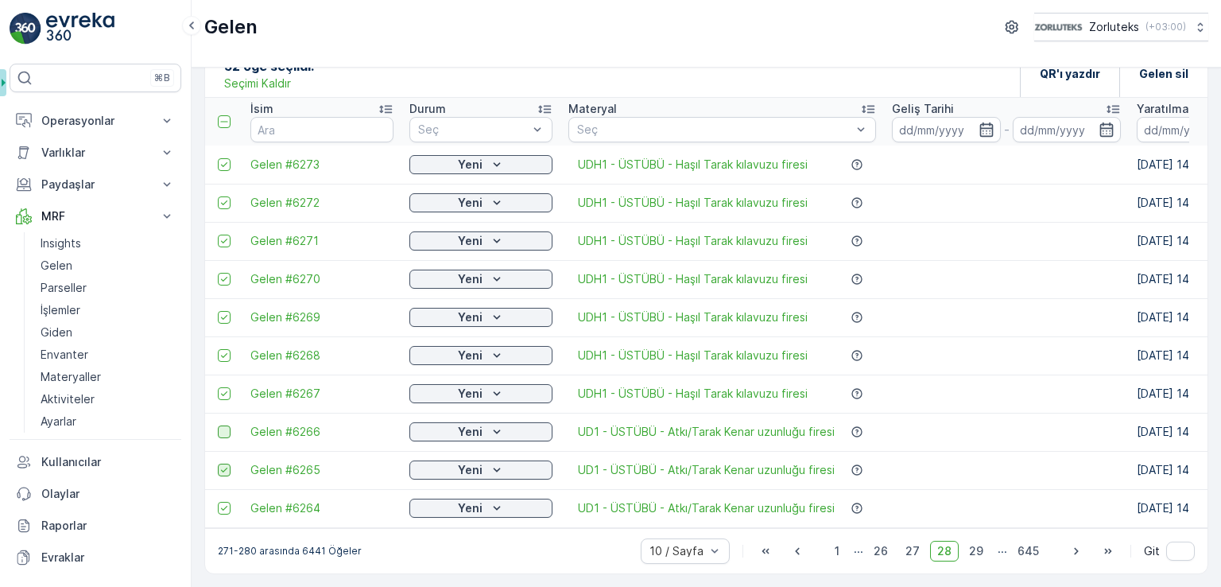
click at [218, 463] on input "checkbox" at bounding box center [218, 463] width 0 height 0
click at [226, 505] on icon at bounding box center [224, 507] width 6 height 5
click at [218, 501] on input "checkbox" at bounding box center [218, 501] width 0 height 0
click at [1075, 79] on div "QR'ı yazdır" at bounding box center [1070, 73] width 60 height 47
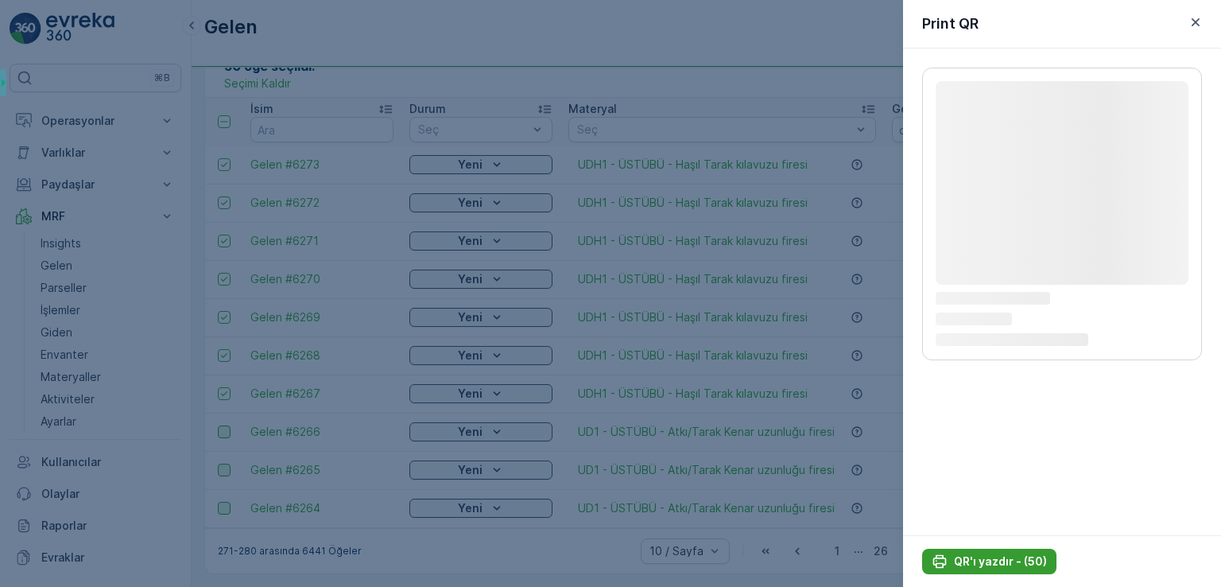
click at [978, 557] on p "QR'ı yazdır - (50)" at bounding box center [1000, 561] width 93 height 16
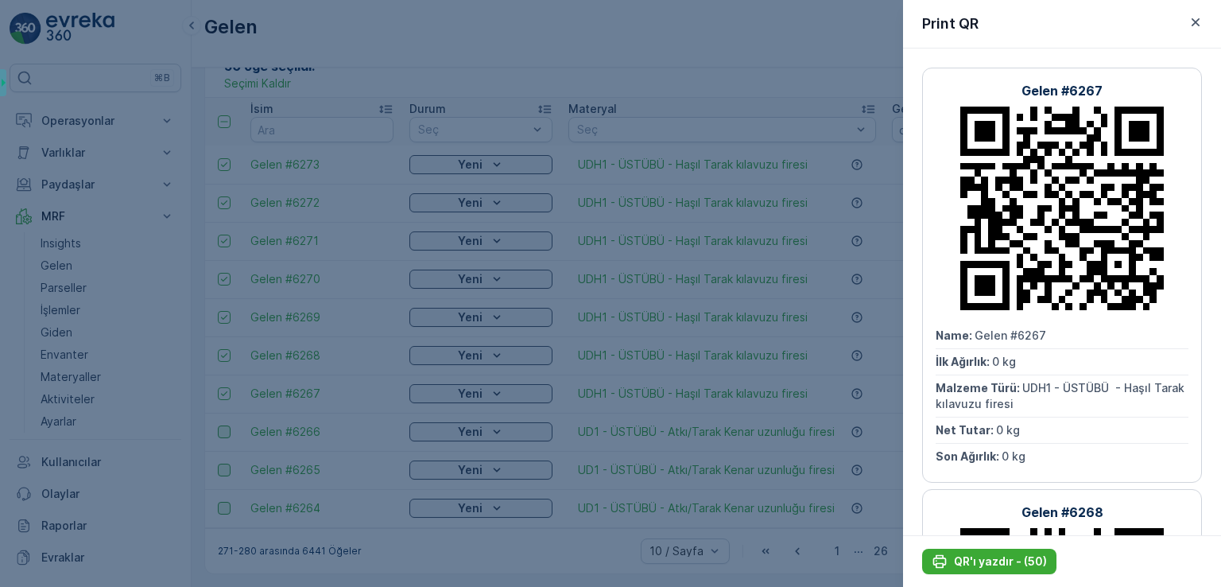
click at [1011, 561] on p "QR'ı yazdır - (50)" at bounding box center [1000, 561] width 93 height 16
click at [1192, 20] on icon "button" at bounding box center [1195, 22] width 16 height 16
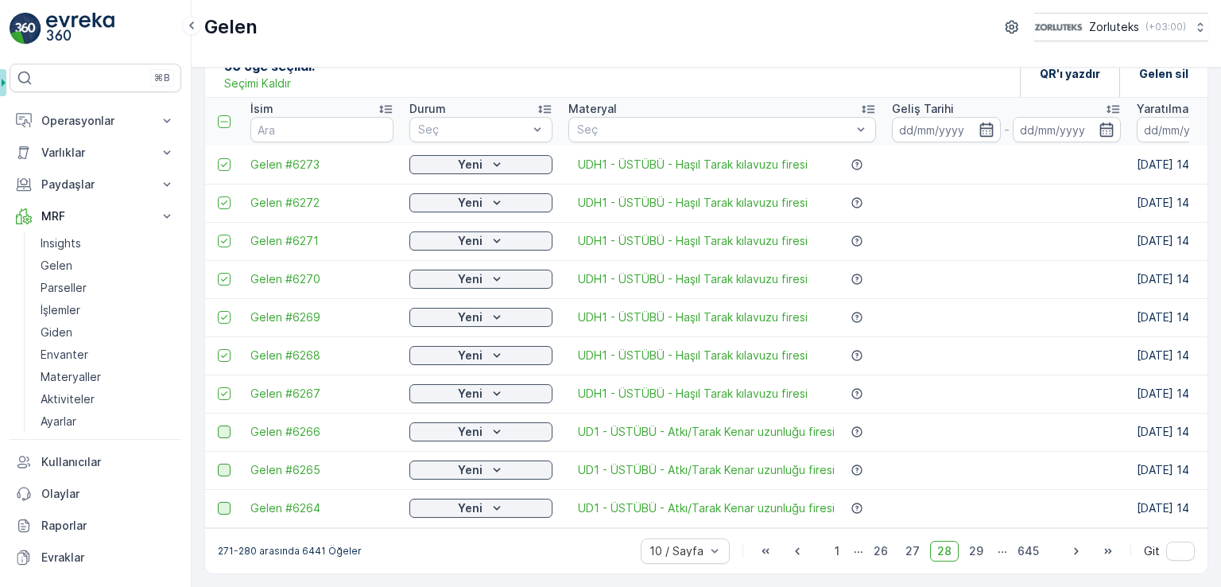
click at [280, 77] on p "Seçimi Kaldır" at bounding box center [257, 84] width 67 height 16
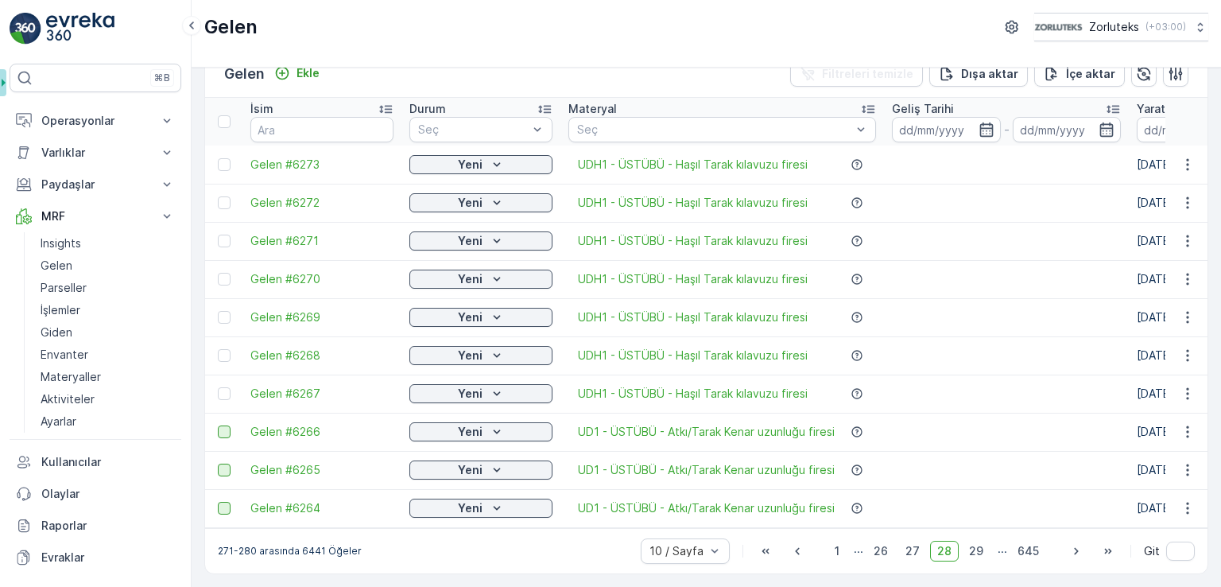
click at [227, 425] on div at bounding box center [224, 431] width 13 height 13
click at [218, 425] on input "checkbox" at bounding box center [218, 425] width 0 height 0
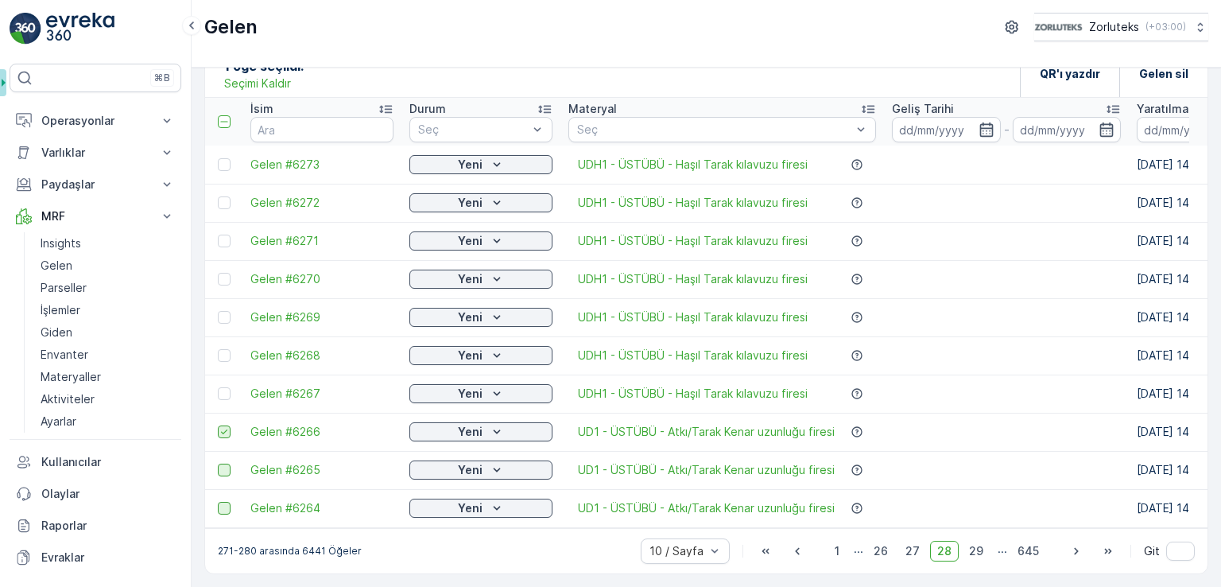
click at [223, 463] on div at bounding box center [224, 469] width 13 height 13
click at [218, 463] on input "checkbox" at bounding box center [218, 463] width 0 height 0
click at [223, 509] on td at bounding box center [223, 508] width 37 height 38
click at [223, 504] on div at bounding box center [224, 507] width 13 height 13
click at [218, 501] on input "checkbox" at bounding box center [218, 501] width 0 height 0
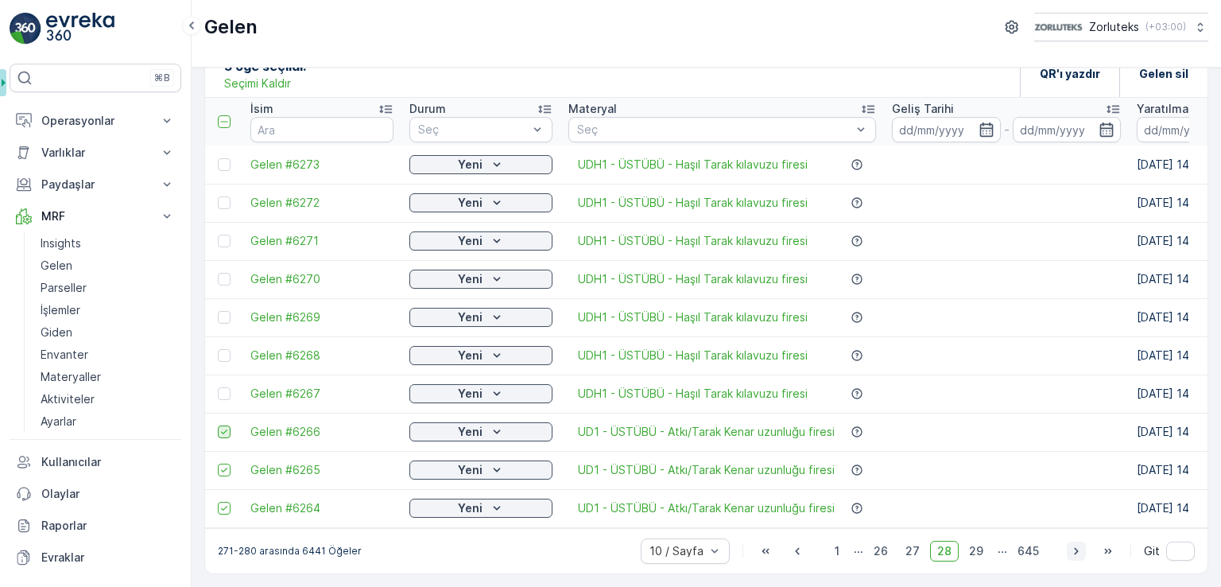
click at [1071, 557] on icon "button" at bounding box center [1076, 551] width 16 height 16
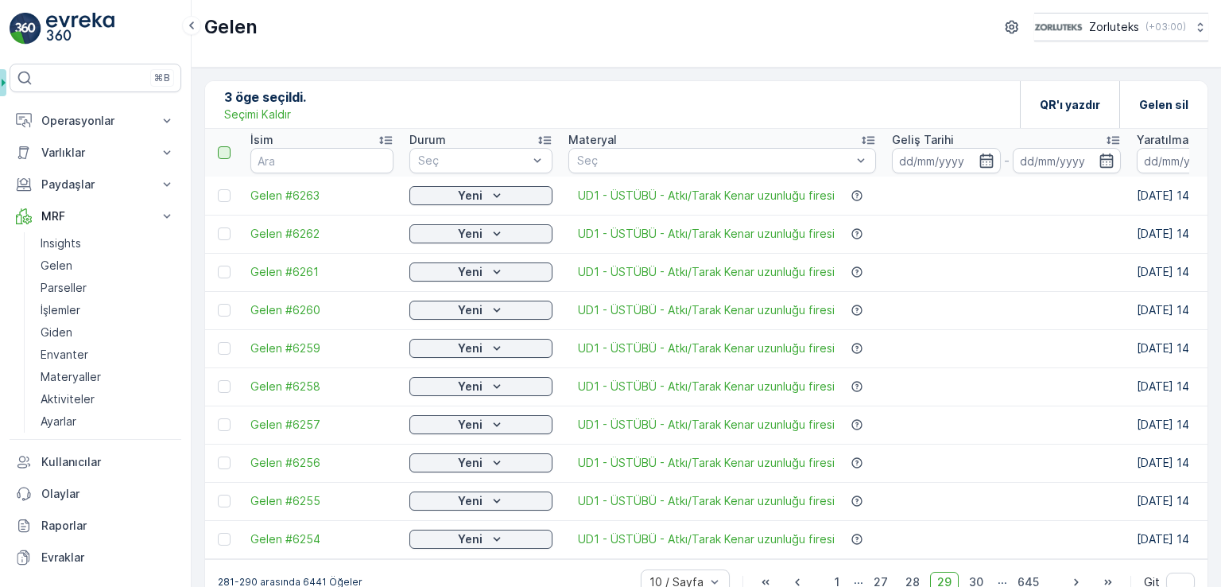
click at [227, 157] on div at bounding box center [224, 152] width 13 height 13
click at [227, 146] on input "checkbox" at bounding box center [227, 146] width 0 height 0
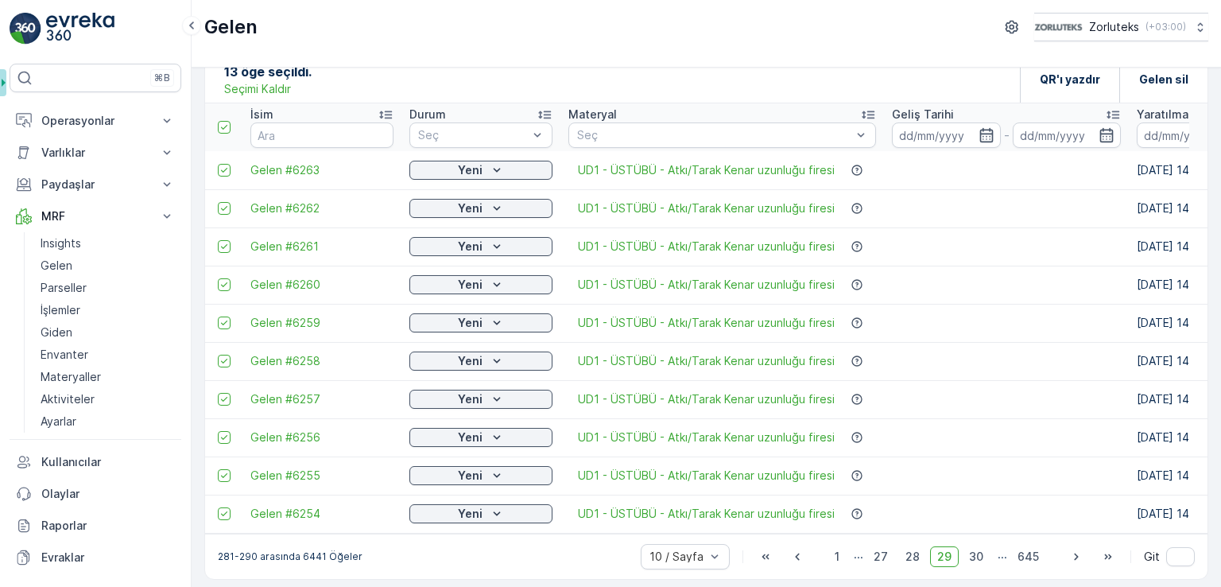
scroll to position [37, 0]
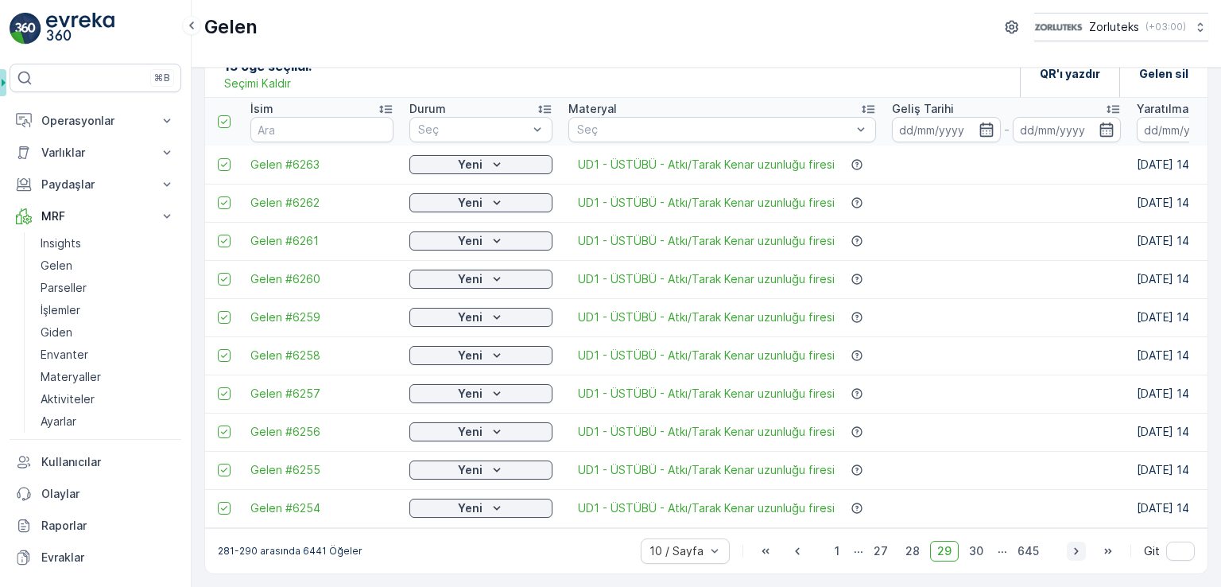
click at [1074, 549] on icon "button" at bounding box center [1076, 550] width 4 height 7
click at [226, 118] on div at bounding box center [224, 121] width 13 height 13
click at [227, 115] on input "checkbox" at bounding box center [227, 115] width 0 height 0
click at [1078, 551] on icon "button" at bounding box center [1076, 551] width 16 height 16
click at [226, 117] on div at bounding box center [224, 121] width 13 height 13
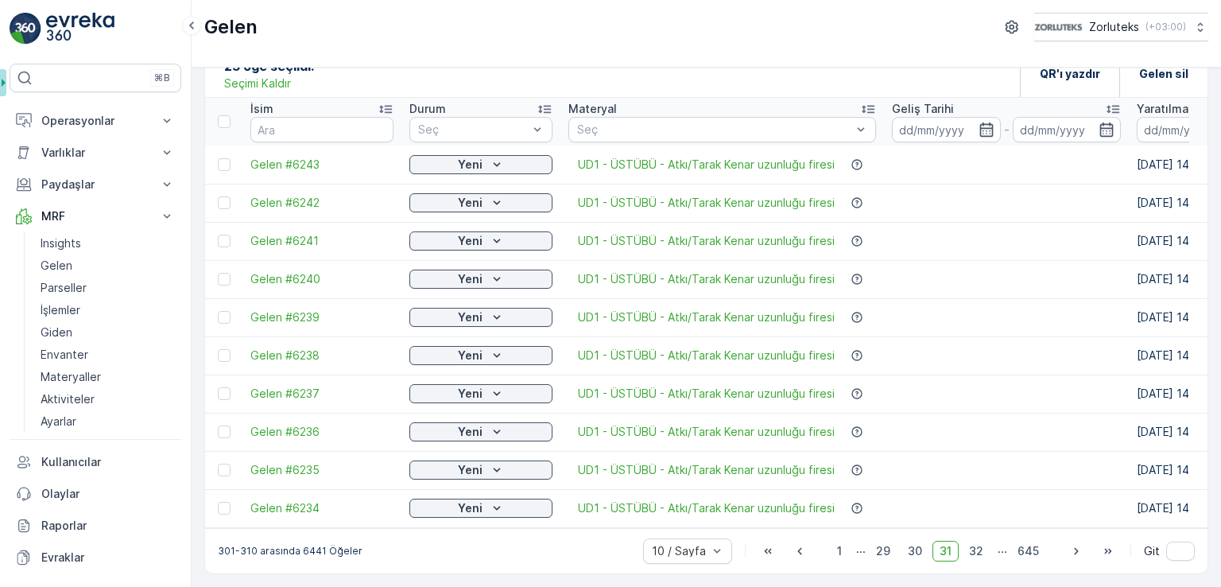
click at [227, 115] on input "checkbox" at bounding box center [227, 115] width 0 height 0
click at [1074, 552] on icon "button" at bounding box center [1076, 550] width 4 height 7
click at [227, 115] on div at bounding box center [224, 121] width 13 height 13
click at [227, 115] on input "checkbox" at bounding box center [227, 115] width 0 height 0
click at [1077, 554] on icon "button" at bounding box center [1076, 551] width 16 height 16
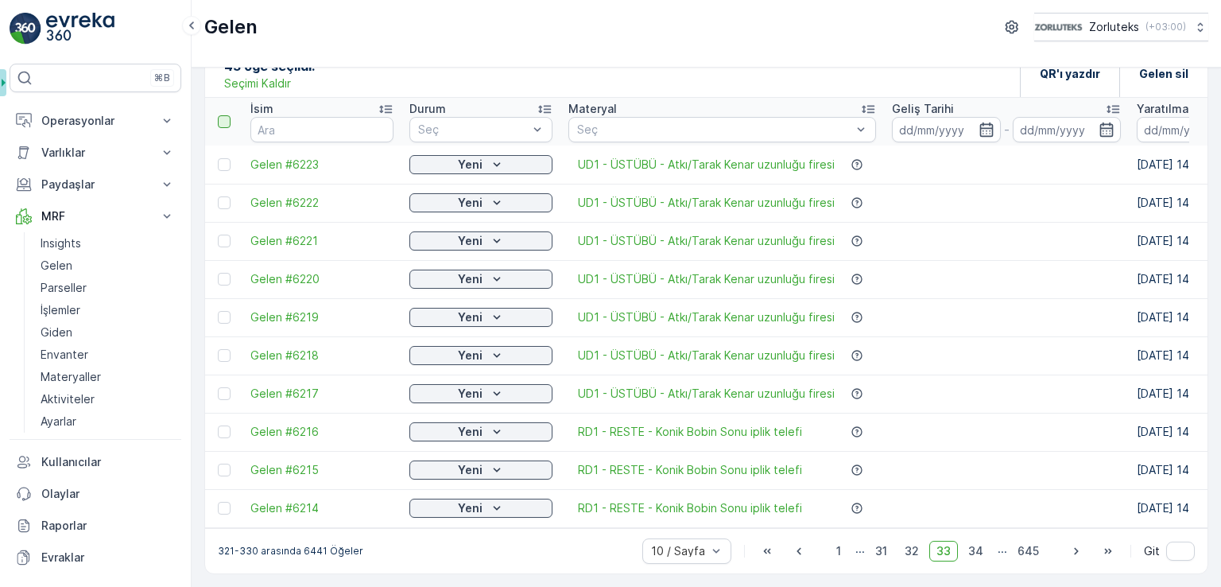
click at [226, 118] on div at bounding box center [224, 121] width 13 height 13
click at [227, 115] on input "checkbox" at bounding box center [227, 115] width 0 height 0
click at [227, 427] on icon at bounding box center [224, 431] width 11 height 11
click at [218, 425] on input "checkbox" at bounding box center [218, 425] width 0 height 0
drag, startPoint x: 223, startPoint y: 468, endPoint x: 227, endPoint y: 478, distance: 11.1
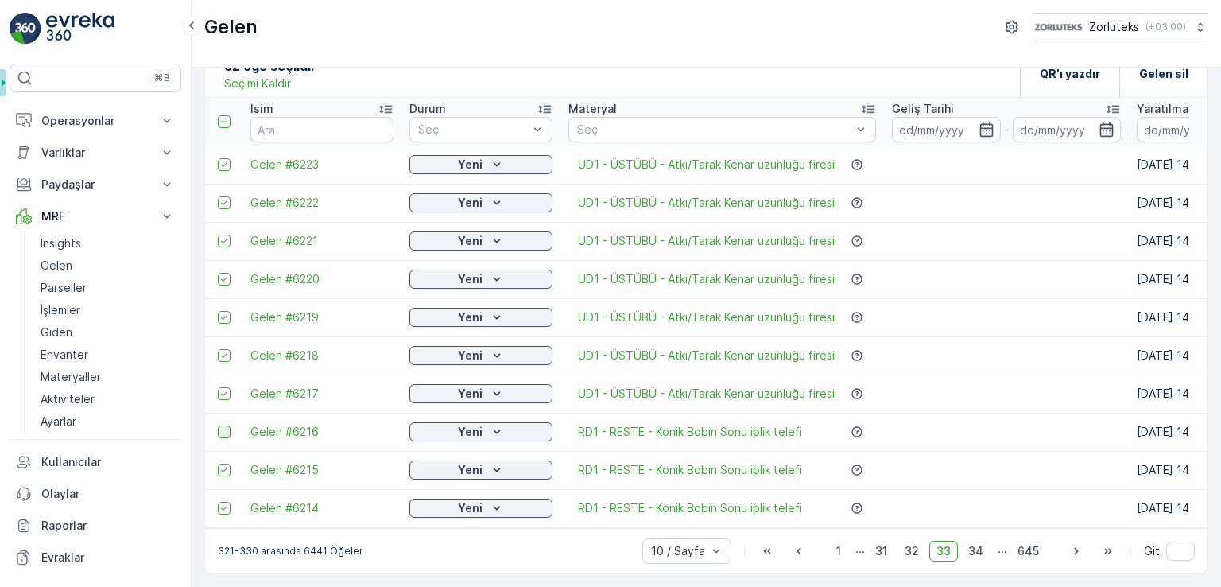
click at [223, 467] on div at bounding box center [224, 469] width 13 height 13
click at [218, 463] on input "checkbox" at bounding box center [218, 463] width 0 height 0
click at [232, 509] on td at bounding box center [223, 508] width 37 height 38
click at [225, 502] on icon at bounding box center [224, 507] width 11 height 11
click at [218, 501] on input "checkbox" at bounding box center [218, 501] width 0 height 0
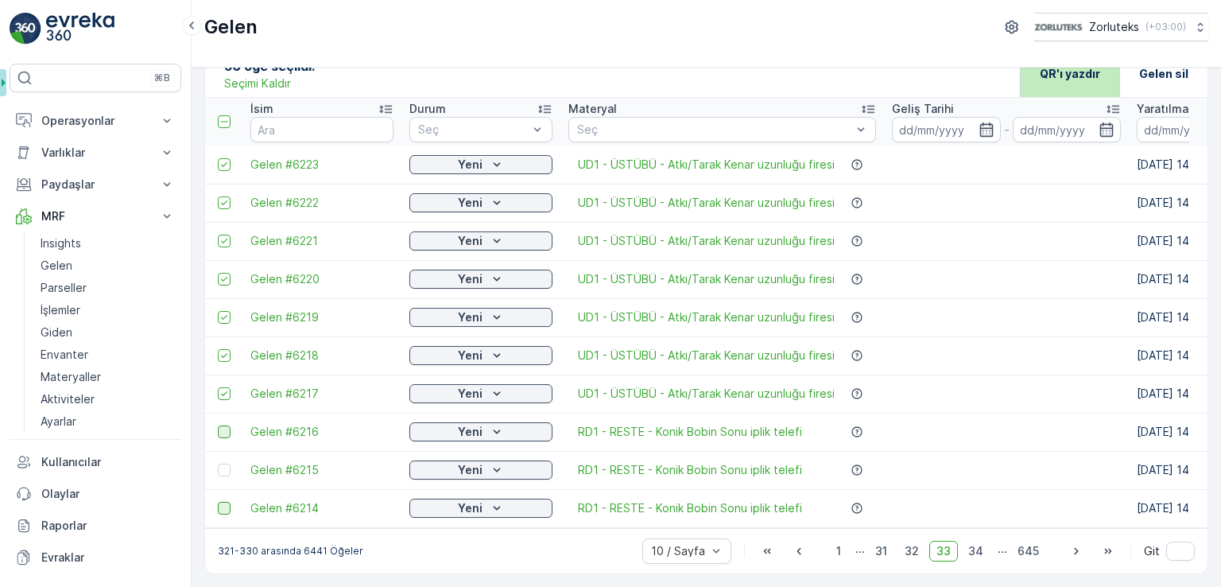
click at [1075, 74] on div "QR'ı yazdır" at bounding box center [1070, 73] width 60 height 47
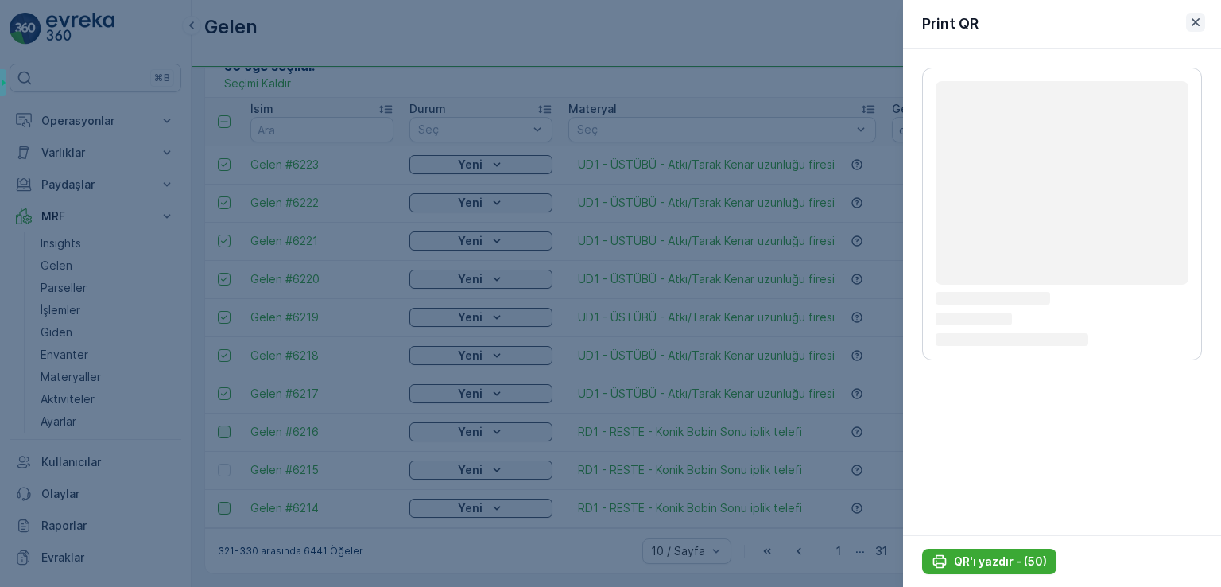
click at [1190, 21] on icon "button" at bounding box center [1195, 22] width 16 height 16
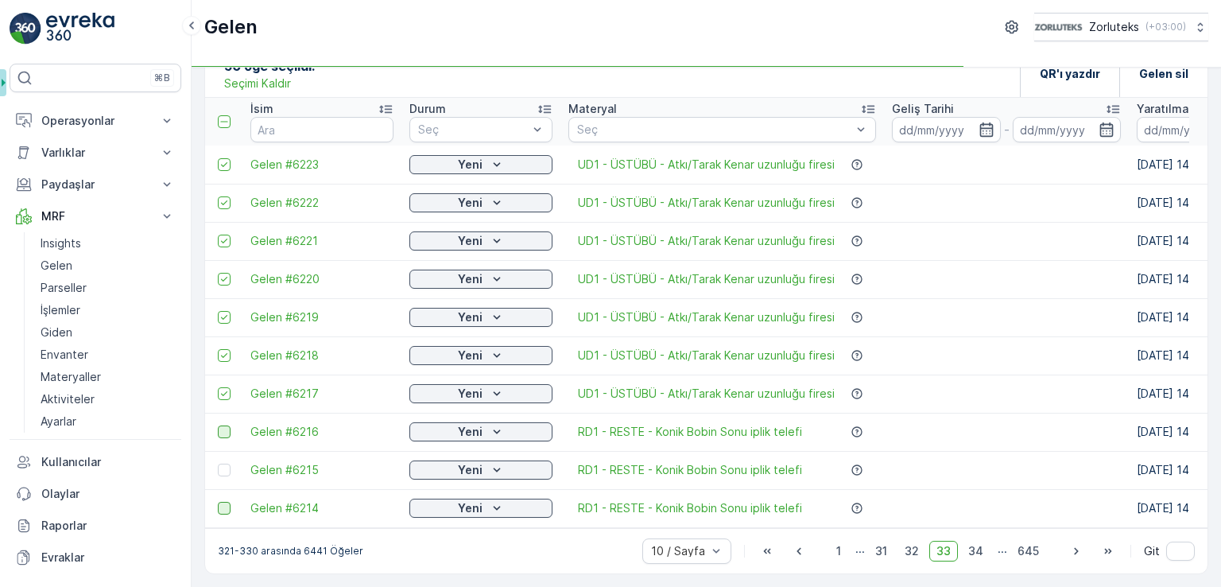
click at [278, 76] on p "Seçimi Kaldır" at bounding box center [257, 84] width 67 height 16
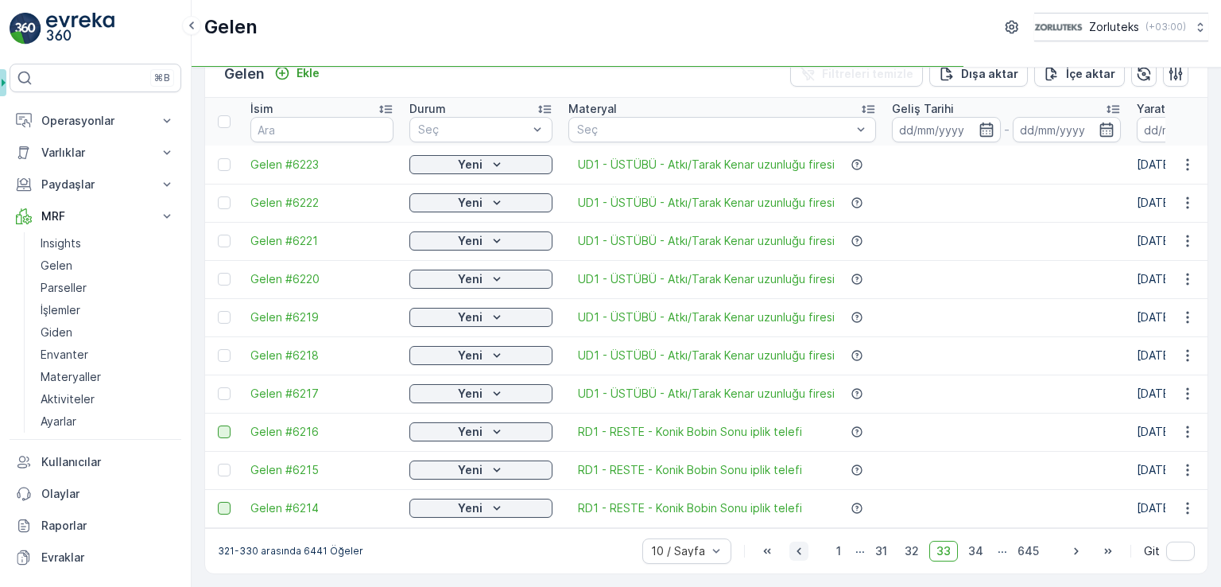
click at [804, 553] on icon "button" at bounding box center [799, 551] width 16 height 16
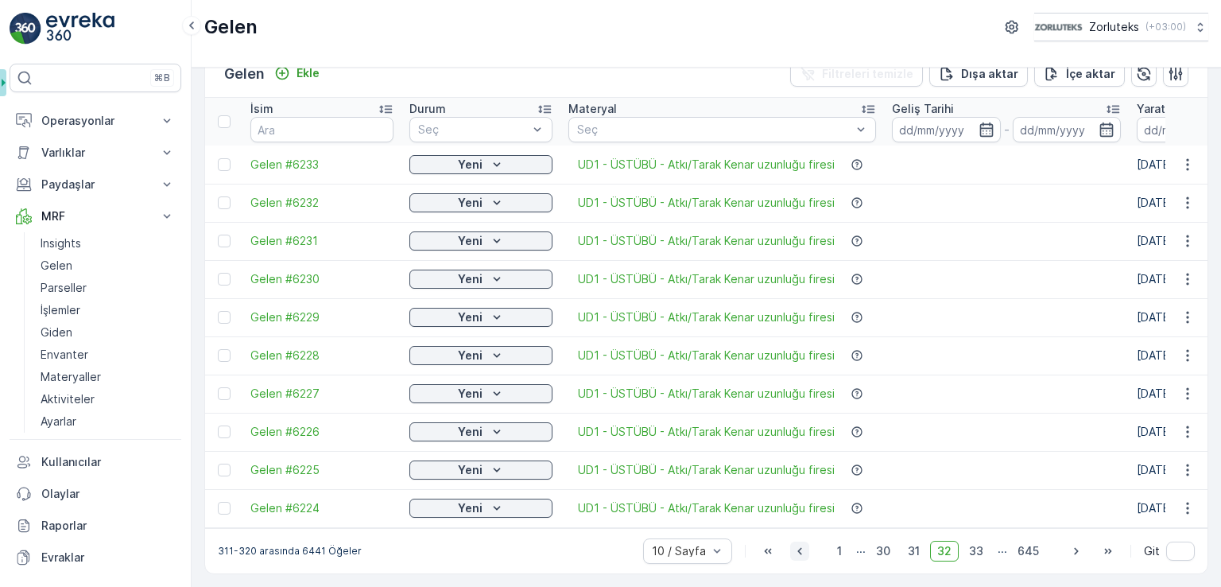
click at [804, 553] on icon "button" at bounding box center [800, 551] width 16 height 16
click at [797, 552] on icon "button" at bounding box center [800, 551] width 16 height 16
click at [800, 552] on icon "button" at bounding box center [799, 550] width 4 height 7
click at [800, 552] on icon "button" at bounding box center [797, 551] width 16 height 16
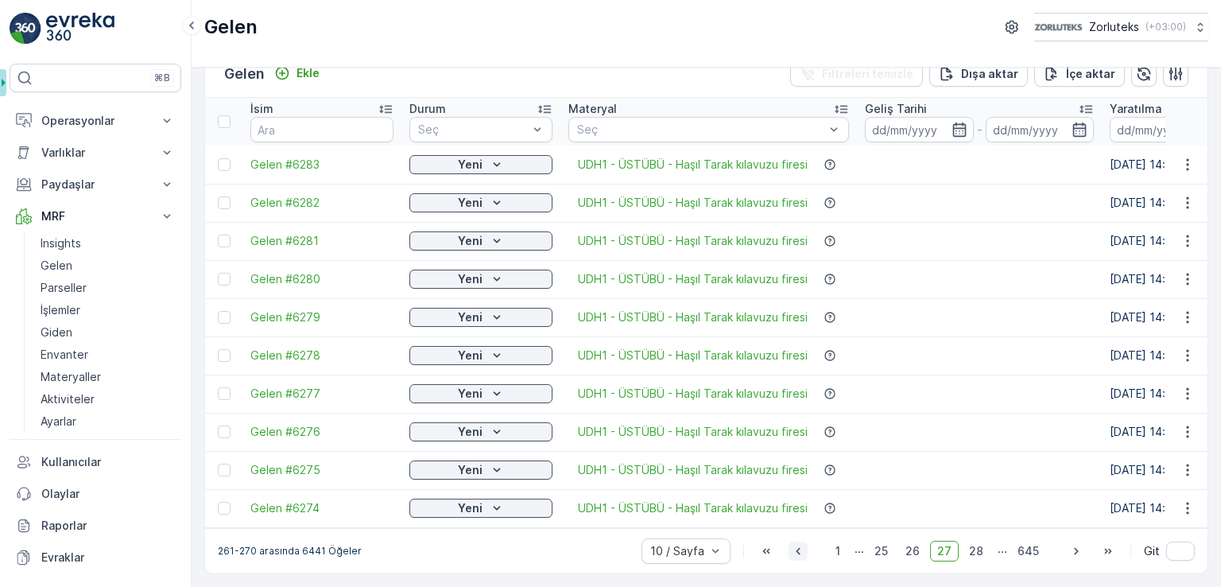
click at [800, 552] on icon "button" at bounding box center [798, 551] width 16 height 16
click at [800, 552] on icon "button" at bounding box center [797, 551] width 16 height 16
click at [801, 552] on icon "button" at bounding box center [797, 551] width 16 height 16
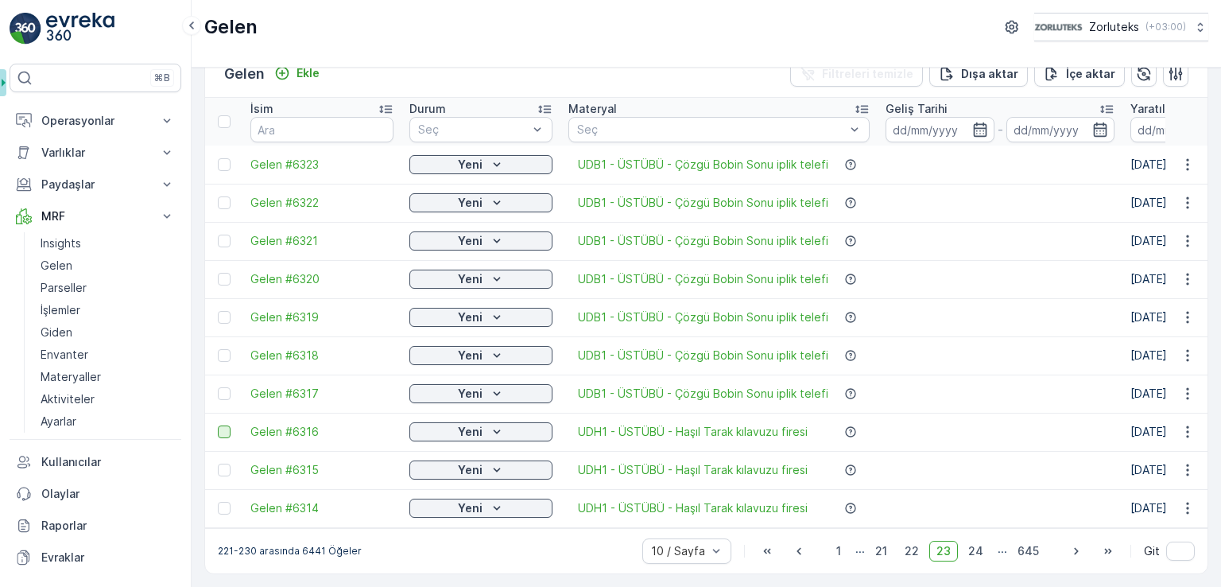
click at [225, 425] on div at bounding box center [224, 431] width 13 height 13
click at [218, 425] on input "checkbox" at bounding box center [218, 425] width 0 height 0
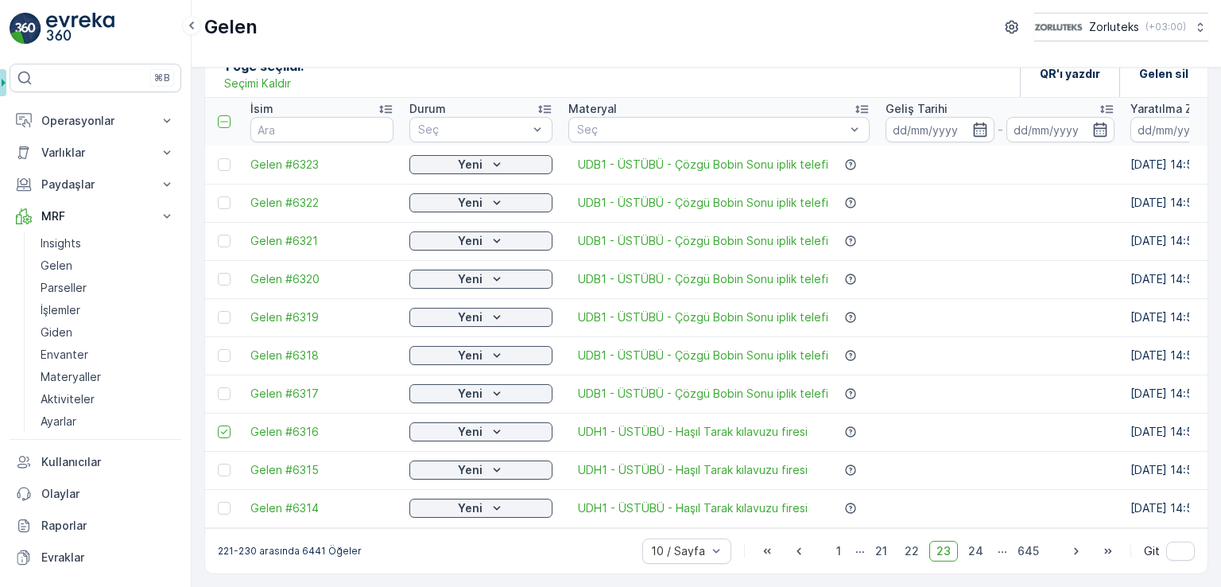
click at [226, 463] on div at bounding box center [224, 469] width 13 height 13
click at [218, 463] on input "checkbox" at bounding box center [218, 463] width 0 height 0
click at [223, 508] on td at bounding box center [223, 508] width 37 height 38
click at [224, 501] on div at bounding box center [224, 507] width 13 height 13
click at [218, 501] on input "checkbox" at bounding box center [218, 501] width 0 height 0
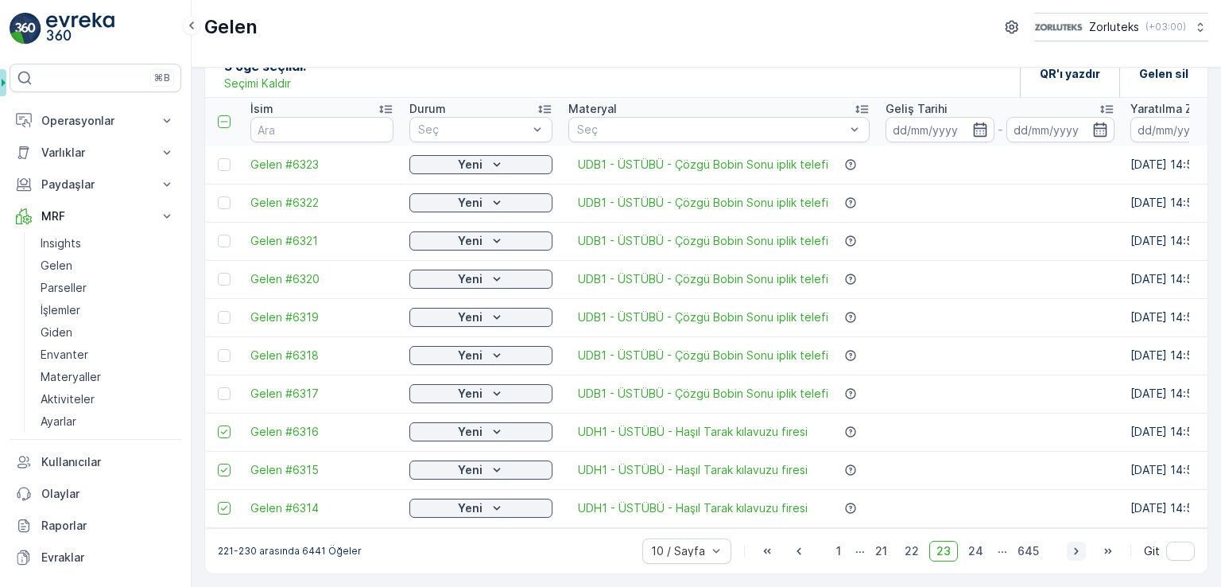
click at [1068, 555] on icon "button" at bounding box center [1076, 551] width 16 height 16
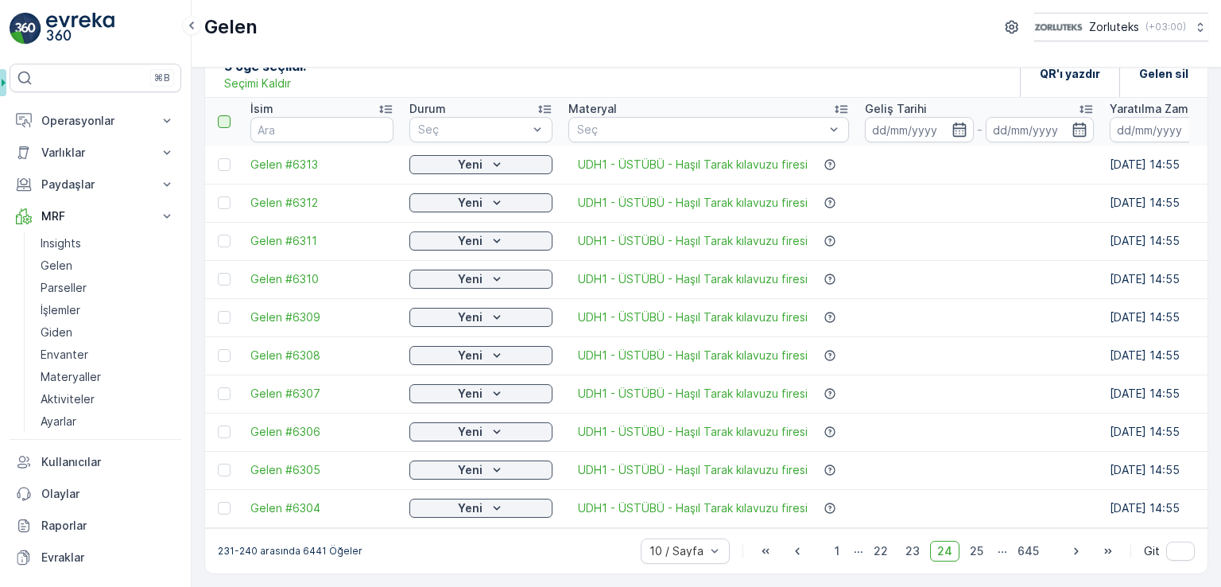
click at [219, 115] on div at bounding box center [224, 121] width 13 height 13
click at [227, 115] on input "checkbox" at bounding box center [227, 115] width 0 height 0
click at [1068, 551] on icon "button" at bounding box center [1076, 551] width 16 height 16
click at [221, 115] on div at bounding box center [224, 121] width 13 height 13
click at [227, 115] on input "checkbox" at bounding box center [227, 115] width 0 height 0
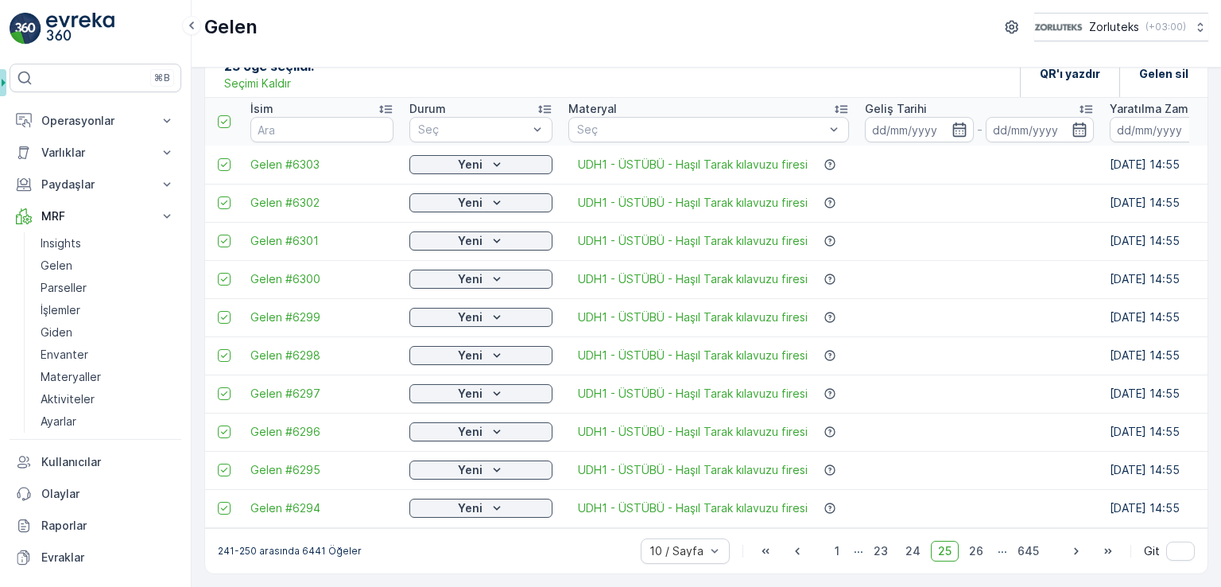
drag, startPoint x: 1070, startPoint y: 546, endPoint x: 1059, endPoint y: 538, distance: 13.0
click at [1071, 546] on icon "button" at bounding box center [1076, 551] width 16 height 16
click at [232, 116] on div at bounding box center [226, 121] width 17 height 13
click at [227, 115] on input "checkbox" at bounding box center [227, 115] width 0 height 0
click at [1074, 548] on icon "button" at bounding box center [1076, 550] width 4 height 7
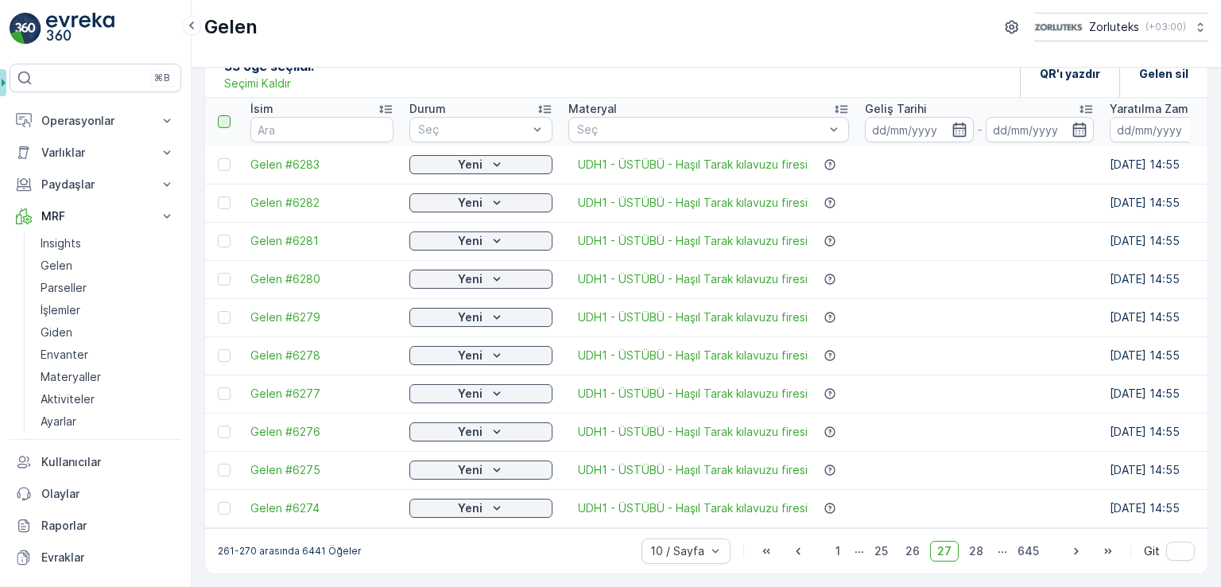
click at [222, 117] on div at bounding box center [224, 121] width 13 height 13
click at [227, 115] on input "checkbox" at bounding box center [227, 115] width 0 height 0
click at [1073, 554] on icon "button" at bounding box center [1076, 551] width 16 height 16
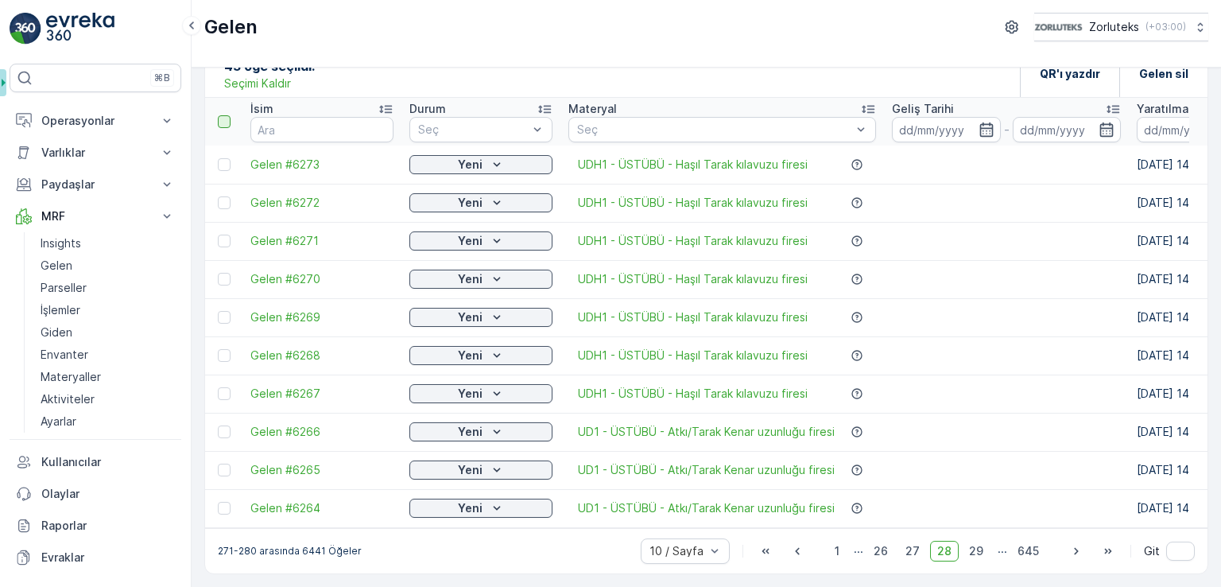
click at [223, 118] on div at bounding box center [224, 121] width 13 height 13
click at [227, 115] on input "checkbox" at bounding box center [227, 115] width 0 height 0
click at [226, 426] on icon at bounding box center [224, 431] width 11 height 11
click at [218, 425] on input "checkbox" at bounding box center [218, 425] width 0 height 0
click at [226, 465] on icon at bounding box center [224, 469] width 11 height 11
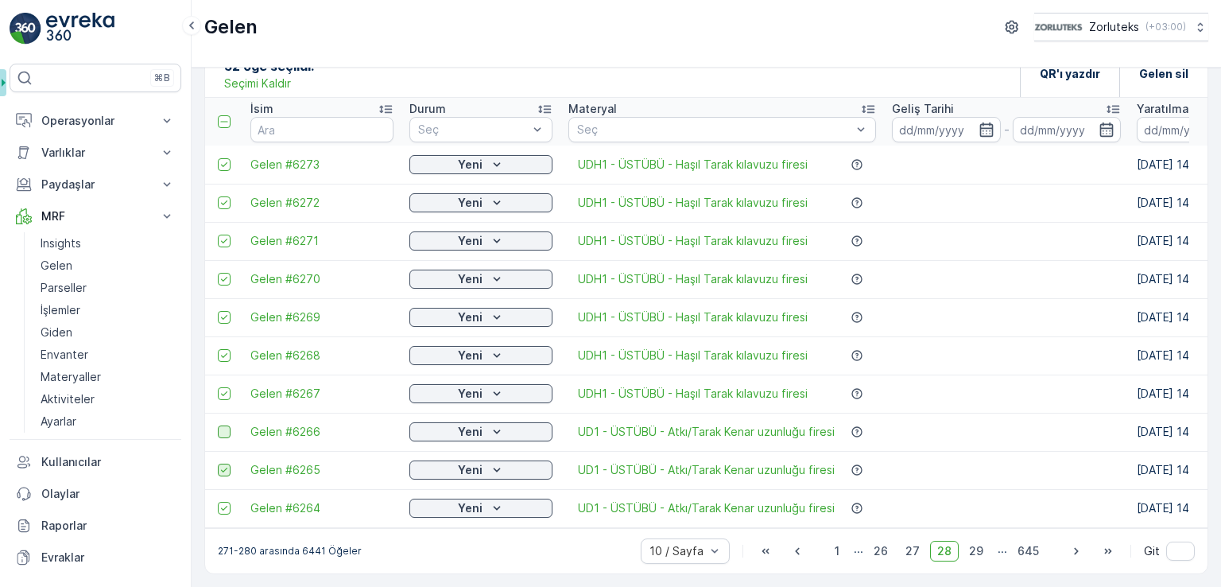
click at [218, 463] on input "checkbox" at bounding box center [218, 463] width 0 height 0
click at [221, 502] on icon at bounding box center [224, 507] width 11 height 11
click at [218, 501] on input "checkbox" at bounding box center [218, 501] width 0 height 0
click at [1068, 76] on div "QR'ı yazdır" at bounding box center [1070, 73] width 60 height 47
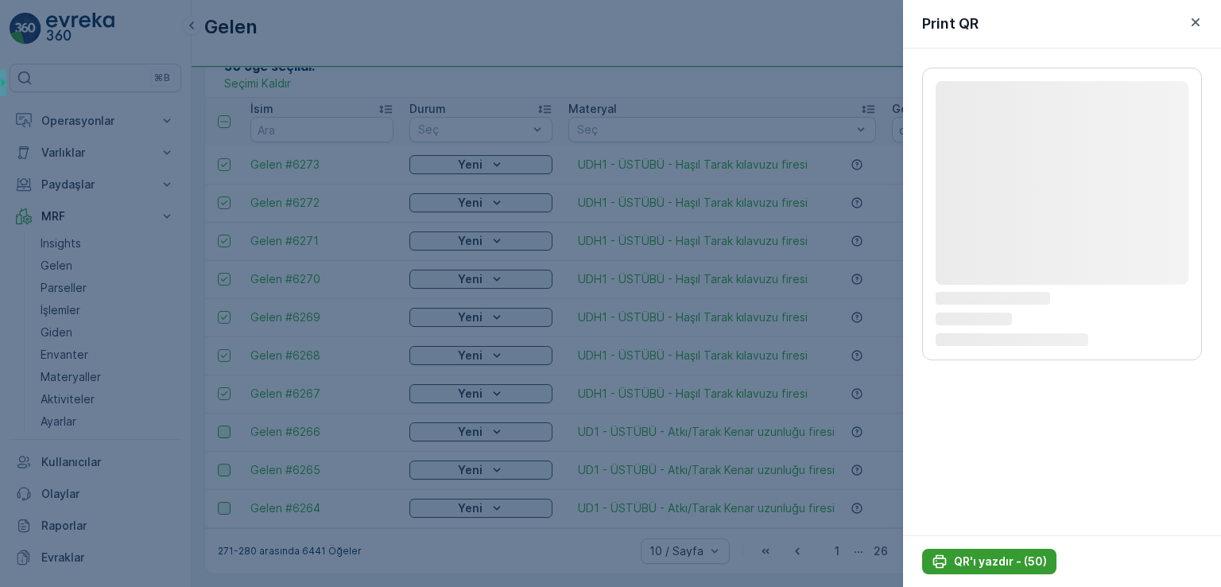
click at [1009, 551] on button "QR'ı yazdır - (50)" at bounding box center [989, 560] width 134 height 25
click at [993, 560] on p "QR'ı yazdır - (50)" at bounding box center [1000, 561] width 93 height 16
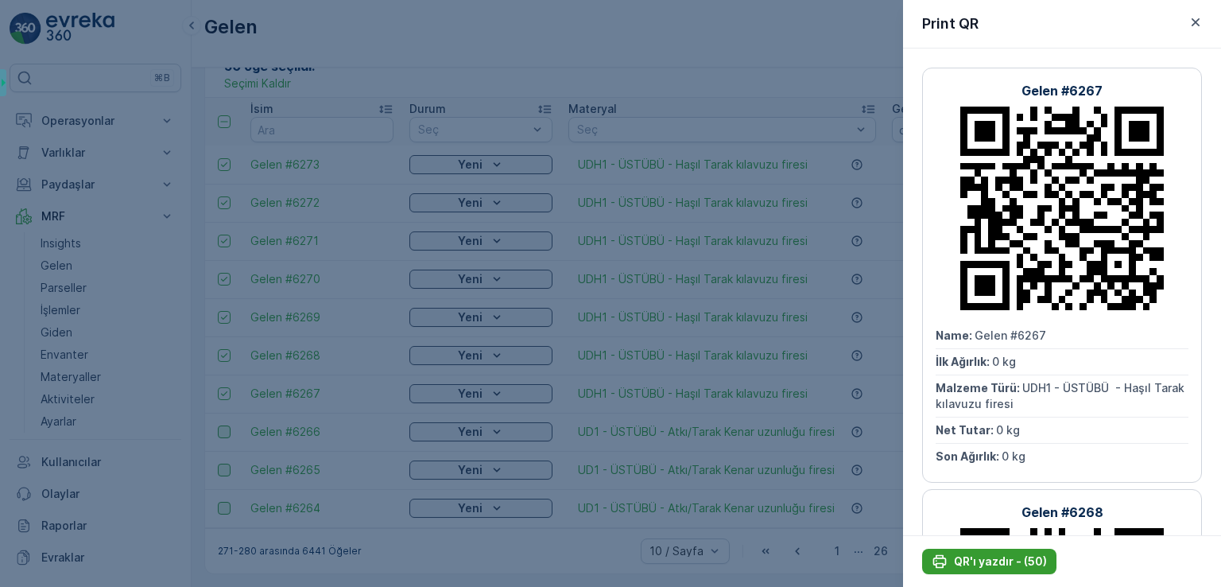
click at [987, 563] on p "QR'ı yazdır - (50)" at bounding box center [1000, 561] width 93 height 16
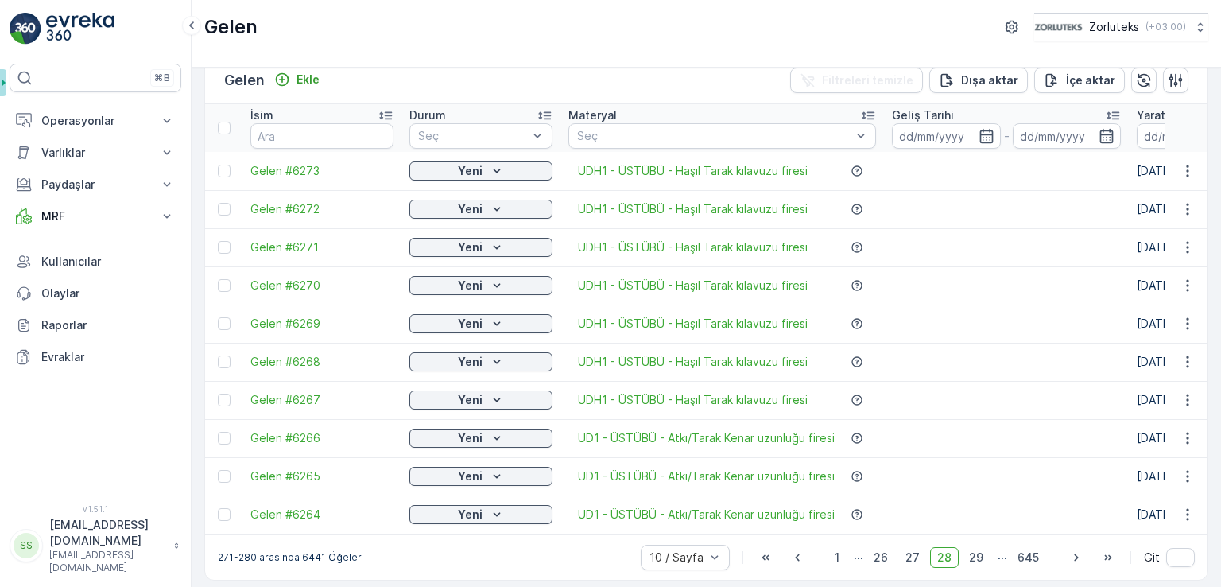
scroll to position [37, 0]
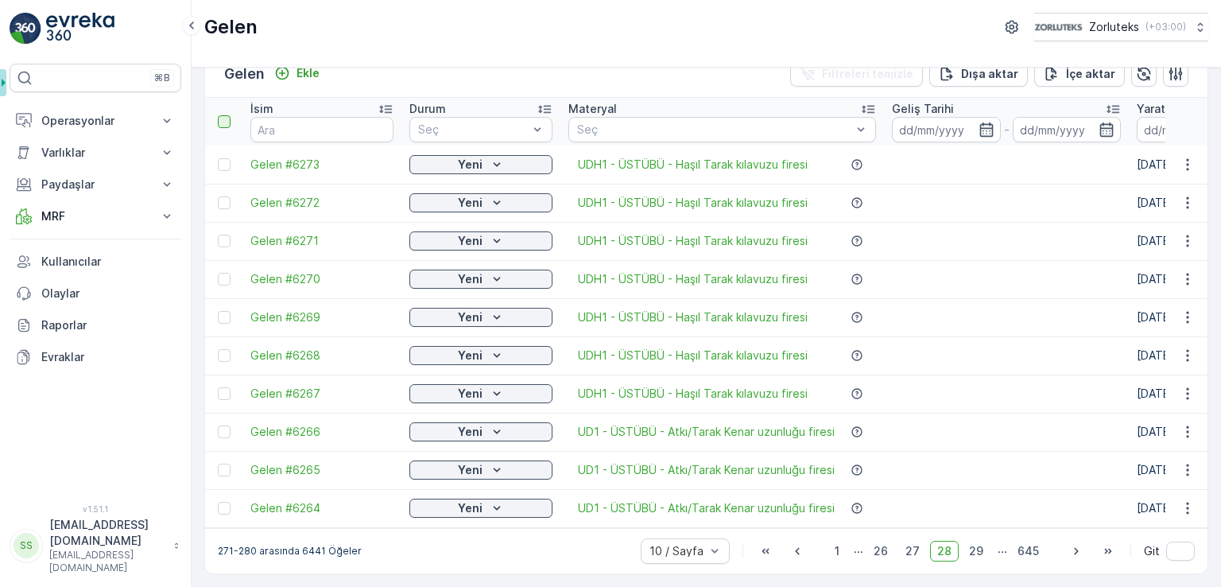
click at [226, 115] on div at bounding box center [224, 121] width 13 height 13
click at [227, 115] on input "checkbox" at bounding box center [227, 115] width 0 height 0
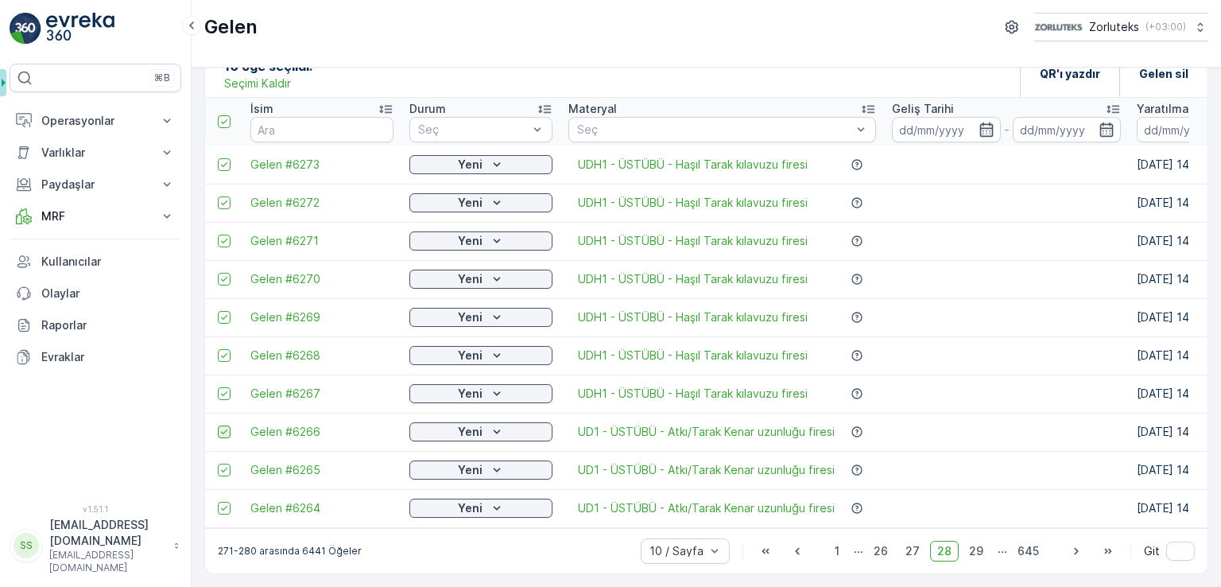
click at [223, 430] on div at bounding box center [224, 431] width 13 height 13
click at [218, 425] on input "checkbox" at bounding box center [218, 425] width 0 height 0
drag, startPoint x: 226, startPoint y: 458, endPoint x: 223, endPoint y: 477, distance: 19.2
click at [225, 464] on icon at bounding box center [224, 469] width 11 height 11
click at [218, 463] on input "checkbox" at bounding box center [218, 463] width 0 height 0
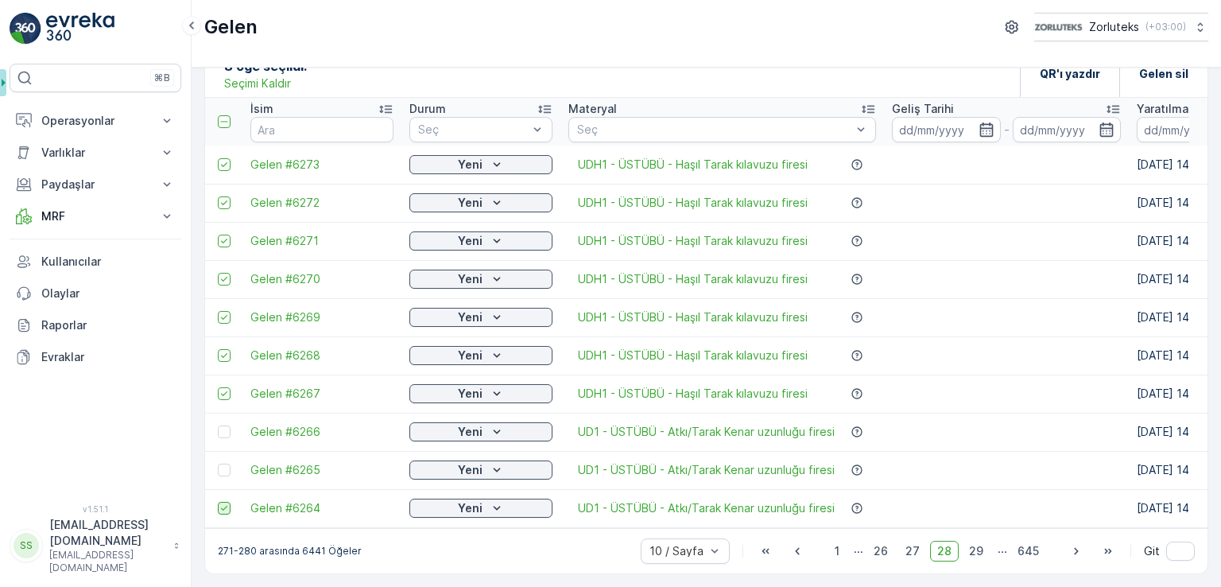
click at [222, 502] on icon at bounding box center [224, 507] width 11 height 11
click at [218, 501] on input "checkbox" at bounding box center [218, 501] width 0 height 0
click at [796, 553] on icon "button" at bounding box center [797, 551] width 16 height 16
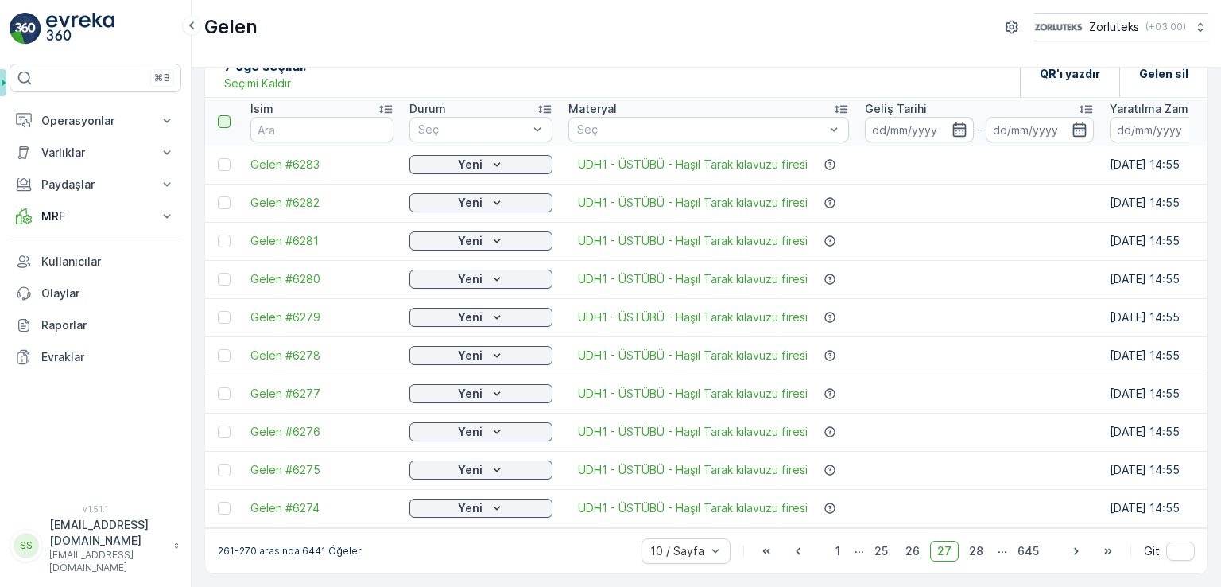
click at [221, 115] on div at bounding box center [224, 121] width 13 height 13
click at [227, 115] on input "checkbox" at bounding box center [227, 115] width 0 height 0
click at [799, 548] on icon "button" at bounding box center [798, 550] width 4 height 7
click at [219, 118] on div at bounding box center [224, 121] width 13 height 13
click at [227, 115] on input "checkbox" at bounding box center [227, 115] width 0 height 0
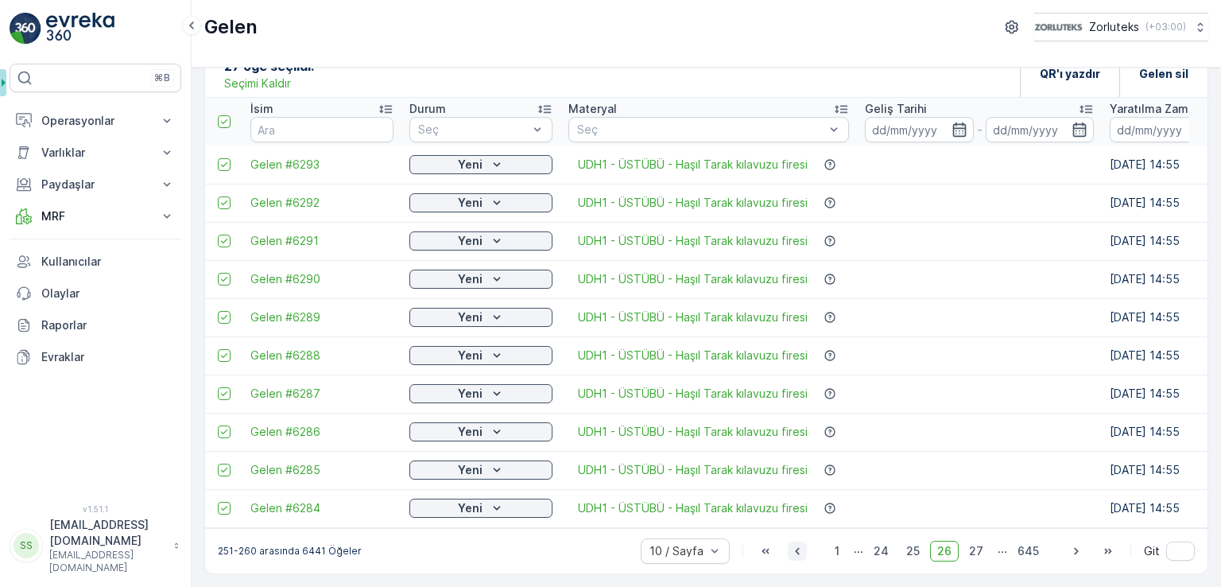
click at [798, 544] on icon "button" at bounding box center [797, 551] width 16 height 16
click at [223, 118] on div at bounding box center [224, 121] width 13 height 13
click at [227, 115] on input "checkbox" at bounding box center [227, 115] width 0 height 0
click at [800, 554] on icon "button" at bounding box center [797, 551] width 16 height 16
click at [224, 116] on div at bounding box center [224, 121] width 13 height 13
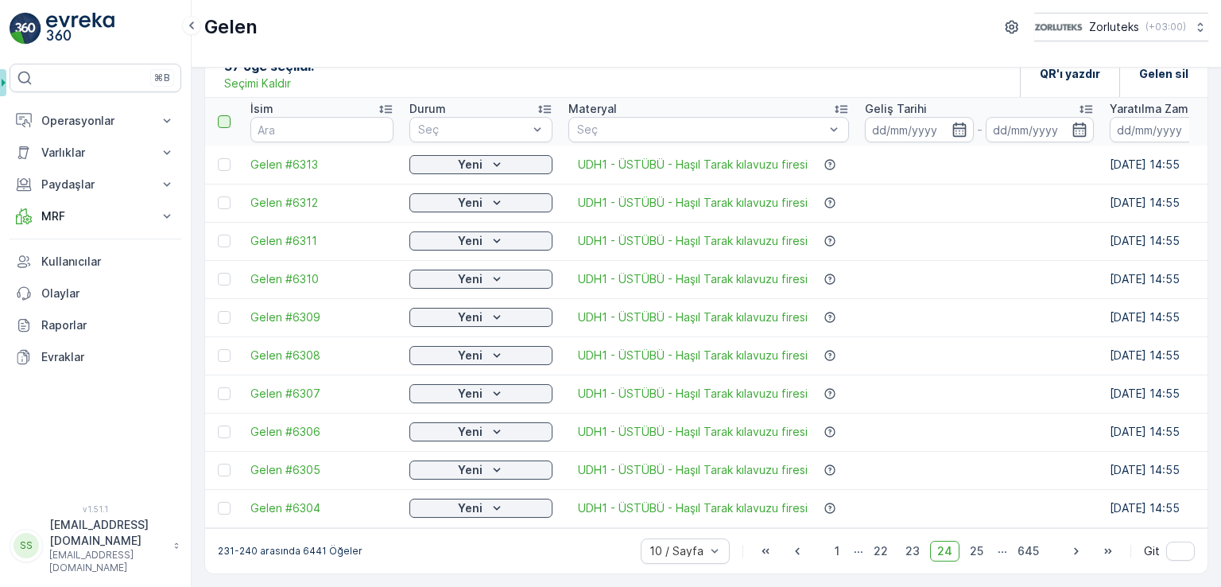
click at [227, 115] on input "checkbox" at bounding box center [227, 115] width 0 height 0
click at [802, 548] on icon "button" at bounding box center [797, 551] width 16 height 16
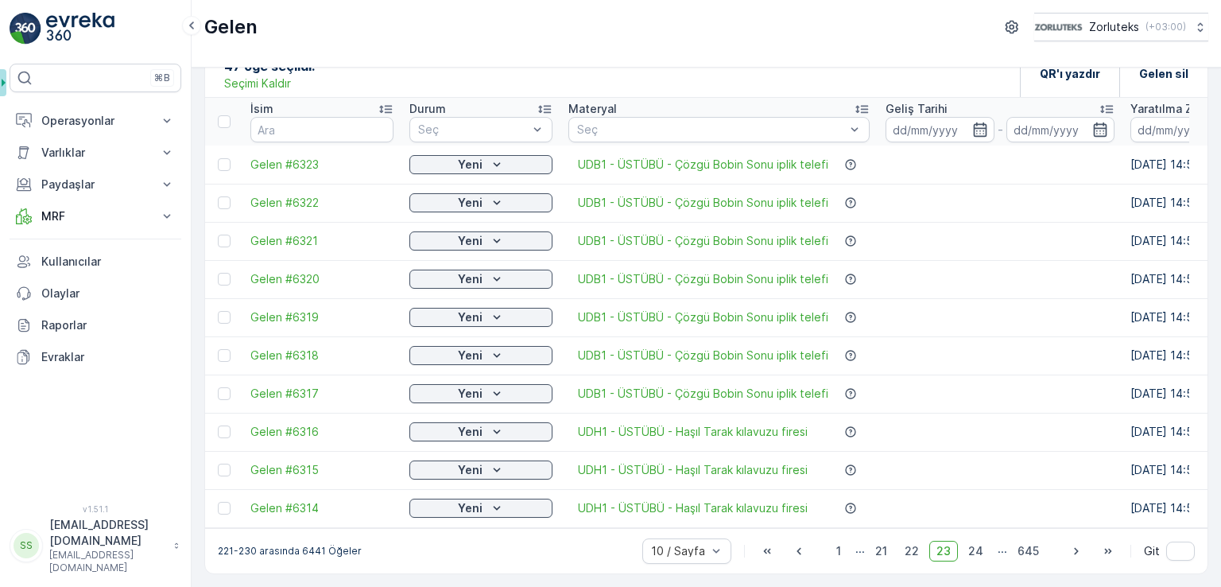
click at [226, 427] on div at bounding box center [224, 431] width 13 height 13
click at [218, 425] on input "checkbox" at bounding box center [218, 425] width 0 height 0
click at [227, 463] on div at bounding box center [224, 469] width 13 height 13
click at [218, 463] on input "checkbox" at bounding box center [218, 463] width 0 height 0
click at [226, 505] on div at bounding box center [224, 507] width 13 height 13
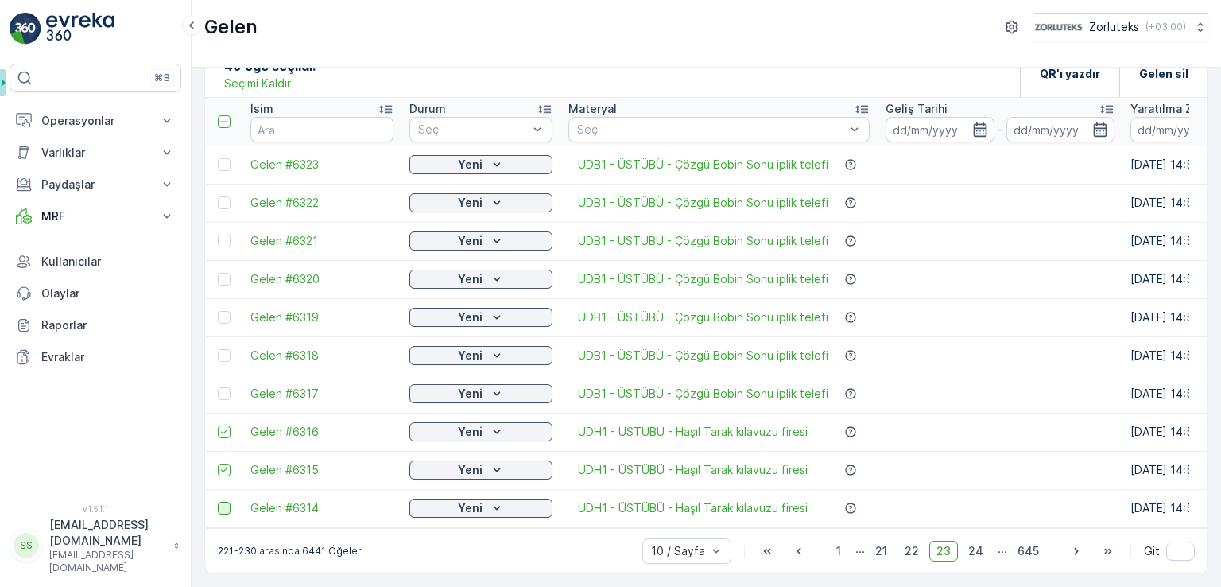
click at [218, 501] on input "checkbox" at bounding box center [218, 501] width 0 height 0
click at [1038, 77] on div "QR'ı yazdır" at bounding box center [1069, 73] width 99 height 47
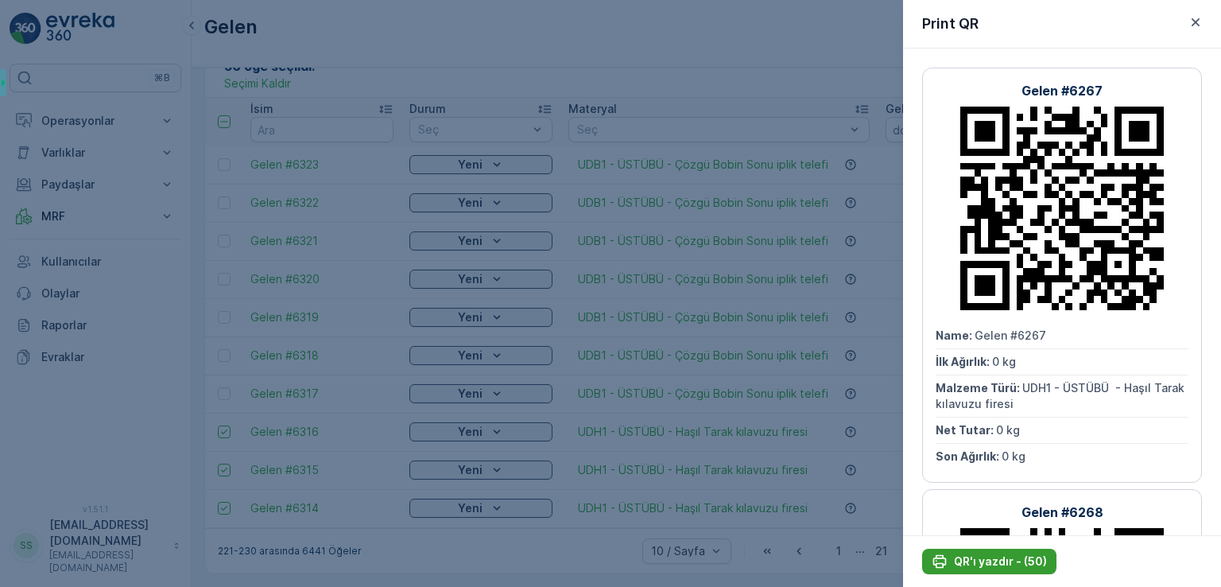
click at [1012, 567] on p "QR'ı yazdır - (50)" at bounding box center [1000, 561] width 93 height 16
click at [994, 556] on p "QR'ı yazdır - (50)" at bounding box center [1000, 561] width 93 height 16
click at [979, 559] on p "QR'ı yazdır - (50)" at bounding box center [1000, 561] width 93 height 16
click at [1014, 563] on p "QR'ı yazdır - (50)" at bounding box center [1000, 561] width 93 height 16
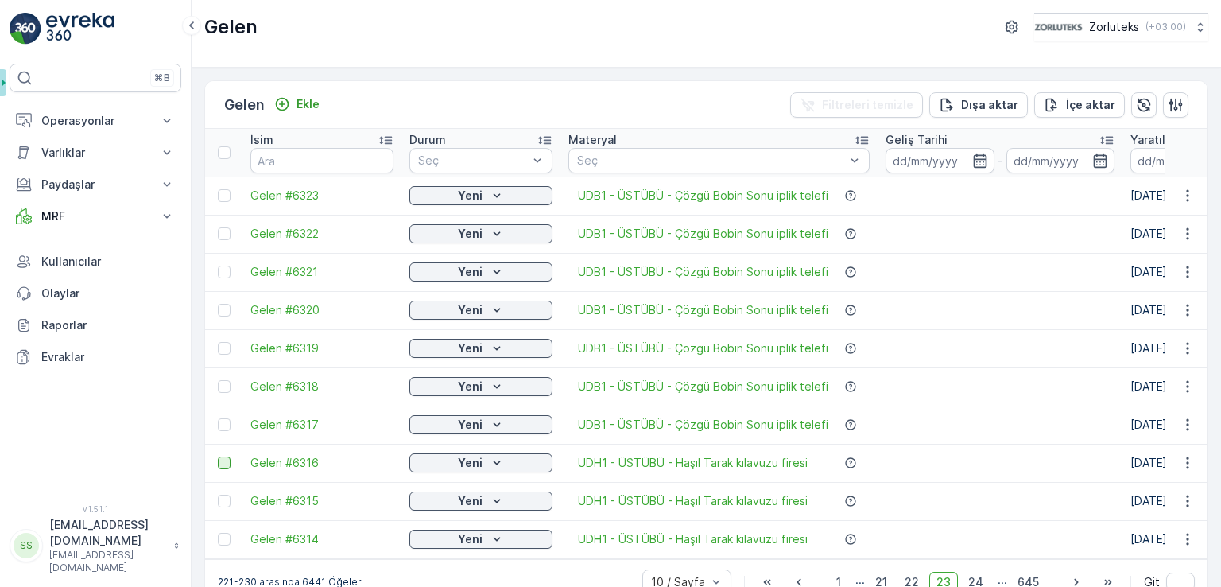
click at [227, 464] on div at bounding box center [224, 462] width 13 height 13
click at [218, 456] on input "checkbox" at bounding box center [218, 456] width 0 height 0
click at [223, 507] on td at bounding box center [223, 501] width 37 height 38
click at [226, 540] on div at bounding box center [224, 538] width 13 height 13
click at [218, 532] on input "checkbox" at bounding box center [218, 532] width 0 height 0
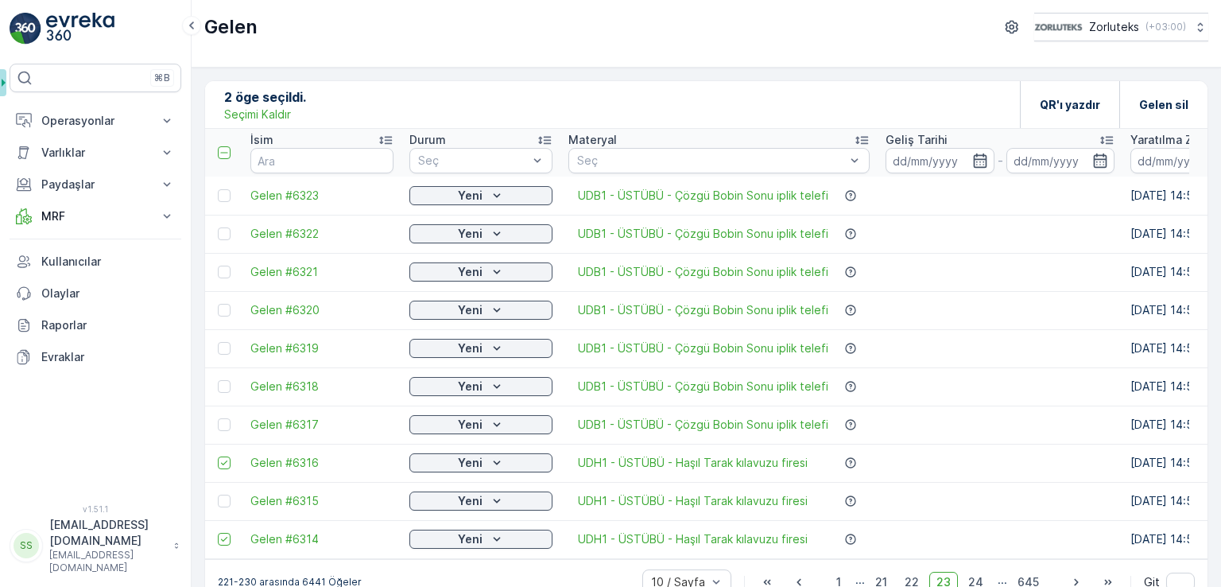
click at [226, 497] on div at bounding box center [224, 500] width 13 height 13
click at [218, 494] on input "checkbox" at bounding box center [218, 494] width 0 height 0
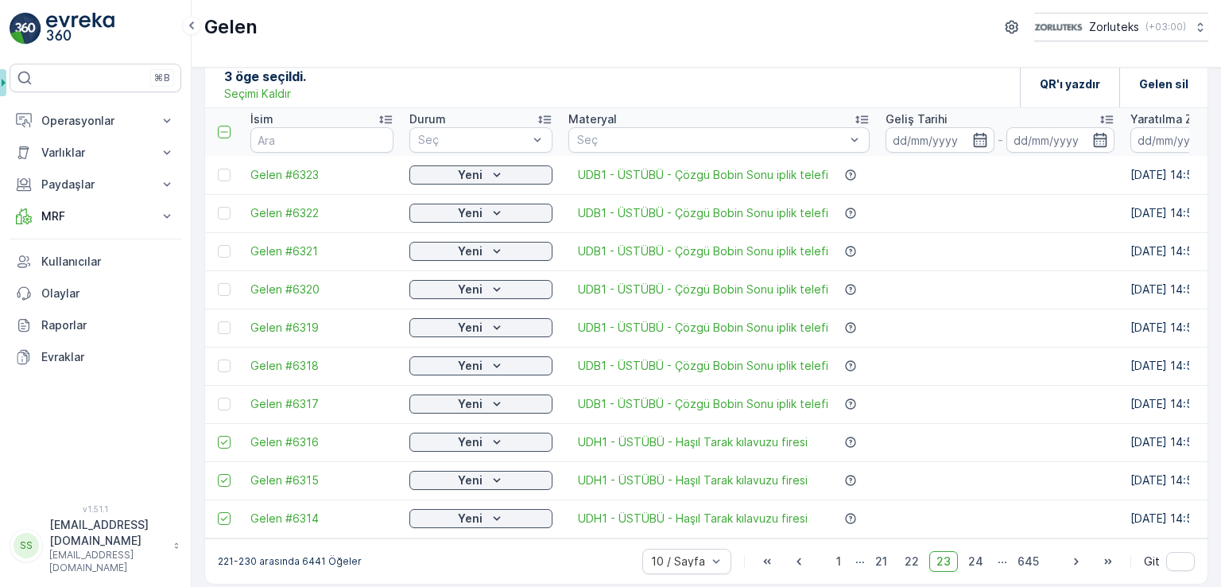
scroll to position [37, 0]
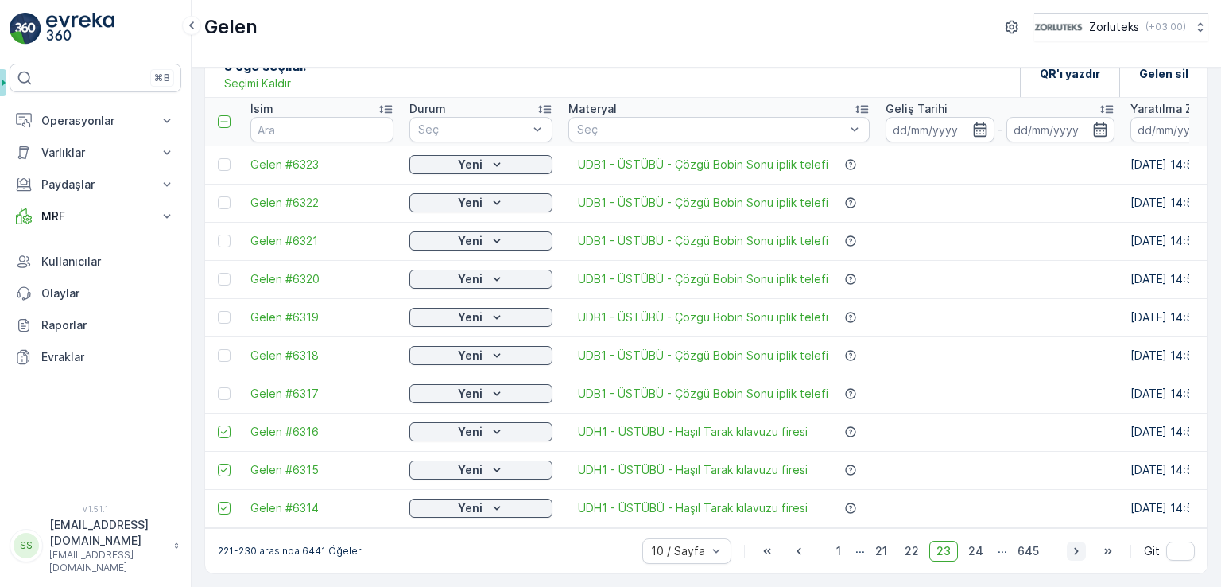
click at [1071, 550] on icon "button" at bounding box center [1076, 551] width 16 height 16
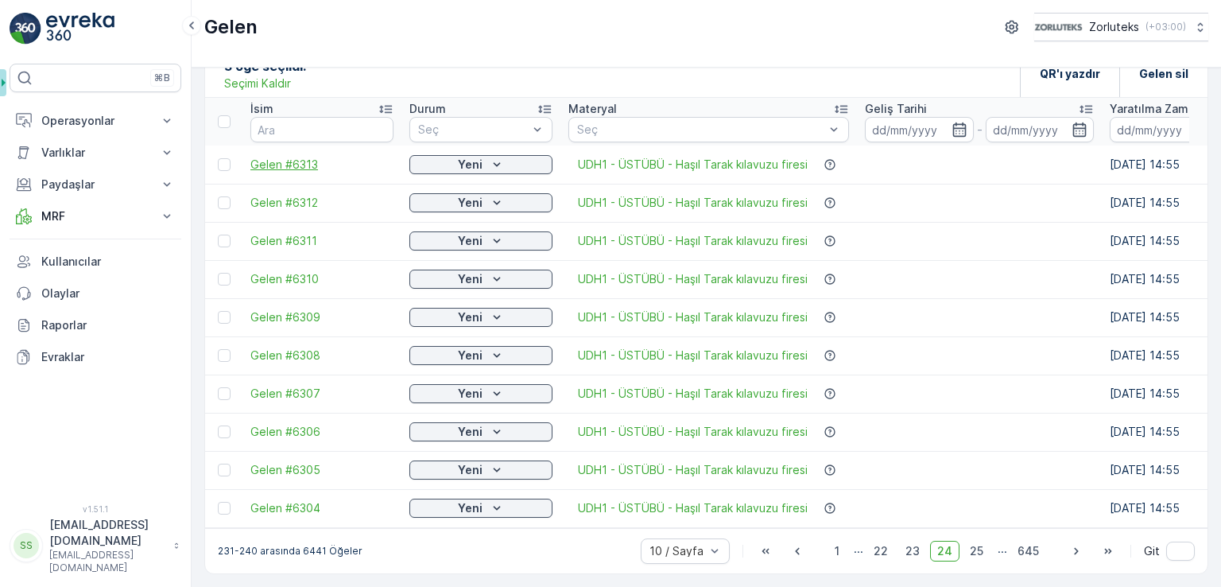
drag, startPoint x: 222, startPoint y: 120, endPoint x: 295, endPoint y: 162, distance: 84.4
click at [223, 121] on th at bounding box center [223, 122] width 37 height 48
click at [221, 115] on div at bounding box center [224, 121] width 13 height 13
click at [227, 115] on input "checkbox" at bounding box center [227, 115] width 0 height 0
click at [1068, 548] on icon "button" at bounding box center [1076, 551] width 16 height 16
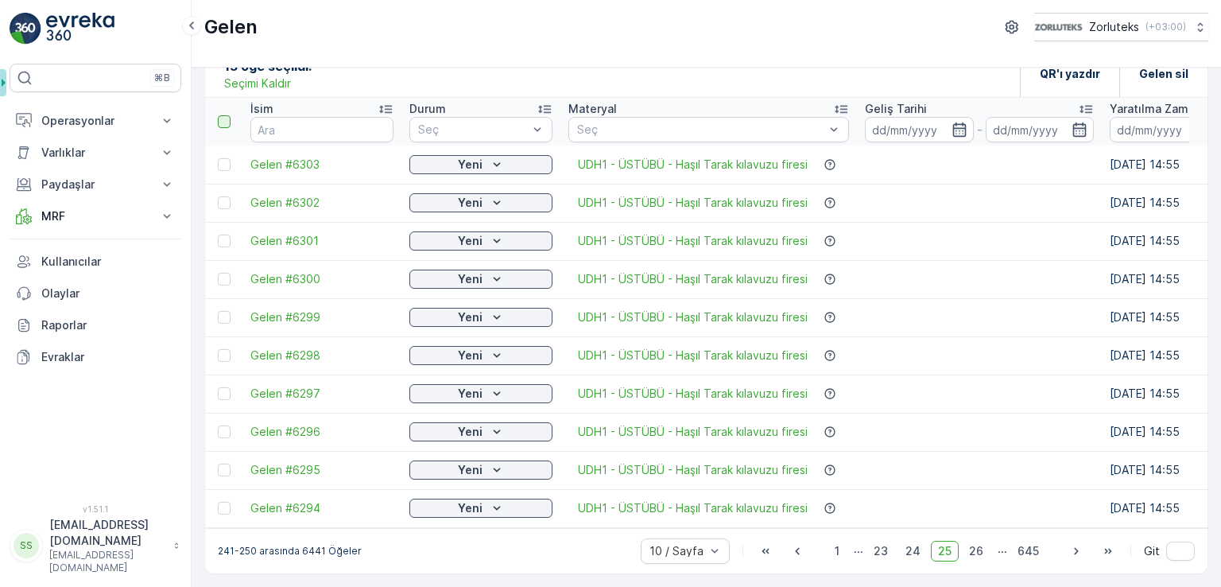
click at [222, 115] on div at bounding box center [224, 121] width 13 height 13
click at [227, 115] on input "checkbox" at bounding box center [227, 115] width 0 height 0
click at [1075, 556] on icon "button" at bounding box center [1076, 551] width 16 height 16
click at [225, 118] on div at bounding box center [224, 121] width 13 height 13
click at [227, 115] on input "checkbox" at bounding box center [227, 115] width 0 height 0
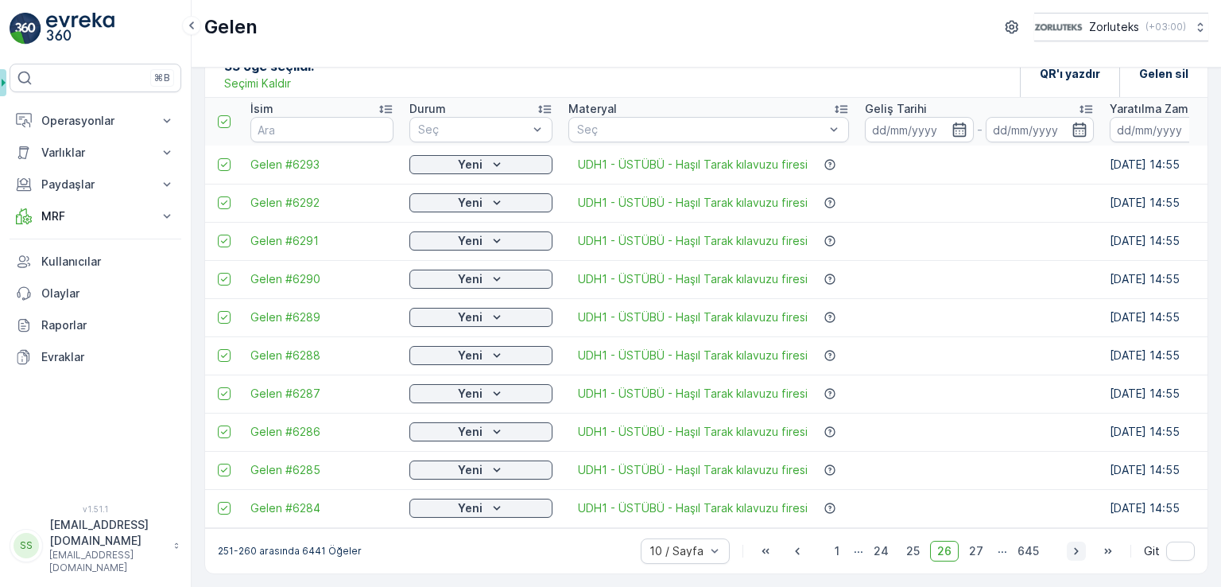
click at [1075, 551] on icon "button" at bounding box center [1076, 550] width 4 height 7
click at [224, 122] on th at bounding box center [223, 122] width 37 height 48
click at [223, 115] on div at bounding box center [224, 121] width 13 height 13
click at [227, 115] on input "checkbox" at bounding box center [227, 115] width 0 height 0
click at [1071, 552] on icon "button" at bounding box center [1076, 551] width 16 height 16
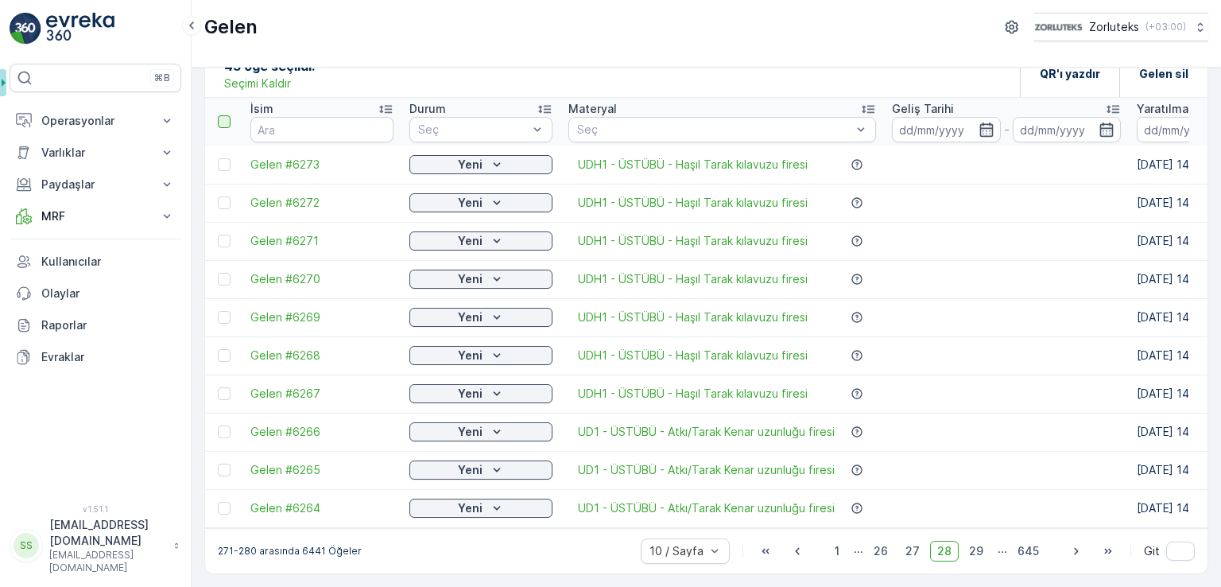
click at [226, 116] on div at bounding box center [224, 121] width 13 height 13
click at [227, 115] on input "checkbox" at bounding box center [227, 115] width 0 height 0
click at [221, 426] on icon at bounding box center [224, 431] width 11 height 11
click at [218, 425] on input "checkbox" at bounding box center [218, 425] width 0 height 0
click at [226, 455] on td at bounding box center [223, 470] width 37 height 38
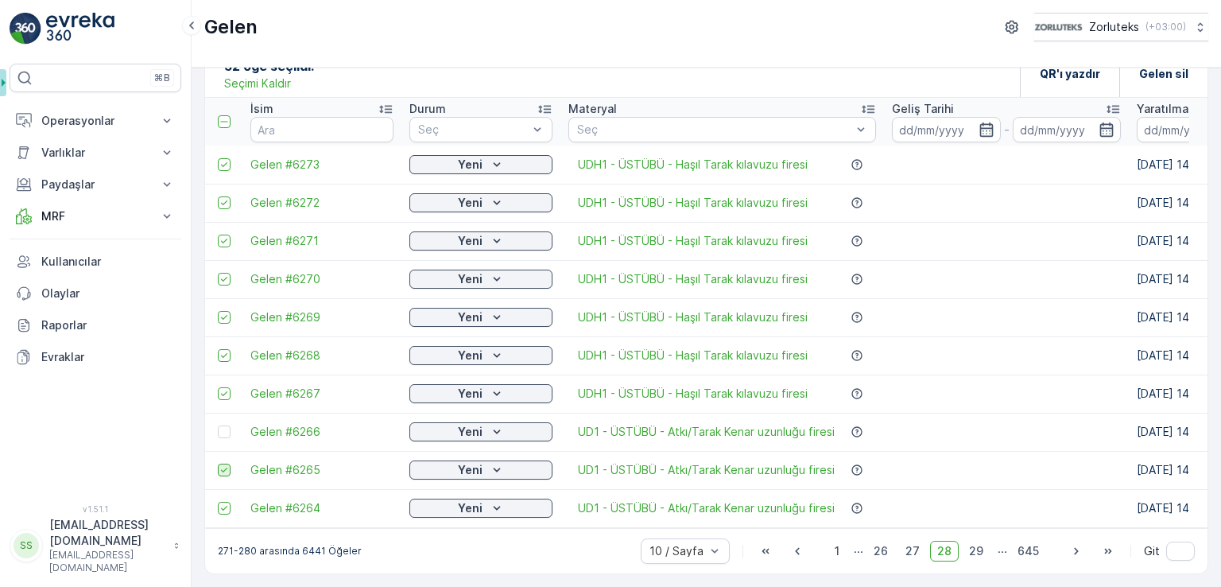
click at [227, 467] on icon at bounding box center [224, 469] width 11 height 11
click at [218, 463] on input "checkbox" at bounding box center [218, 463] width 0 height 0
click at [223, 502] on icon at bounding box center [224, 507] width 11 height 11
click at [218, 501] on input "checkbox" at bounding box center [218, 501] width 0 height 0
click at [1071, 83] on div "QR'ı yazdır" at bounding box center [1070, 73] width 60 height 47
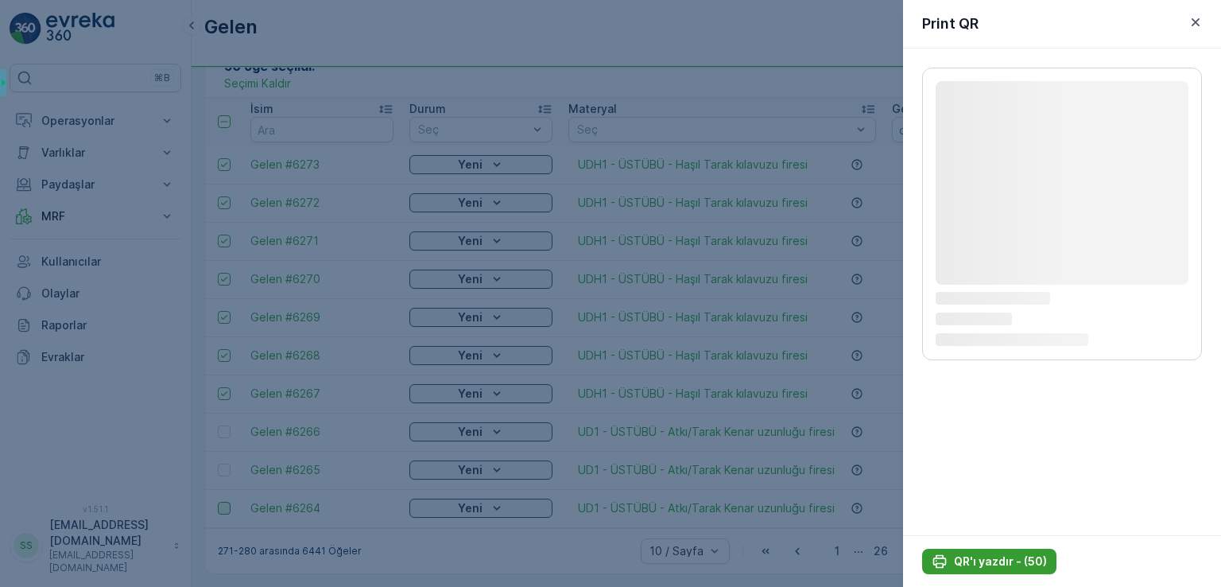
click at [978, 560] on p "QR'ı yazdır - (50)" at bounding box center [1000, 561] width 93 height 16
click at [978, 559] on p "QR'ı yazdır - (50)" at bounding box center [1000, 561] width 93 height 16
click at [972, 560] on p "QR'ı yazdır - (50)" at bounding box center [1000, 561] width 93 height 16
click at [982, 561] on p "QR'ı yazdır - (50)" at bounding box center [1000, 561] width 93 height 16
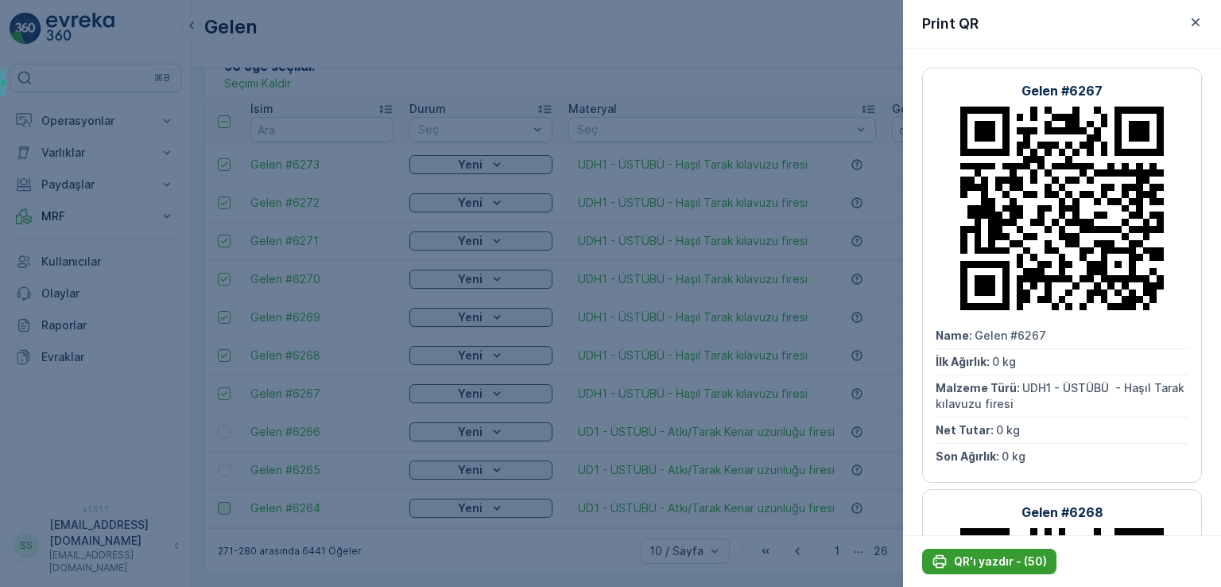
click at [989, 563] on p "QR'ı yazdır - (50)" at bounding box center [1000, 561] width 93 height 16
click at [1013, 559] on p "QR'ı yazdır - (50)" at bounding box center [1000, 561] width 93 height 16
click at [1195, 21] on icon "button" at bounding box center [1195, 22] width 8 height 8
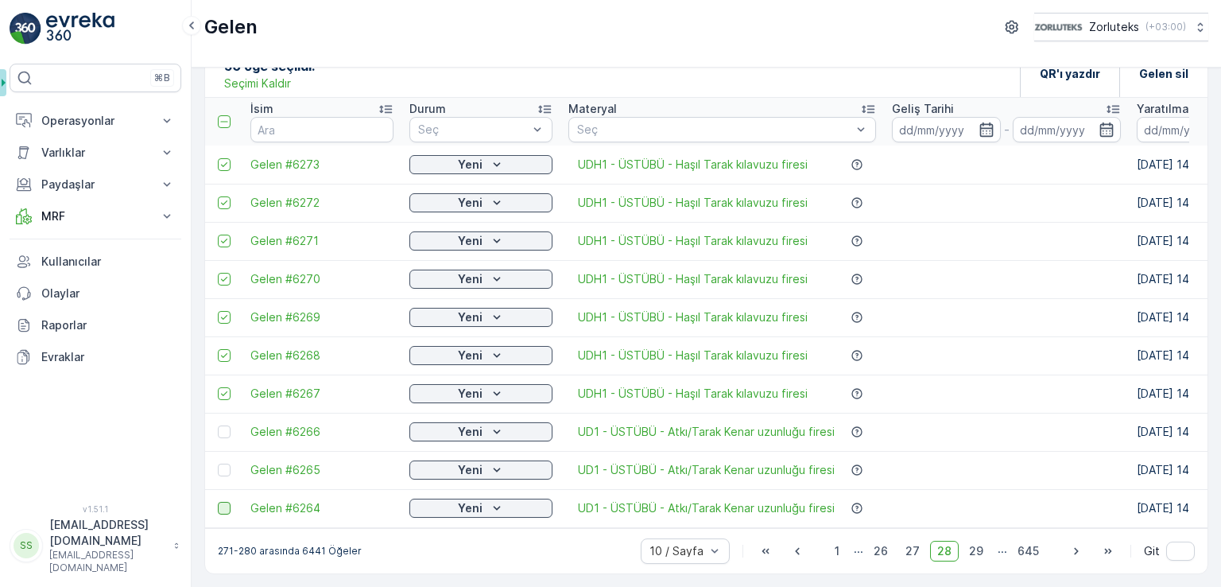
click at [232, 76] on p "Seçimi Kaldır" at bounding box center [257, 84] width 67 height 16
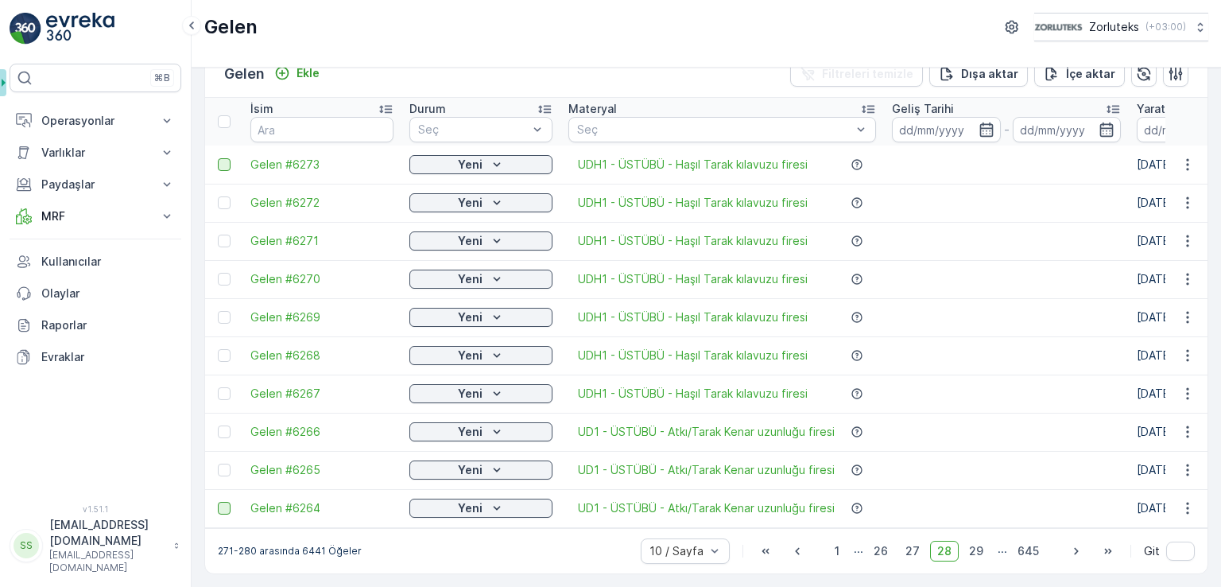
click at [225, 158] on div at bounding box center [224, 164] width 13 height 13
click at [218, 158] on input "checkbox" at bounding box center [218, 158] width 0 height 0
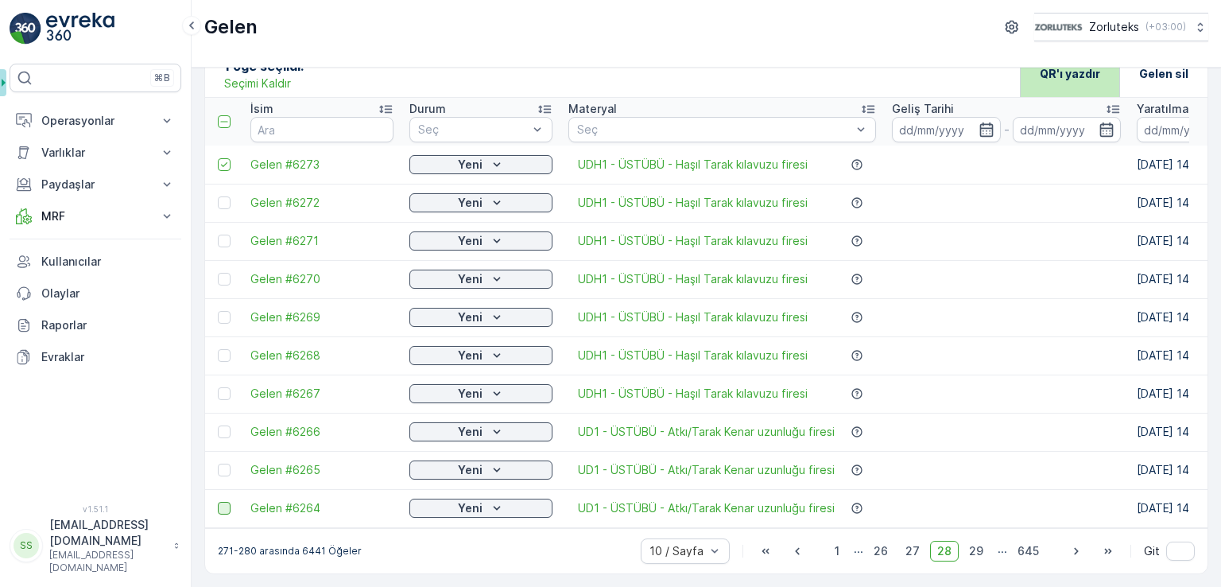
click at [1040, 75] on div "QR'ı yazdır" at bounding box center [1070, 73] width 60 height 47
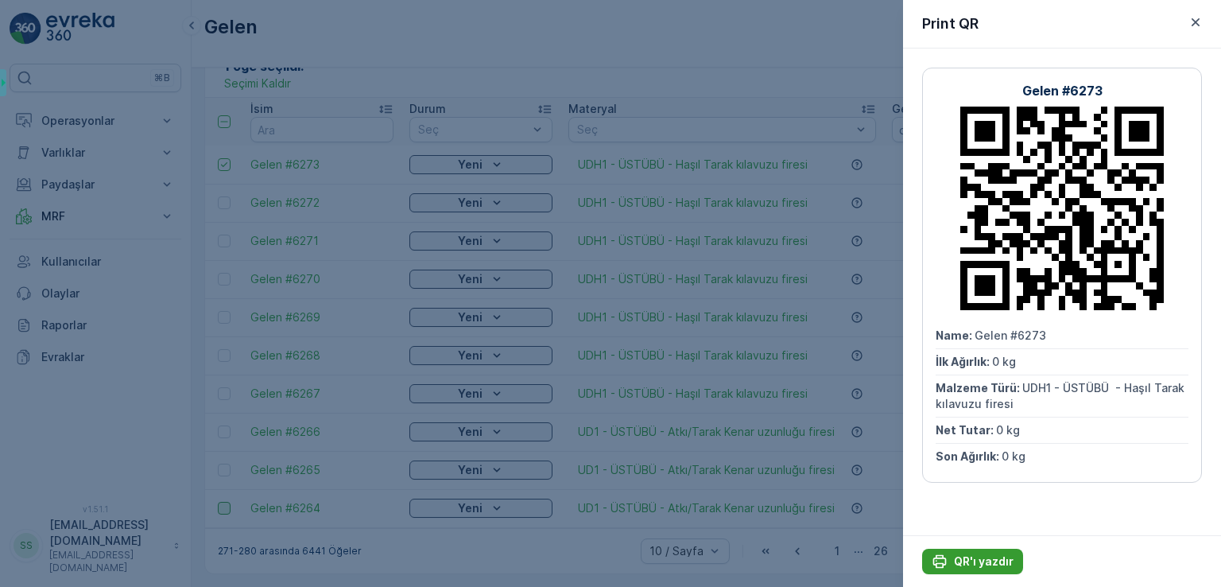
click at [978, 566] on p "QR'ı yazdır" at bounding box center [984, 561] width 60 height 16
click at [1196, 27] on icon "button" at bounding box center [1195, 22] width 16 height 16
